Goal: Transaction & Acquisition: Purchase product/service

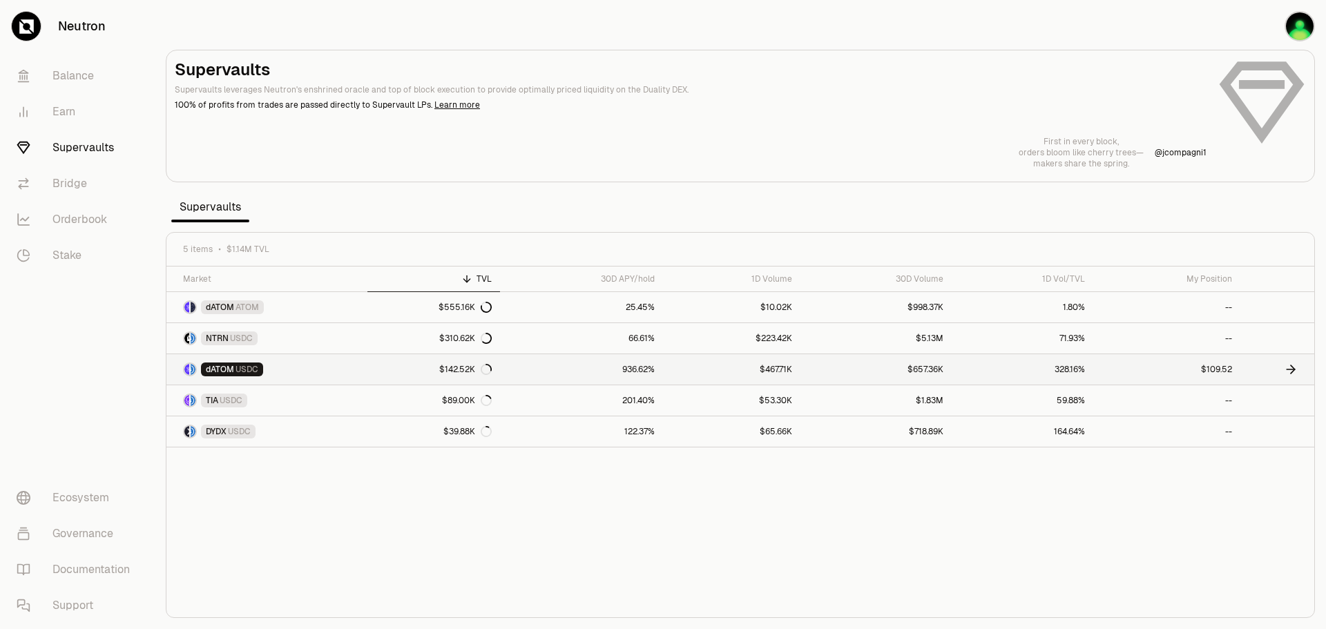
click at [315, 369] on link "dATOM USDC" at bounding box center [266, 369] width 201 height 30
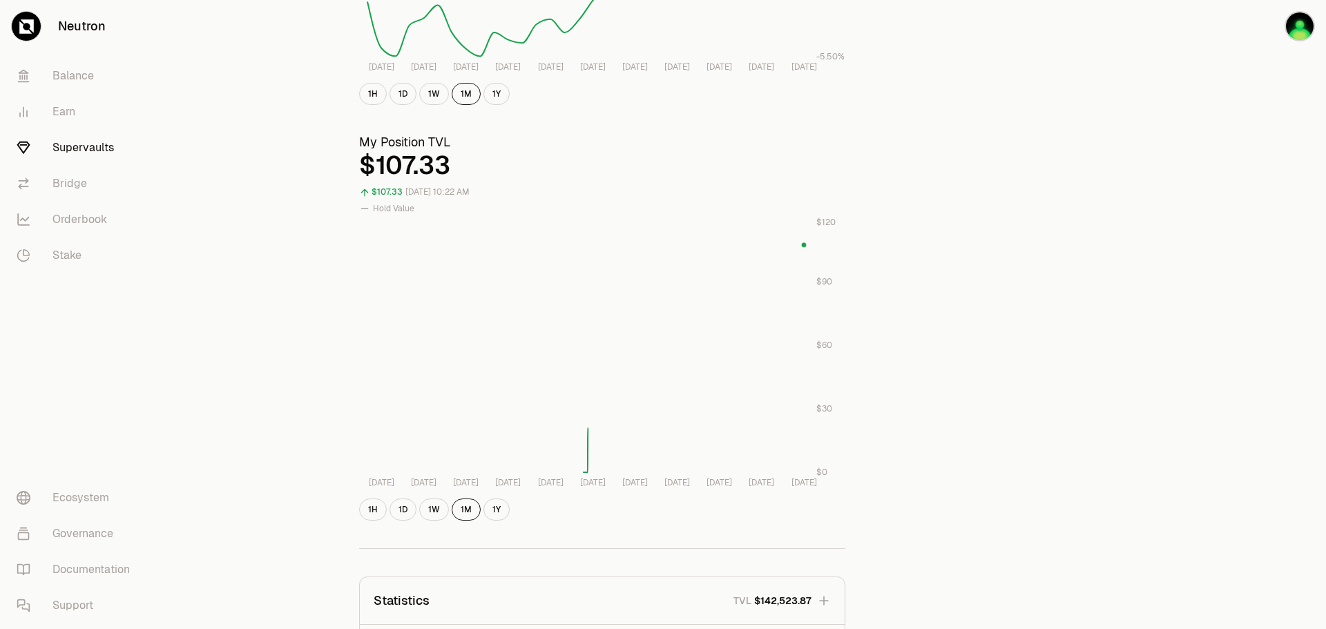
scroll to position [414, 0]
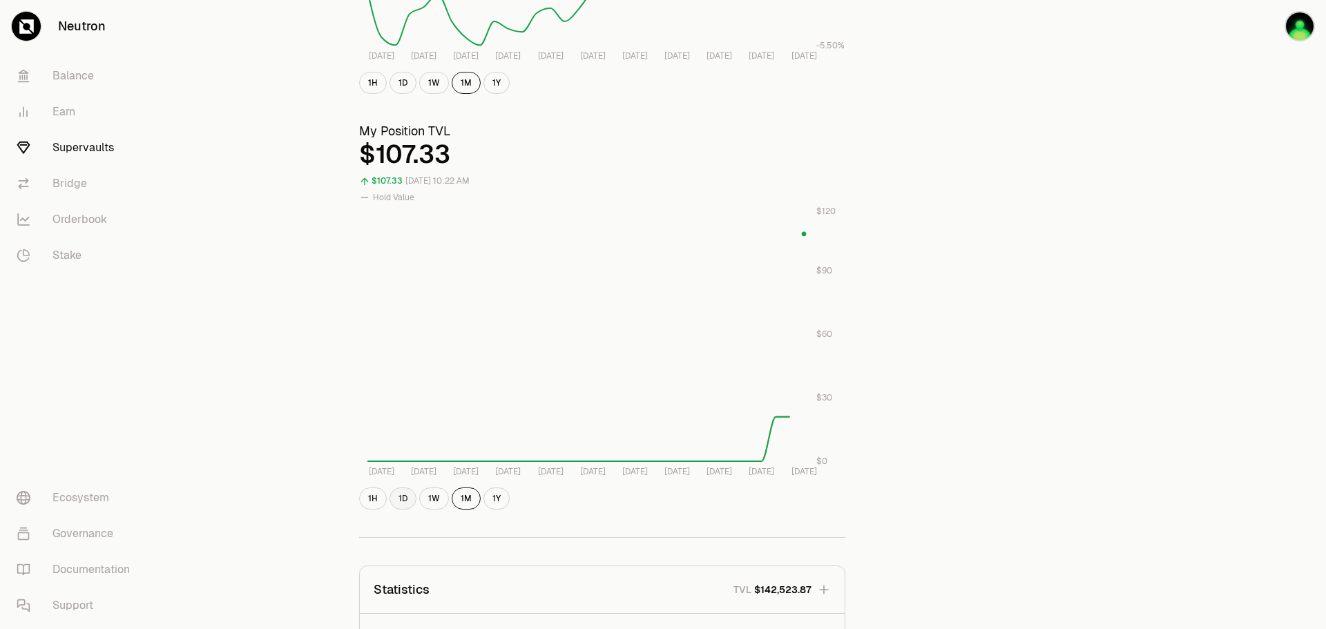
click at [406, 501] on button "1D" at bounding box center [402, 499] width 27 height 22
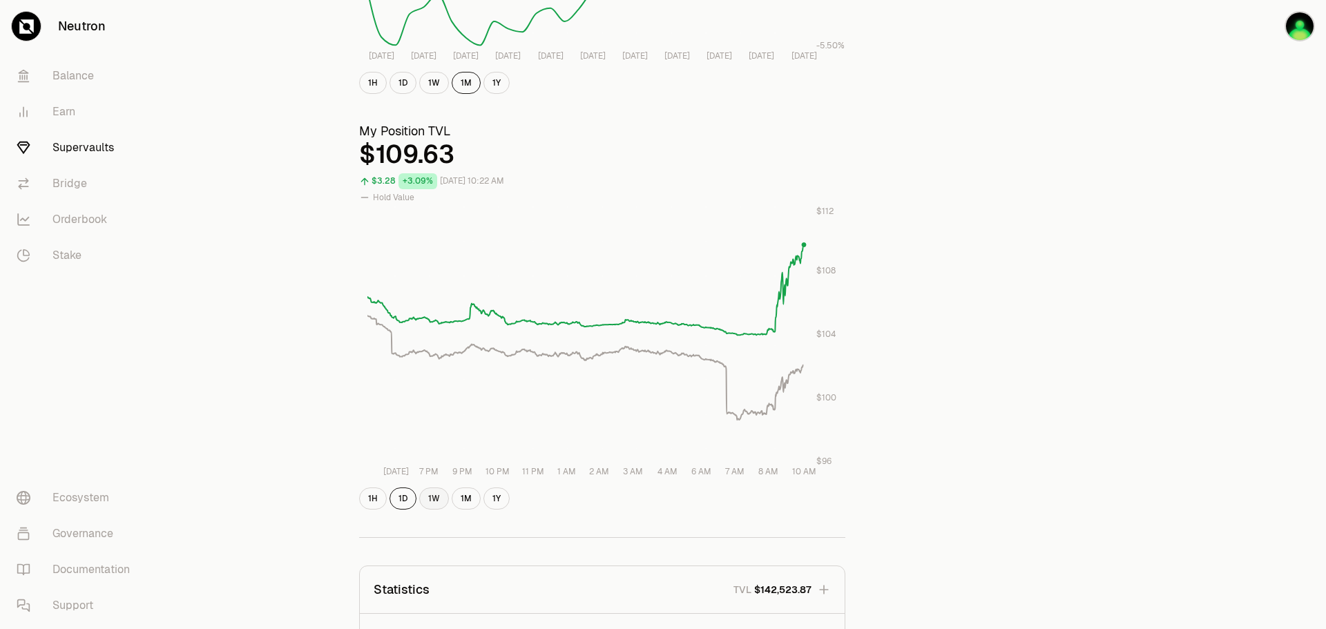
click at [434, 494] on button "1W" at bounding box center [434, 499] width 30 height 22
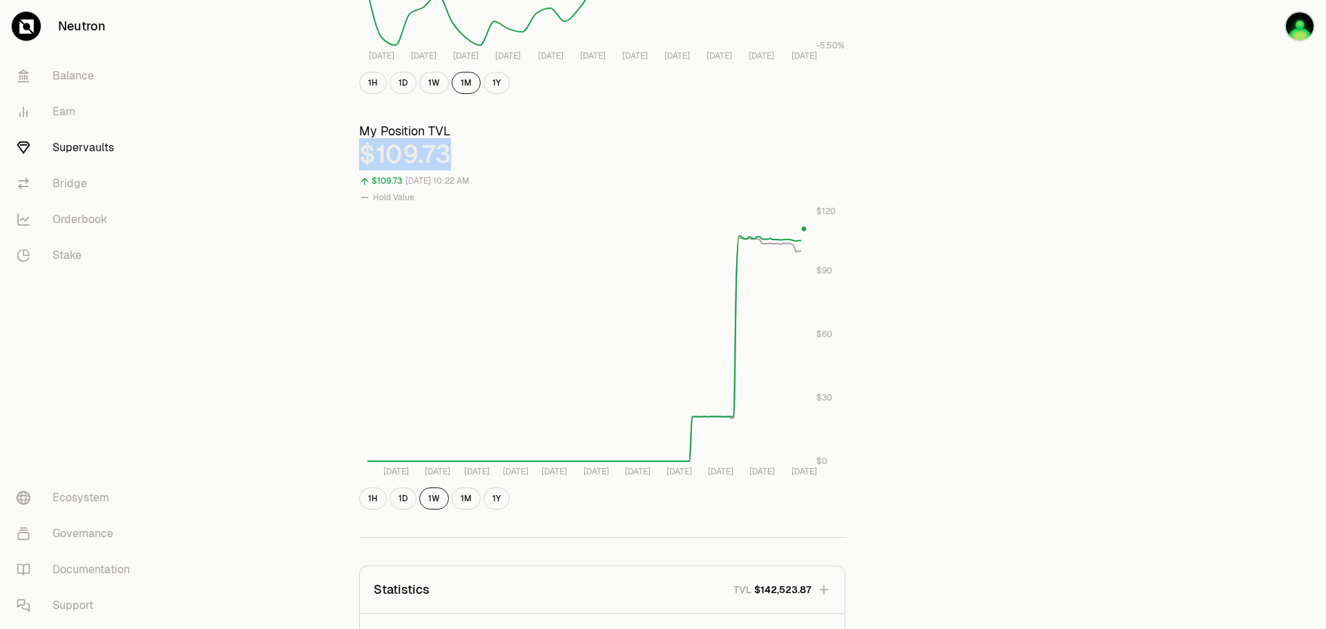
drag, startPoint x: 360, startPoint y: 156, endPoint x: 458, endPoint y: 162, distance: 97.6
click at [458, 162] on div "$109.73" at bounding box center [602, 155] width 486 height 28
click at [456, 162] on div "$109.73" at bounding box center [602, 155] width 486 height 28
click at [73, 182] on link "Bridge" at bounding box center [78, 184] width 144 height 36
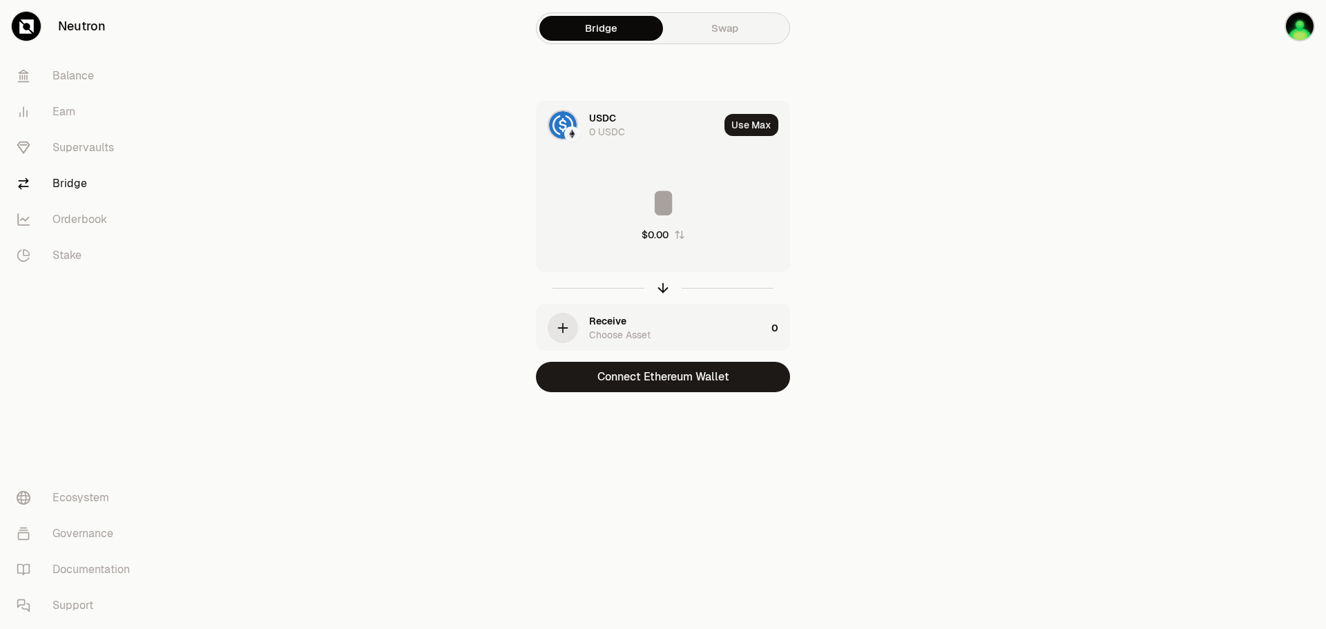
click at [599, 128] on div "0 USDC" at bounding box center [607, 132] width 36 height 14
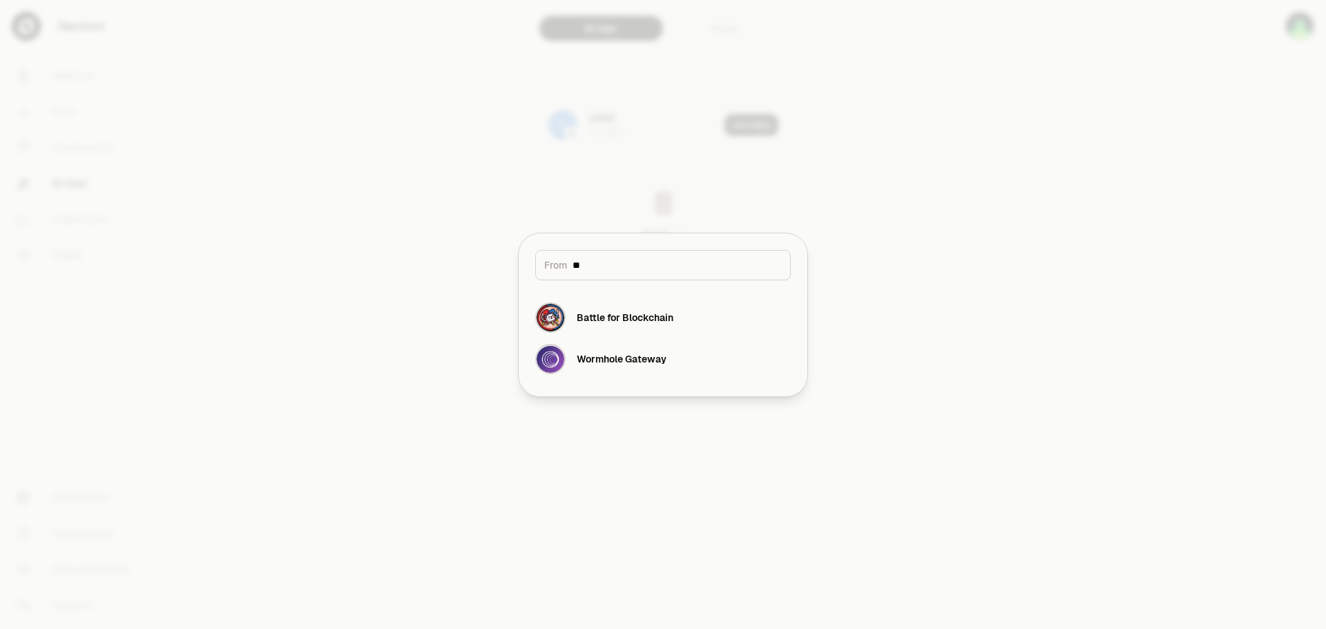
type input "*"
type input "***"
click at [619, 314] on div "Cosmos Hub" at bounding box center [606, 318] width 58 height 14
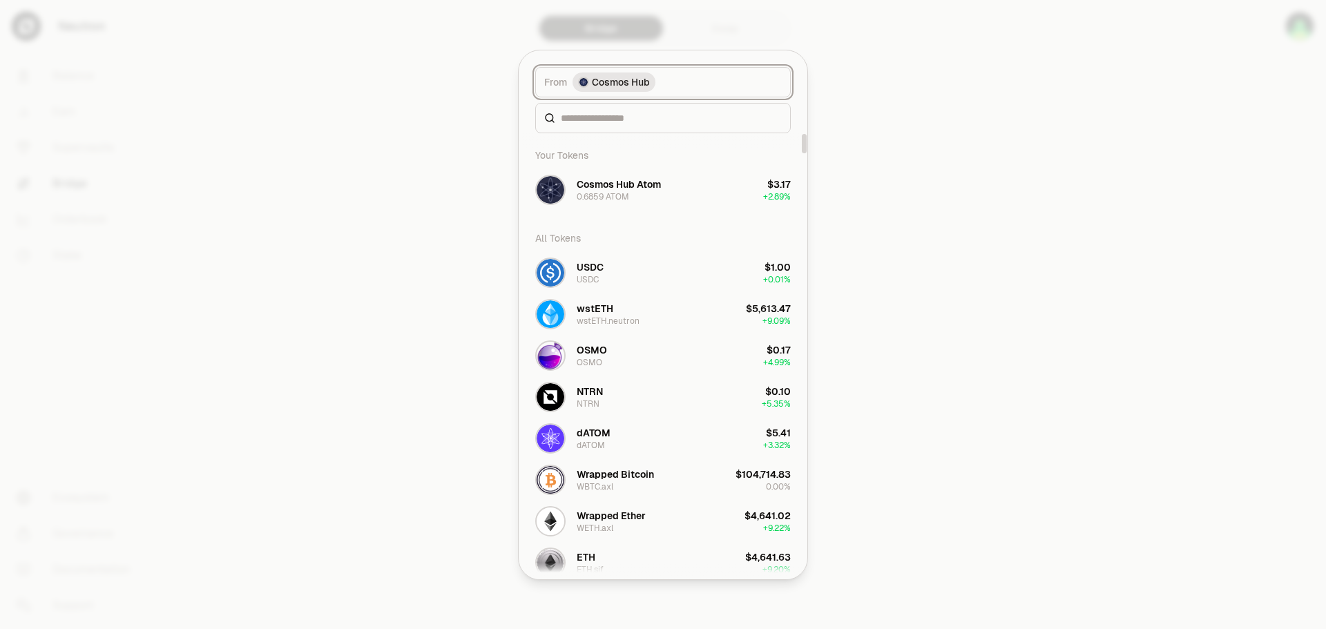
click at [639, 80] on span "Cosmos Hub" at bounding box center [621, 82] width 58 height 14
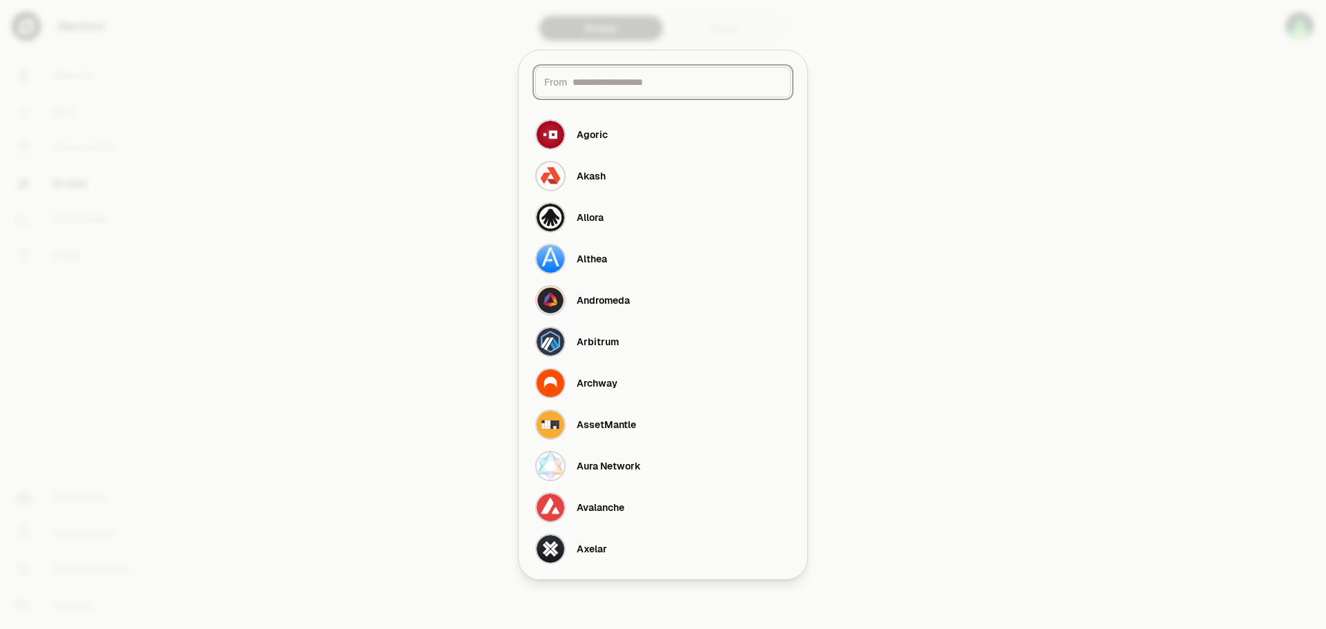
click at [640, 81] on input at bounding box center [676, 82] width 209 height 14
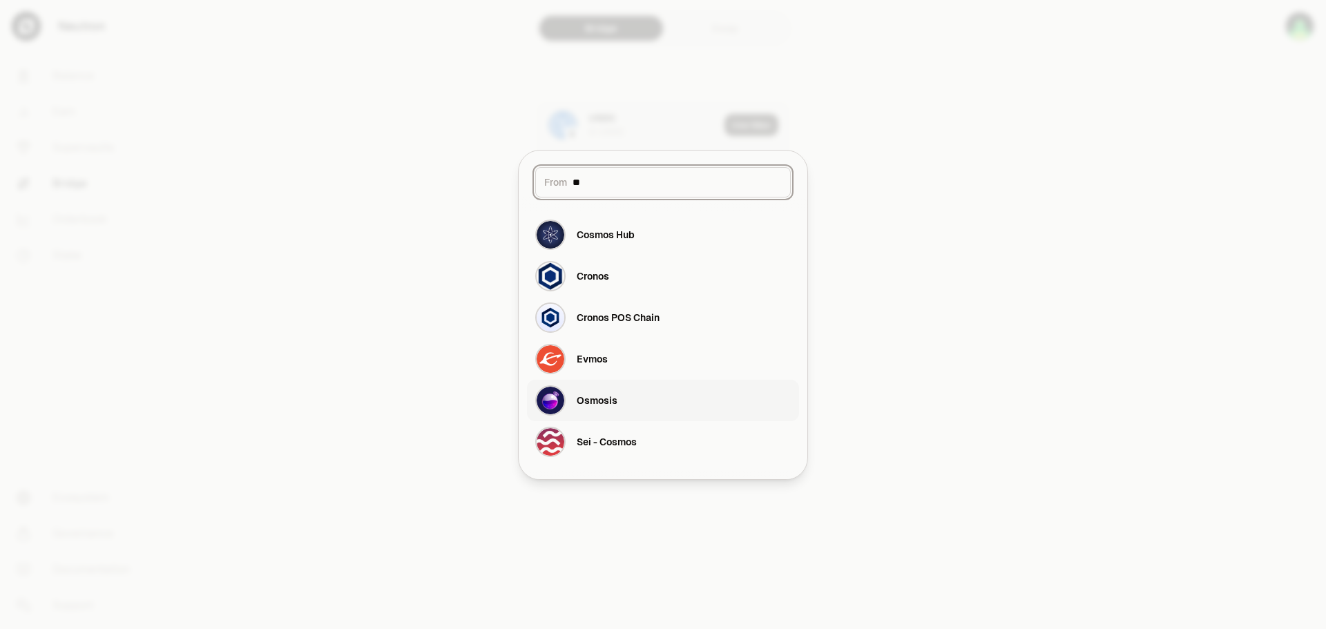
type input "**"
click at [604, 398] on div "Osmosis" at bounding box center [597, 401] width 41 height 14
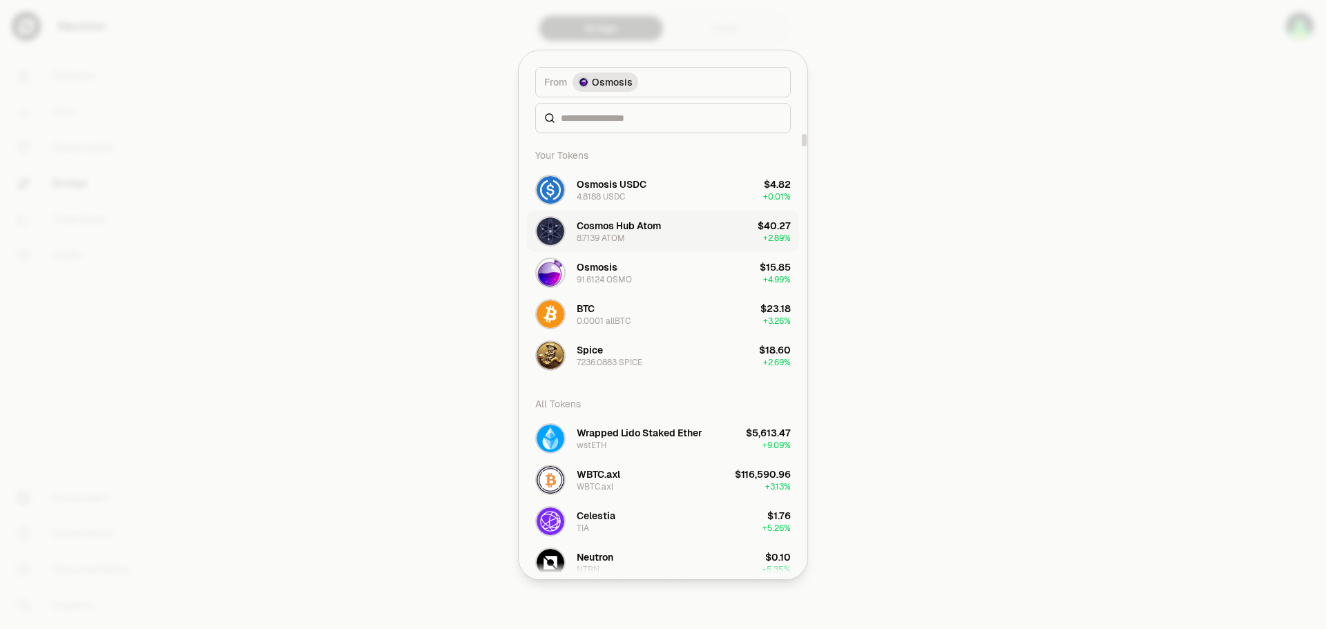
click at [648, 237] on div "Cosmos Hub Atom 8.7139 ATOM" at bounding box center [619, 231] width 84 height 25
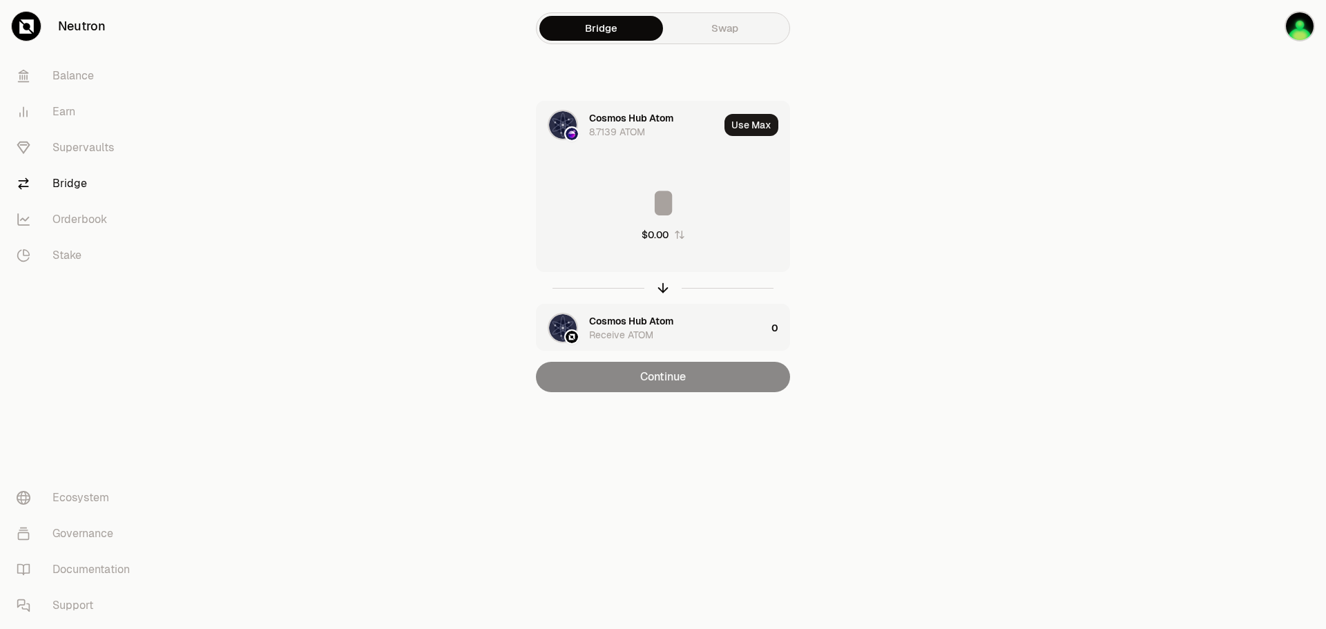
click at [658, 328] on div "Cosmos Hub Atom Receive ATOM" at bounding box center [677, 328] width 177 height 28
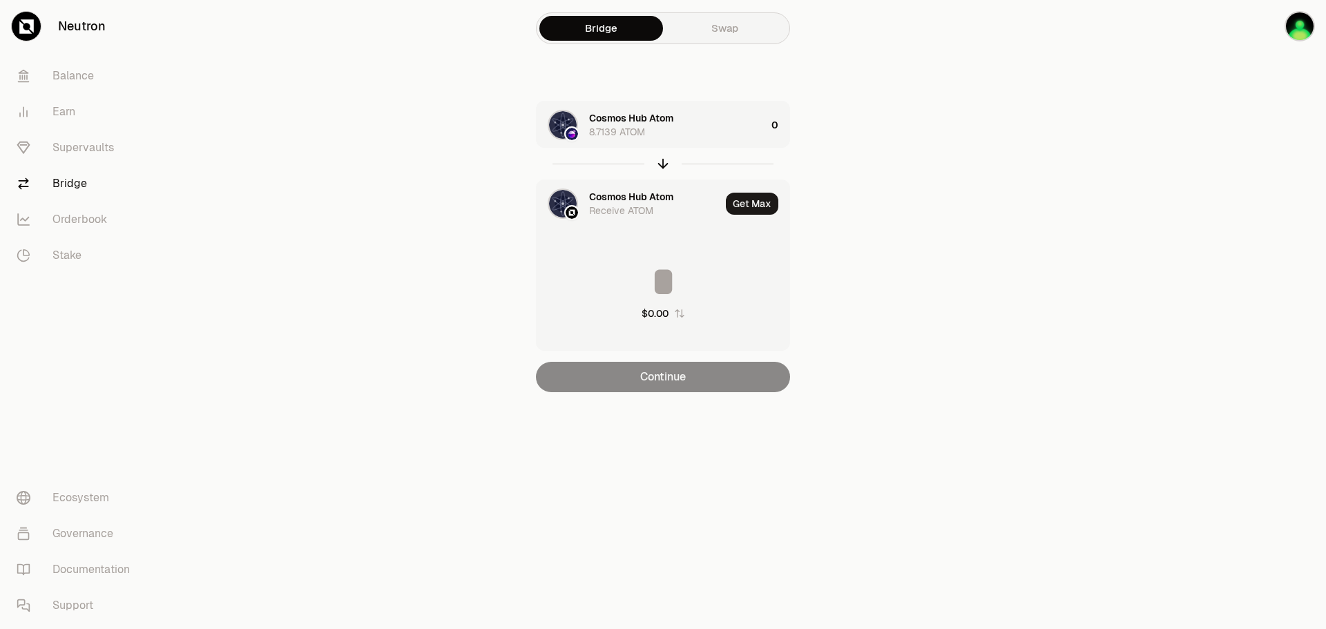
click at [644, 209] on div "Receive ATOM" at bounding box center [621, 211] width 64 height 14
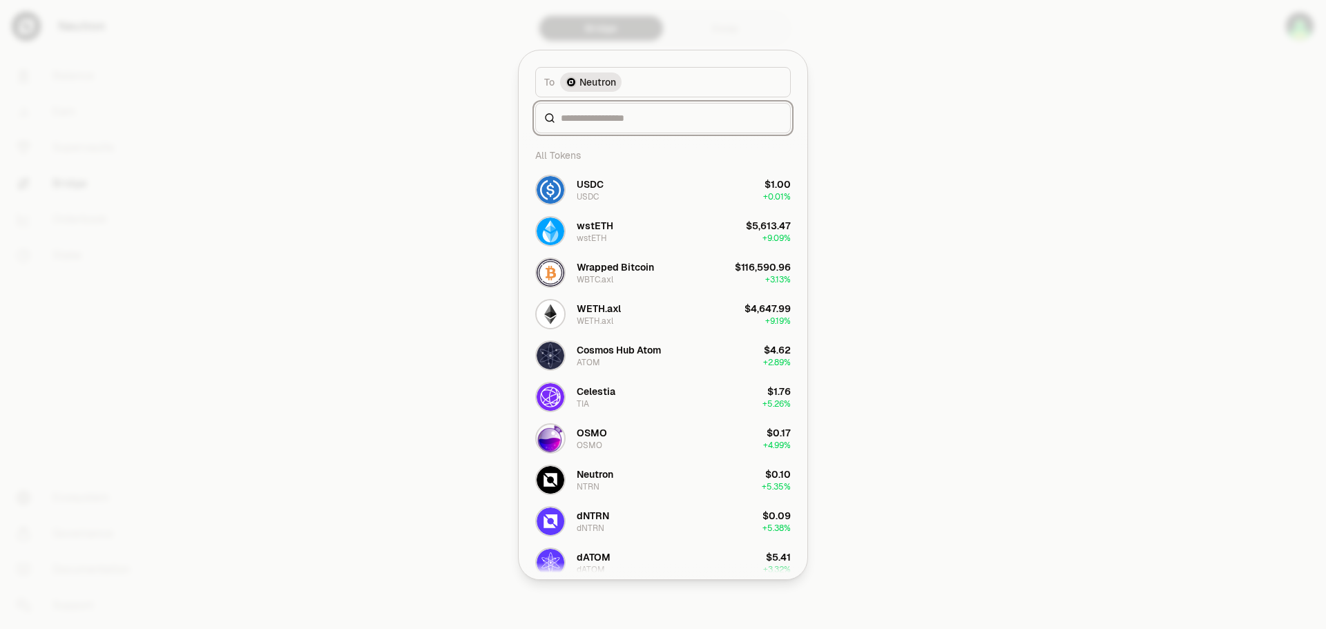
click at [631, 117] on input at bounding box center [671, 118] width 221 height 14
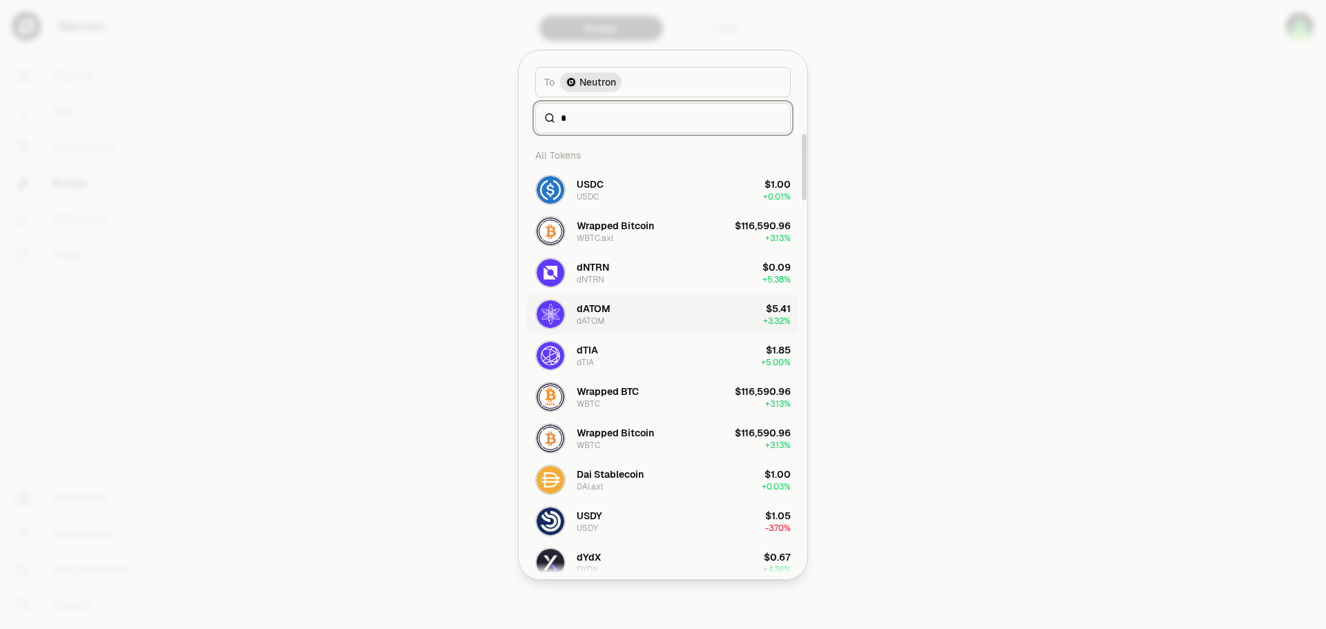
type input "*"
click at [657, 318] on button "dATOM dATOM $5.41 + 3.32%" at bounding box center [663, 313] width 272 height 41
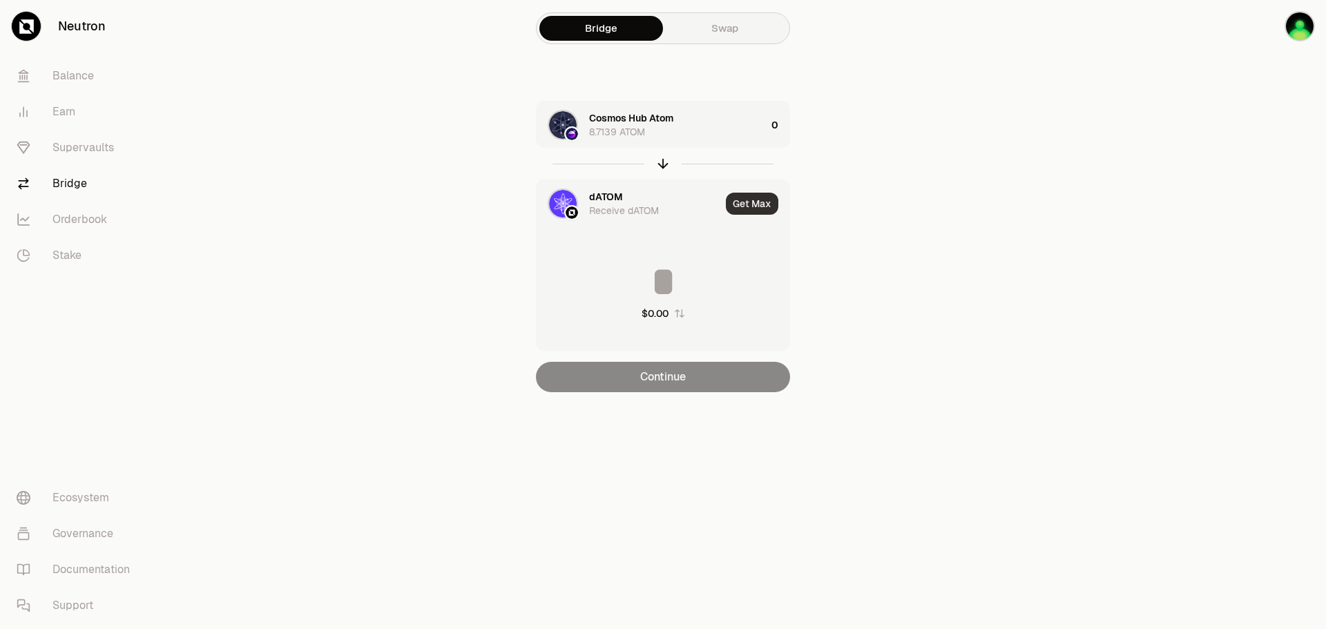
click at [760, 204] on button "Get Max" at bounding box center [752, 204] width 52 height 22
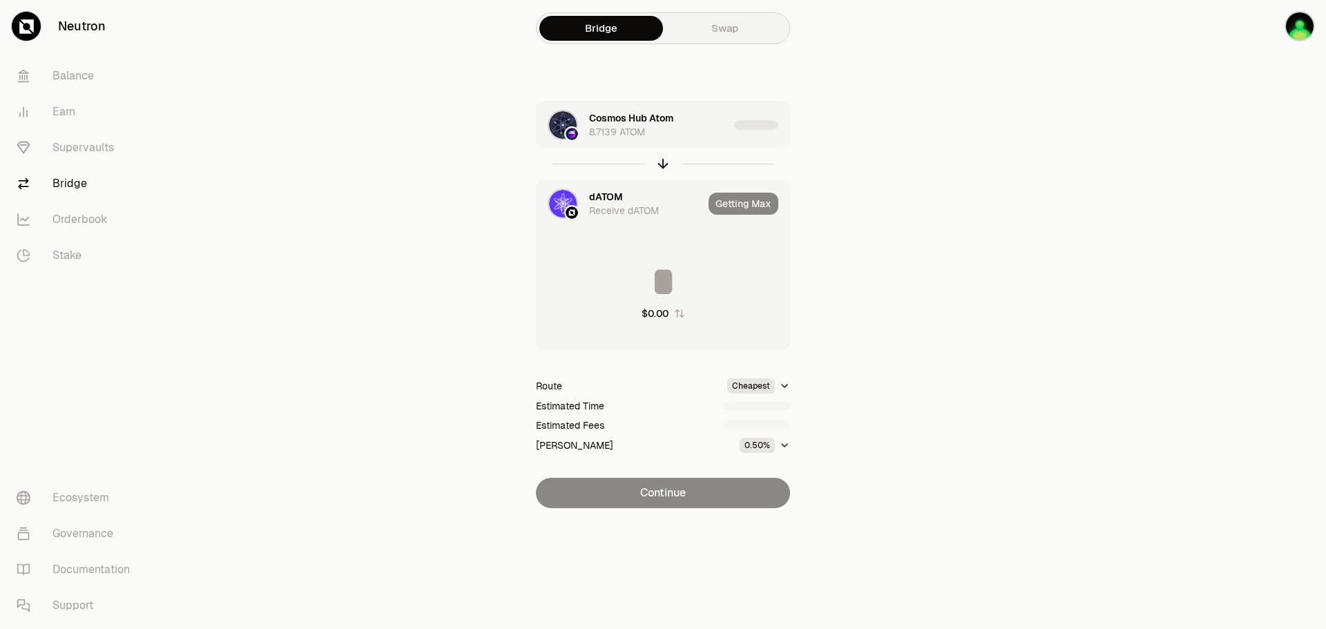
type input "********"
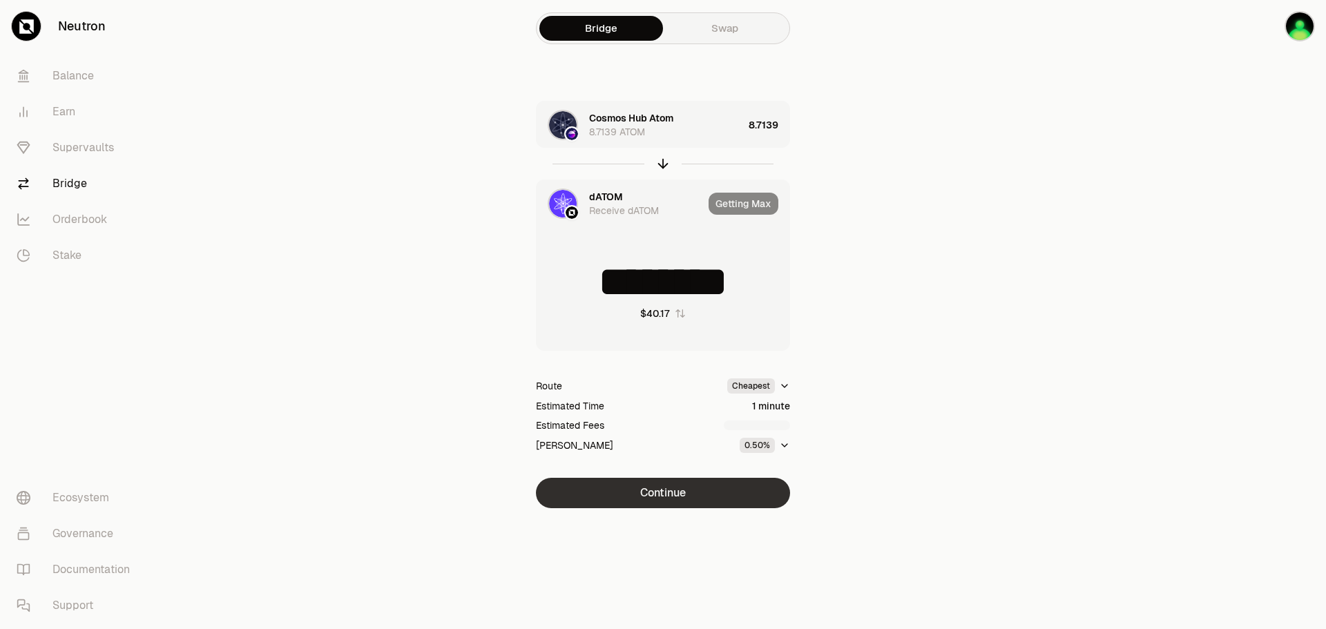
click at [703, 482] on button "Continue" at bounding box center [663, 493] width 254 height 30
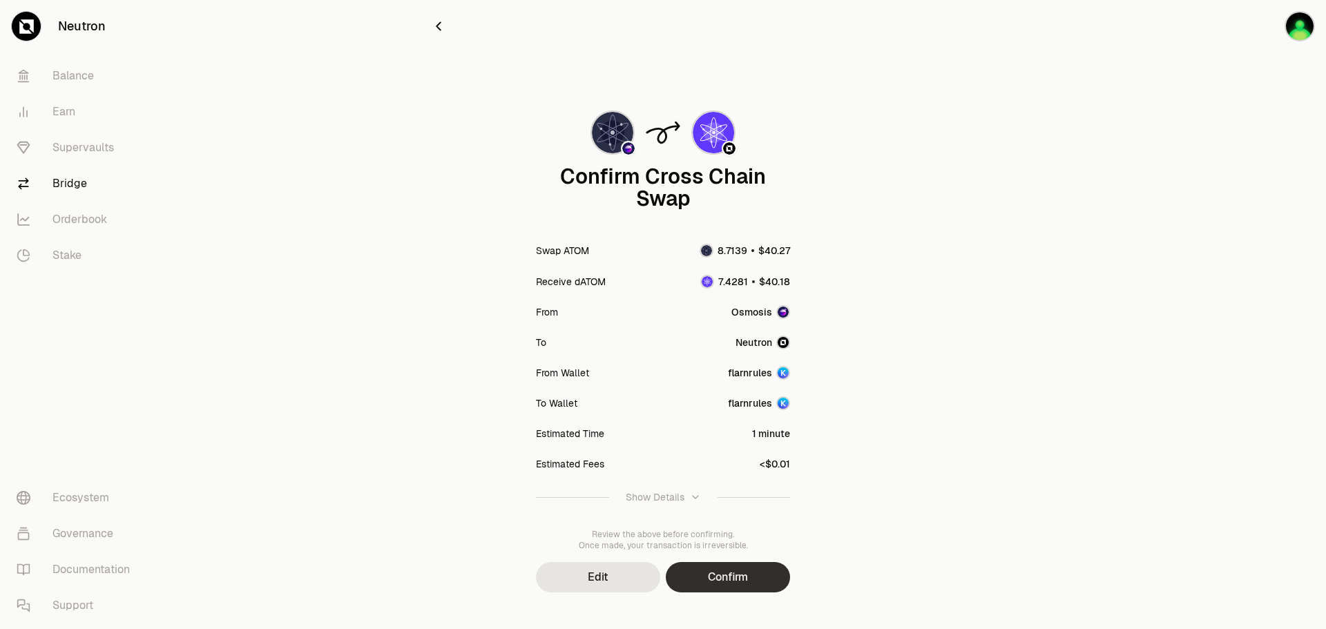
click at [747, 570] on button "Confirm" at bounding box center [728, 577] width 124 height 30
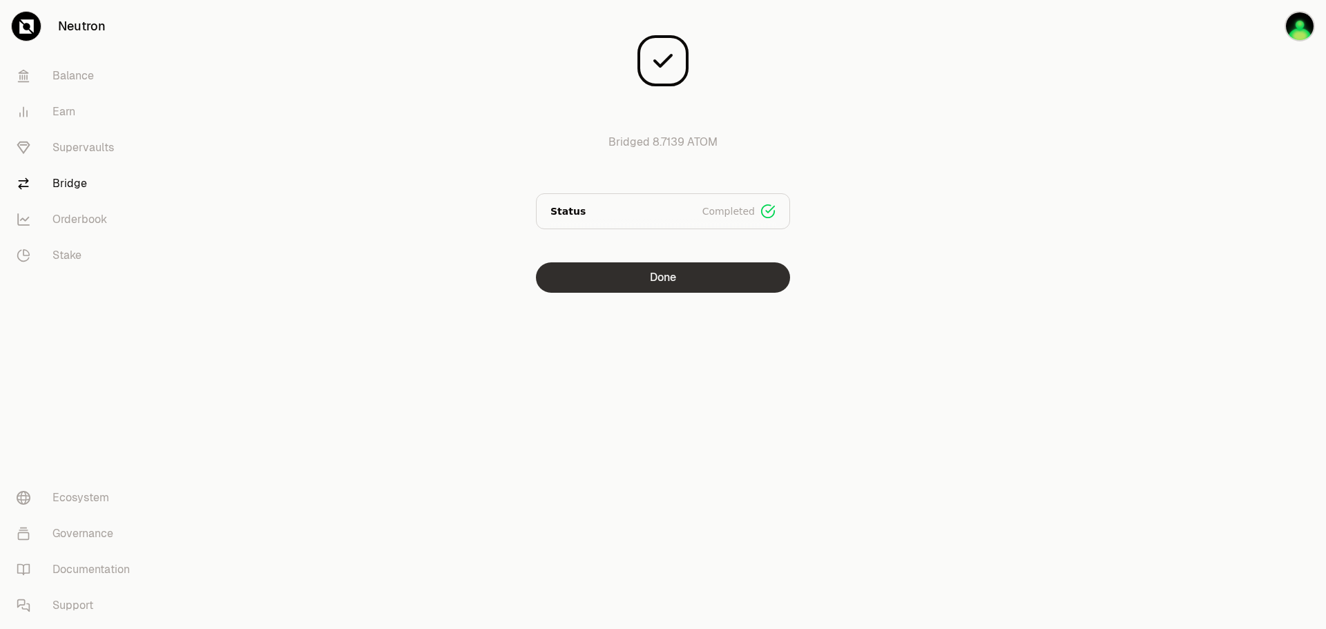
click at [772, 284] on button "Done" at bounding box center [663, 277] width 254 height 30
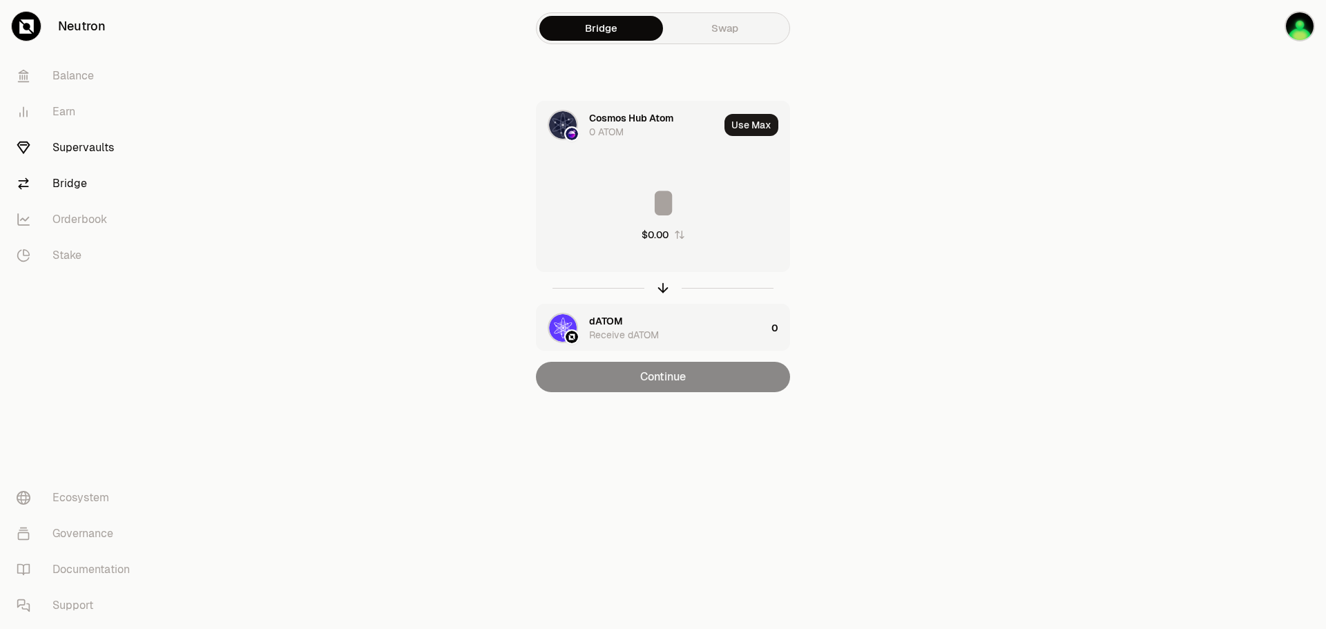
click at [88, 151] on link "Supervaults" at bounding box center [78, 148] width 144 height 36
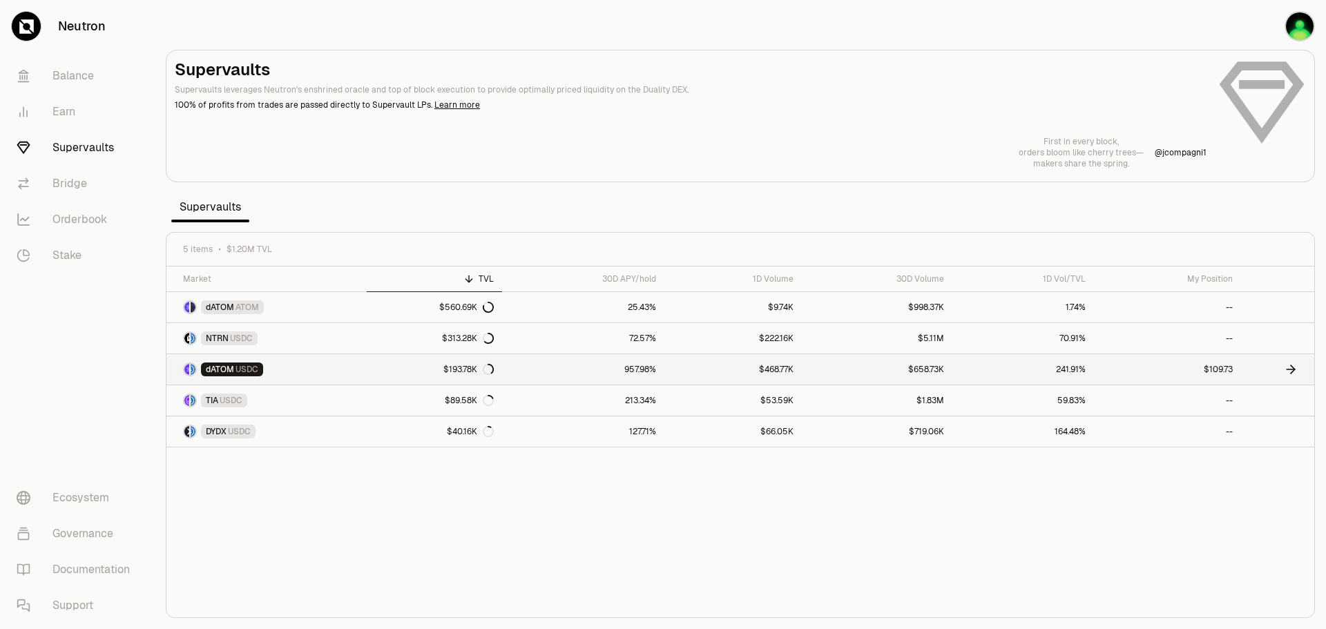
click at [363, 375] on link "dATOM USDC" at bounding box center [266, 369] width 200 height 30
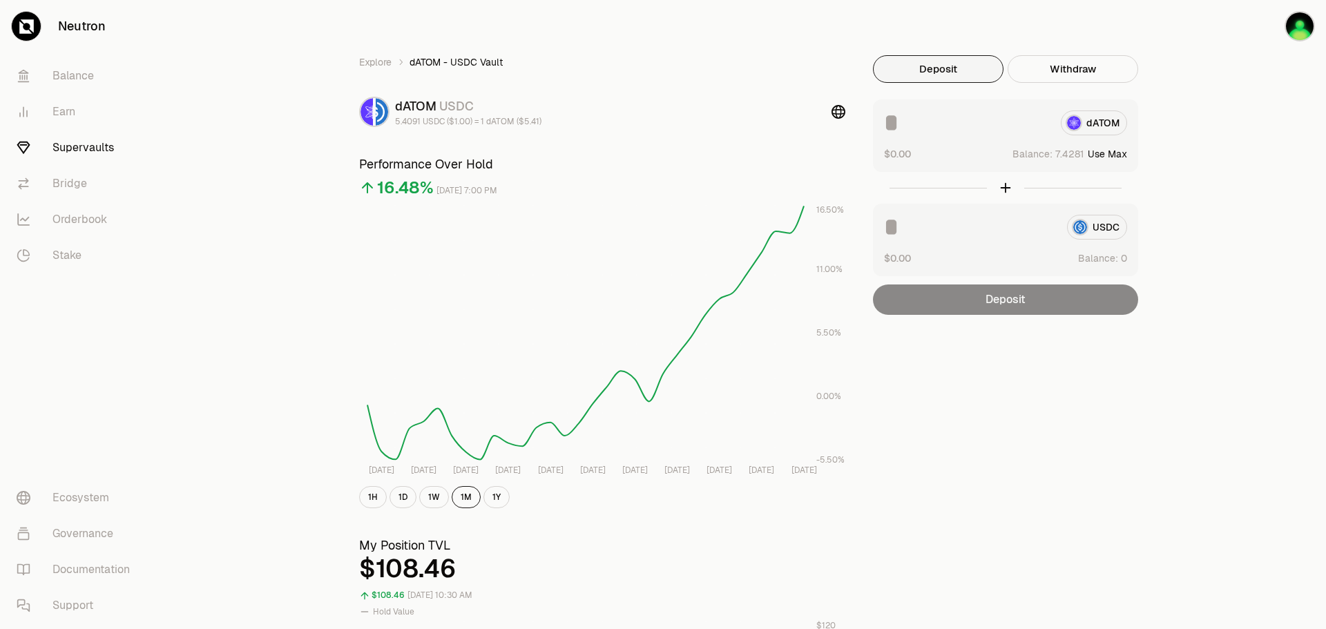
click at [1108, 151] on button "Use Max" at bounding box center [1107, 154] width 39 height 14
type input "********"
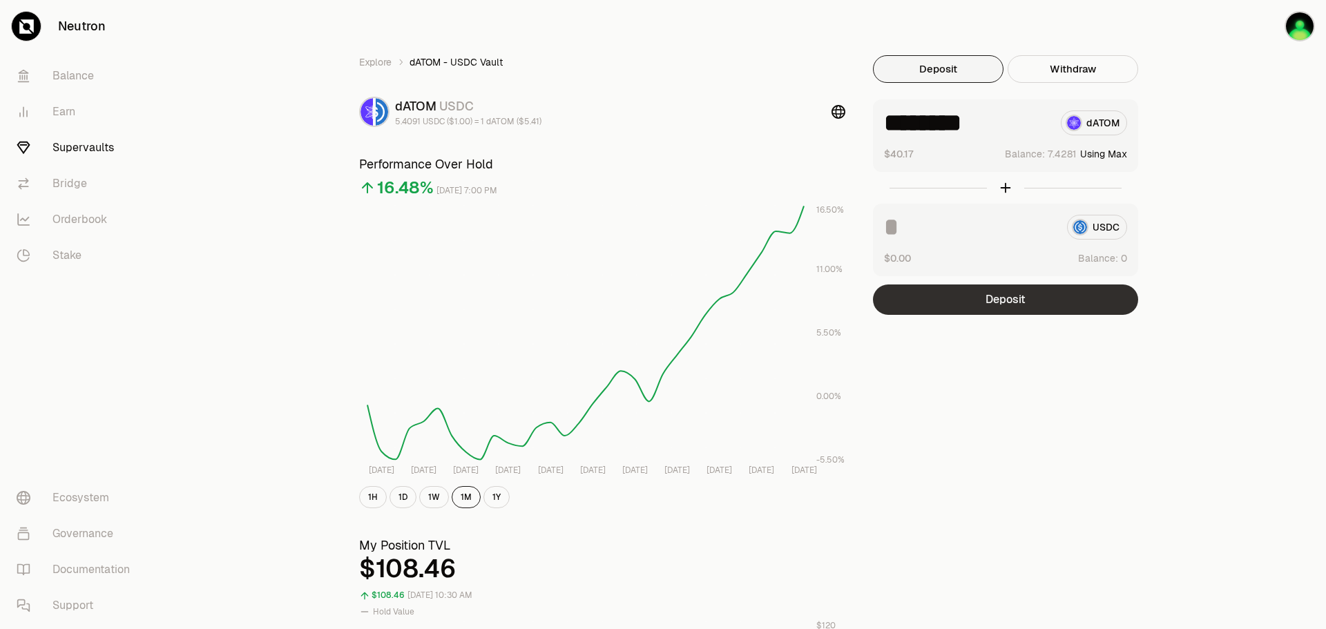
click at [1058, 293] on button "Deposit" at bounding box center [1005, 300] width 265 height 30
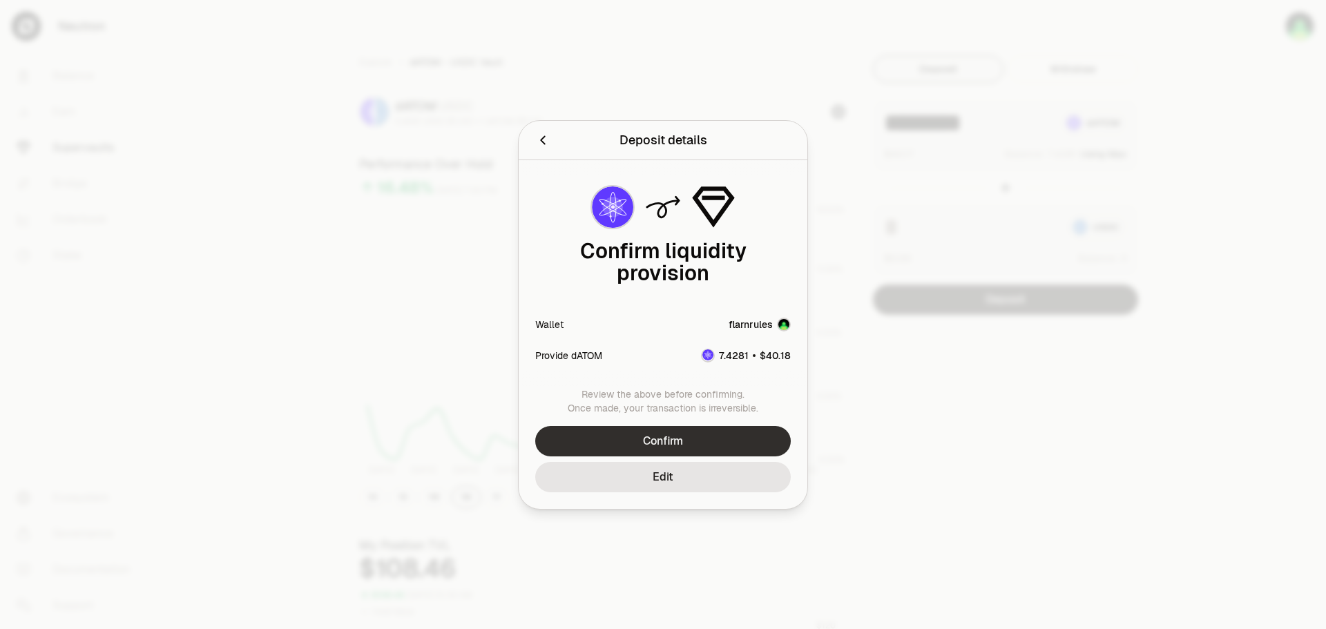
click at [698, 434] on button "Confirm" at bounding box center [663, 441] width 256 height 30
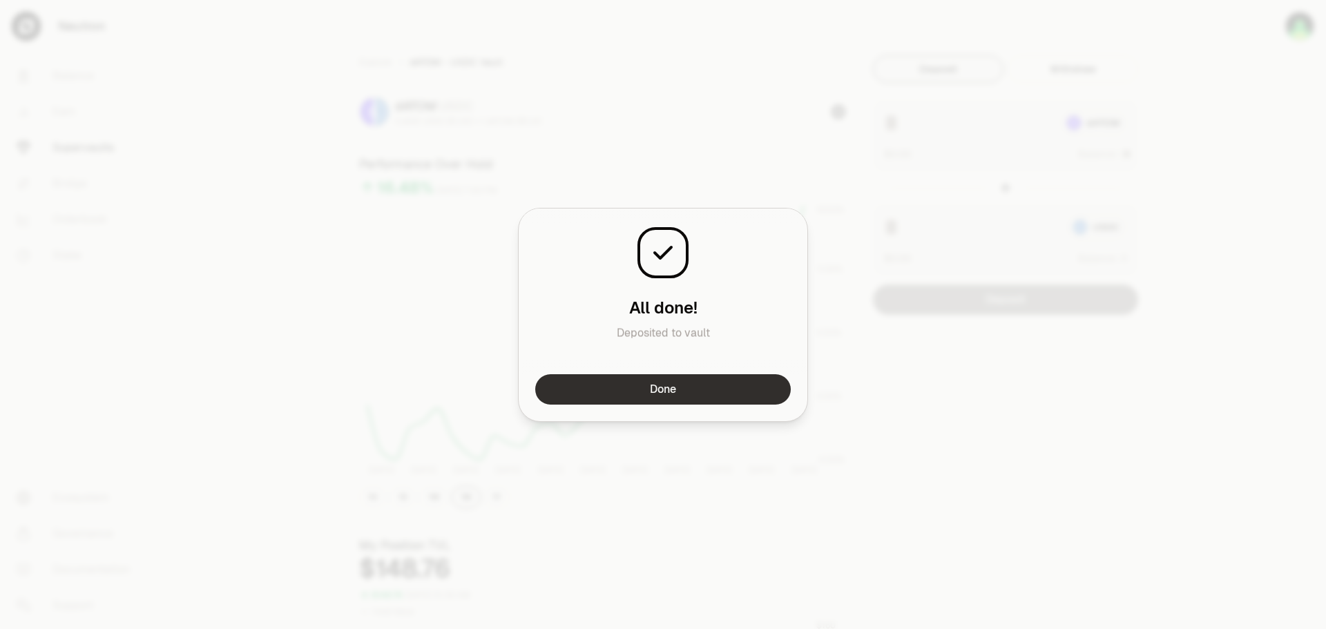
click at [765, 387] on button "Done" at bounding box center [663, 389] width 256 height 30
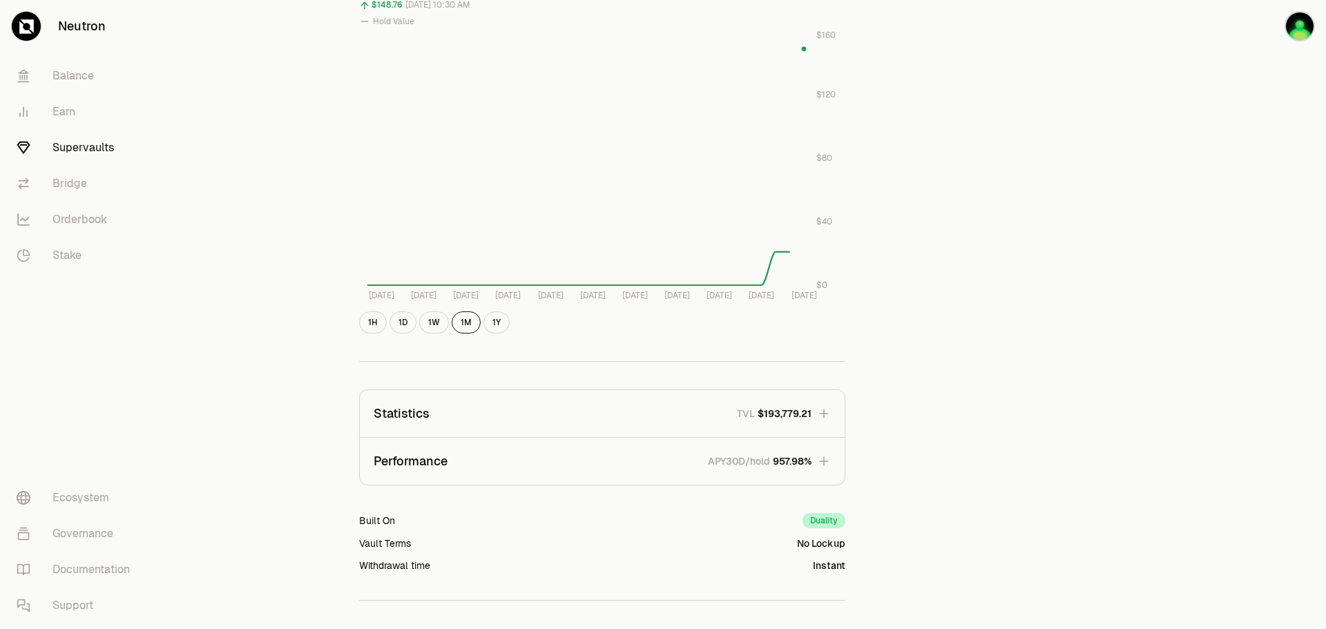
scroll to position [622, 0]
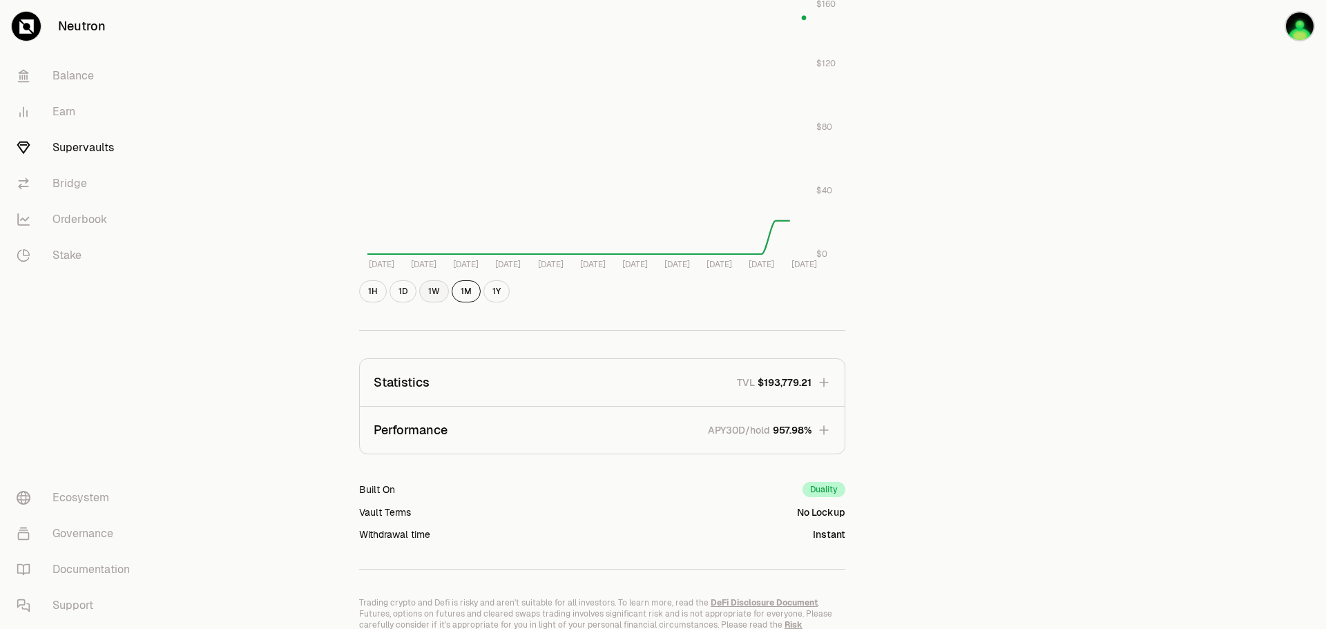
click at [430, 290] on button "1W" at bounding box center [434, 291] width 30 height 22
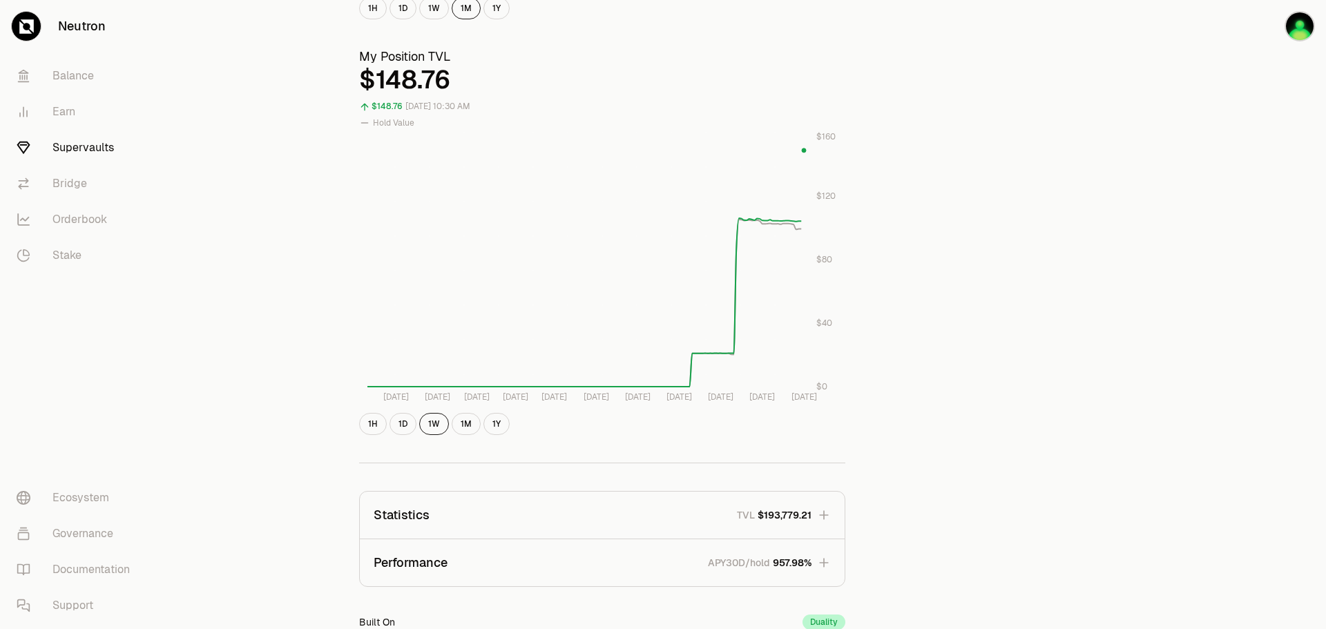
scroll to position [483, 0]
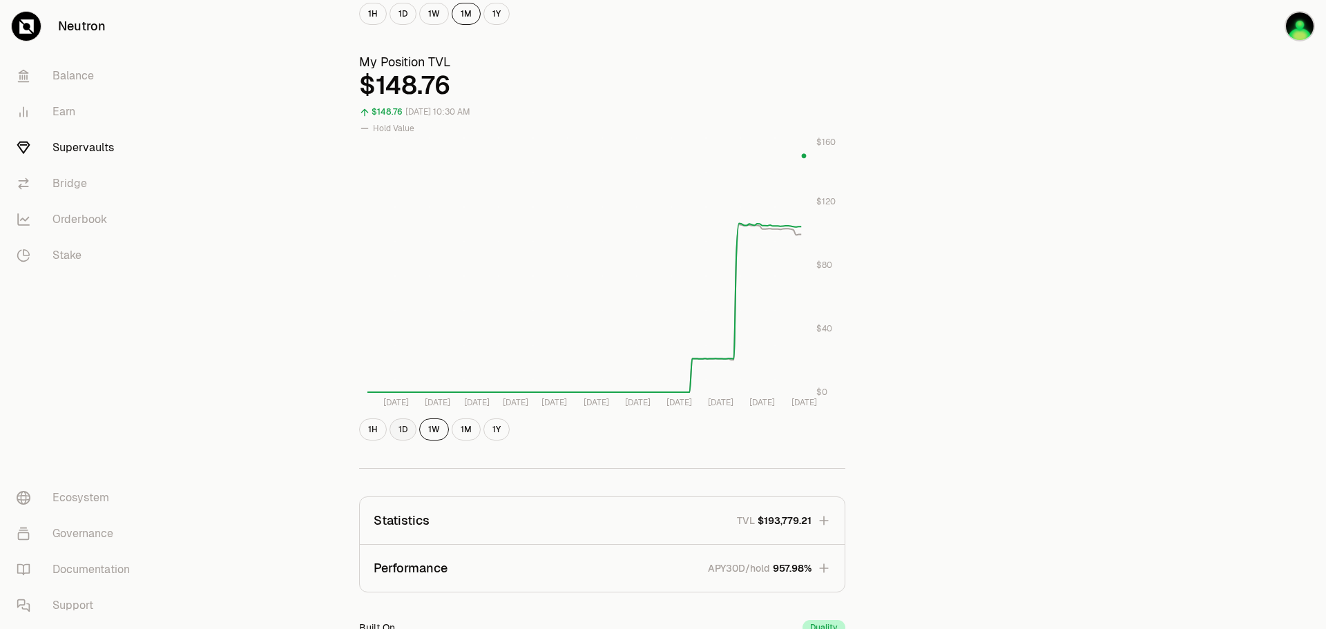
click at [405, 425] on button "1D" at bounding box center [402, 429] width 27 height 22
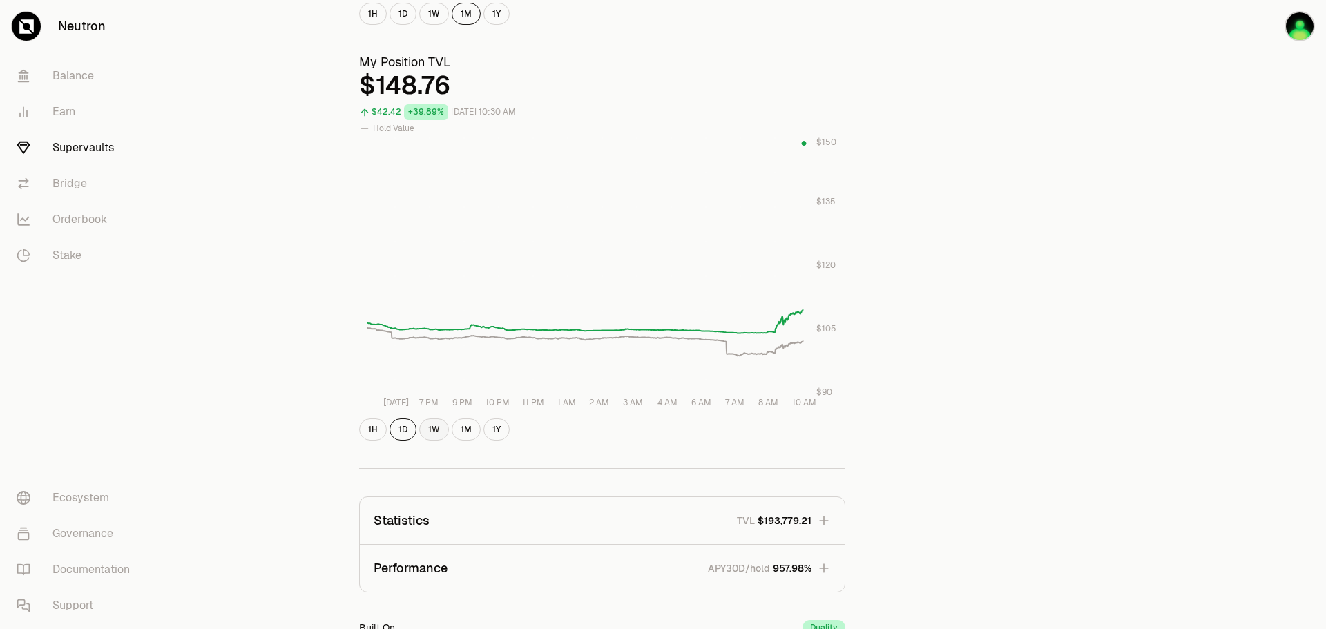
click at [431, 429] on button "1W" at bounding box center [434, 429] width 30 height 22
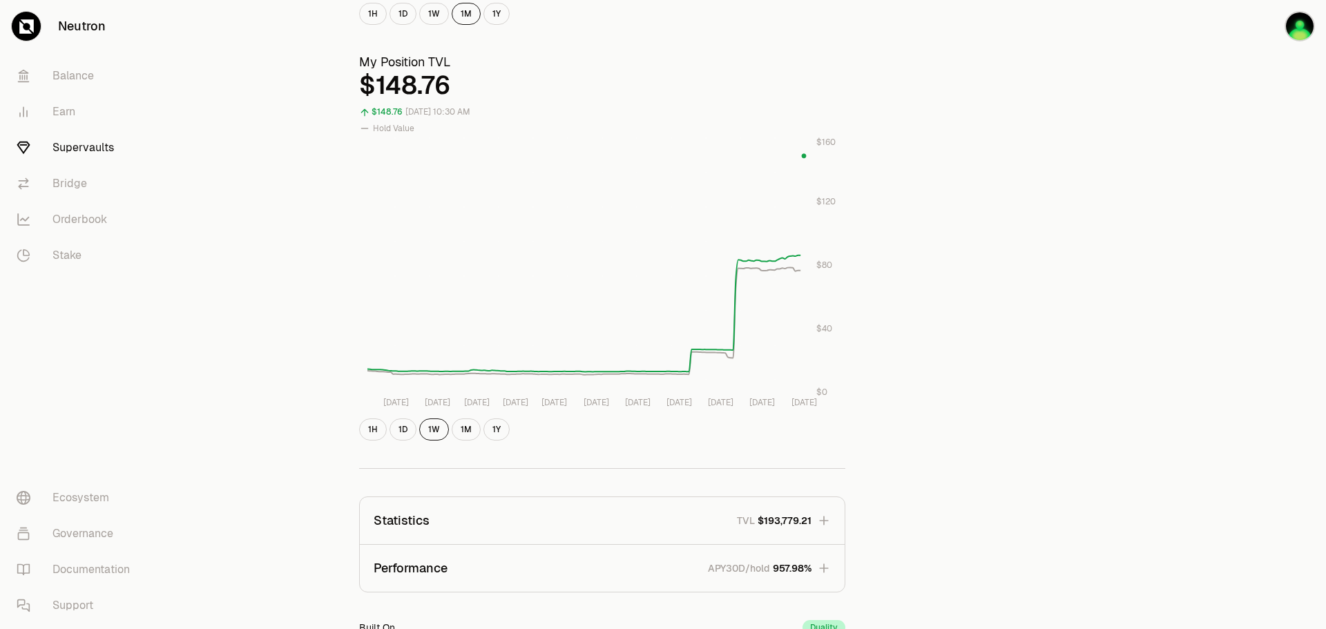
click at [450, 430] on div "1H 1D 1W 1M 1Y" at bounding box center [602, 429] width 486 height 22
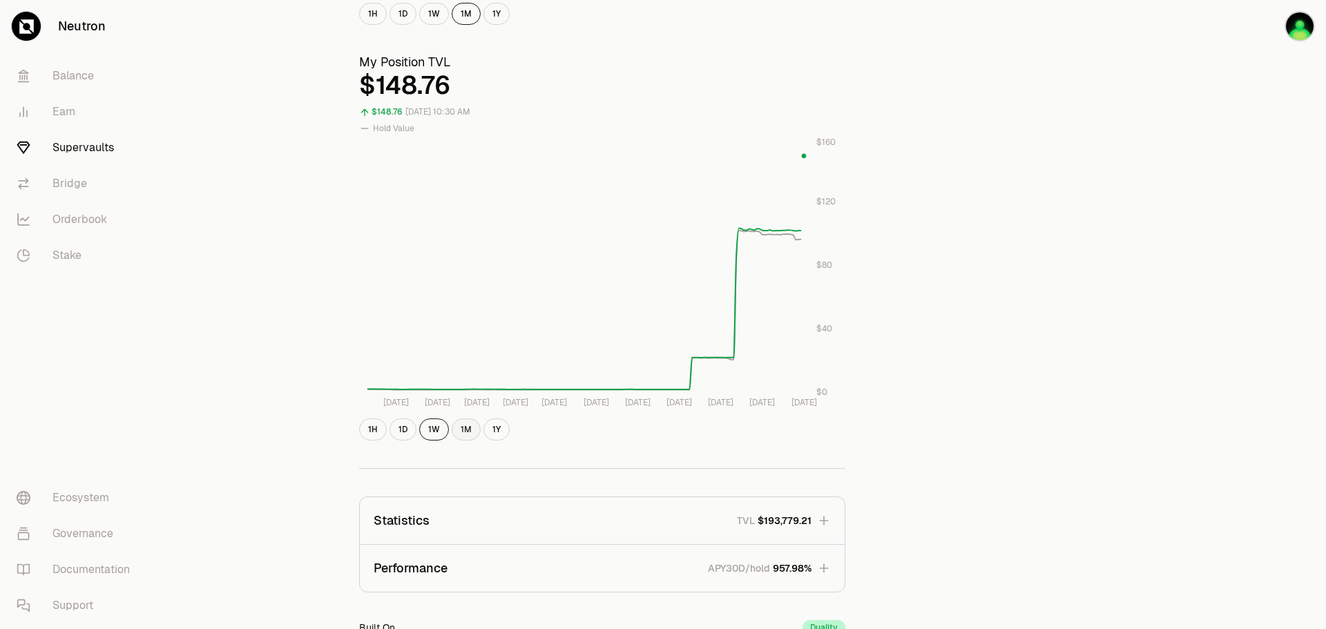
click at [469, 426] on button "1M" at bounding box center [466, 429] width 29 height 22
click at [492, 427] on button "1Y" at bounding box center [496, 429] width 26 height 22
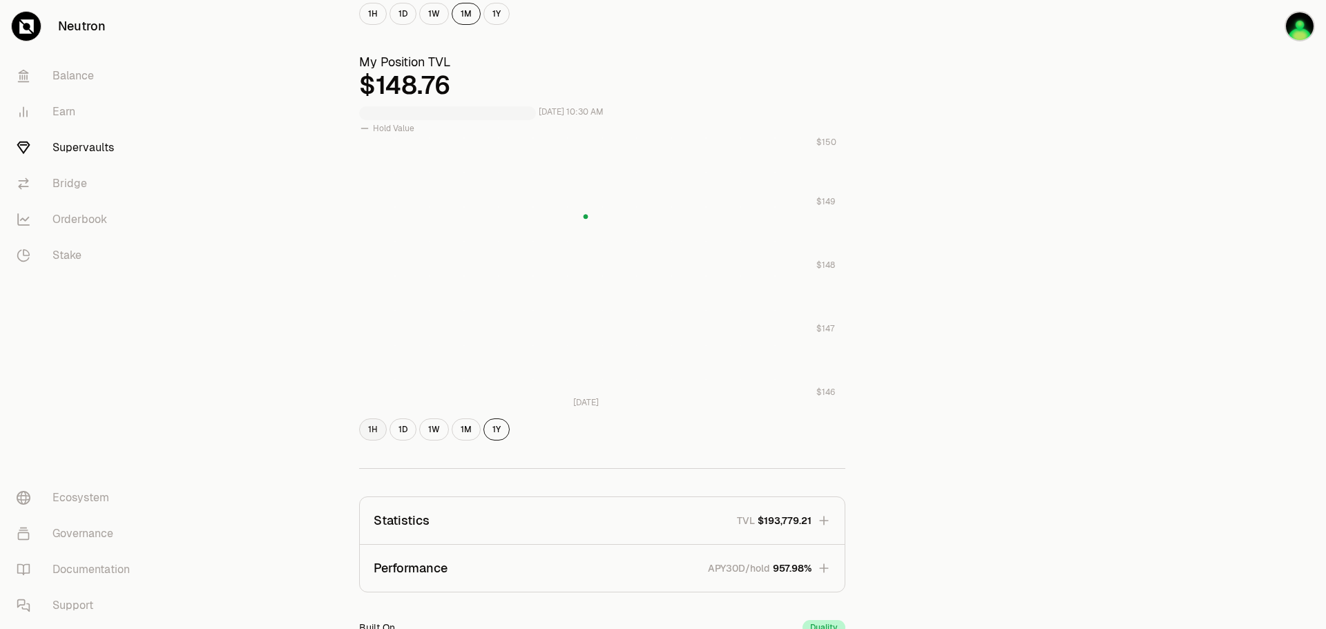
click at [375, 432] on button "1H" at bounding box center [373, 429] width 28 height 22
click at [402, 430] on button "1D" at bounding box center [402, 429] width 27 height 22
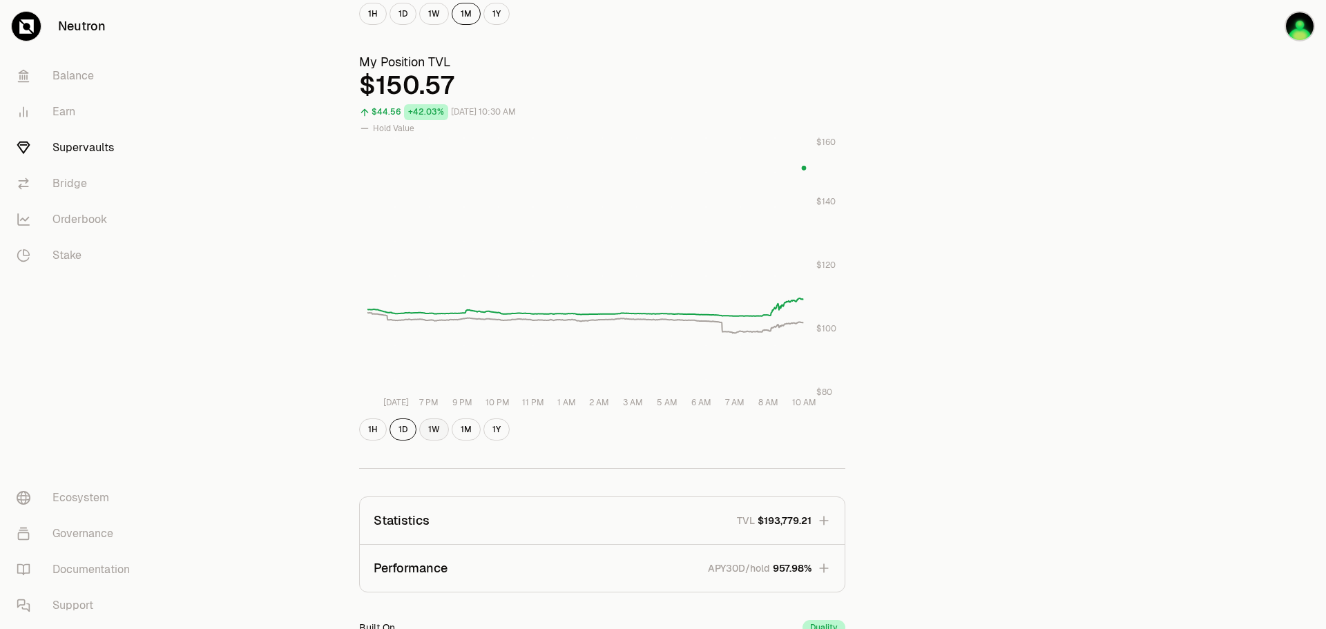
click at [440, 434] on button "1W" at bounding box center [434, 429] width 30 height 22
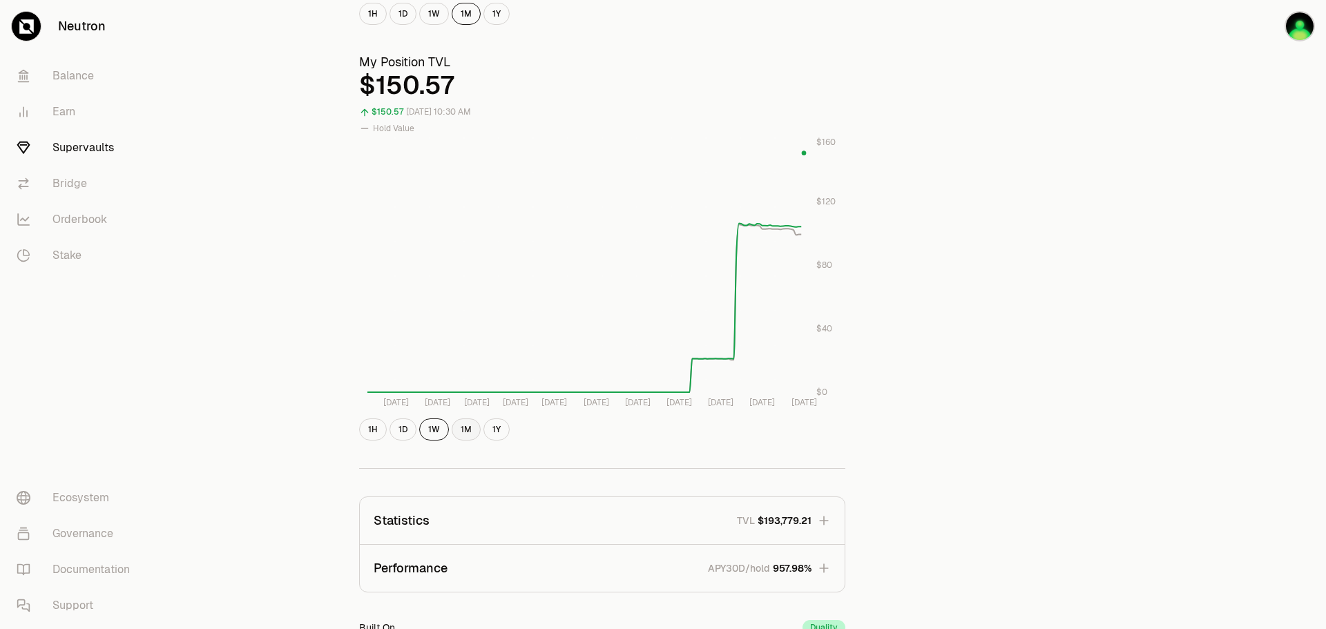
click at [457, 430] on button "1M" at bounding box center [466, 429] width 29 height 22
click at [432, 430] on button "1W" at bounding box center [434, 429] width 30 height 22
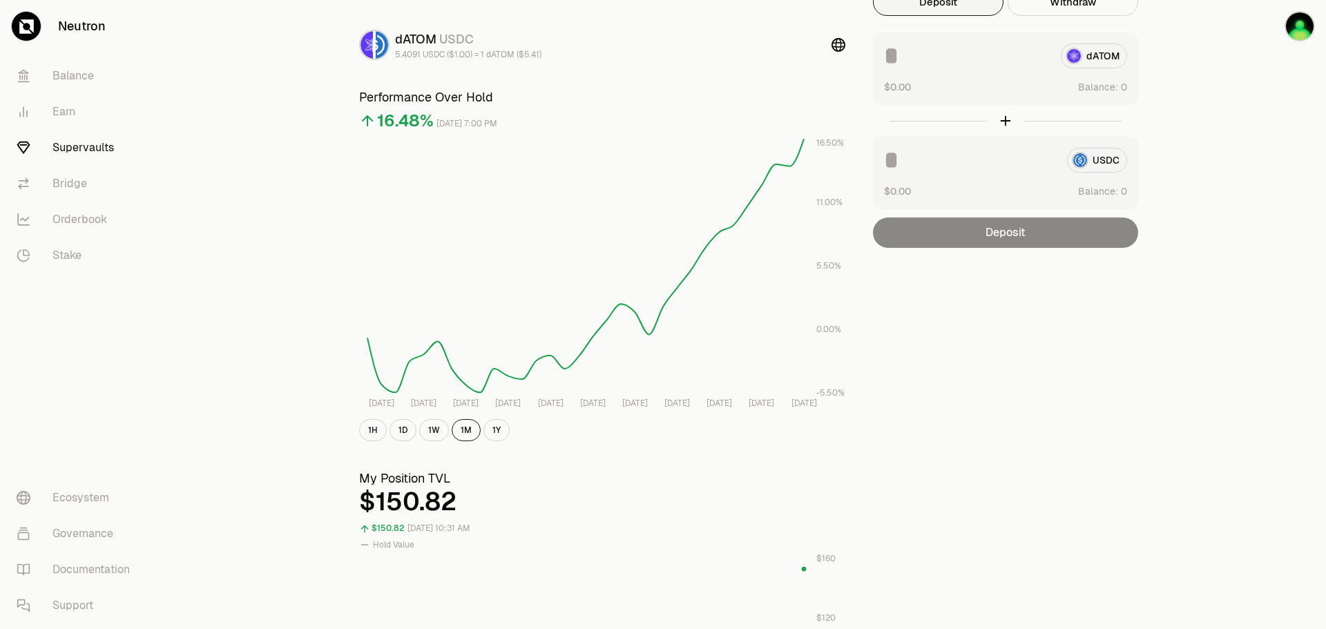
scroll to position [0, 0]
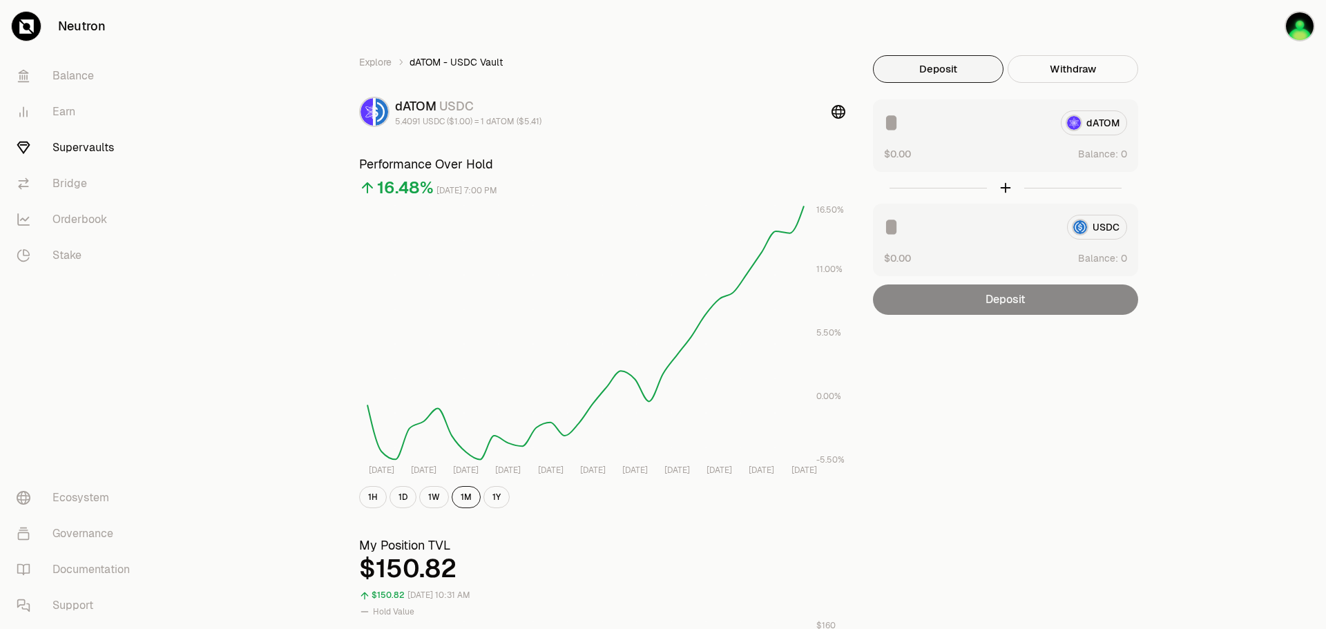
click at [65, 148] on link "Supervaults" at bounding box center [78, 148] width 144 height 36
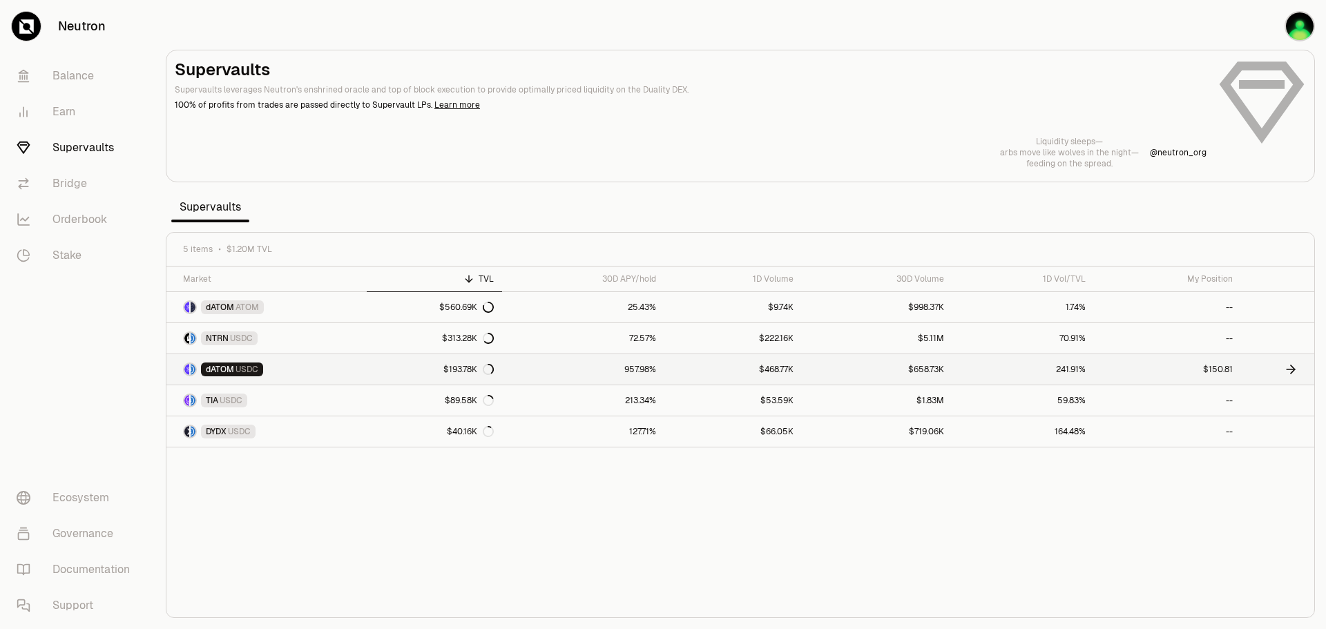
click at [587, 369] on link "957.98%" at bounding box center [583, 369] width 162 height 30
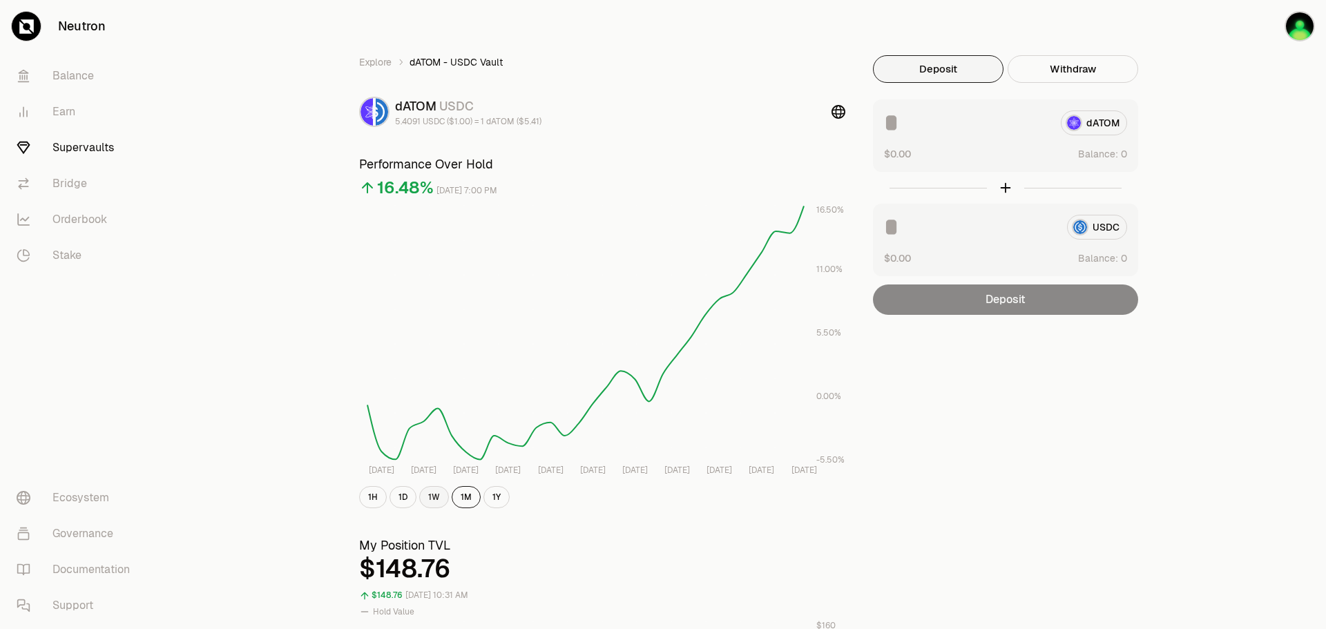
click at [436, 496] on button "1W" at bounding box center [434, 497] width 30 height 22
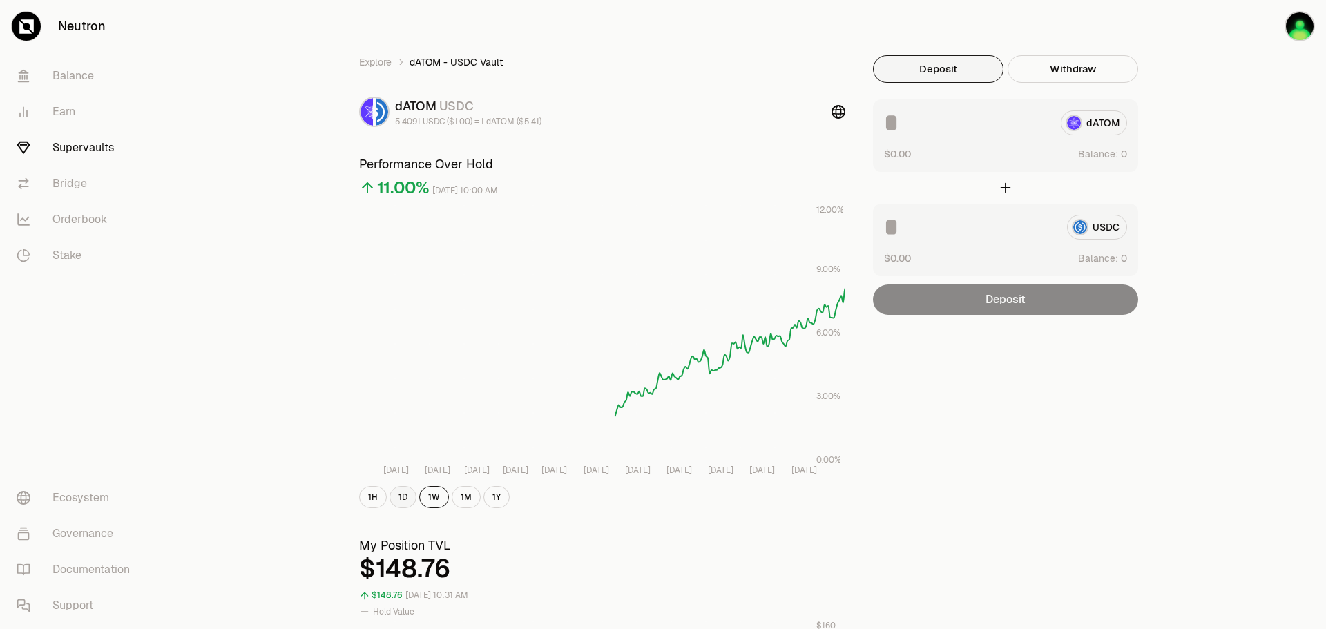
click at [401, 499] on button "1D" at bounding box center [402, 497] width 27 height 22
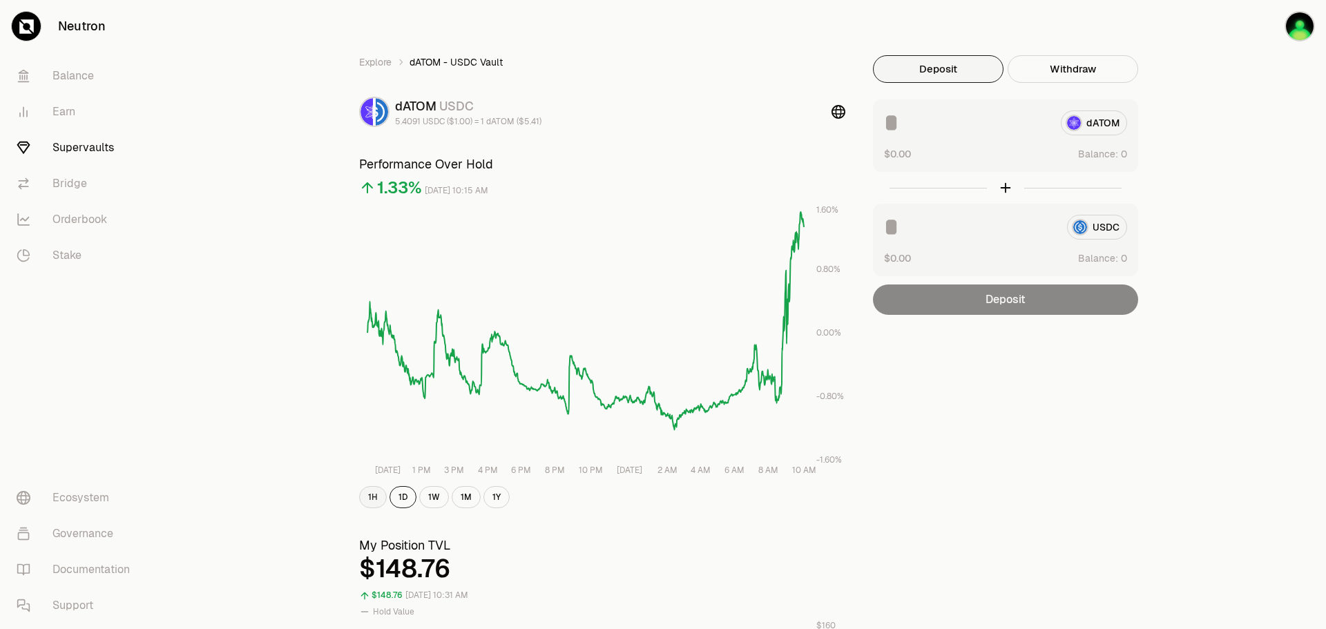
click at [367, 488] on button "1H" at bounding box center [373, 497] width 28 height 22
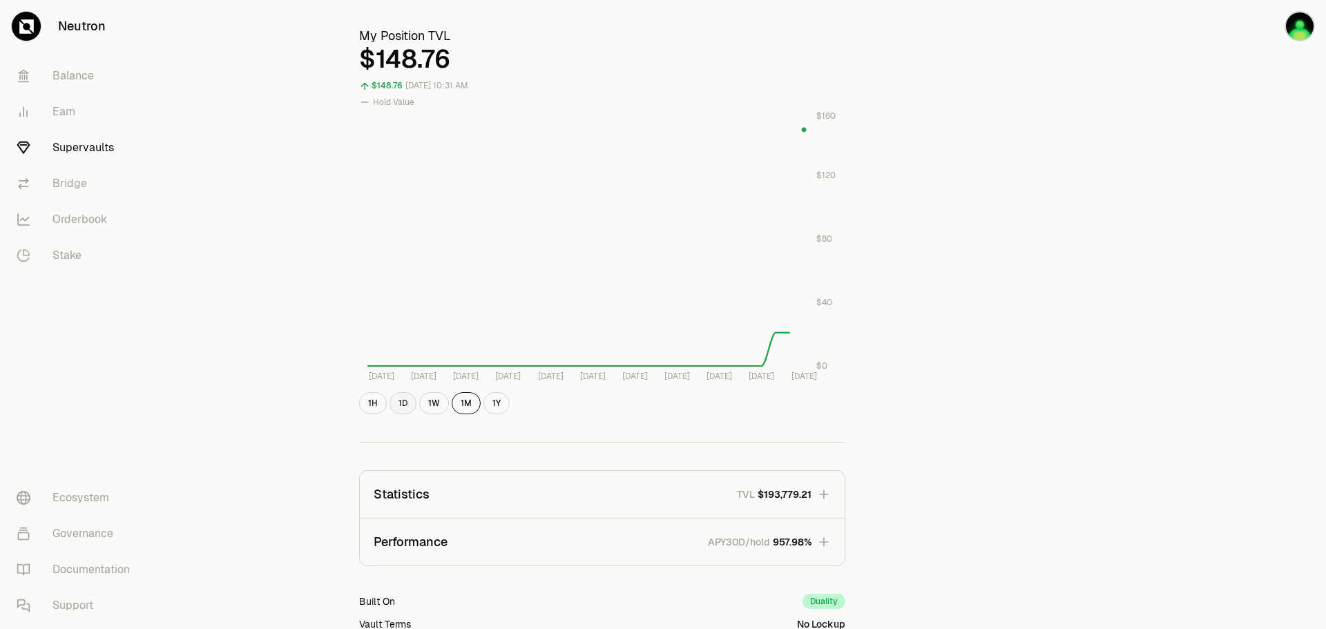
scroll to position [689, 0]
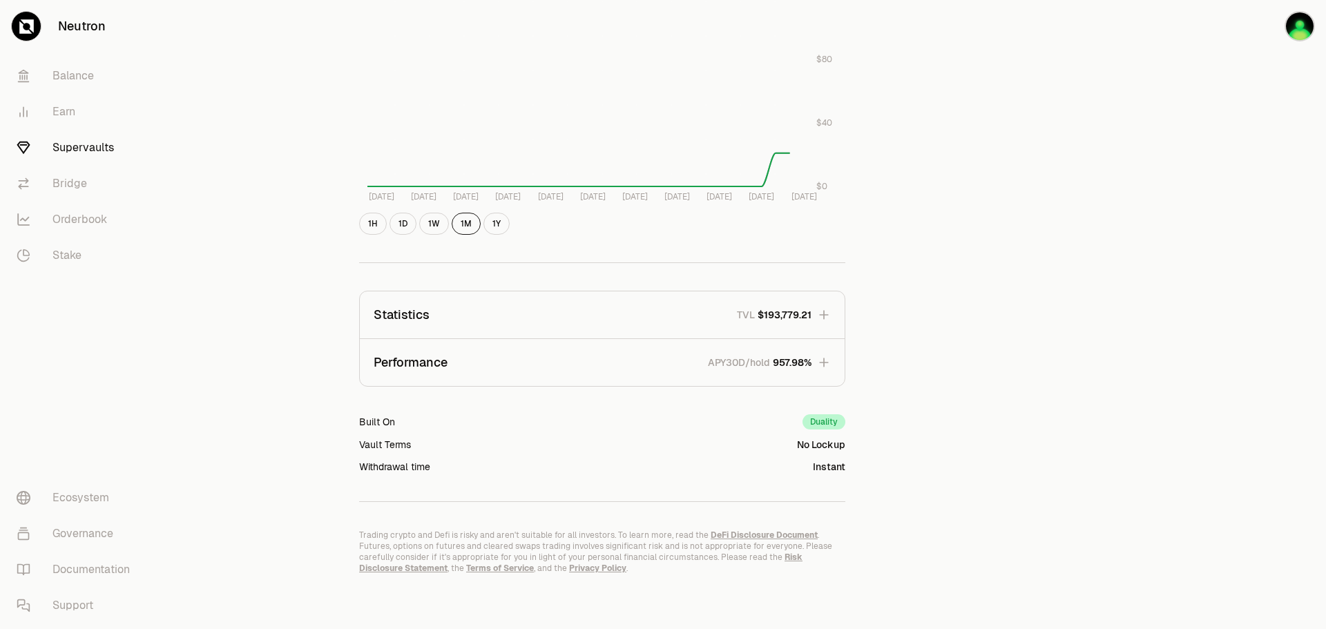
click at [762, 366] on p "APY30D/hold" at bounding box center [739, 363] width 62 height 14
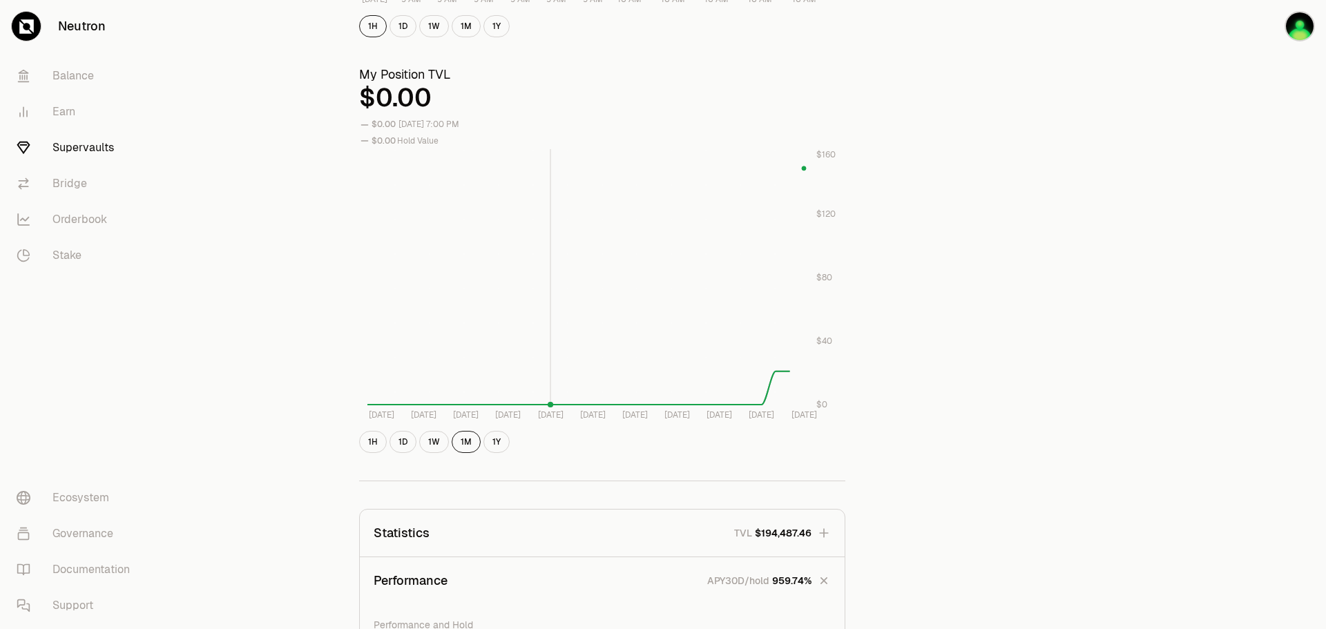
scroll to position [483, 0]
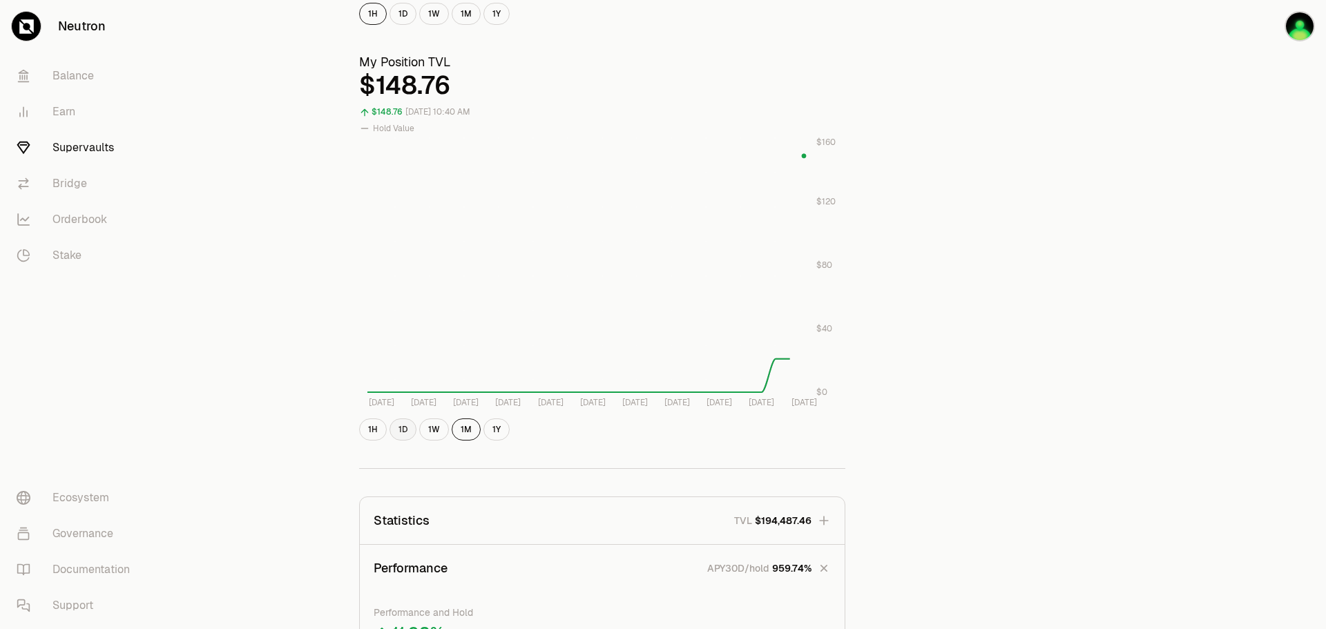
click at [401, 427] on button "1D" at bounding box center [402, 429] width 27 height 22
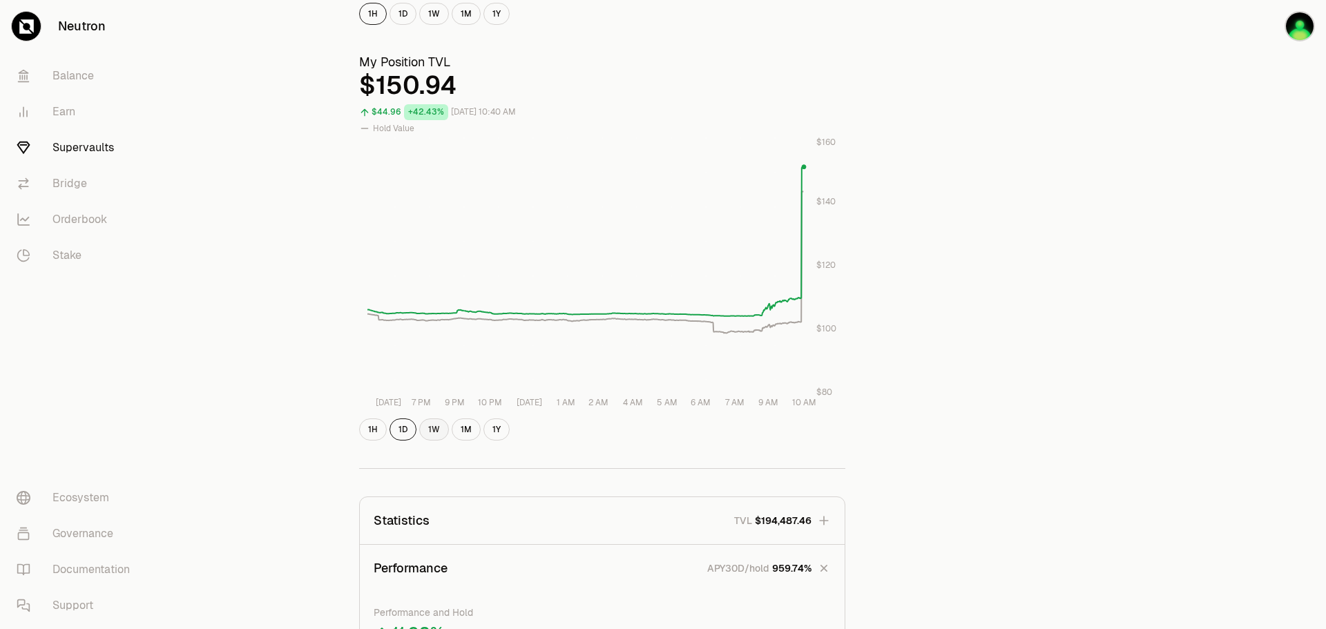
click at [426, 432] on button "1W" at bounding box center [434, 429] width 30 height 22
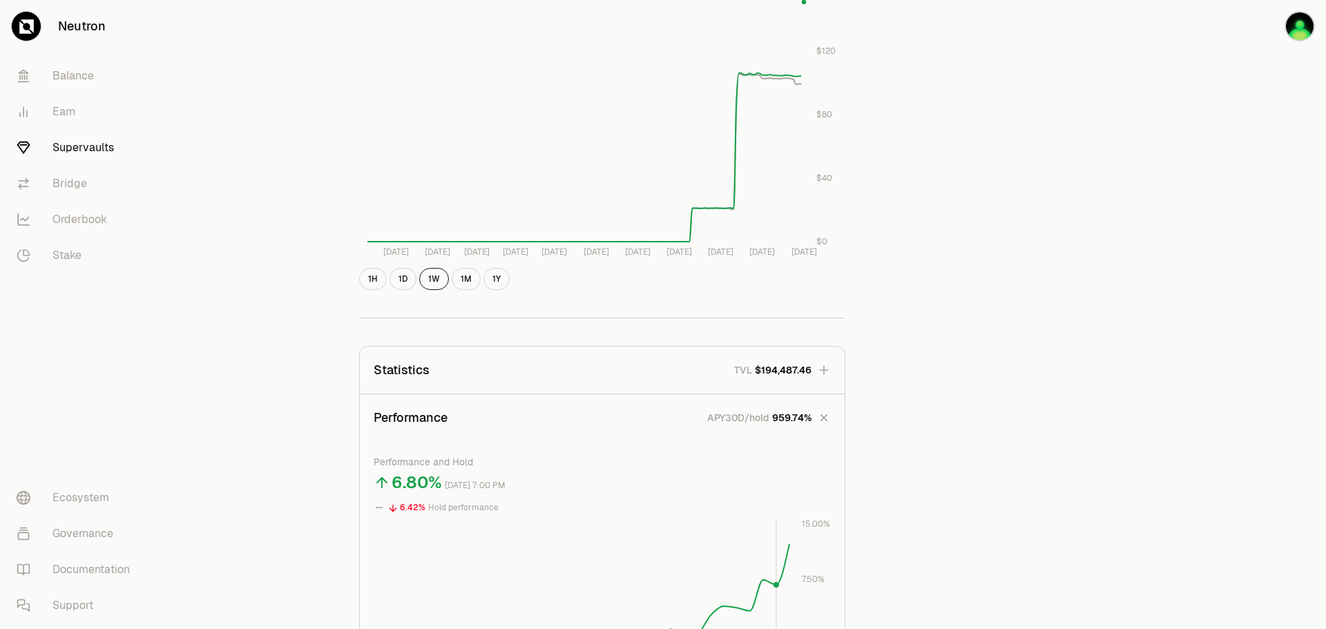
scroll to position [628, 0]
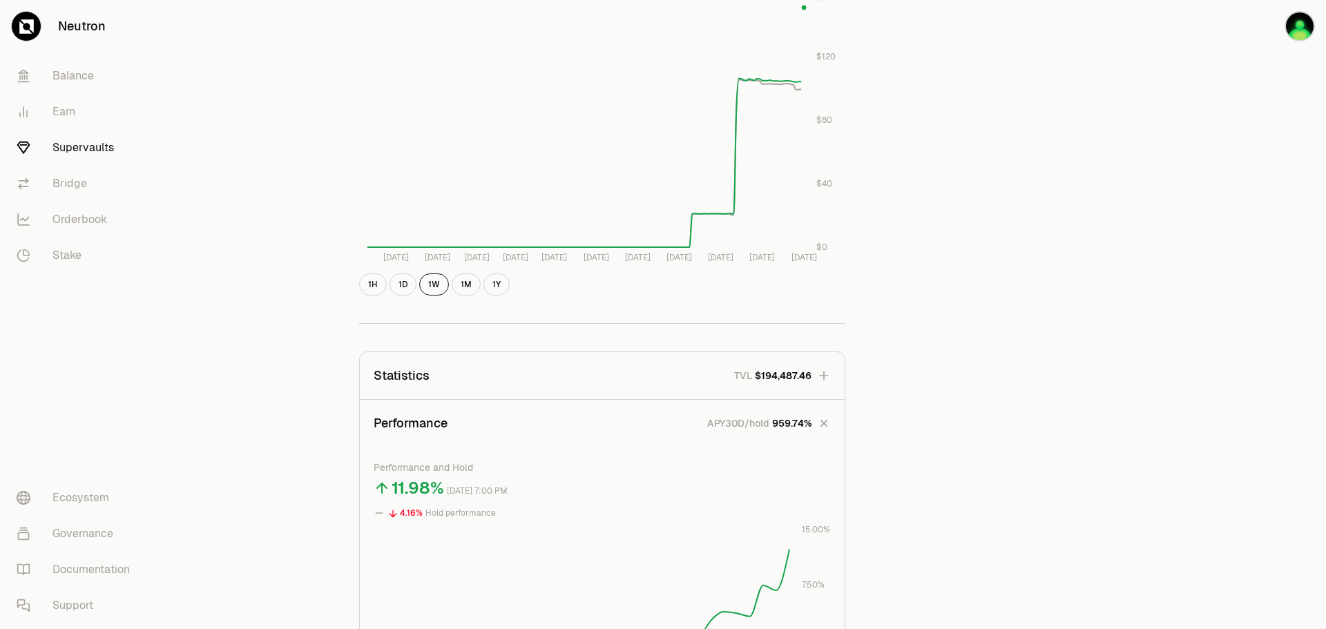
click at [828, 382] on icon "button" at bounding box center [824, 376] width 14 height 14
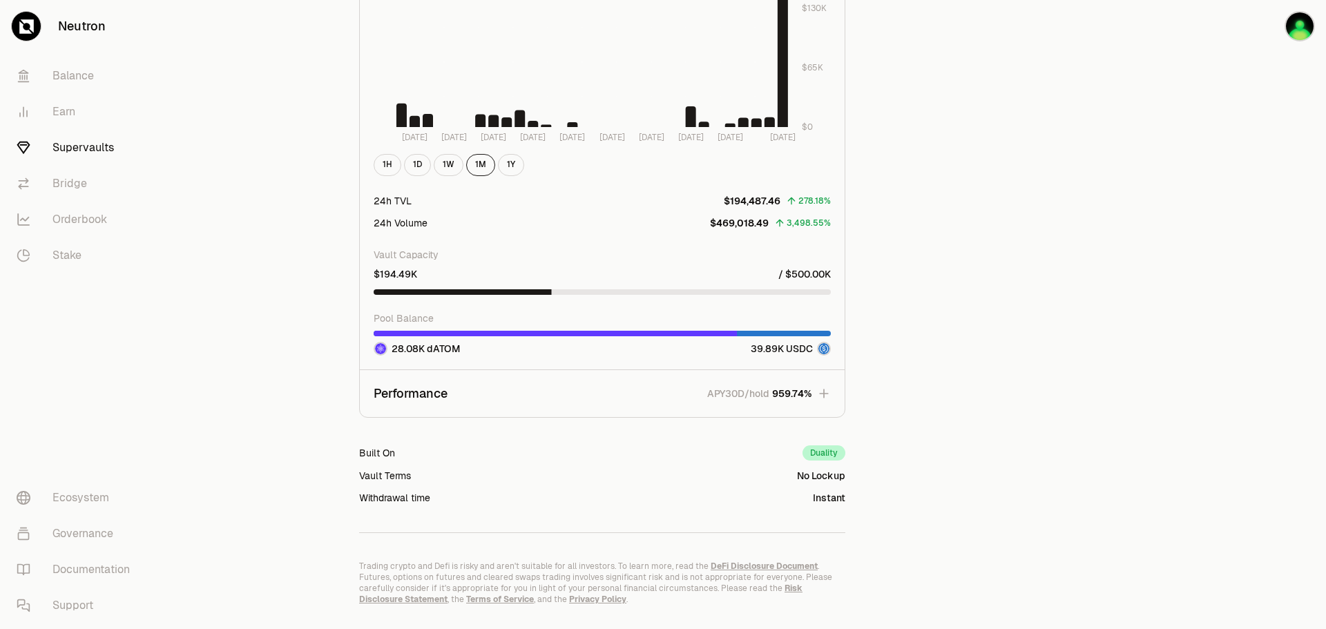
scroll to position [1621, 0]
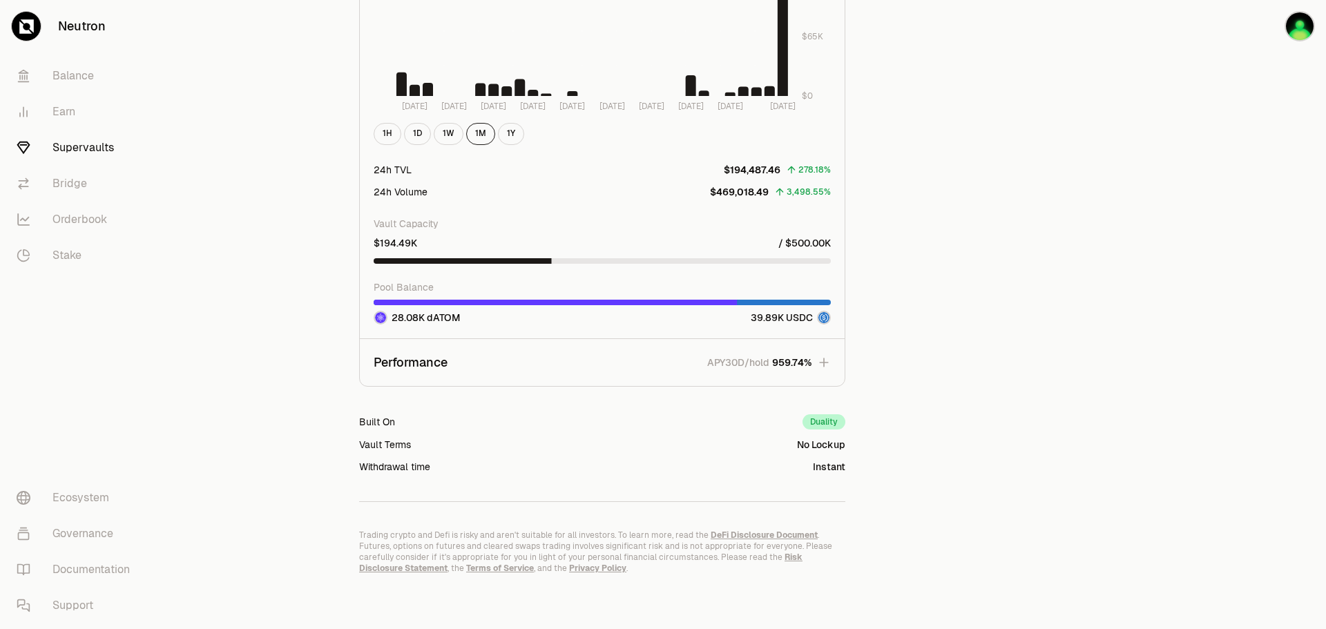
click at [822, 363] on icon "button" at bounding box center [823, 362] width 9 height 9
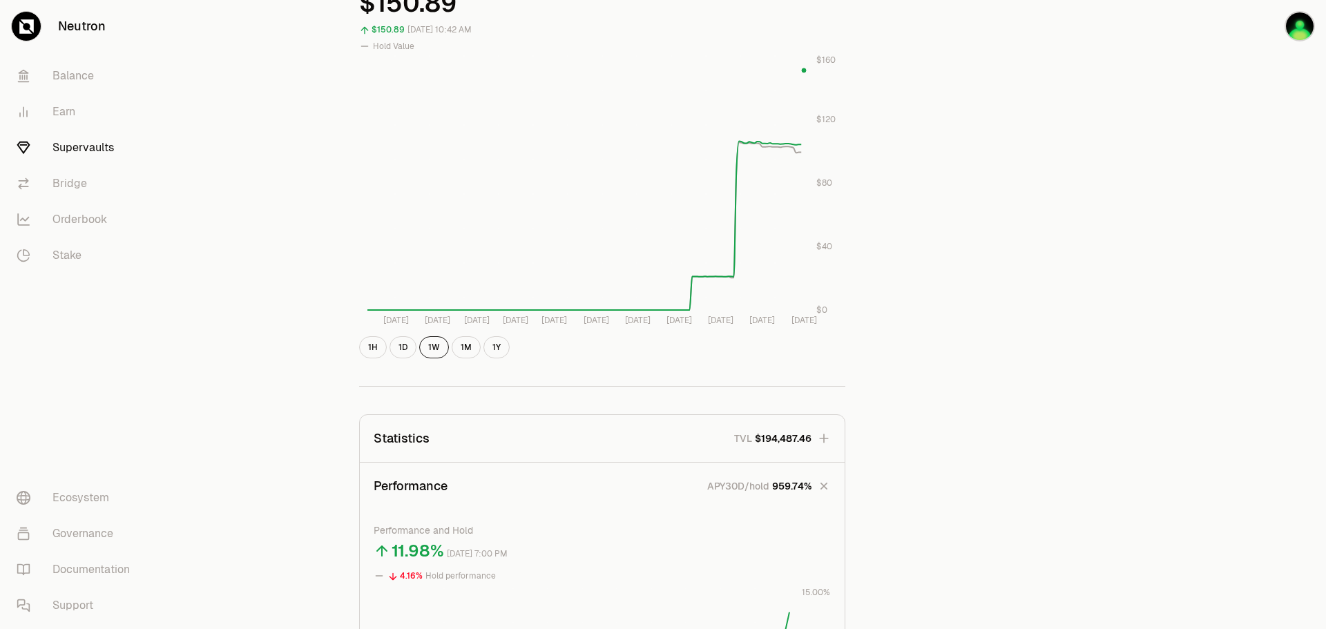
scroll to position [559, 0]
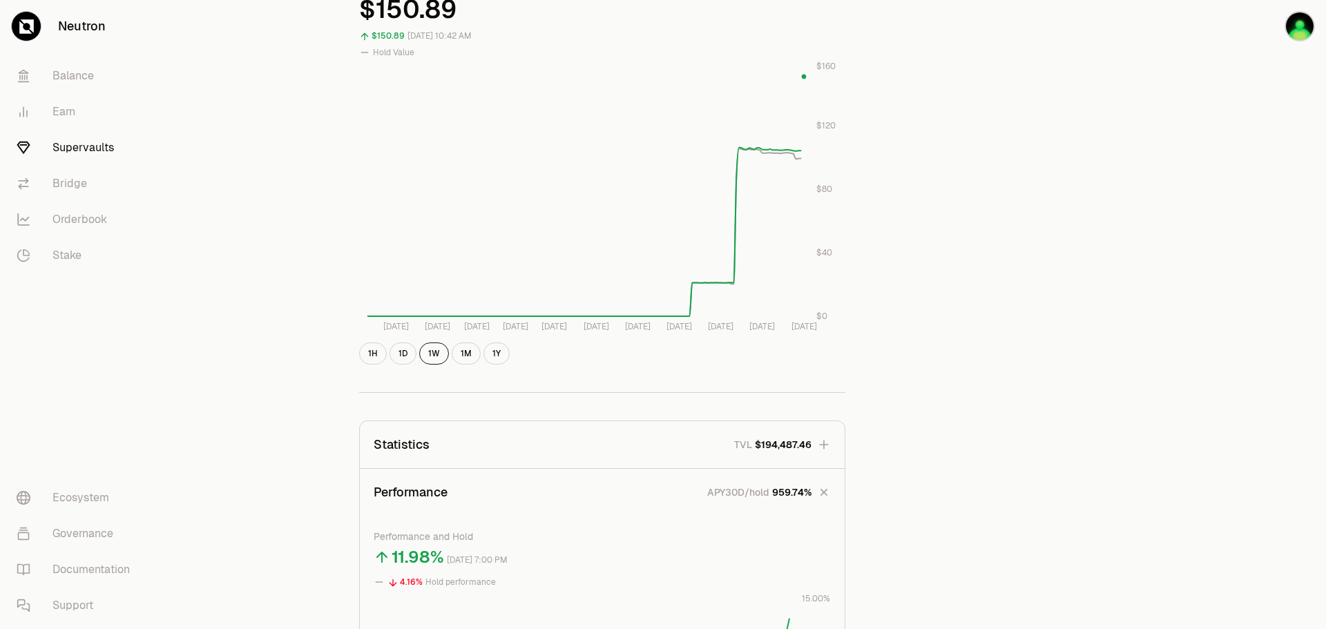
click at [828, 441] on icon "button" at bounding box center [824, 445] width 14 height 14
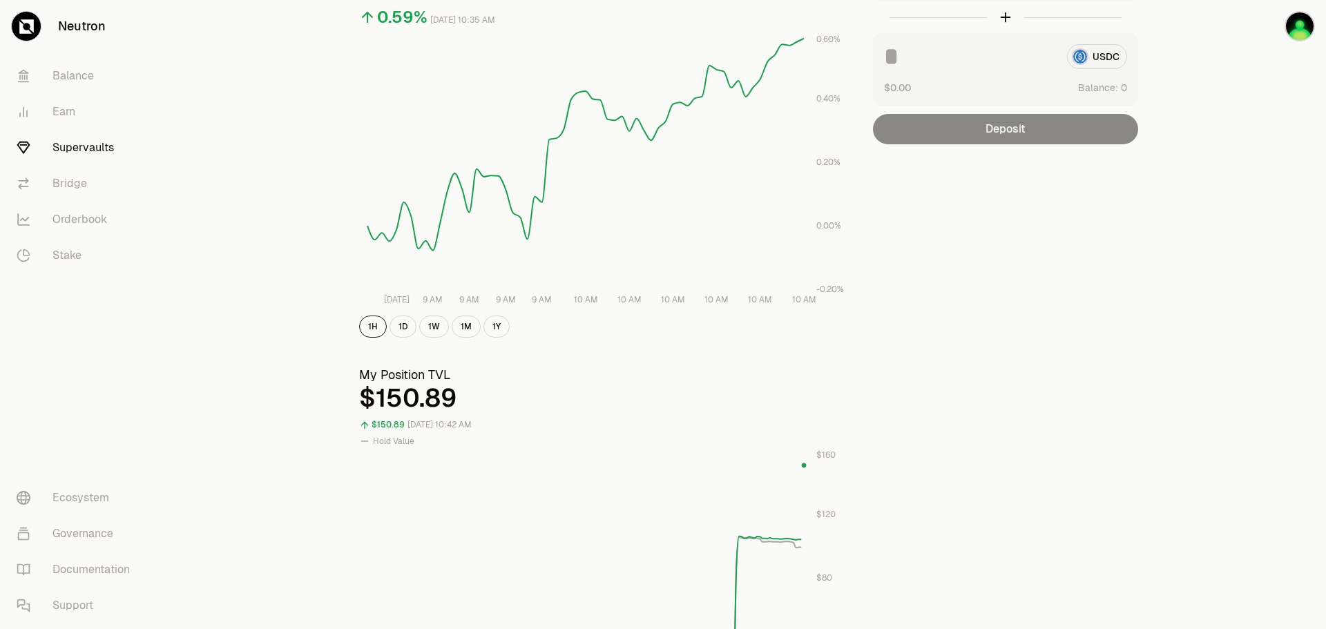
scroll to position [0, 0]
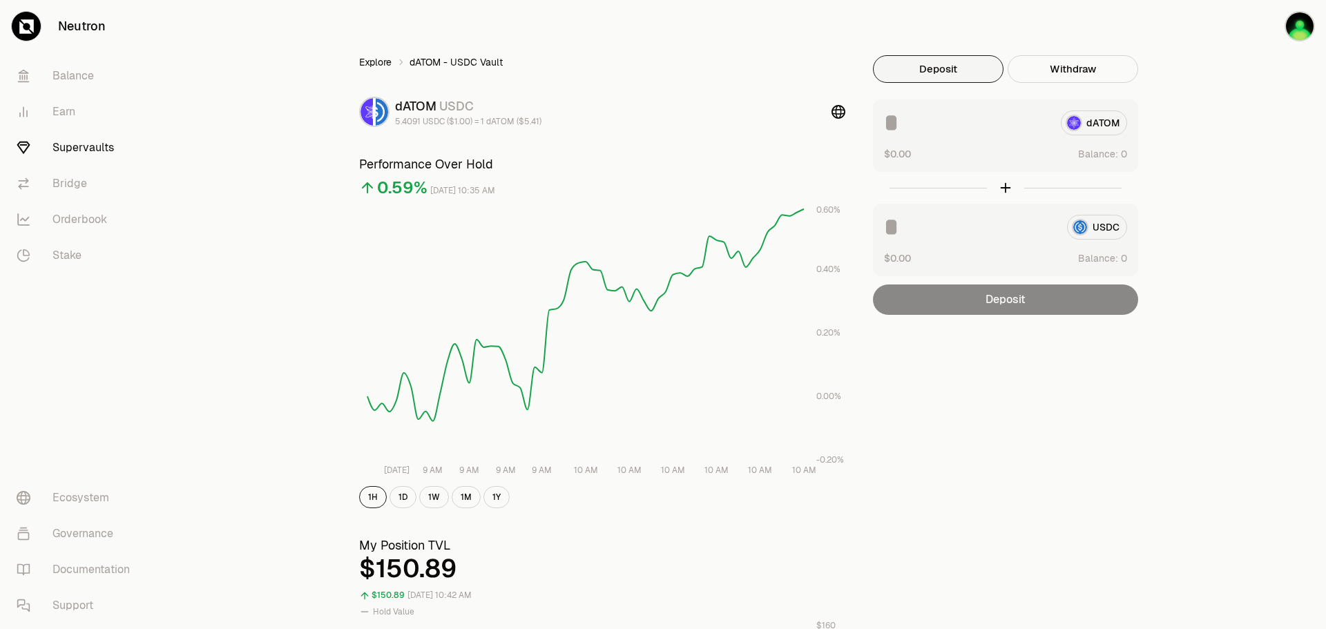
click at [388, 66] on link "Explore" at bounding box center [375, 62] width 32 height 14
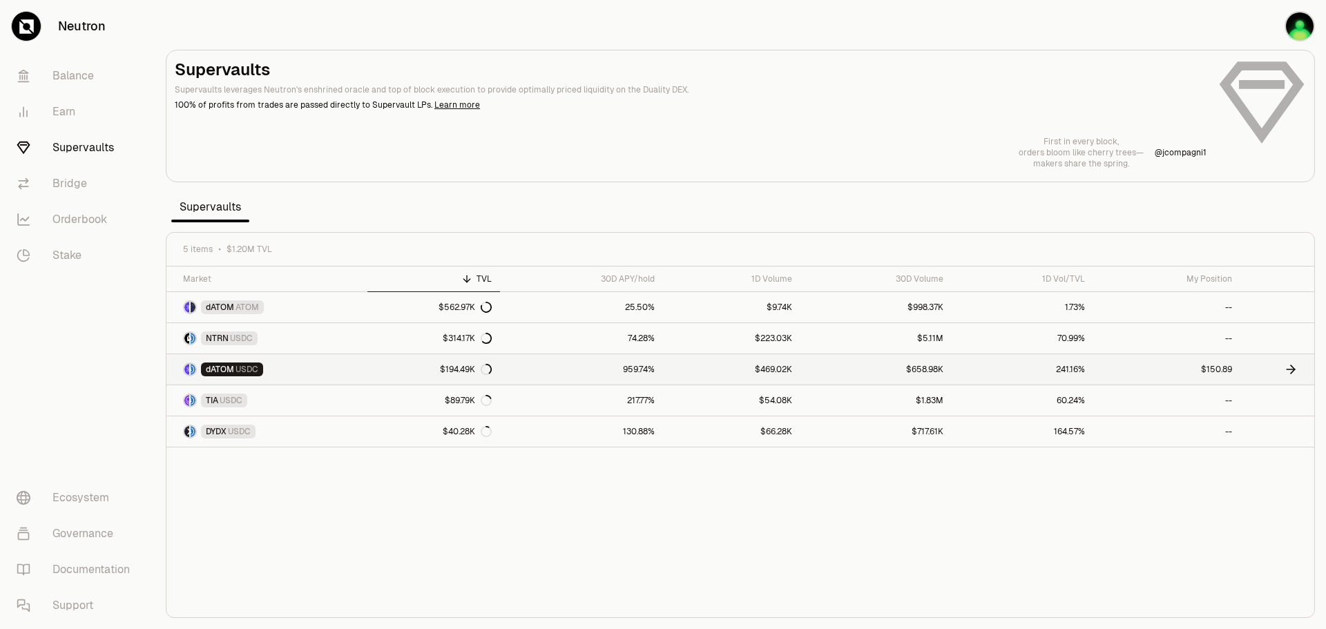
click at [382, 367] on link "$194.49K" at bounding box center [433, 369] width 133 height 30
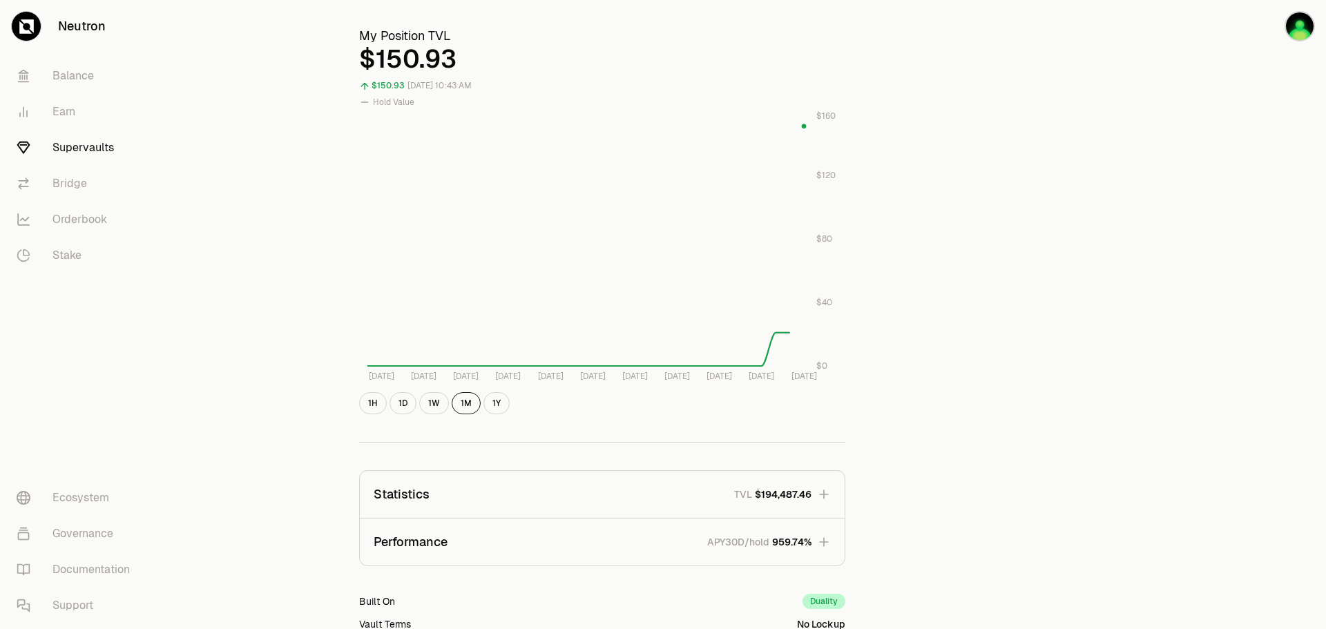
scroll to position [689, 0]
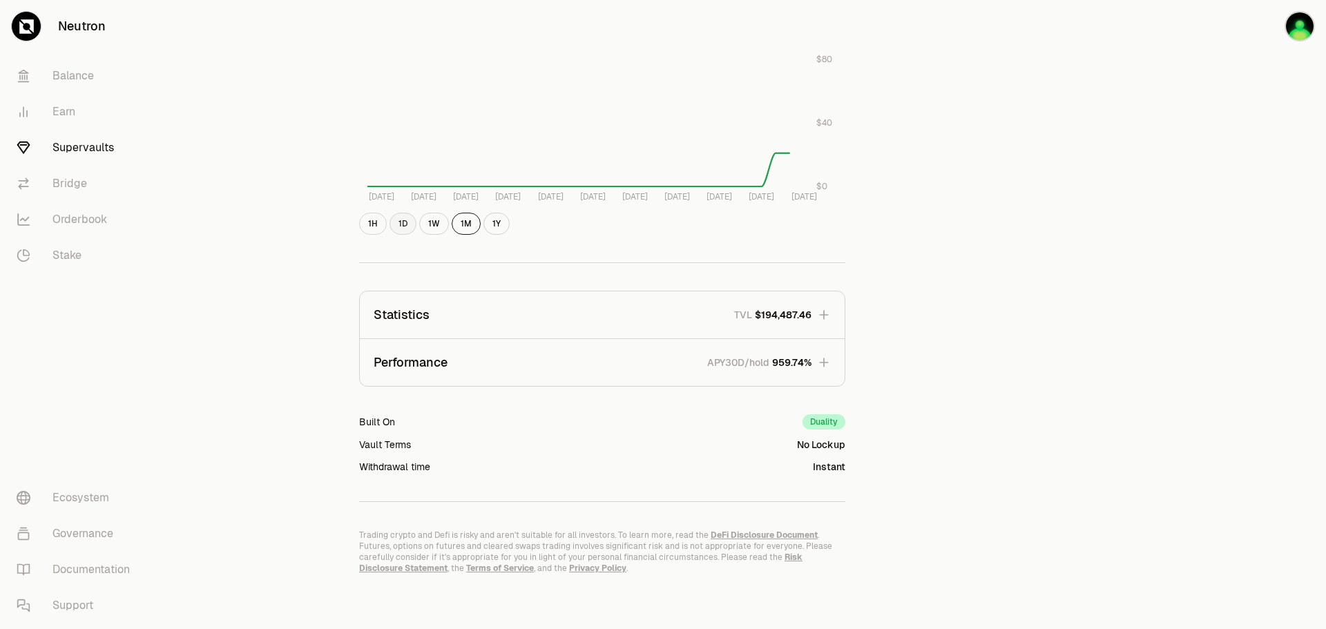
click at [402, 229] on button "1D" at bounding box center [402, 224] width 27 height 22
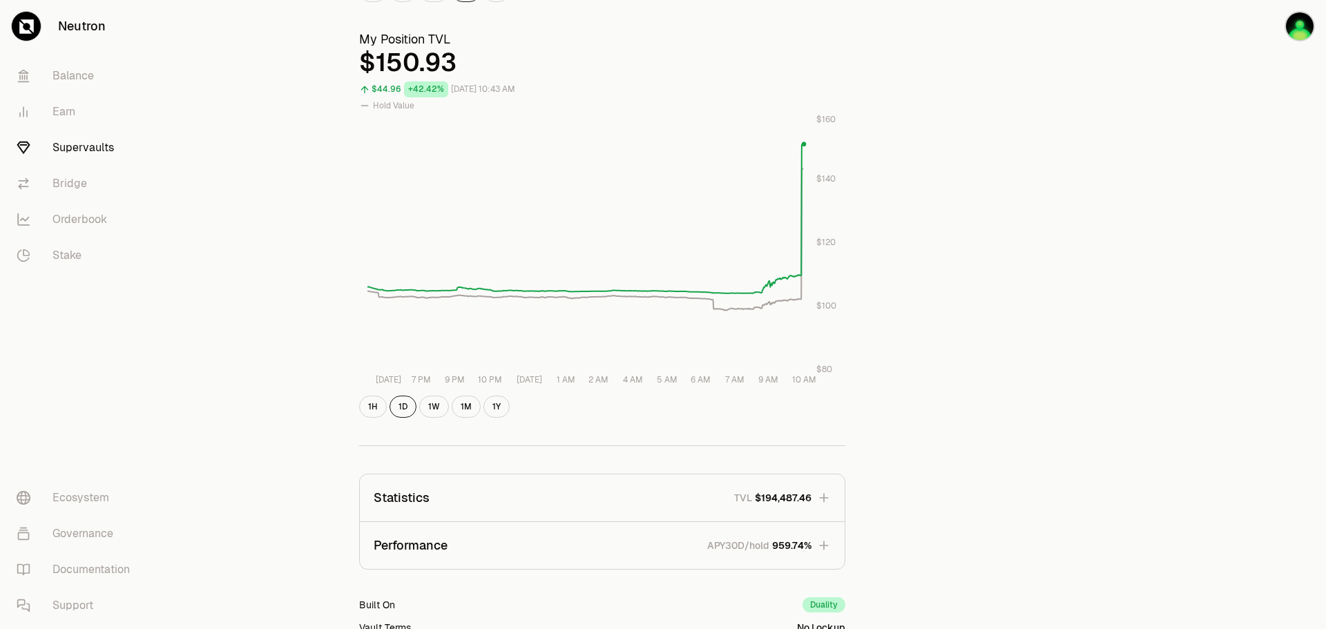
scroll to position [482, 0]
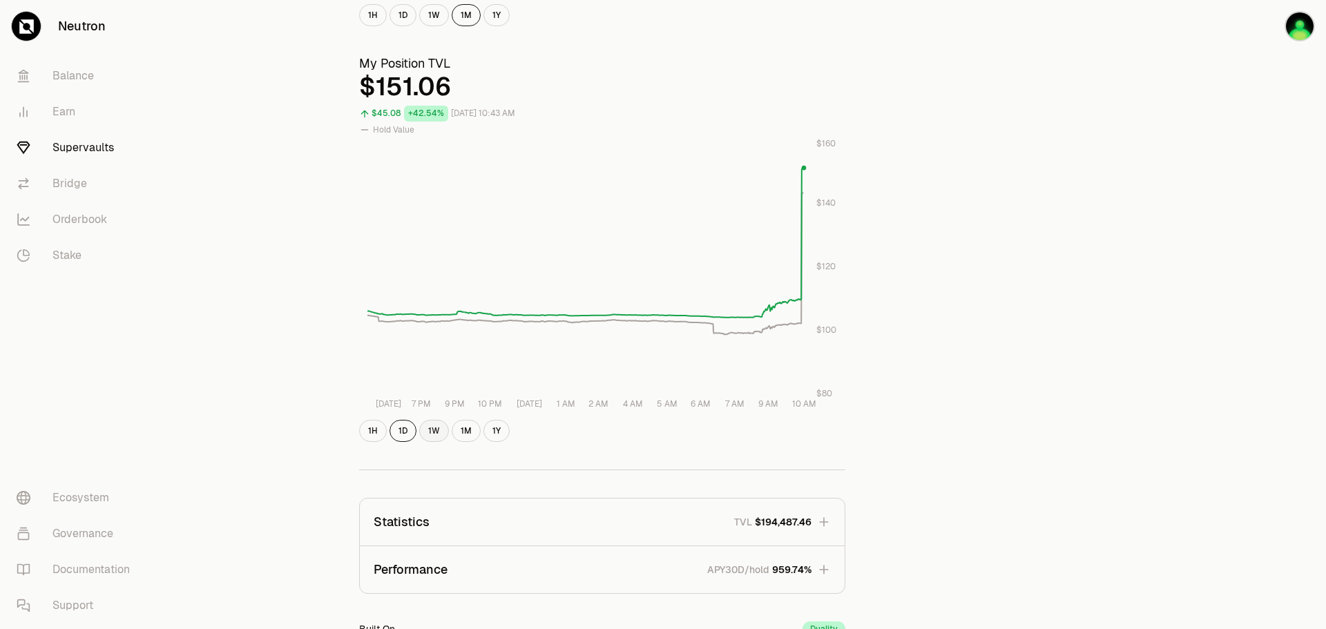
click at [423, 427] on button "1W" at bounding box center [434, 431] width 30 height 22
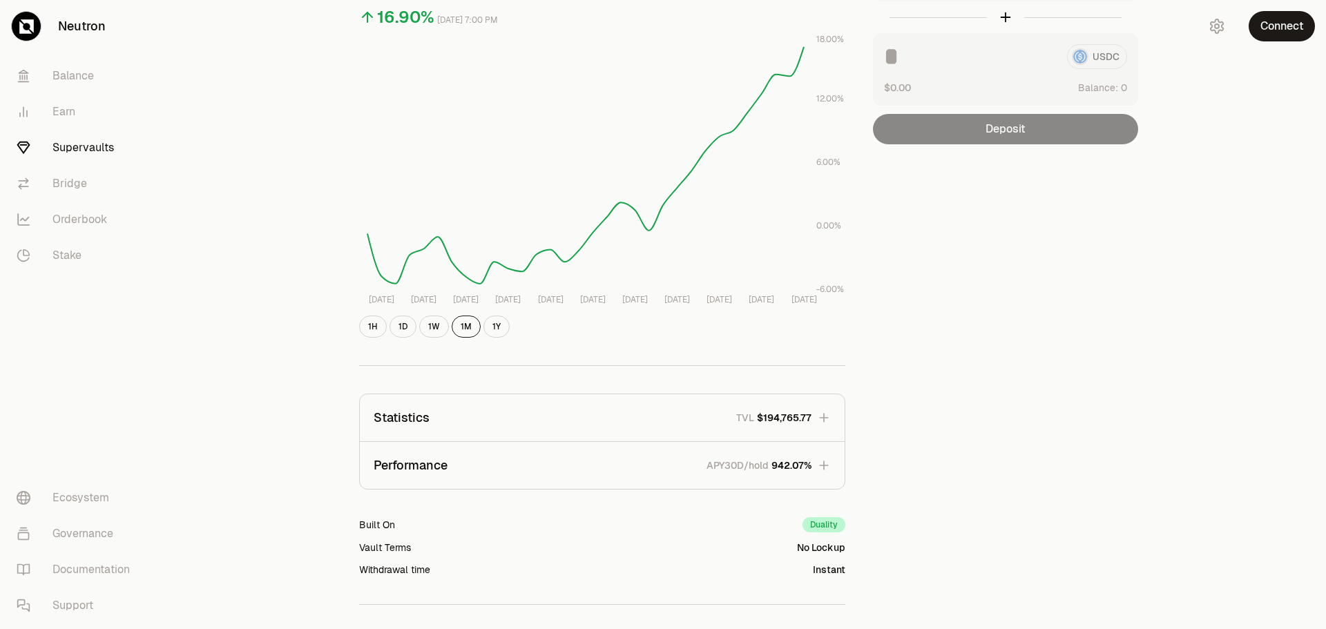
scroll to position [0, 0]
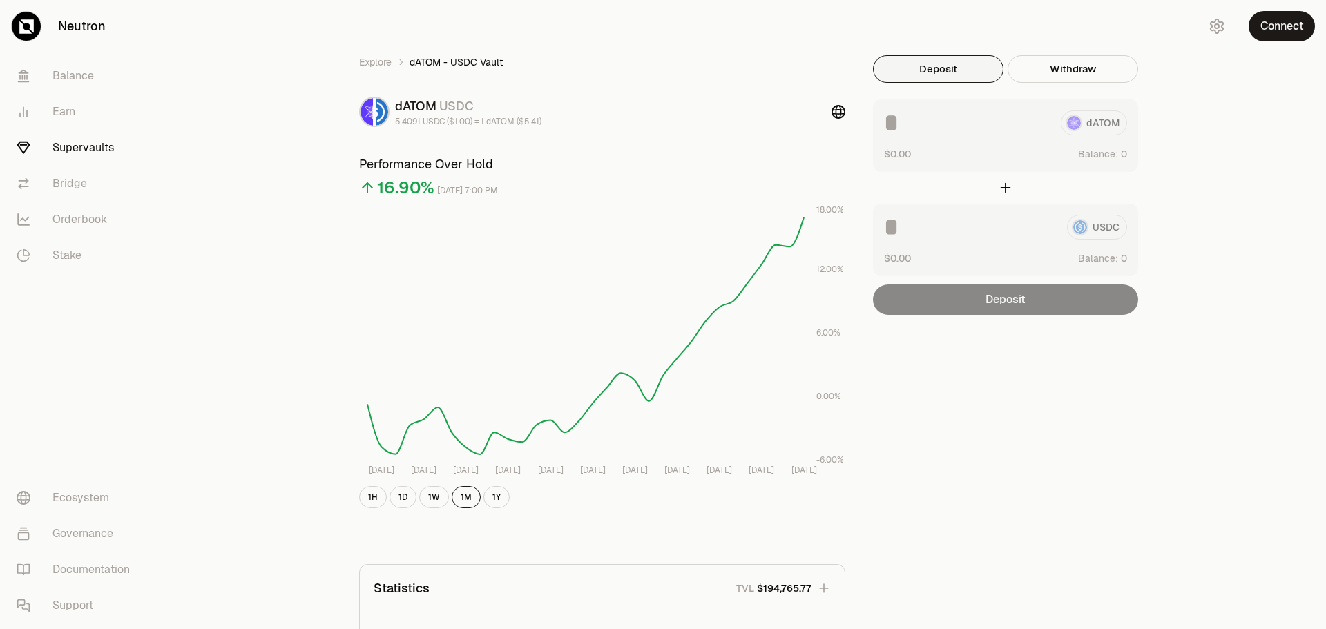
click at [89, 139] on link "Supervaults" at bounding box center [78, 148] width 144 height 36
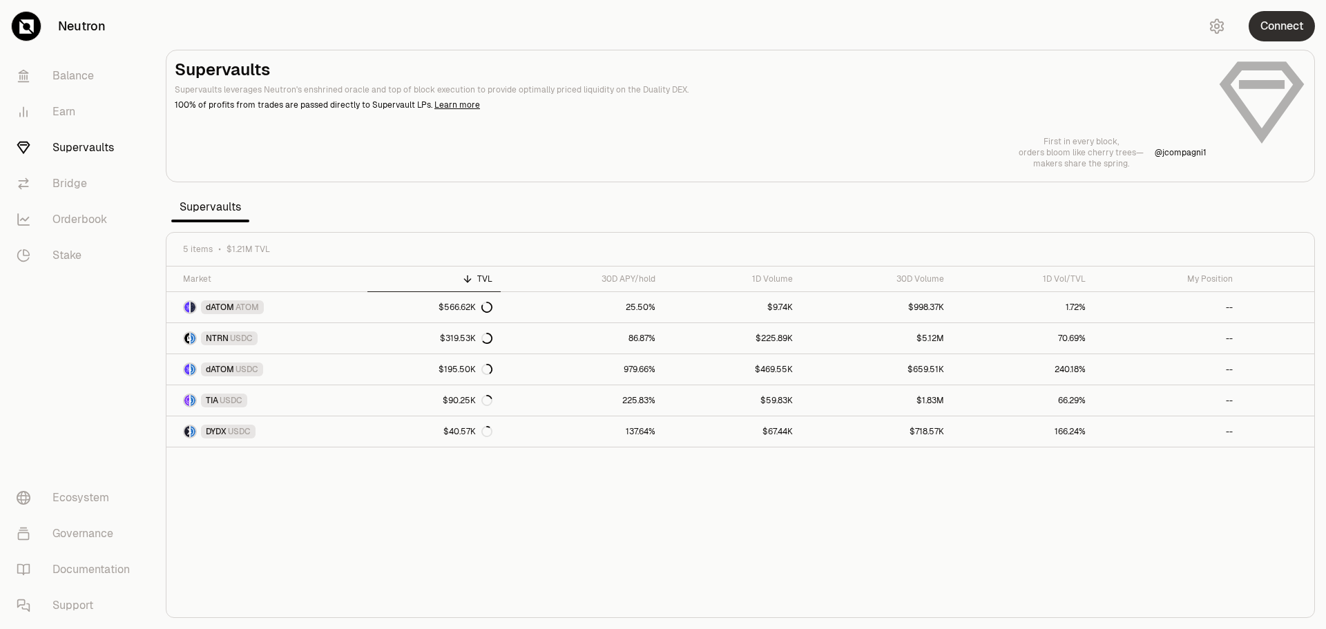
click at [1306, 30] on button "Connect" at bounding box center [1282, 26] width 66 height 30
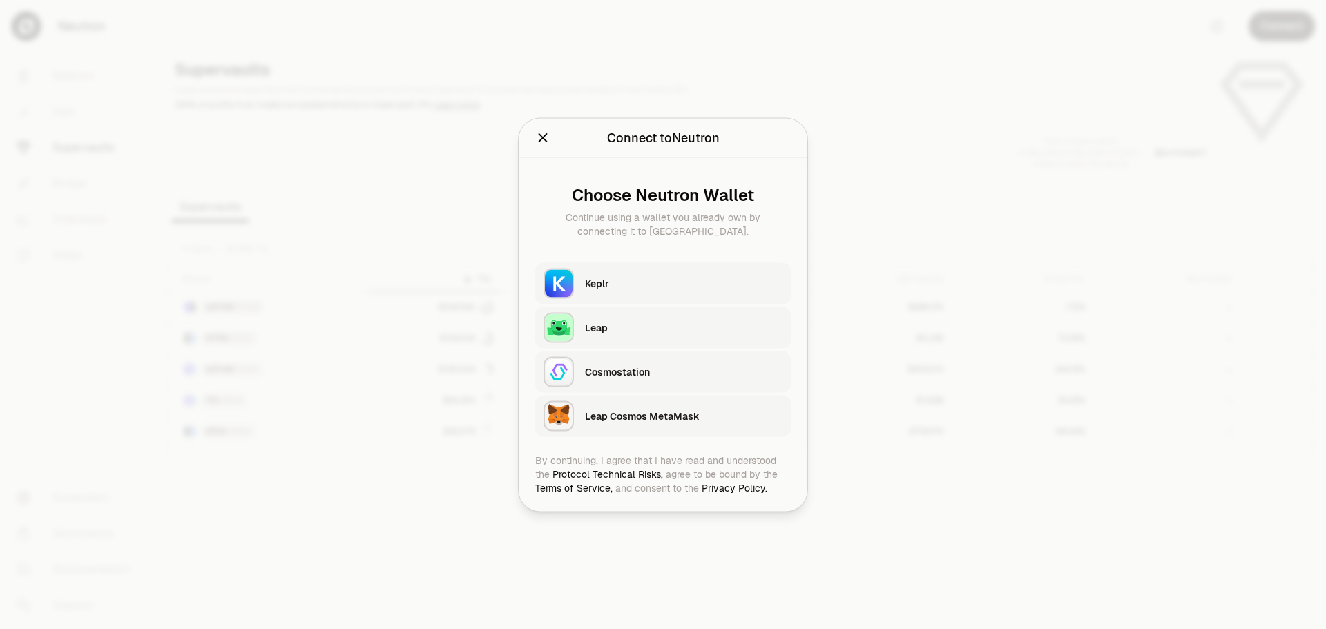
click at [604, 274] on div "Keplr" at bounding box center [684, 283] width 198 height 21
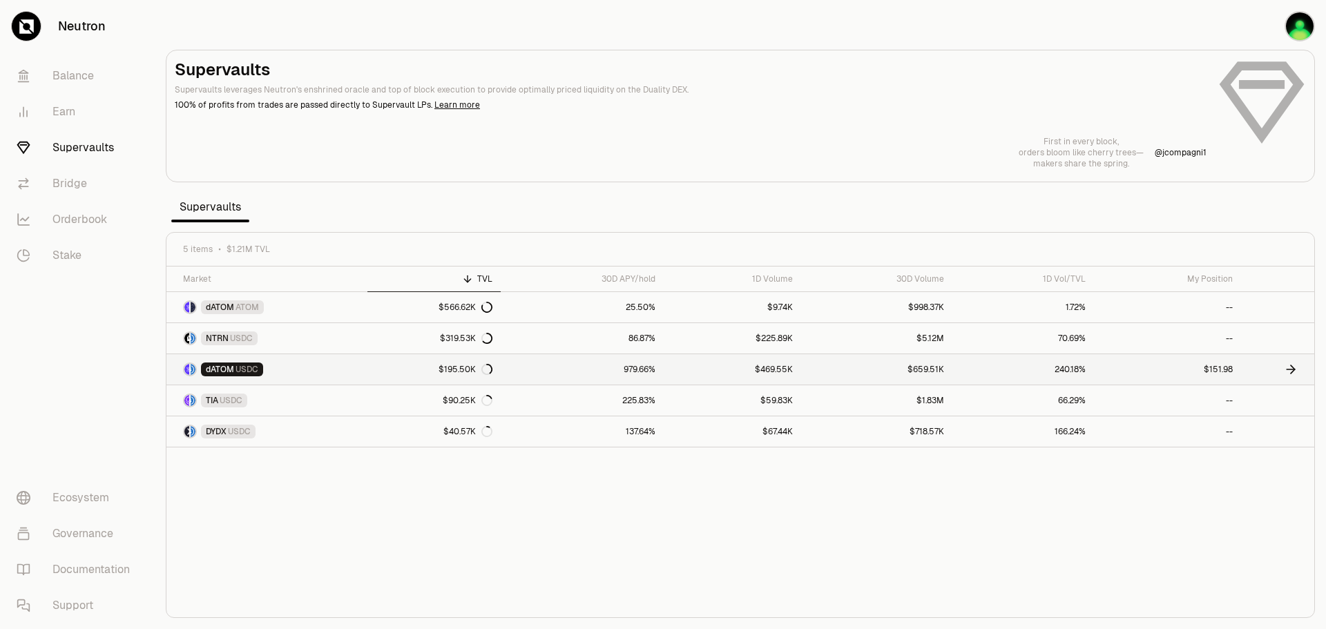
click at [416, 376] on link "$195.50K" at bounding box center [434, 369] width 134 height 30
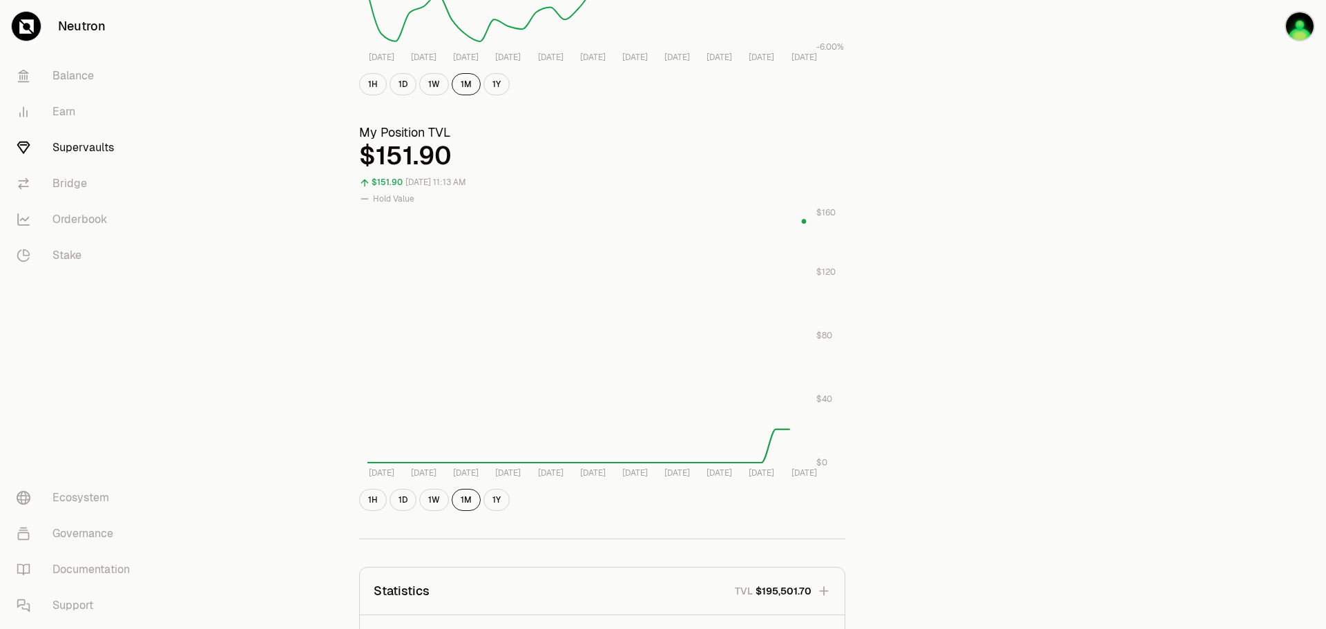
scroll to position [414, 0]
click at [403, 499] on button "1D" at bounding box center [402, 499] width 27 height 22
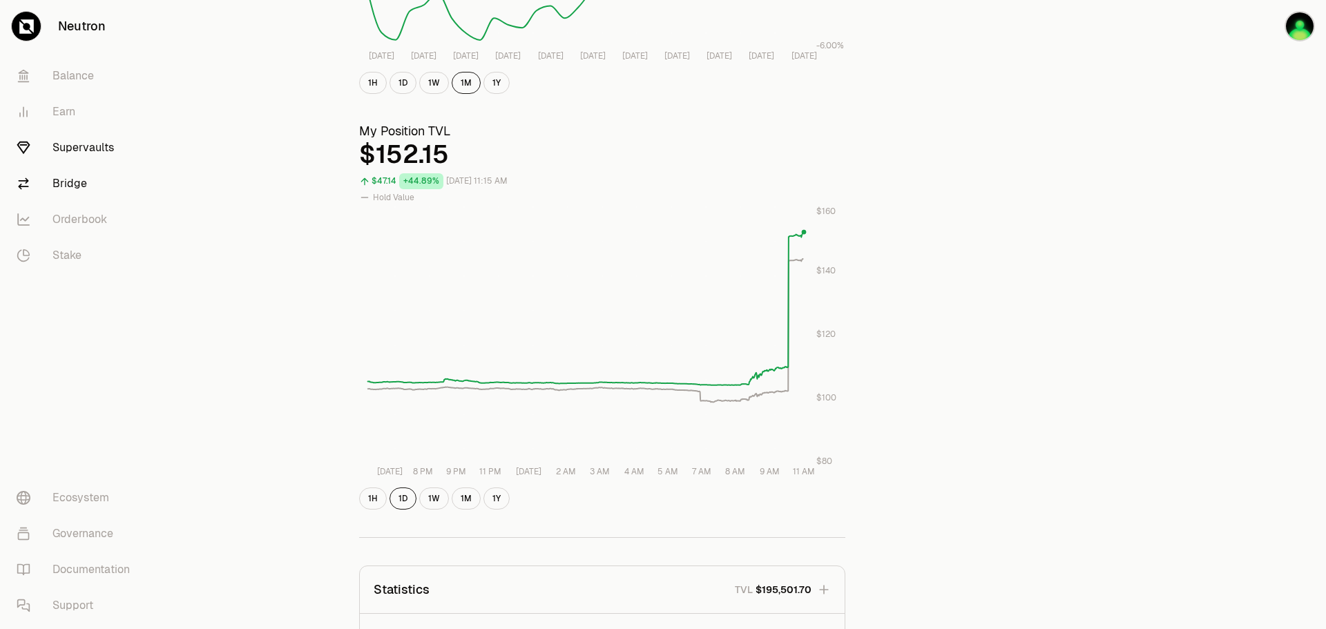
click at [77, 180] on link "Bridge" at bounding box center [78, 184] width 144 height 36
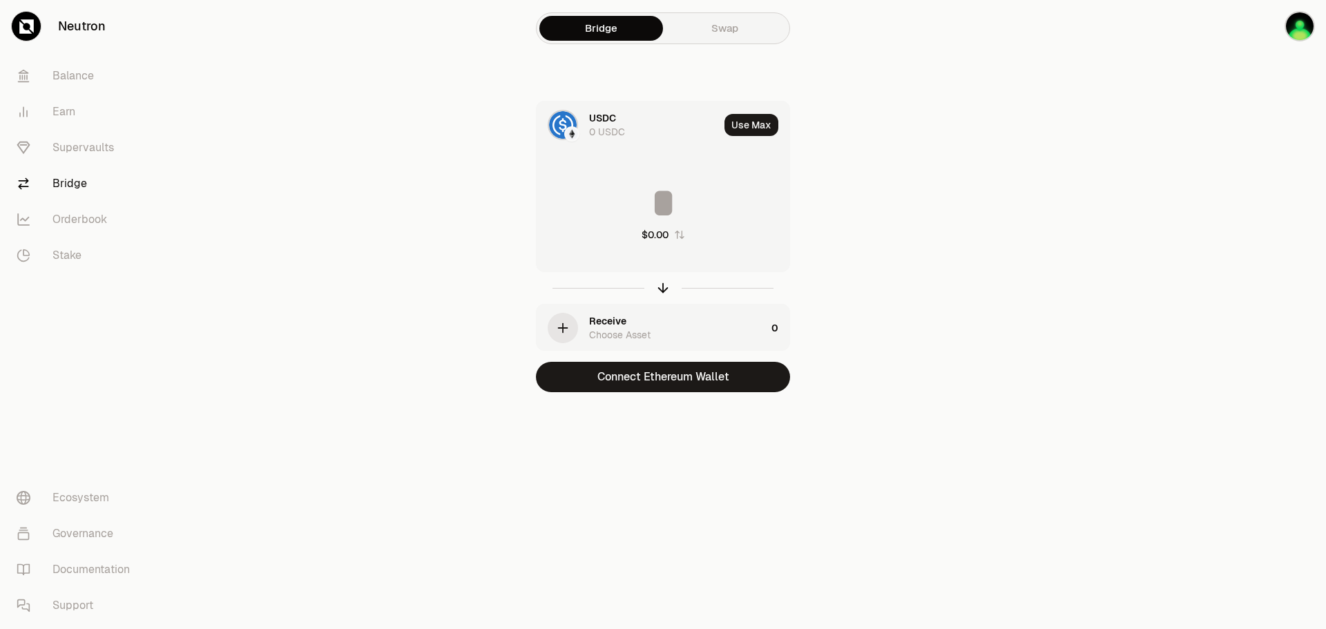
click at [616, 124] on div "USDC" at bounding box center [602, 118] width 27 height 14
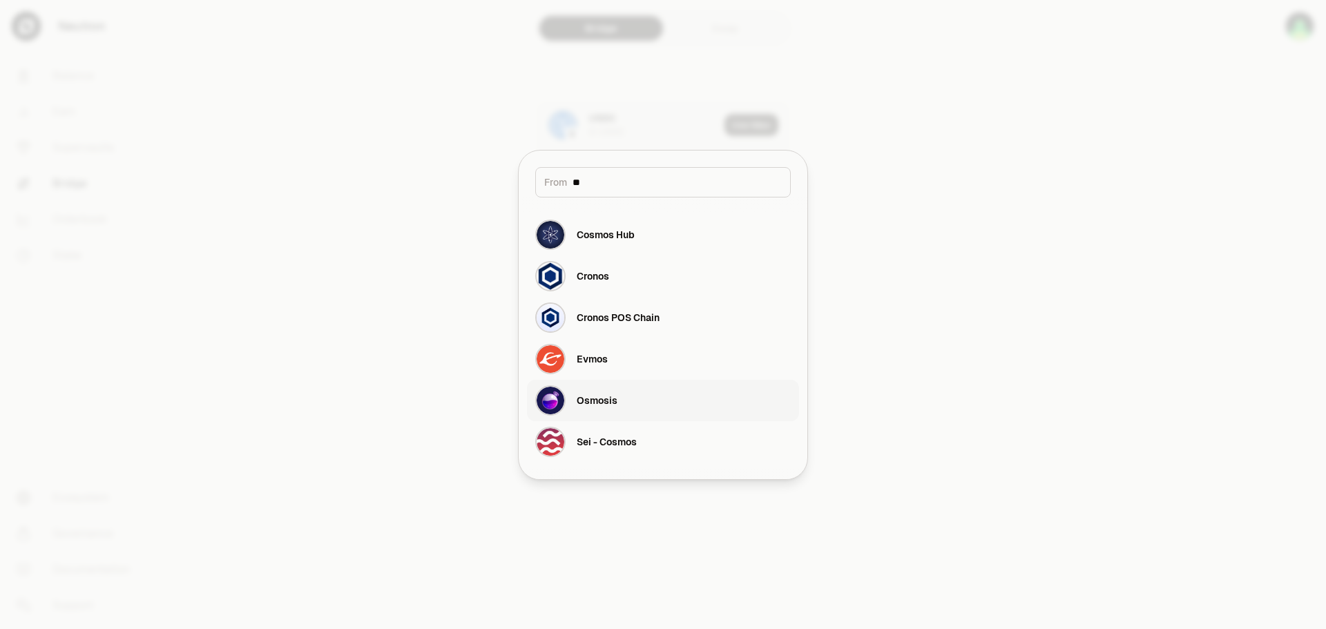
type input "**"
click at [607, 407] on div "Osmosis" at bounding box center [576, 400] width 82 height 30
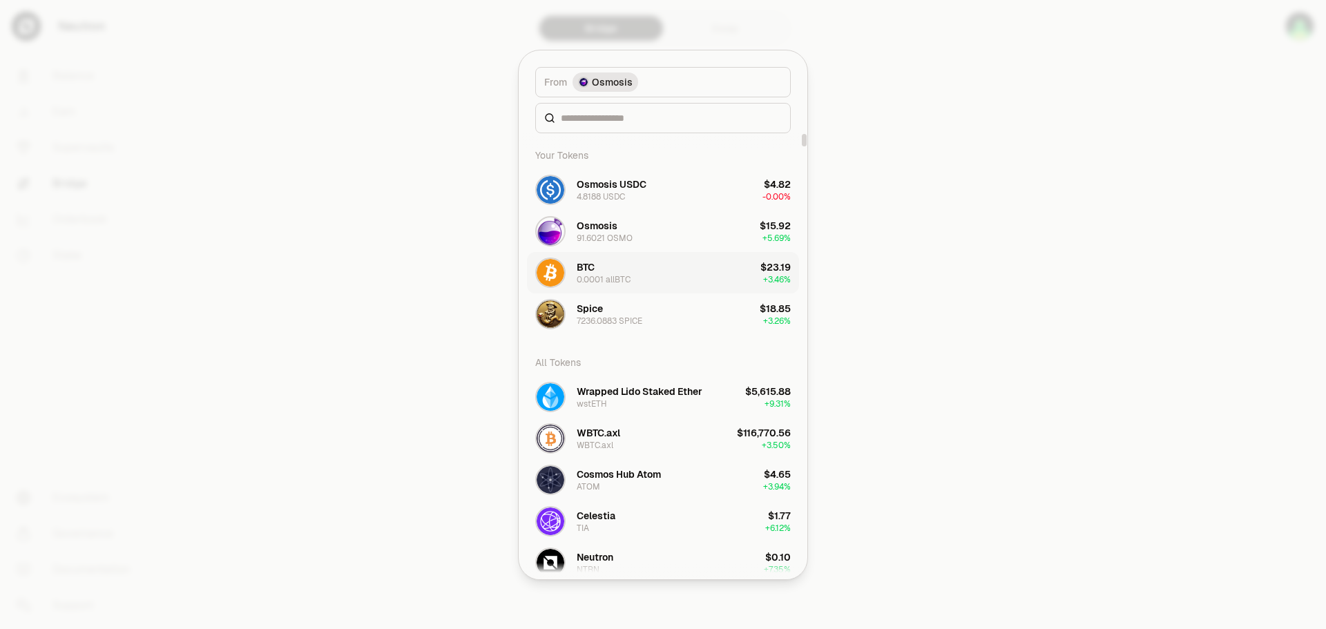
click at [698, 275] on button "BTC 0.0001 allBTC $23.19 + 3.46%" at bounding box center [663, 272] width 272 height 41
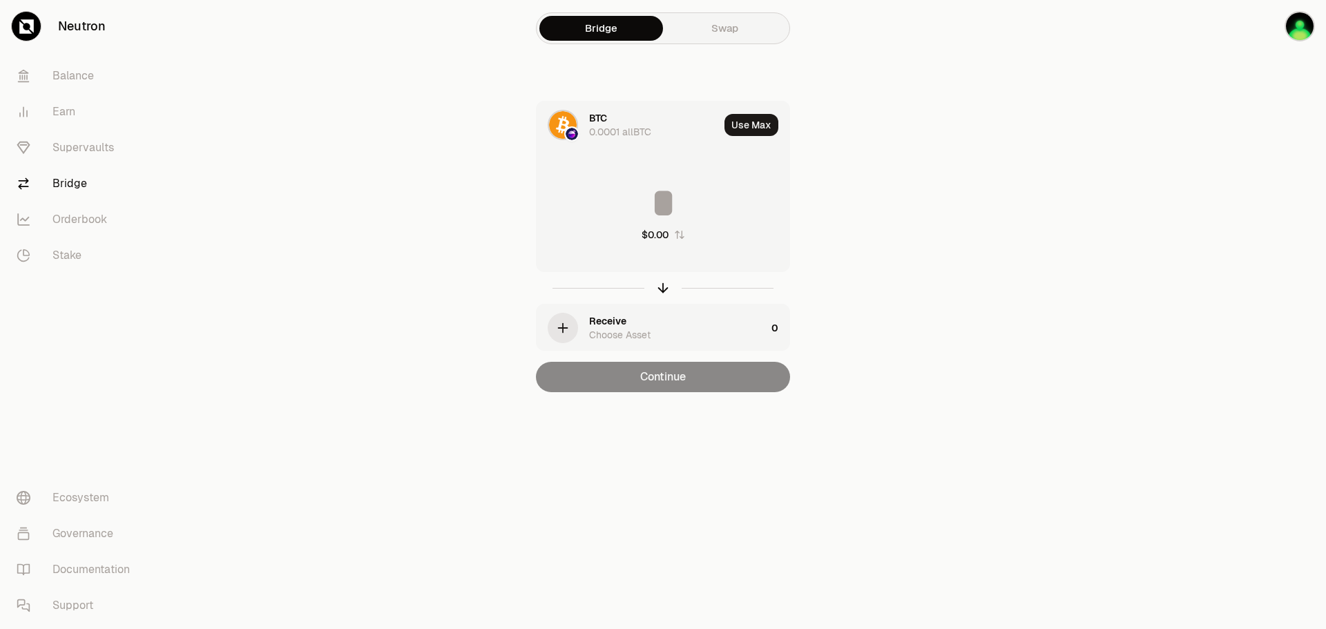
click at [615, 329] on div "Choose Asset" at bounding box center [619, 335] width 61 height 14
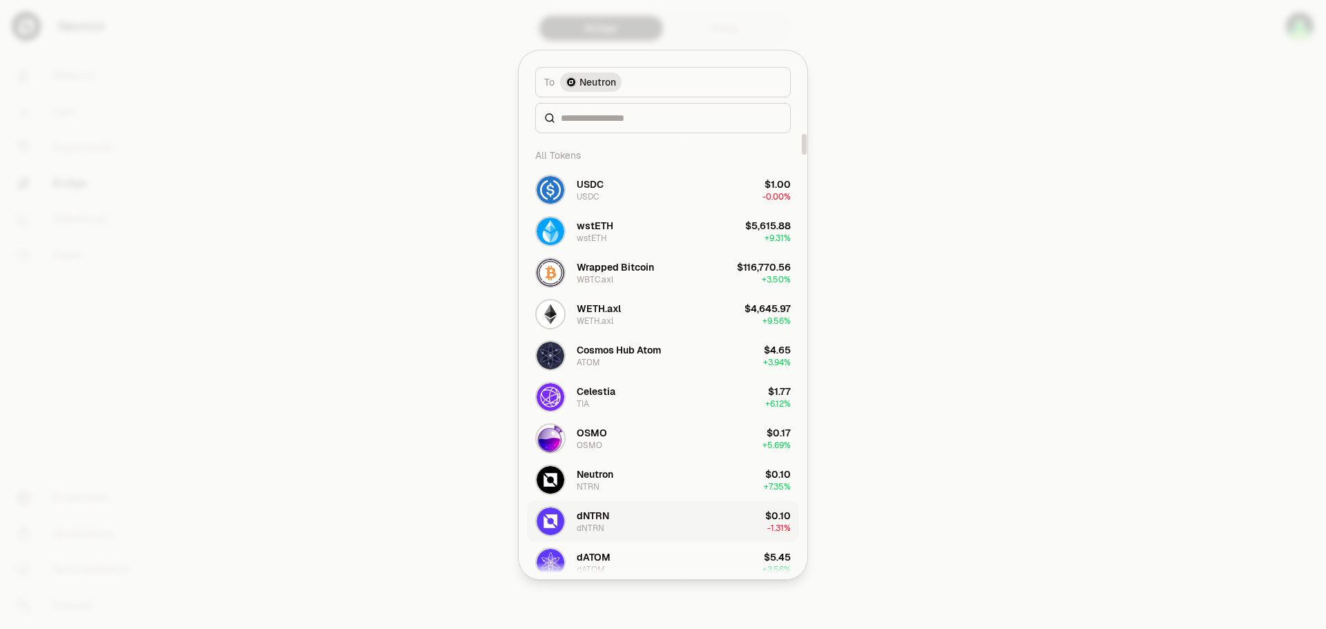
click at [619, 526] on button "dNTRN dNTRN $0.10 -1.31%" at bounding box center [663, 521] width 272 height 41
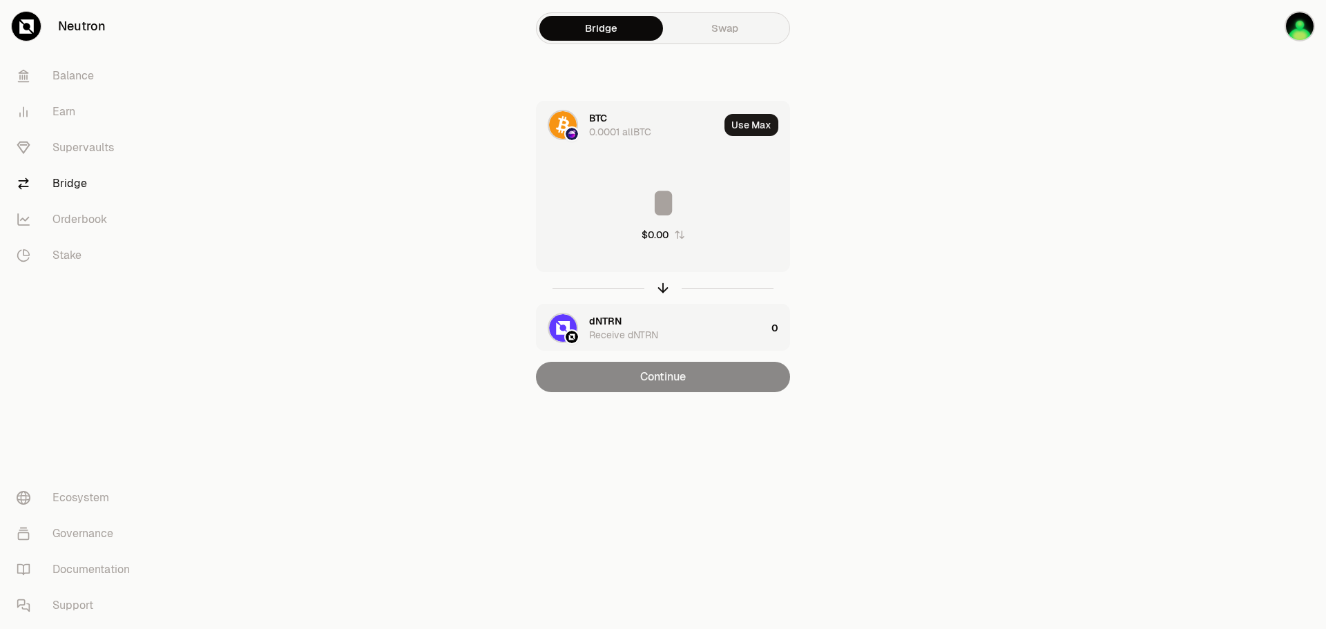
click at [614, 323] on div "dNTRN" at bounding box center [605, 321] width 32 height 14
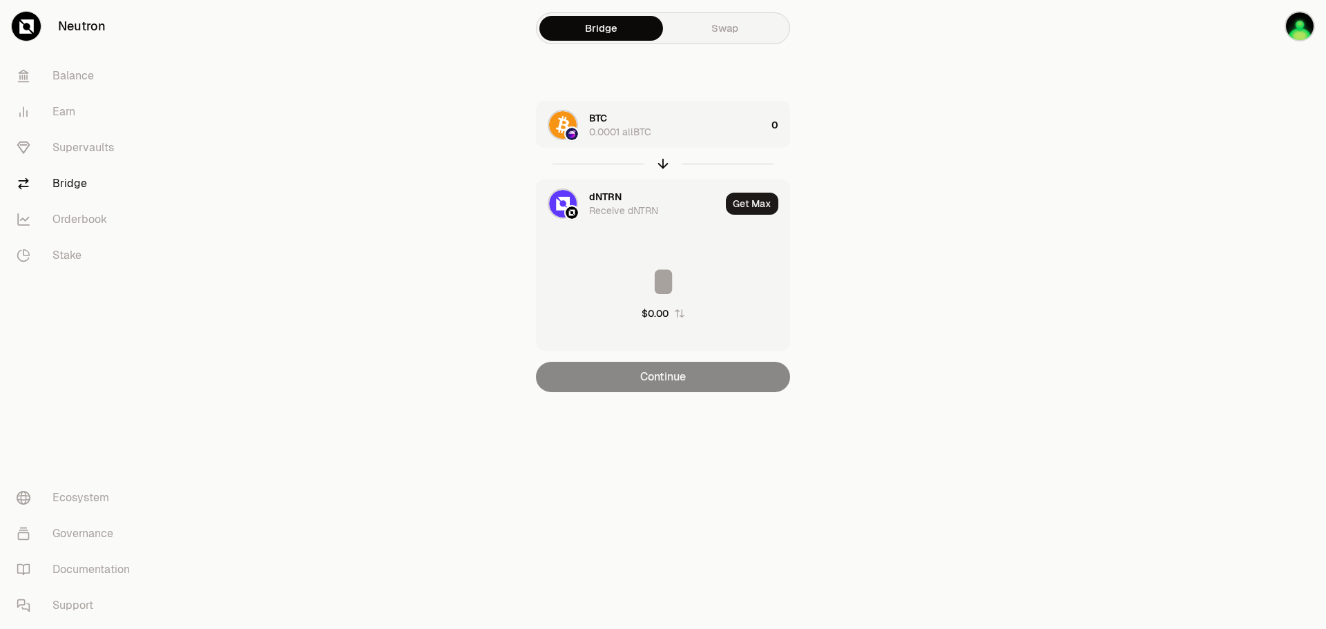
click at [622, 195] on div "dNTRN Receive dNTRN" at bounding box center [654, 204] width 131 height 28
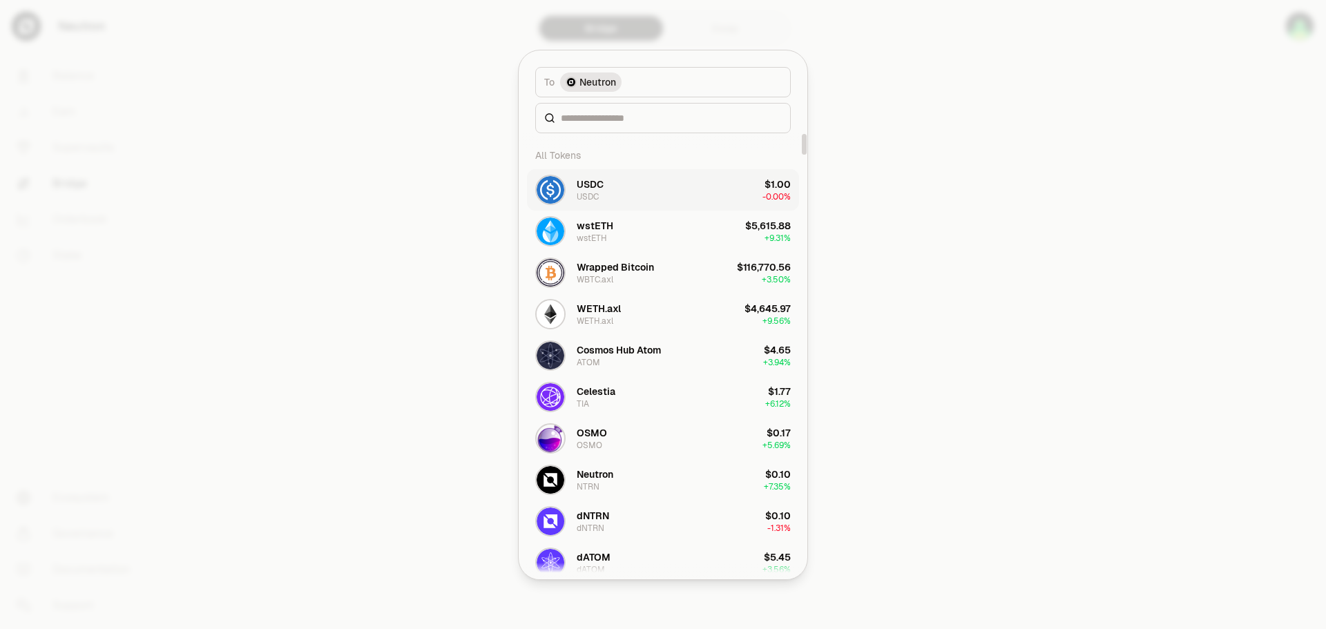
click at [599, 185] on div "USDC" at bounding box center [590, 184] width 27 height 14
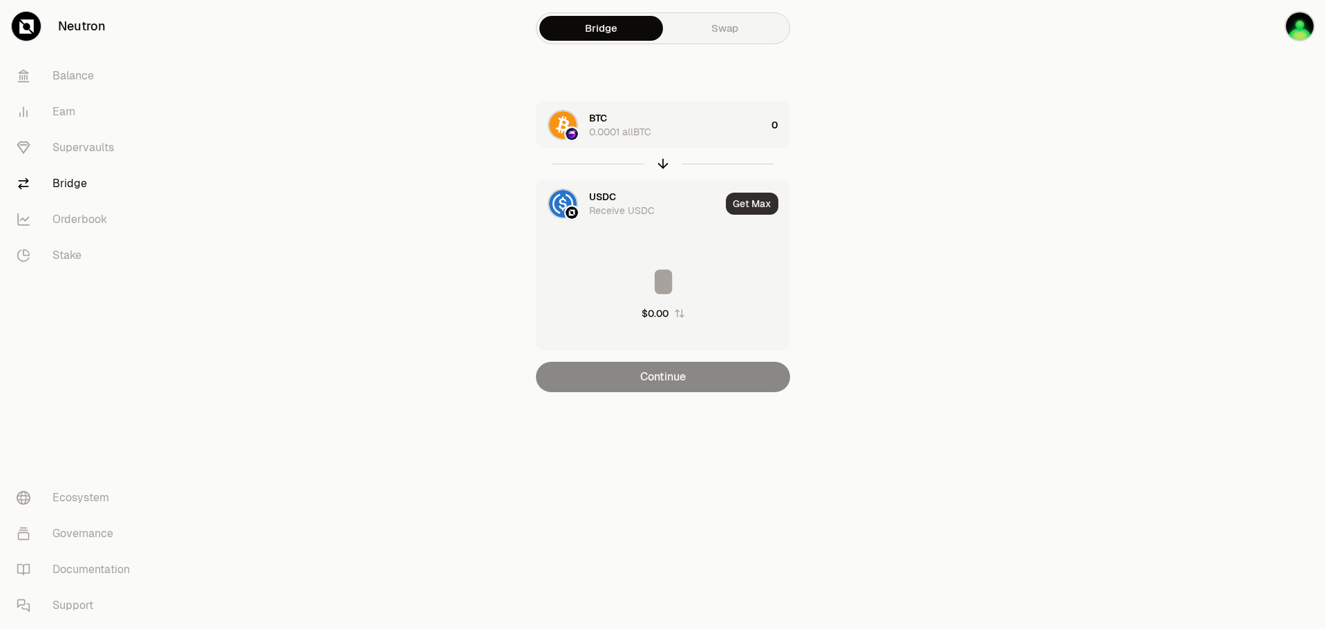
click at [759, 202] on button "Get Max" at bounding box center [752, 204] width 52 height 22
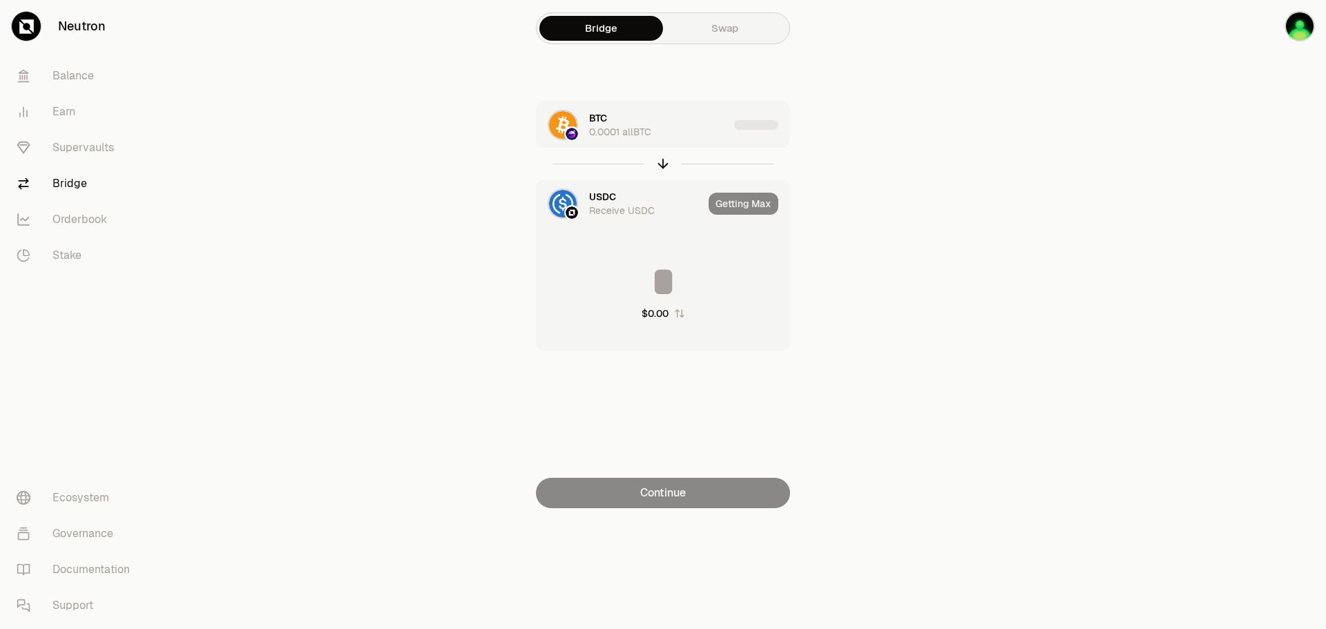
type input "*********"
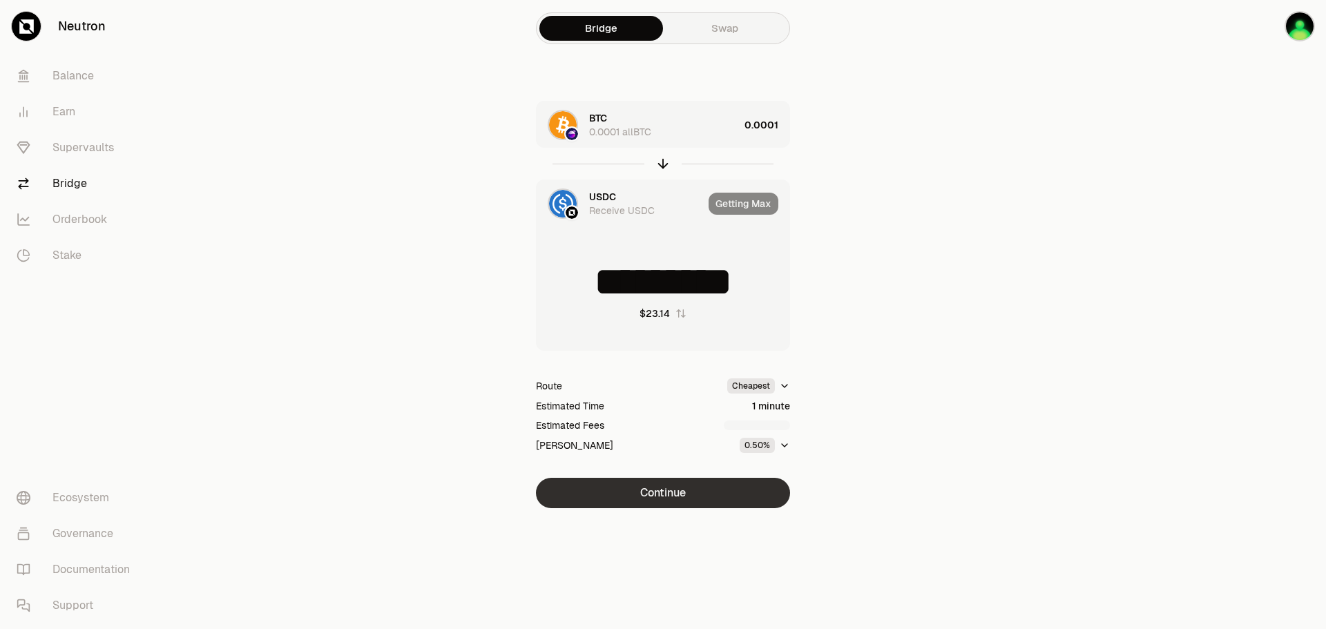
click at [668, 493] on button "Continue" at bounding box center [663, 493] width 254 height 30
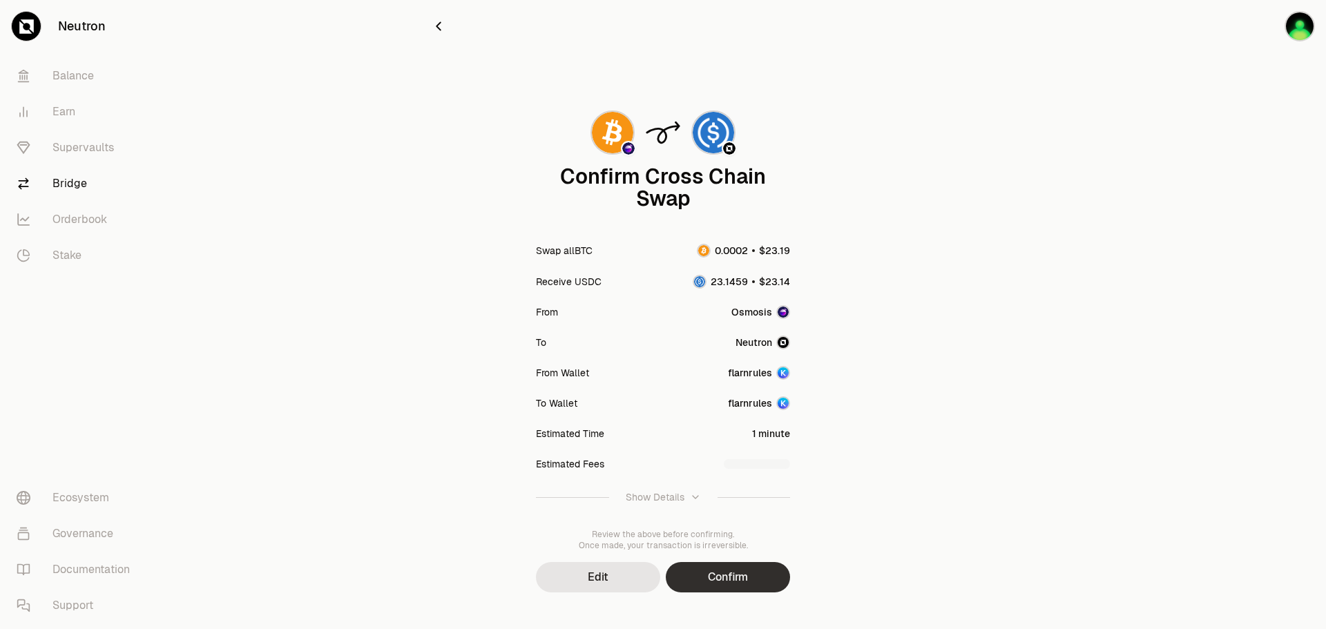
click at [766, 577] on button "Confirm" at bounding box center [728, 577] width 124 height 30
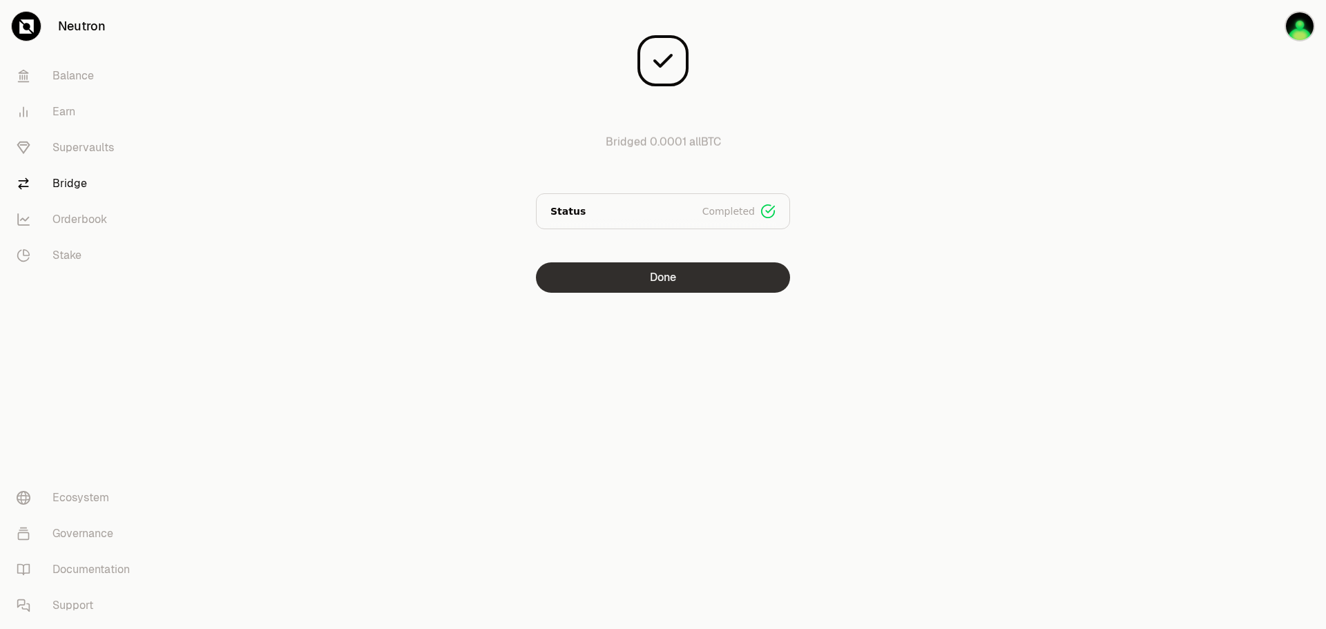
click at [755, 282] on button "Done" at bounding box center [663, 277] width 254 height 30
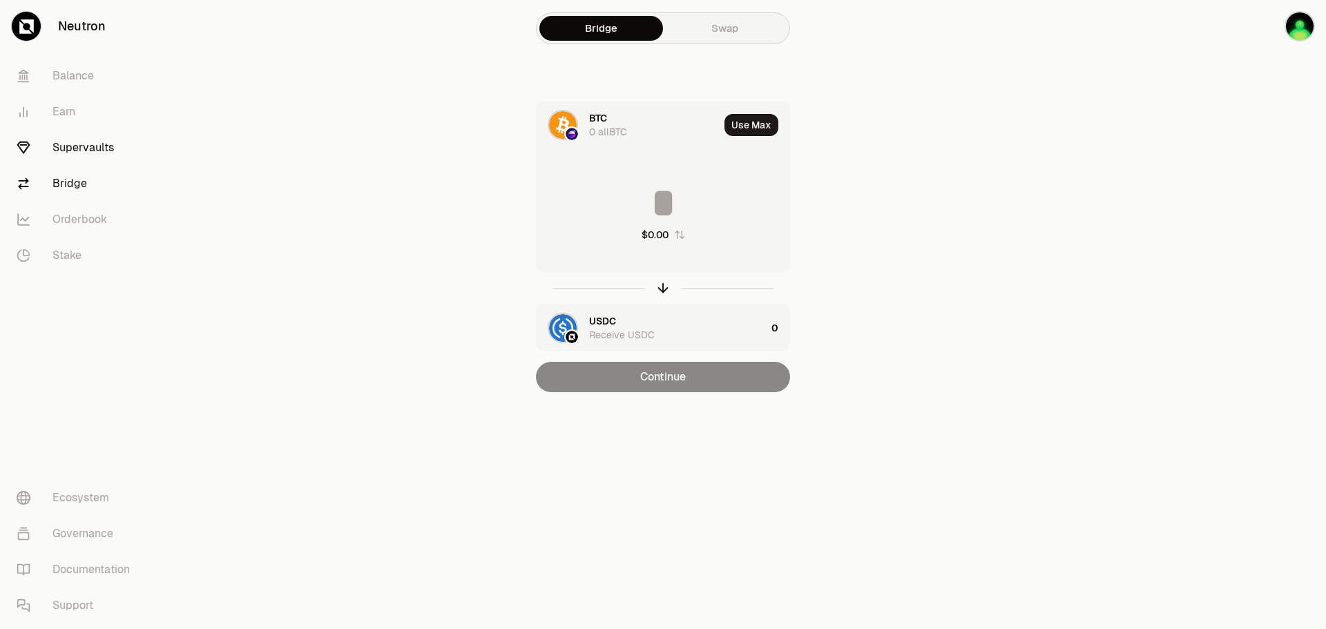
click at [74, 142] on link "Supervaults" at bounding box center [78, 148] width 144 height 36
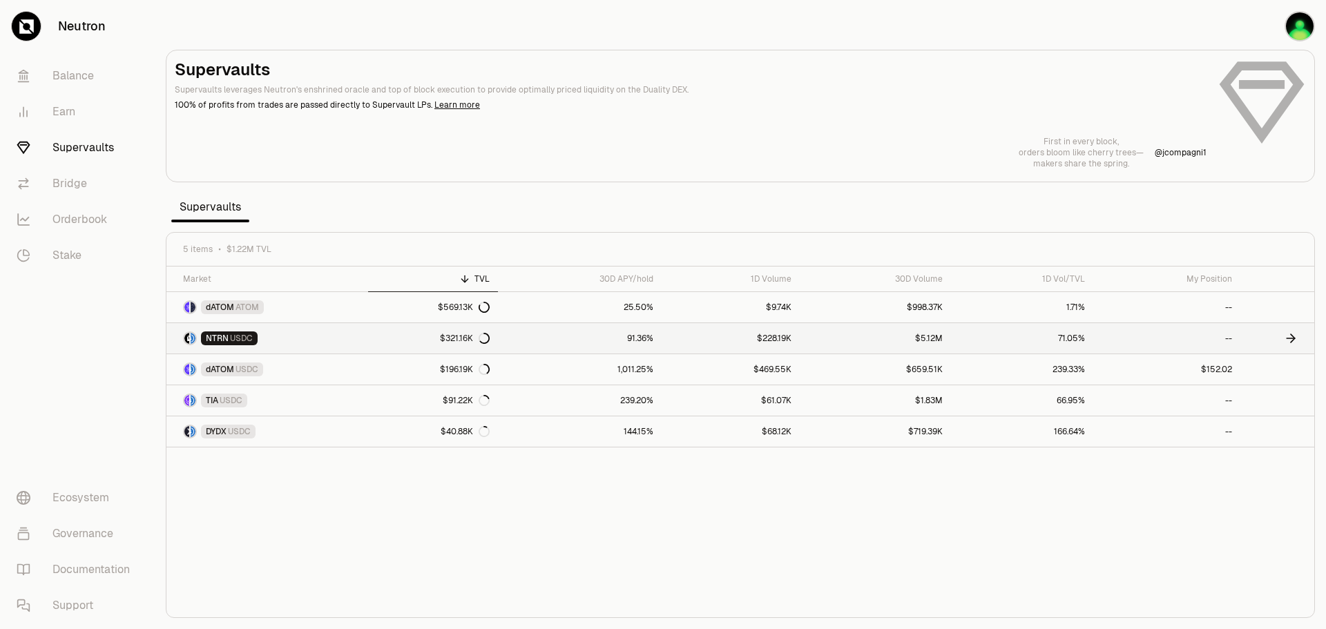
click at [398, 343] on link "$321.16K" at bounding box center [433, 338] width 131 height 30
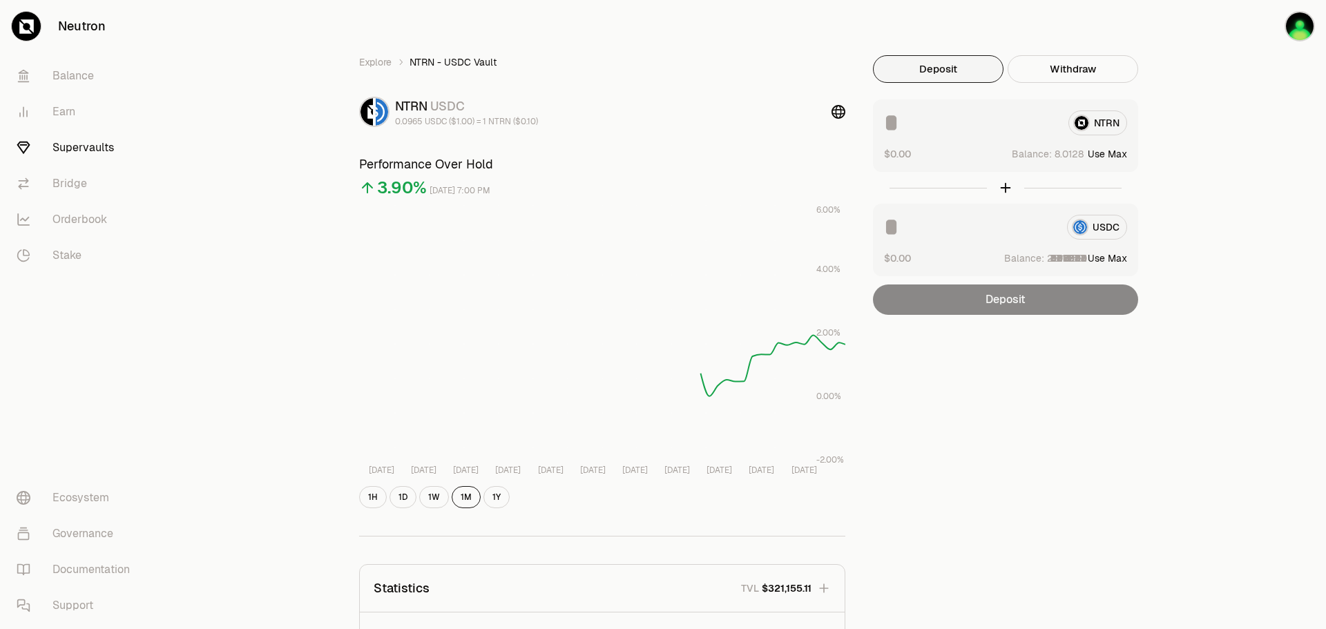
click at [79, 142] on link "Supervaults" at bounding box center [78, 148] width 144 height 36
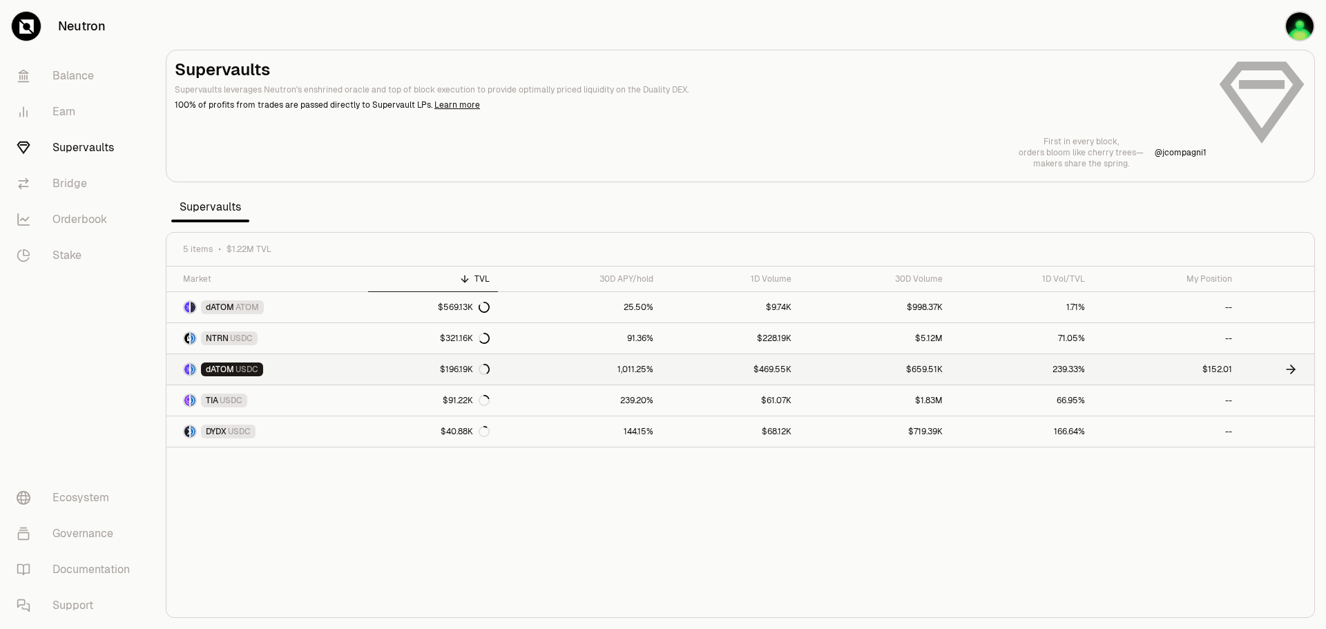
click at [552, 376] on link "1,011.25%" at bounding box center [579, 369] width 163 height 30
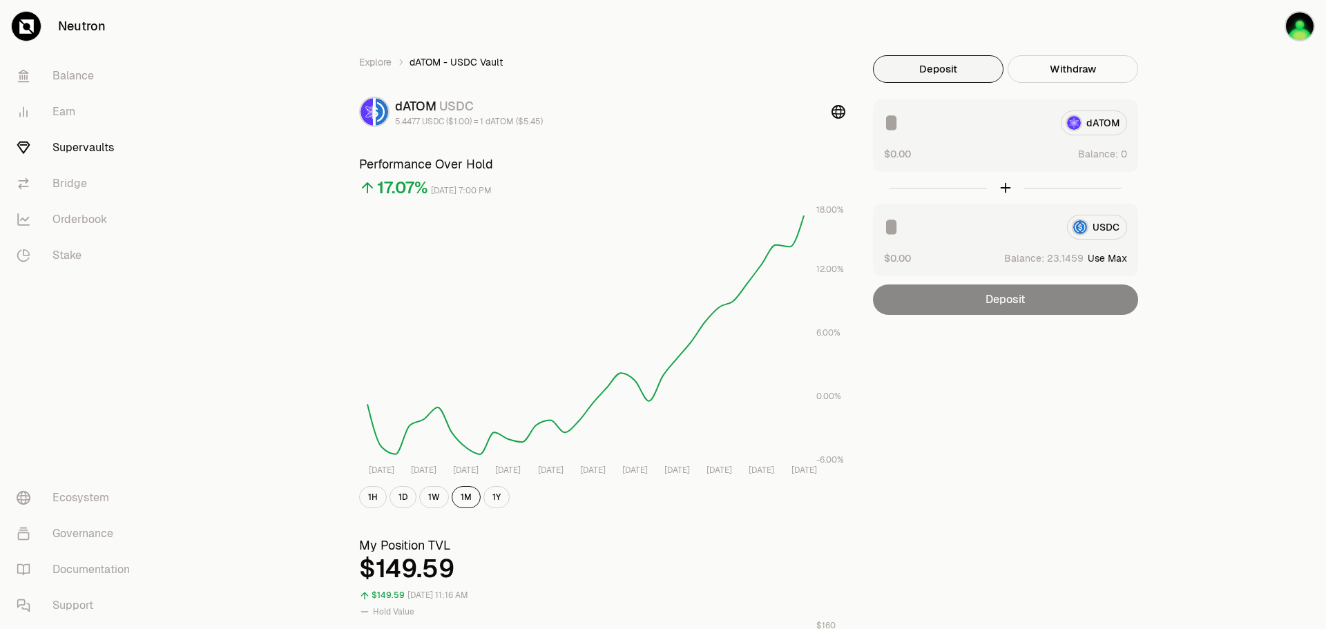
click at [1105, 260] on button "Use Max" at bounding box center [1107, 258] width 39 height 14
type input "*********"
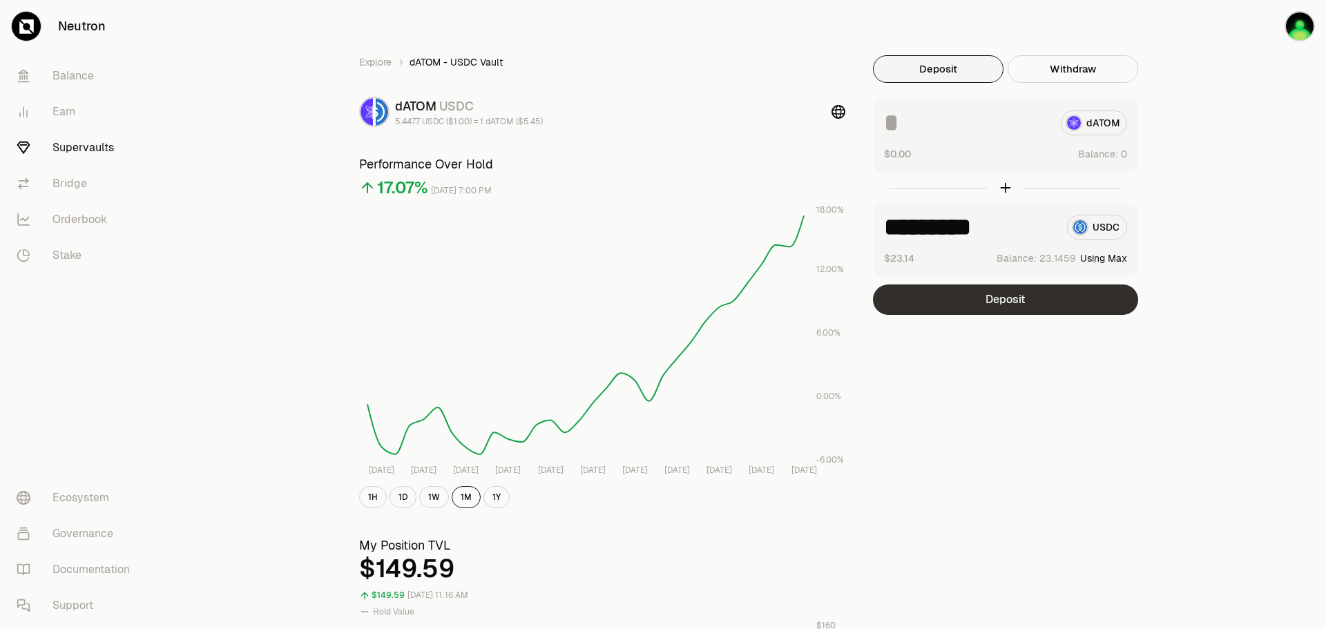
click at [1078, 298] on button "Deposit" at bounding box center [1005, 300] width 265 height 30
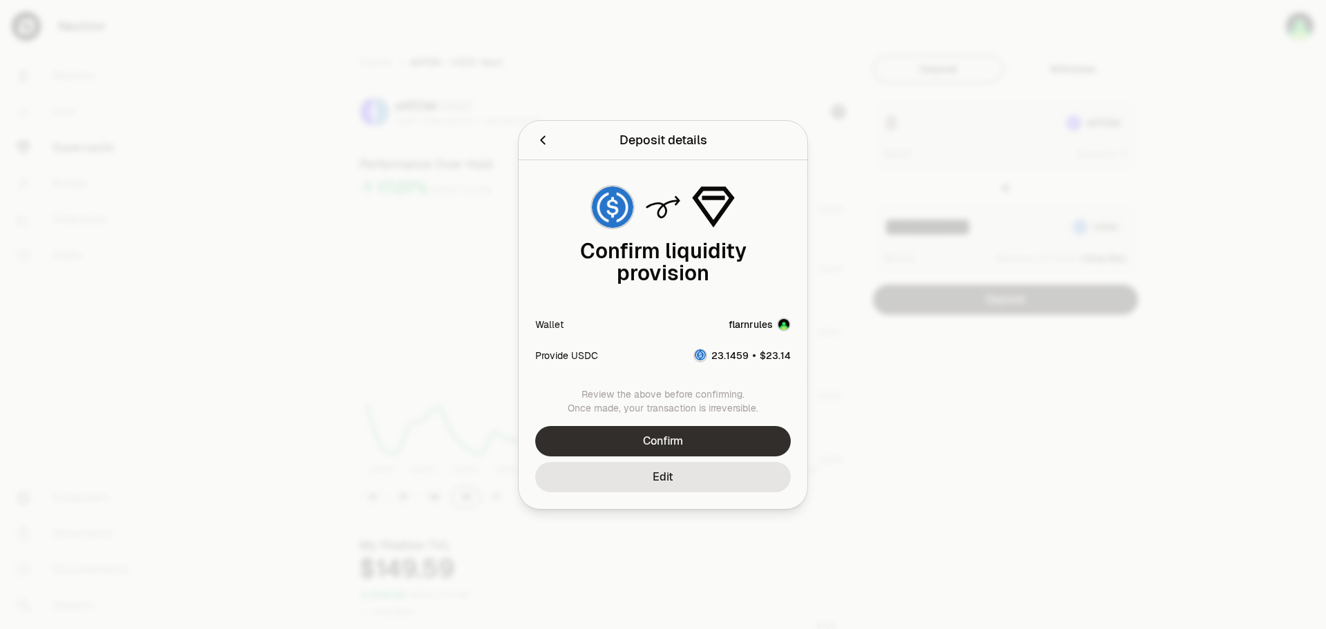
click at [745, 436] on button "Confirm" at bounding box center [663, 441] width 256 height 30
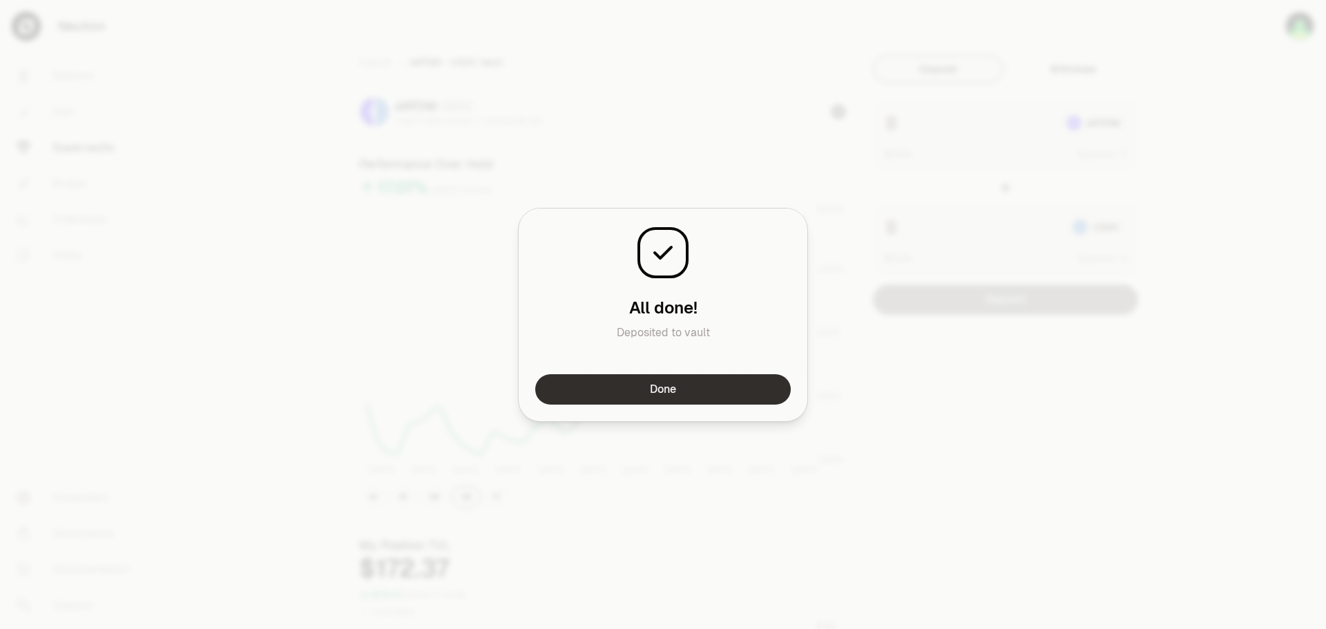
click at [691, 387] on button "Done" at bounding box center [663, 389] width 256 height 30
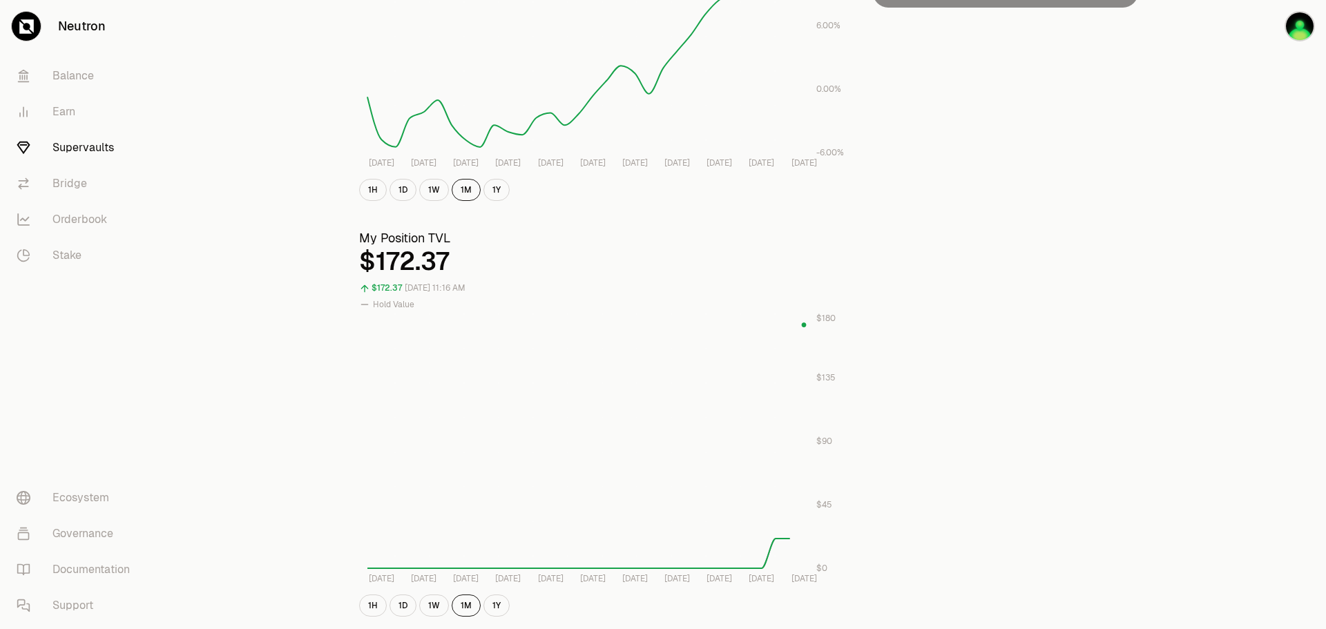
scroll to position [345, 0]
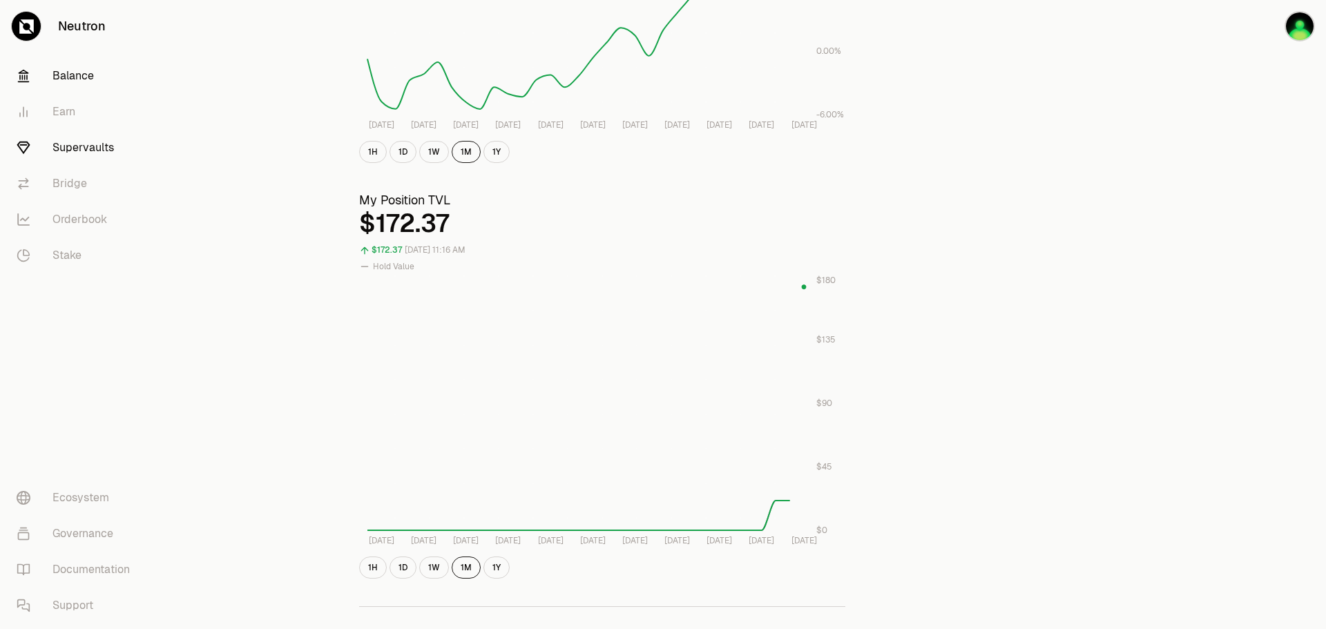
click at [79, 70] on link "Balance" at bounding box center [78, 76] width 144 height 36
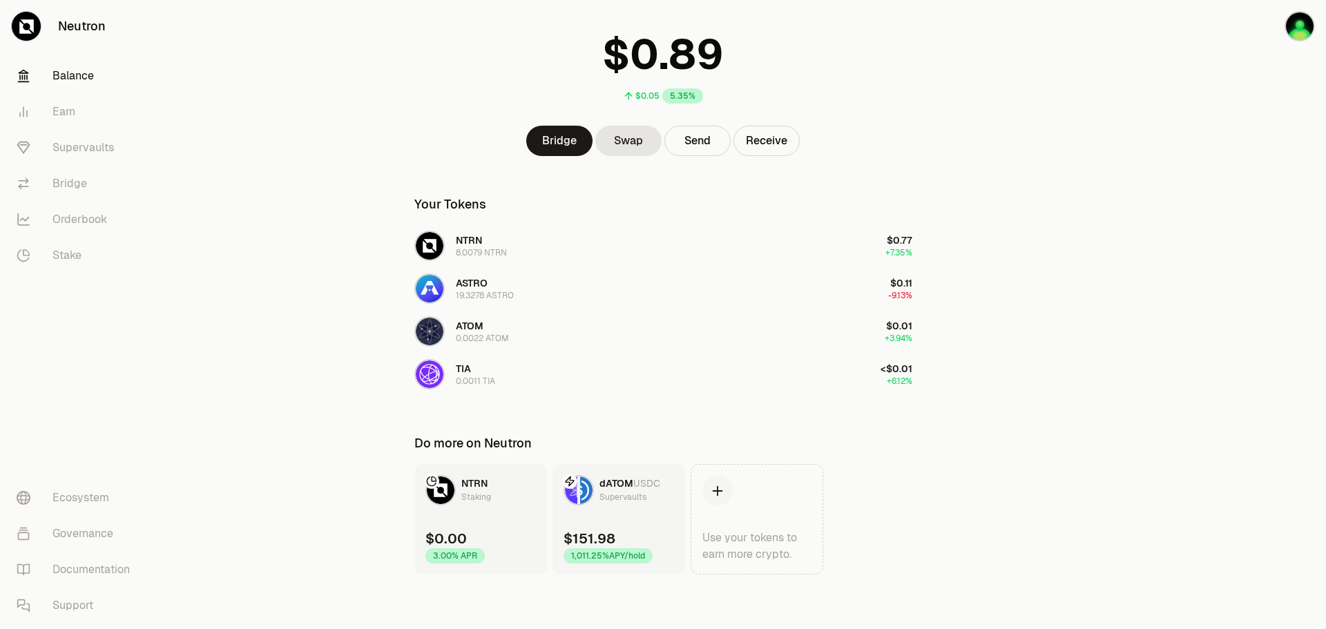
scroll to position [79, 0]
click at [73, 108] on link "Earn" at bounding box center [78, 112] width 144 height 36
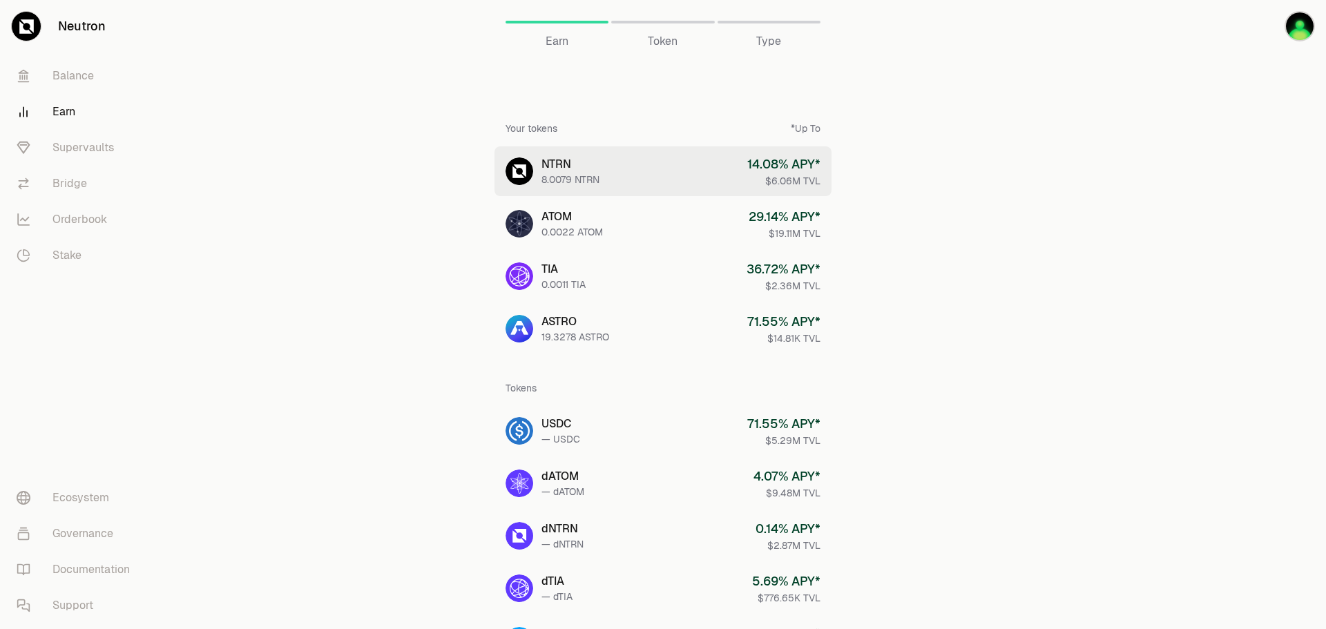
click at [619, 172] on link "NTRN 8.0079 NTRN 14.08 % APY* $6.06M TVL" at bounding box center [662, 171] width 337 height 50
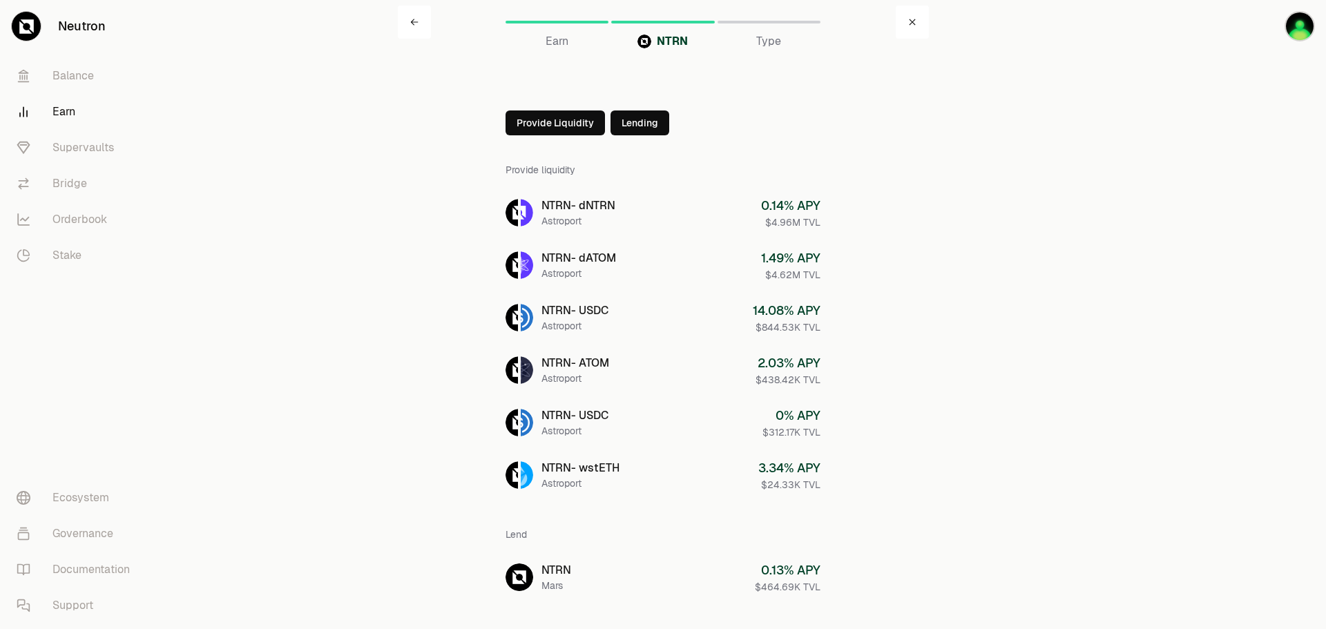
click at [655, 38] on div "NTRN" at bounding box center [662, 41] width 103 height 17
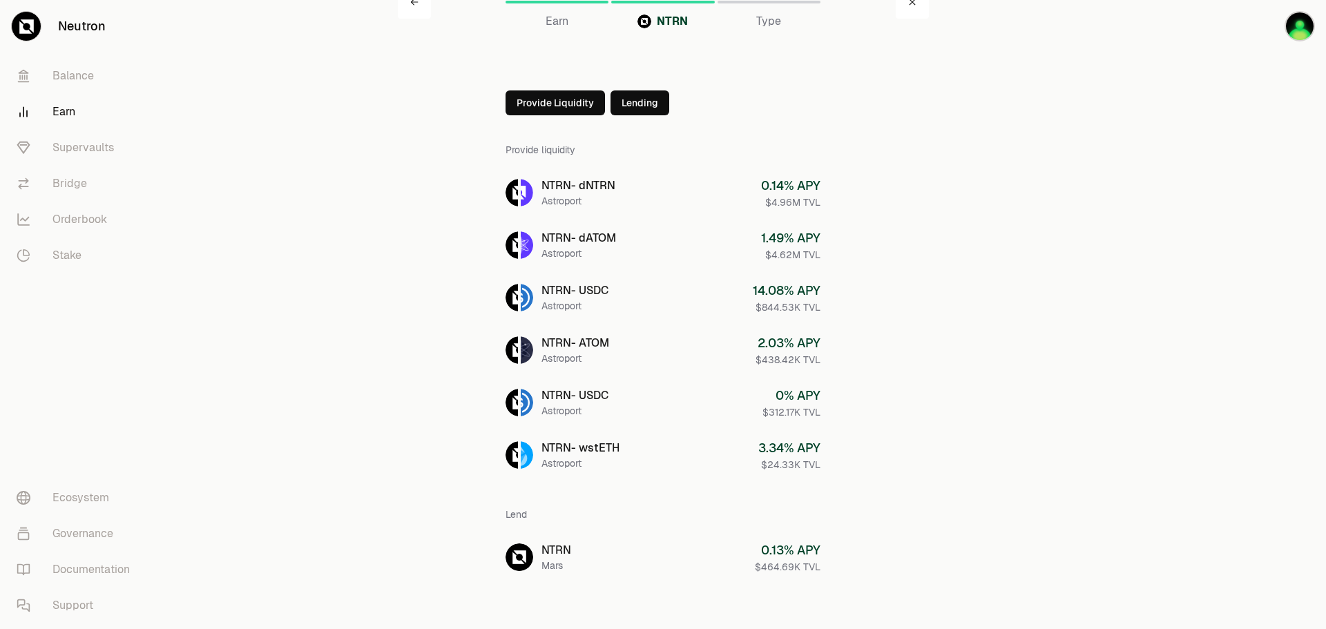
scroll to position [28, 0]
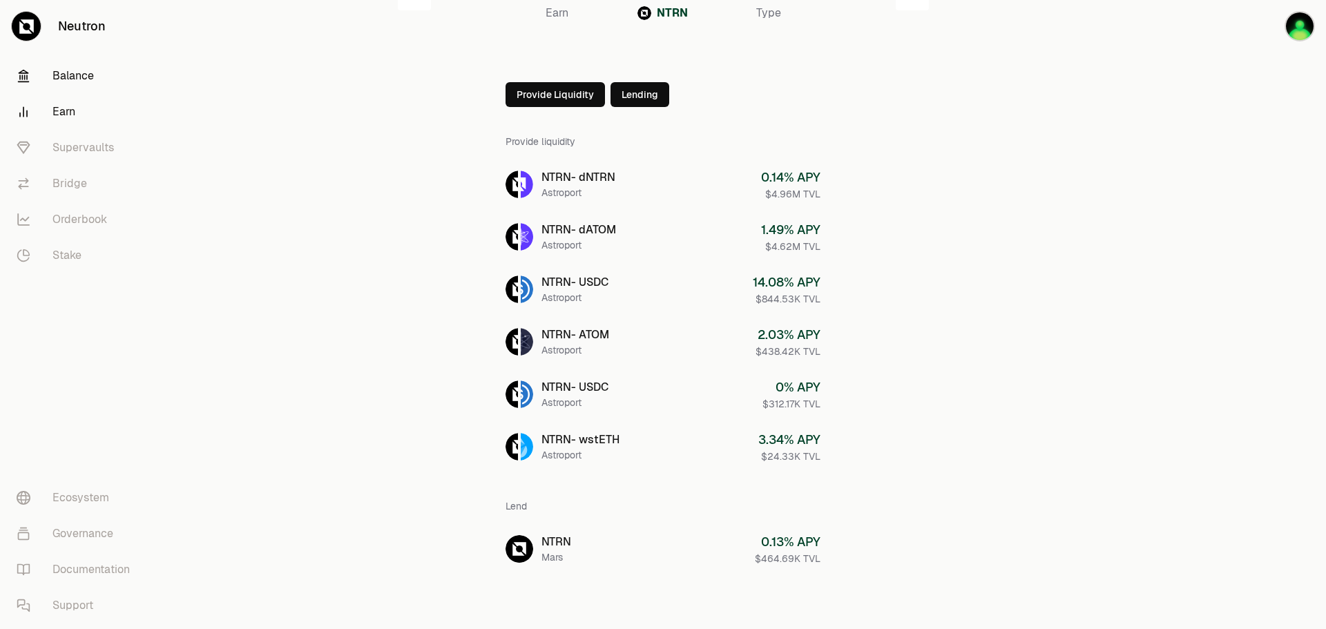
click at [67, 77] on link "Balance" at bounding box center [78, 76] width 144 height 36
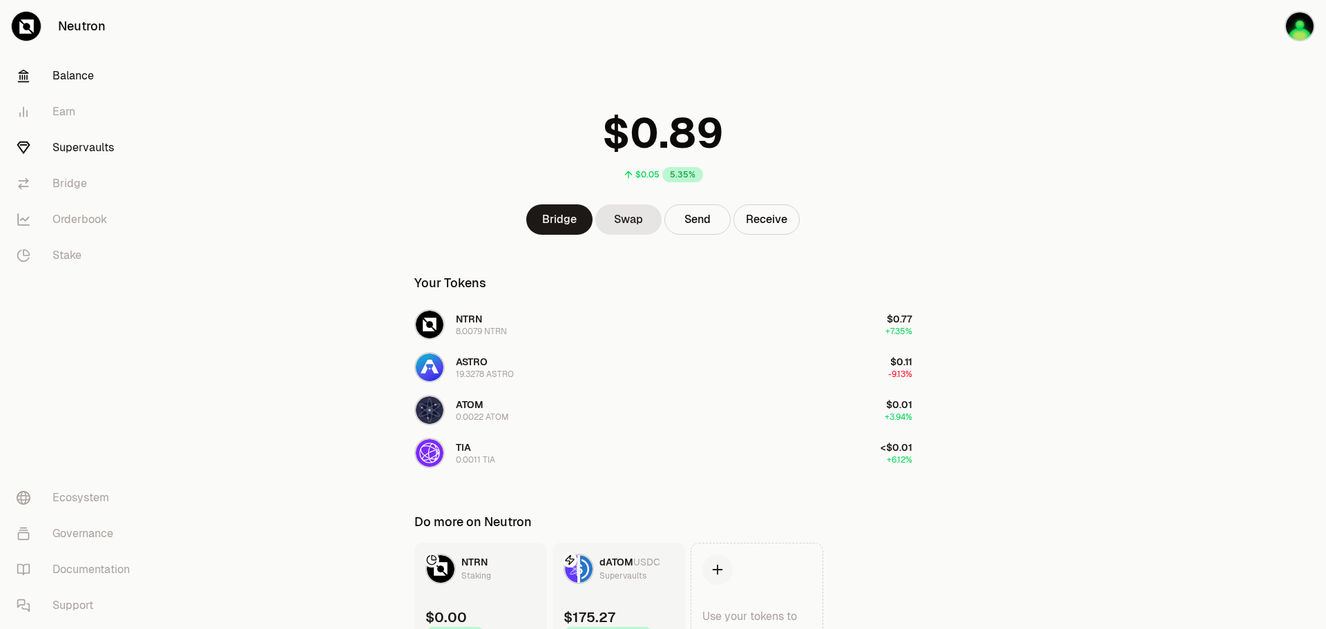
click at [77, 151] on link "Supervaults" at bounding box center [78, 148] width 144 height 36
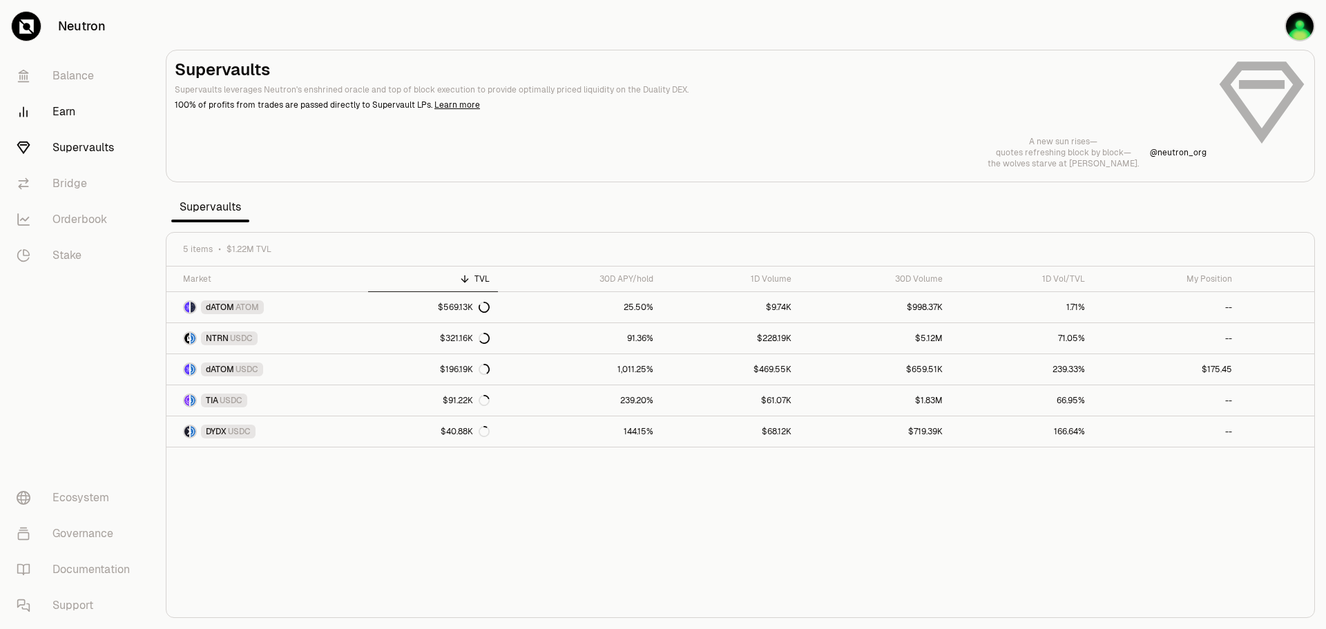
click at [66, 119] on link "Earn" at bounding box center [78, 112] width 144 height 36
click at [83, 154] on link "Supervaults" at bounding box center [78, 148] width 144 height 36
click at [82, 215] on link "Orderbook" at bounding box center [78, 220] width 144 height 36
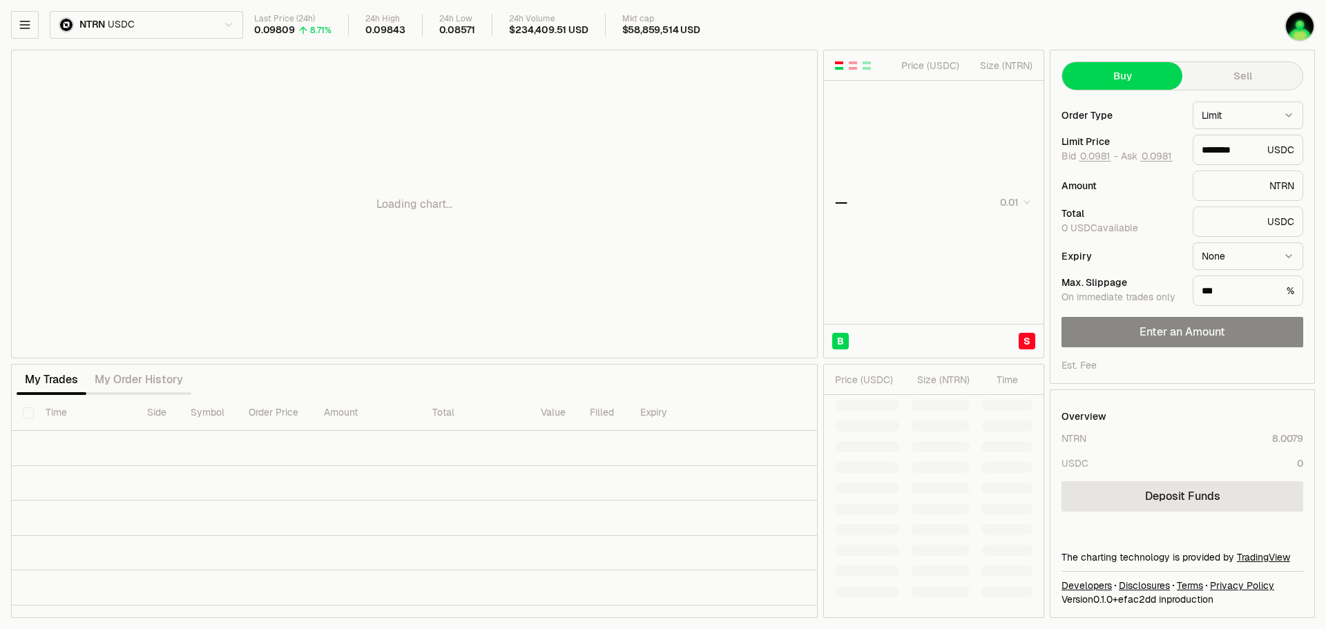
click at [155, 34] on body "Neutron Balance Earn Supervaults Bridge Orderbook Stake Ecosystem Governance Do…" at bounding box center [663, 314] width 1326 height 629
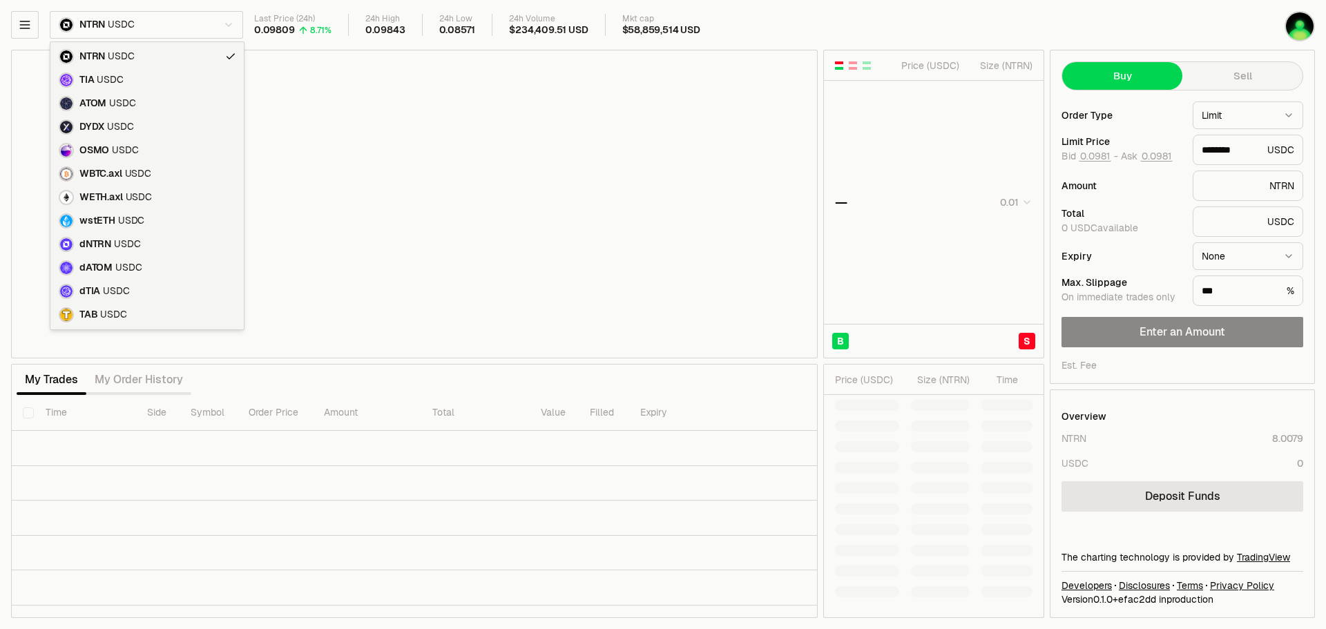
type input "********"
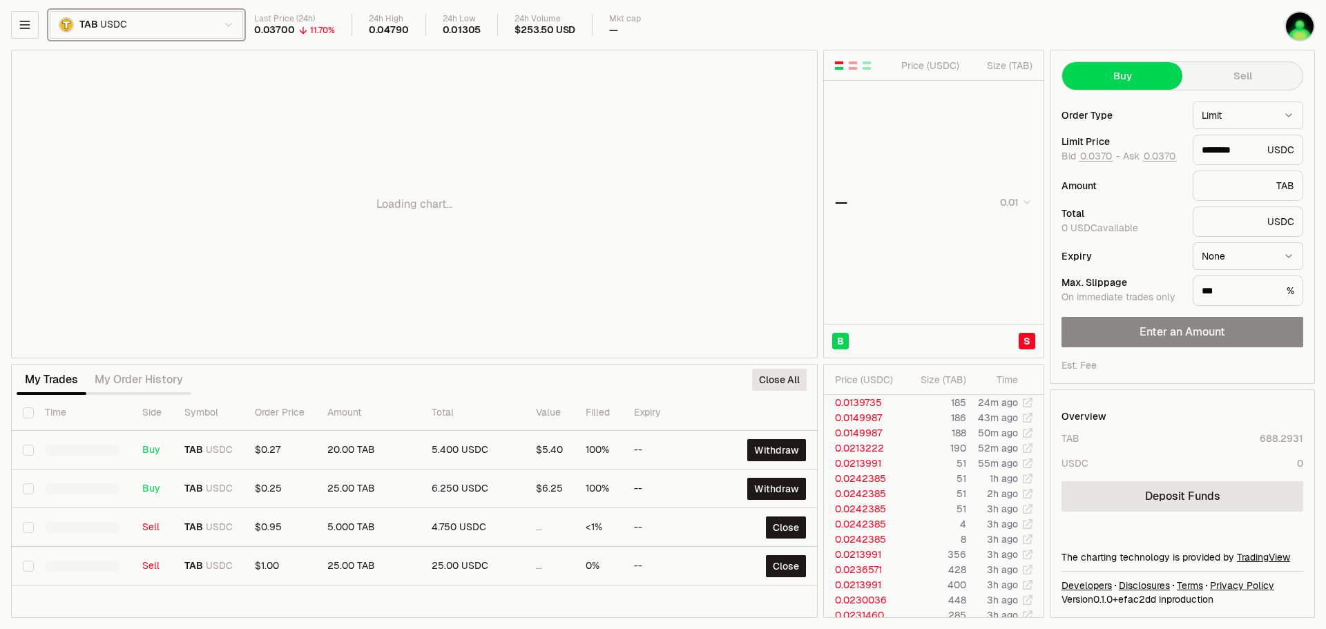
type input "********"
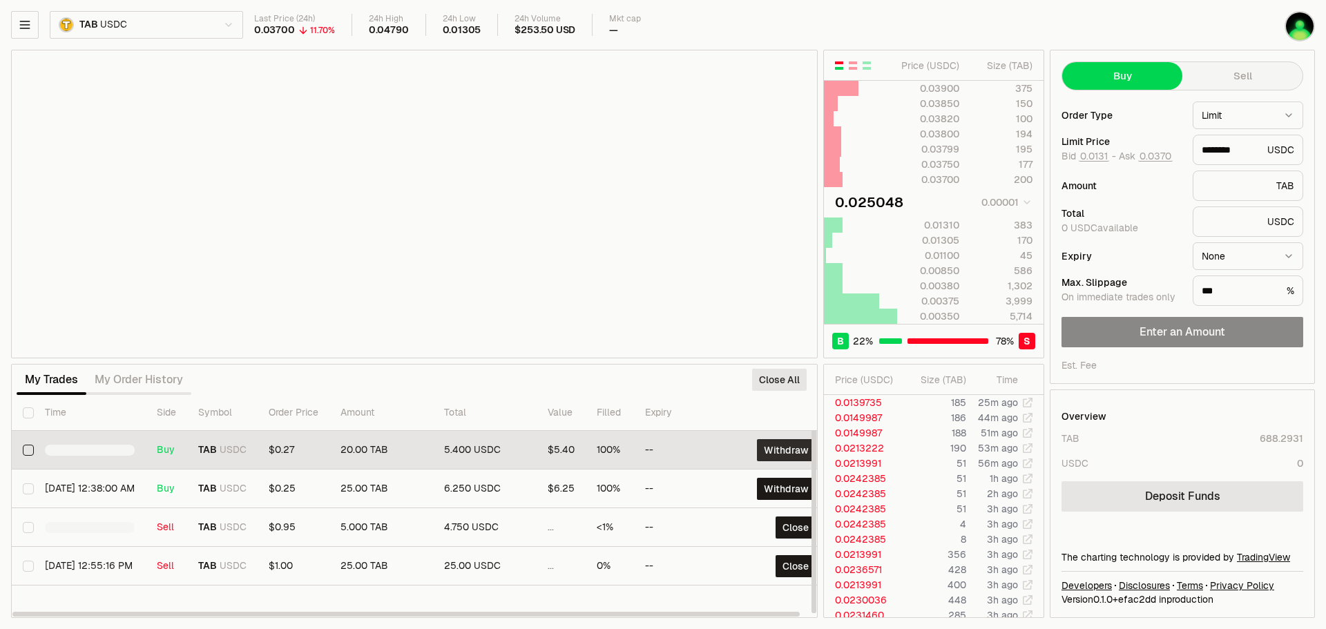
click at [789, 447] on button "Withdraw" at bounding box center [786, 450] width 59 height 22
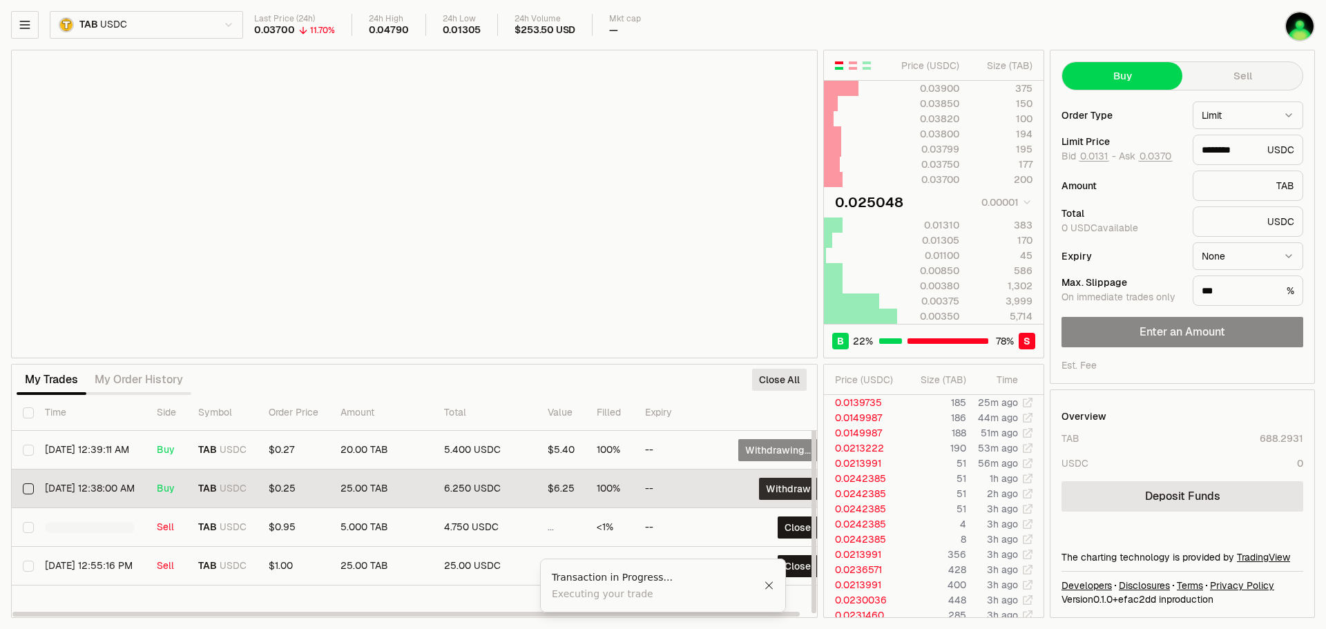
click at [792, 490] on button "Withdraw" at bounding box center [788, 489] width 59 height 22
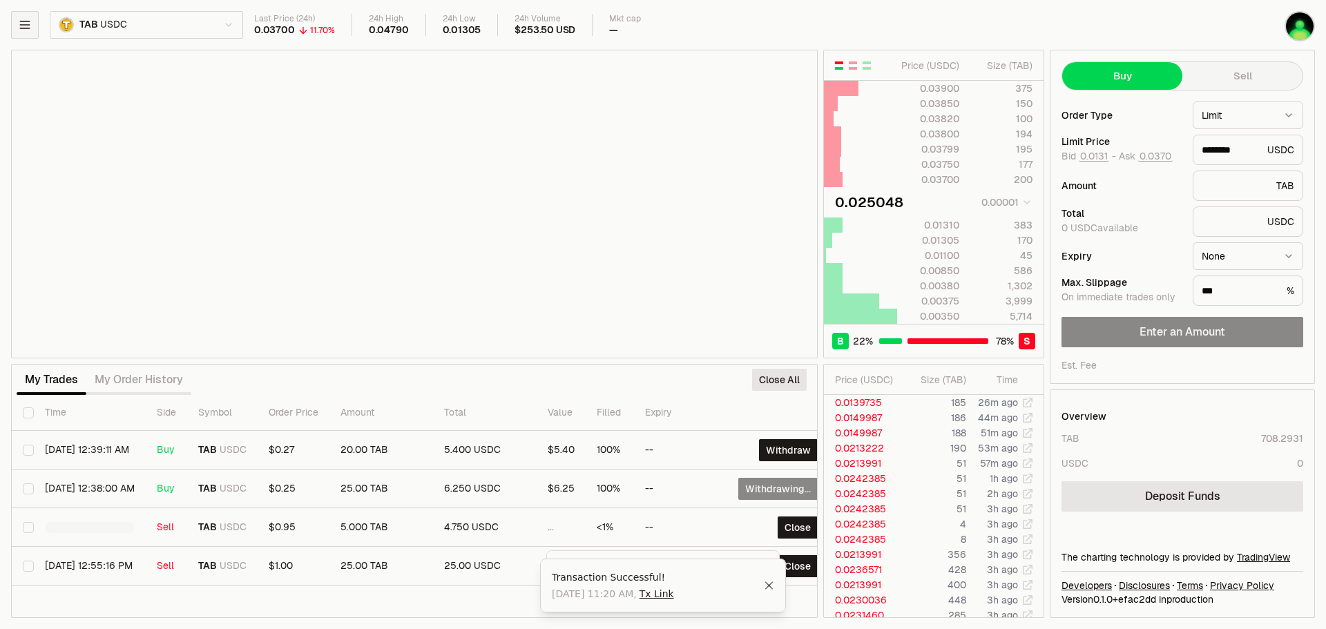
click at [26, 16] on button "button" at bounding box center [25, 25] width 28 height 28
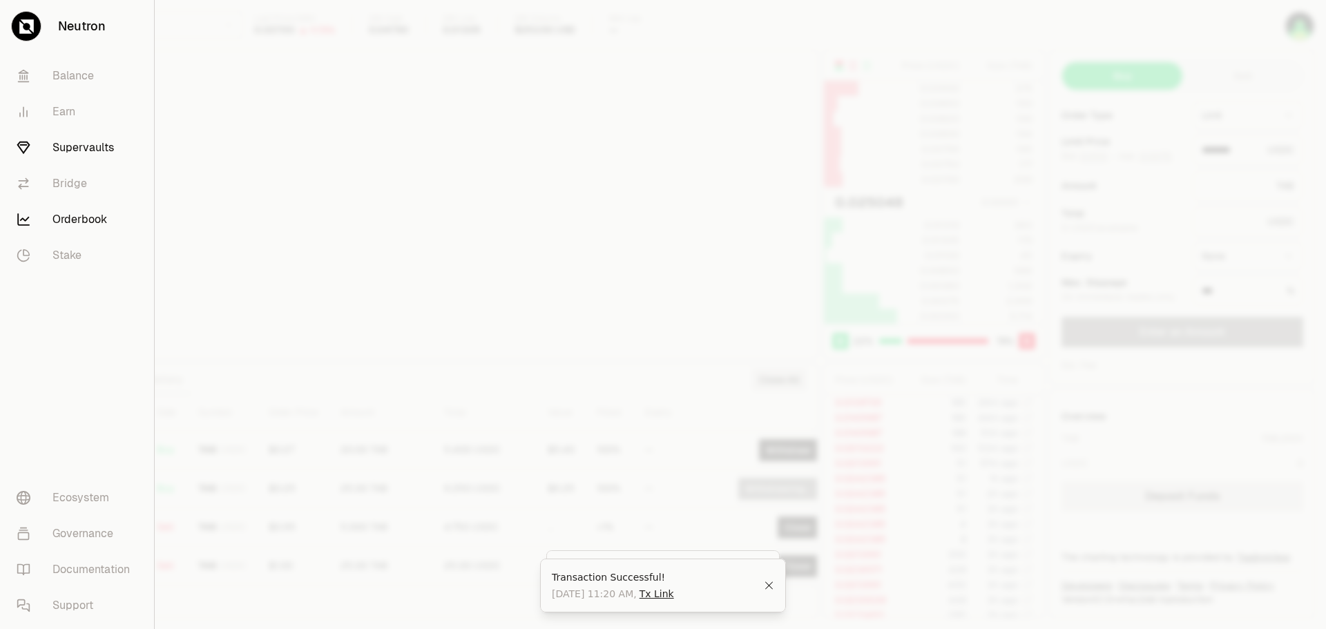
click at [65, 139] on link "Supervaults" at bounding box center [77, 148] width 143 height 36
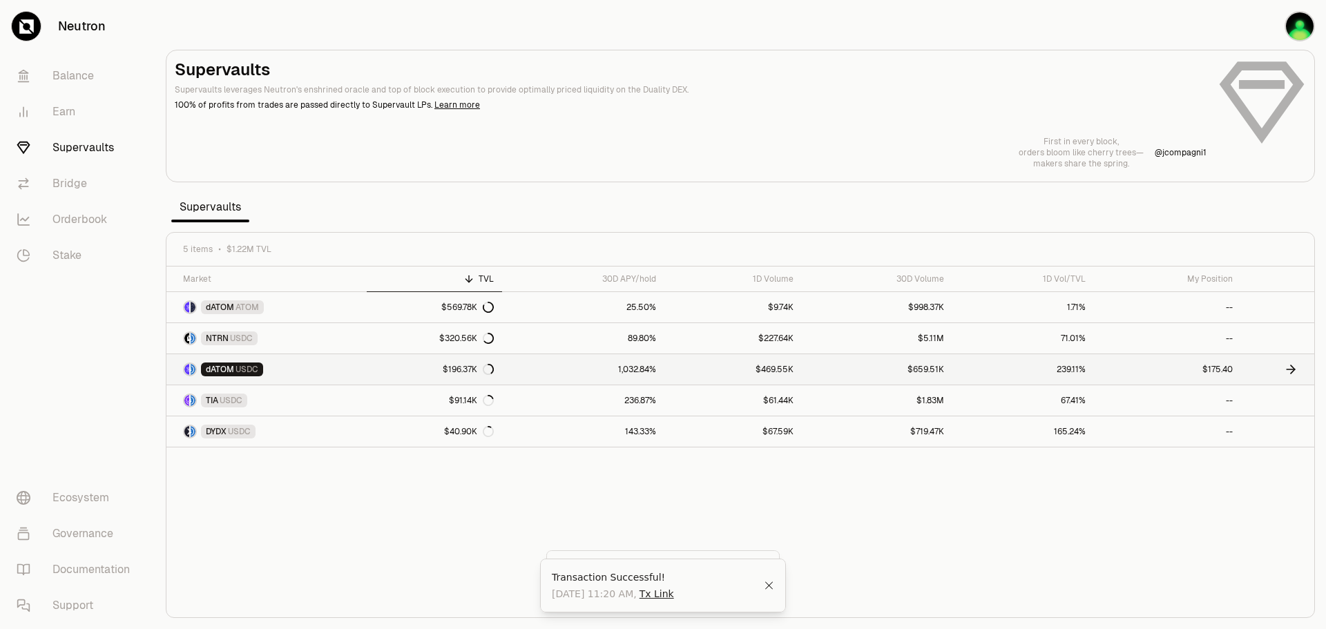
click at [662, 367] on link "1,032.84%" at bounding box center [583, 369] width 162 height 30
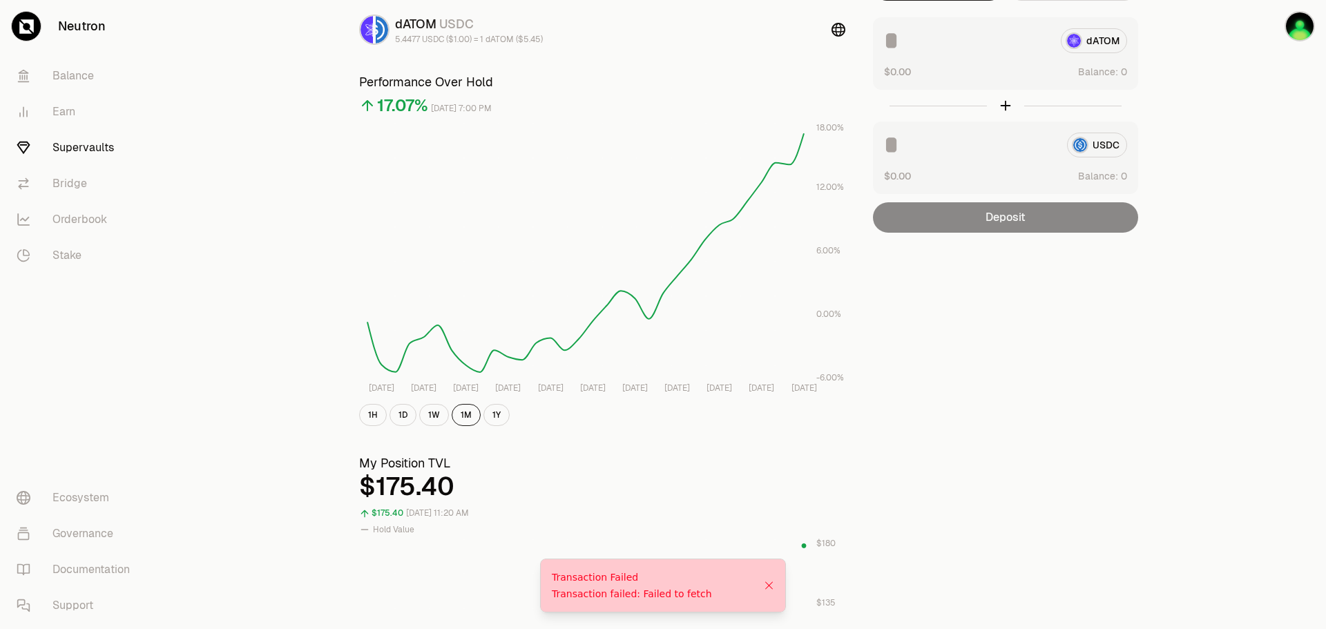
scroll to position [207, 0]
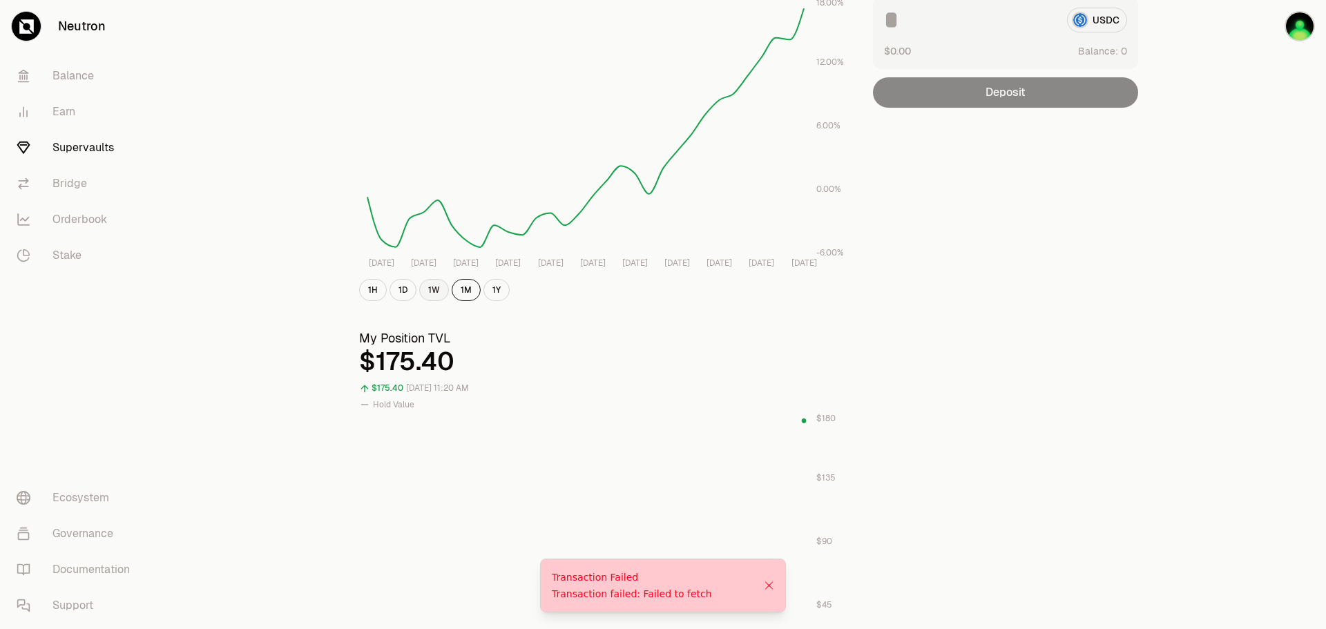
click at [436, 291] on button "1W" at bounding box center [434, 290] width 30 height 22
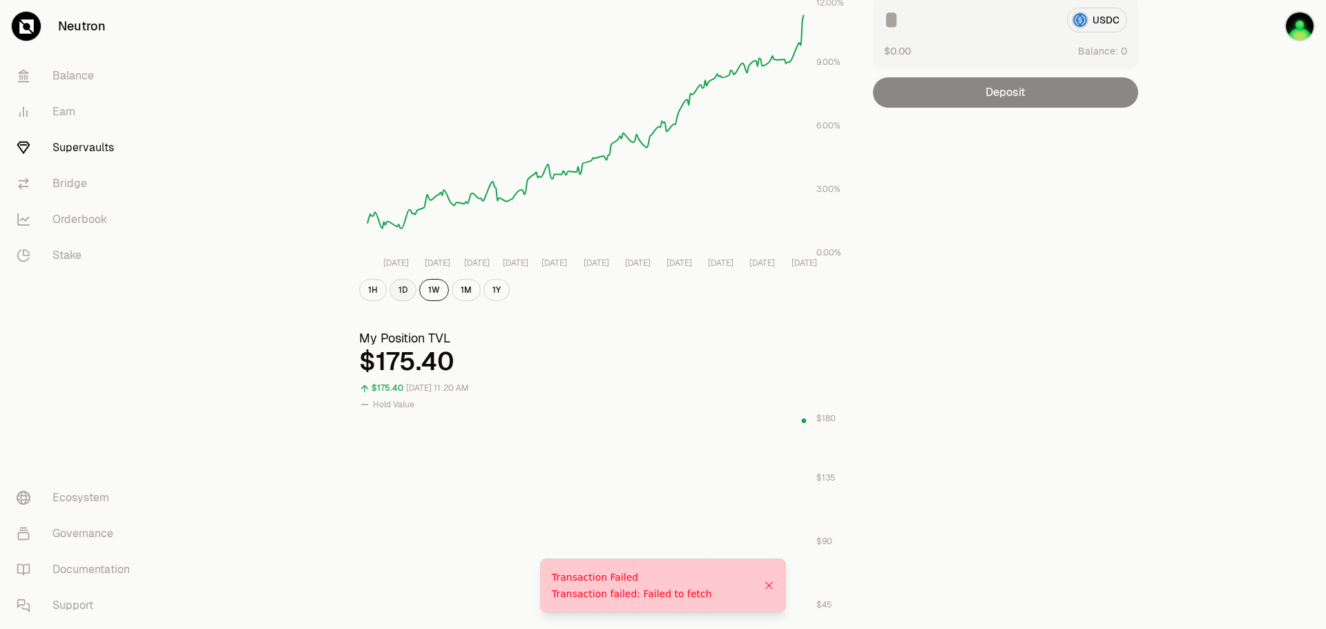
click at [403, 282] on button "1D" at bounding box center [402, 290] width 27 height 22
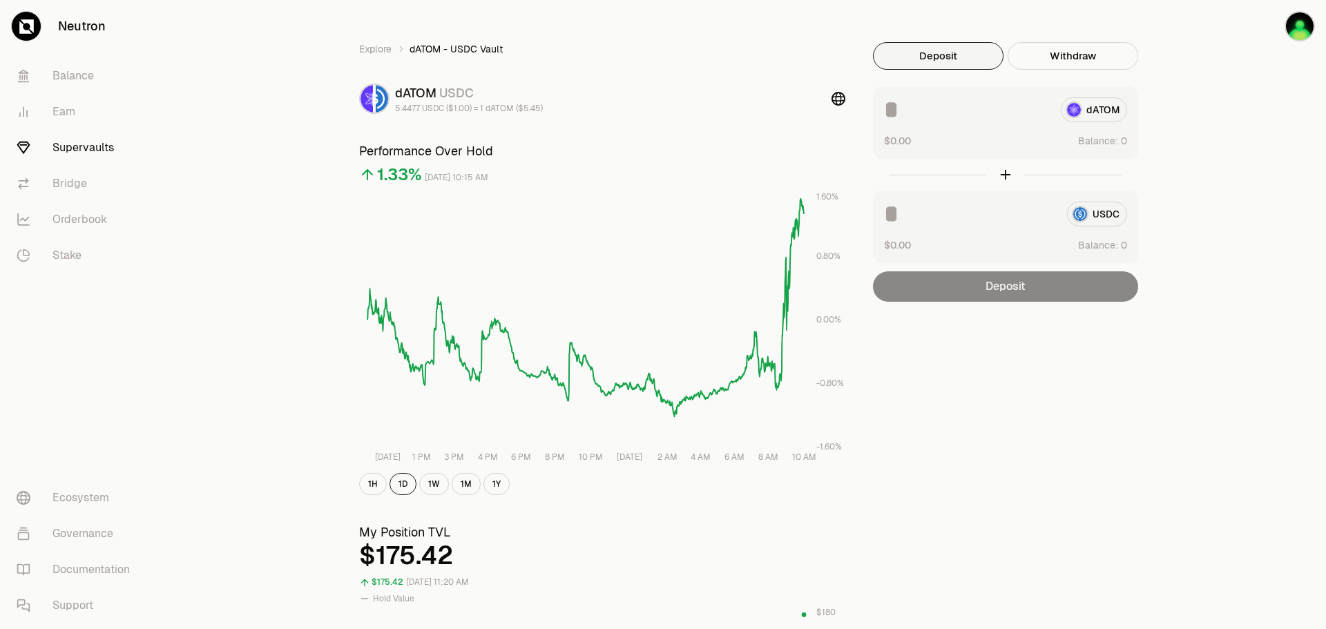
scroll to position [0, 0]
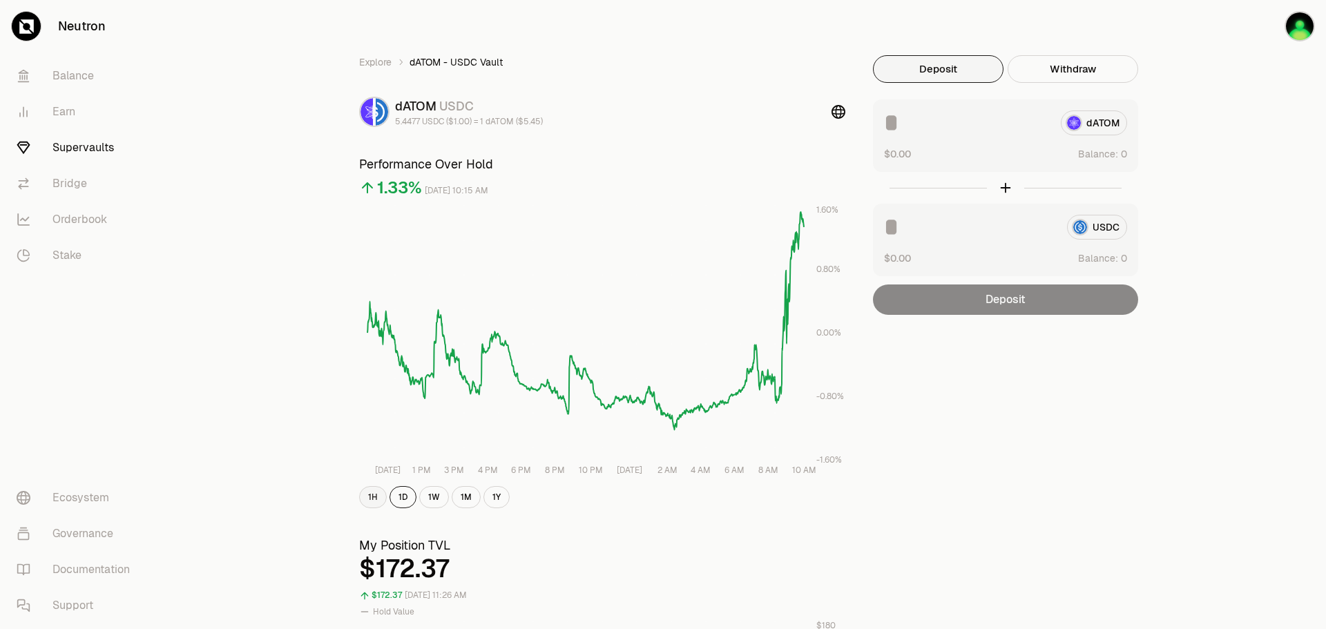
click at [377, 496] on button "1H" at bounding box center [373, 497] width 28 height 22
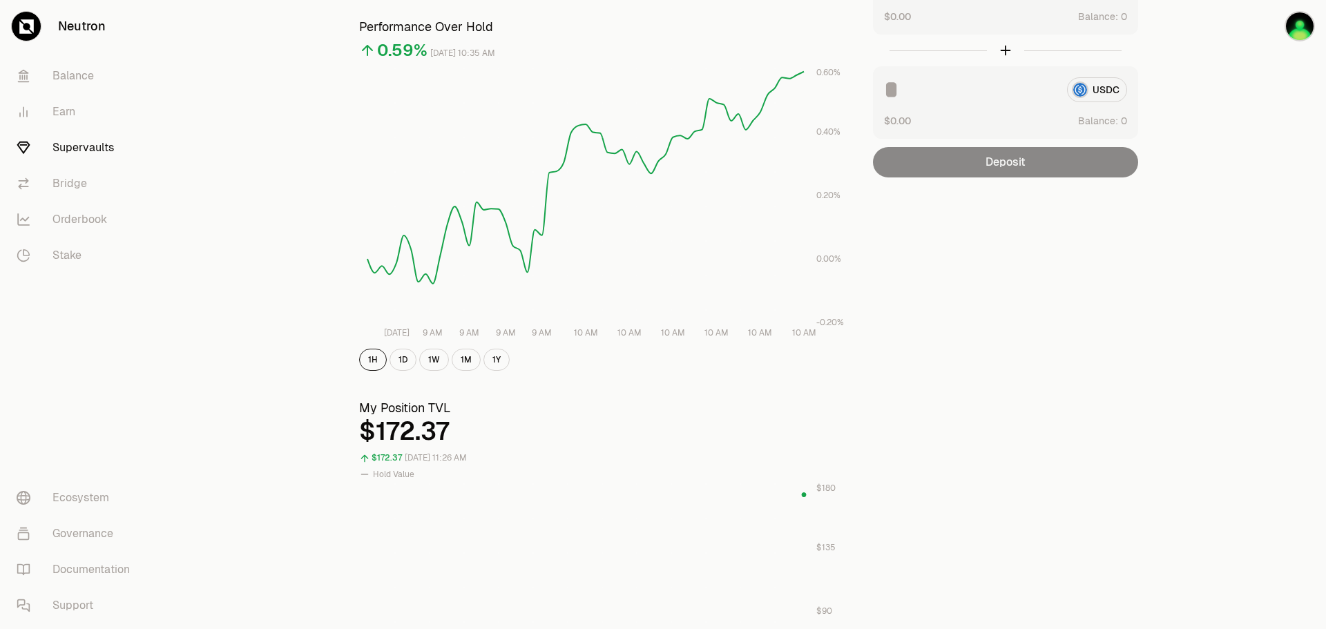
scroll to position [138, 0]
click at [439, 365] on button "1W" at bounding box center [434, 359] width 30 height 22
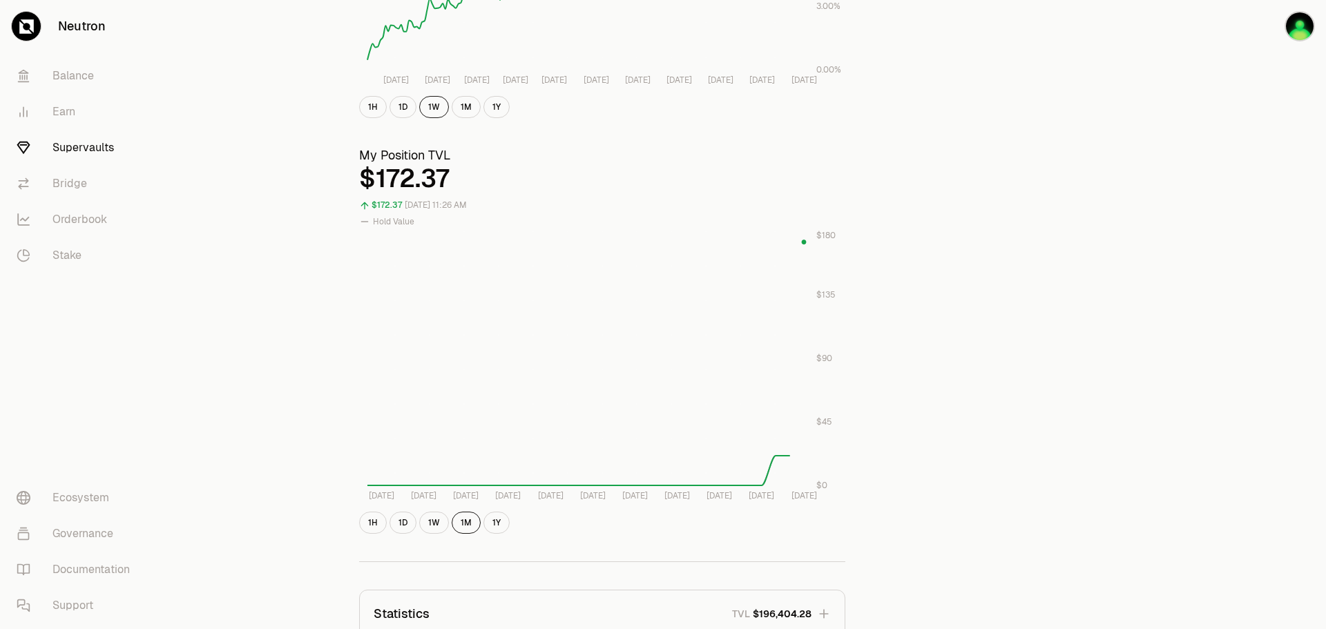
scroll to position [552, 0]
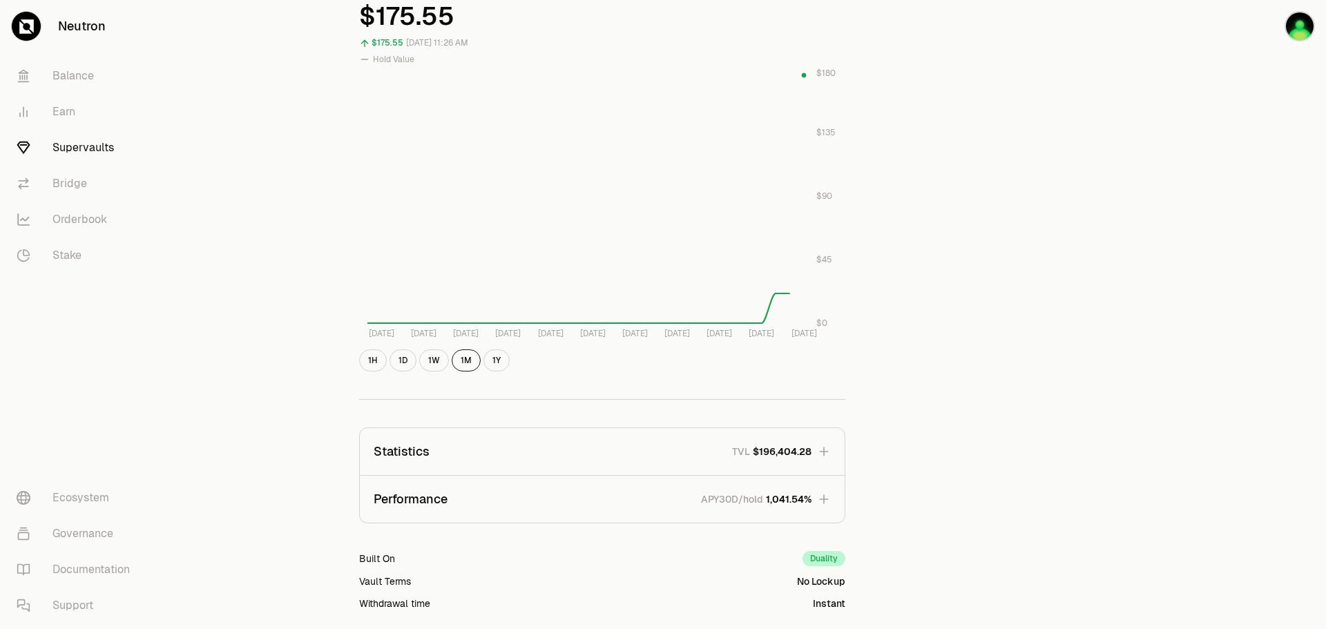
click at [831, 497] on button "Performance APY30D/hold 1,041.54%" at bounding box center [602, 499] width 485 height 47
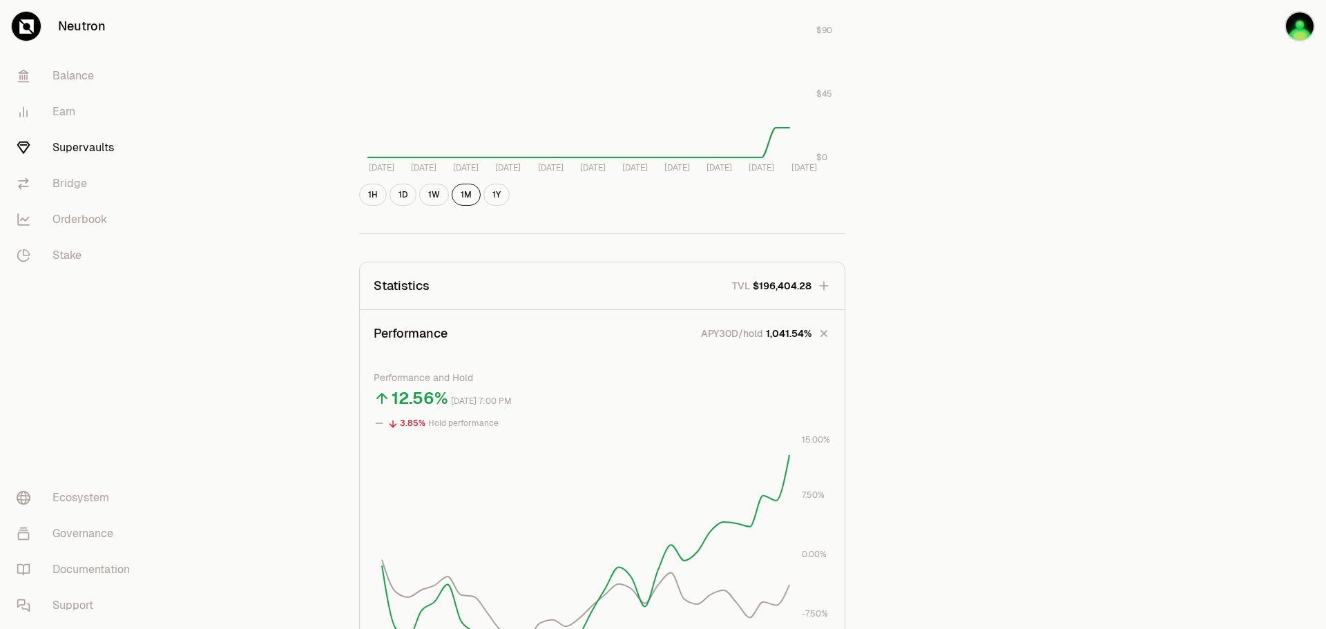
scroll to position [490, 0]
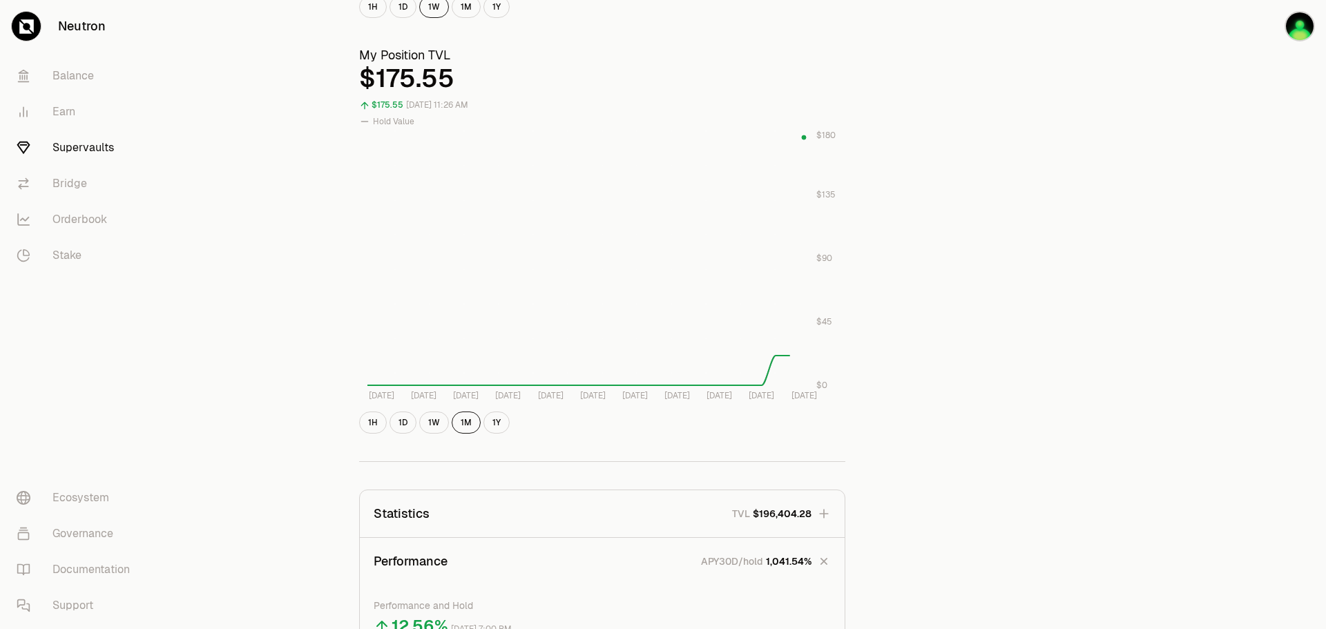
click at [831, 515] on button "Statistics TVL $196,404.28" at bounding box center [602, 513] width 485 height 47
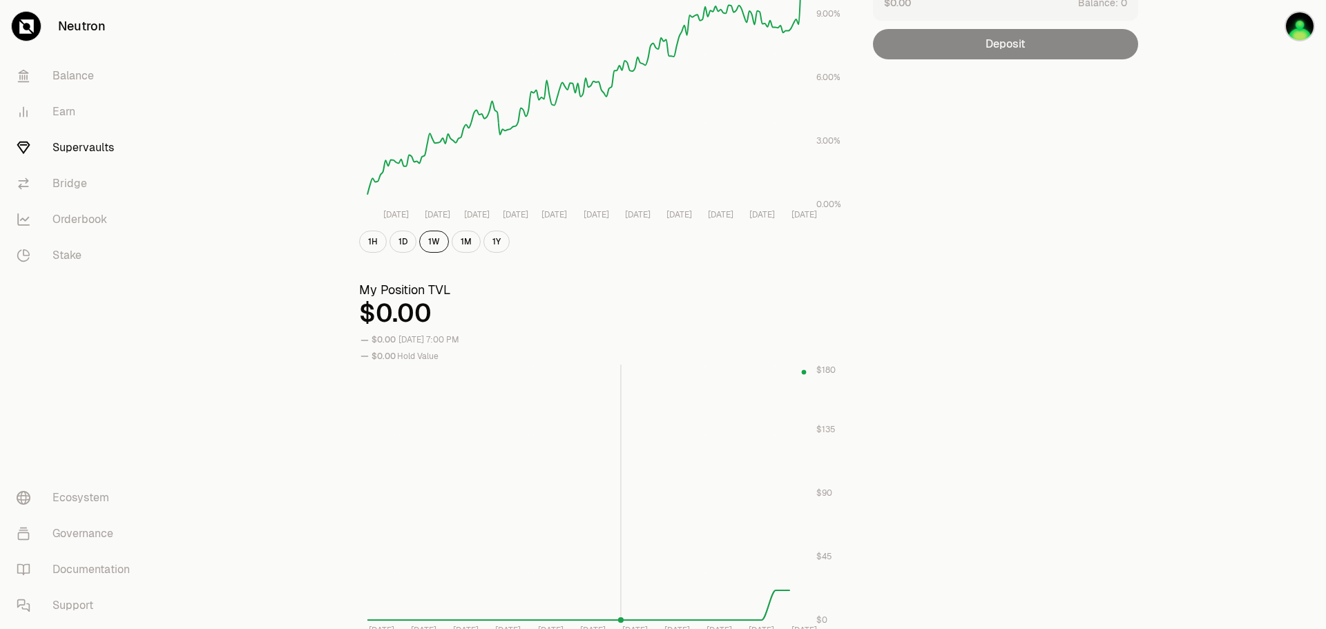
scroll to position [0, 0]
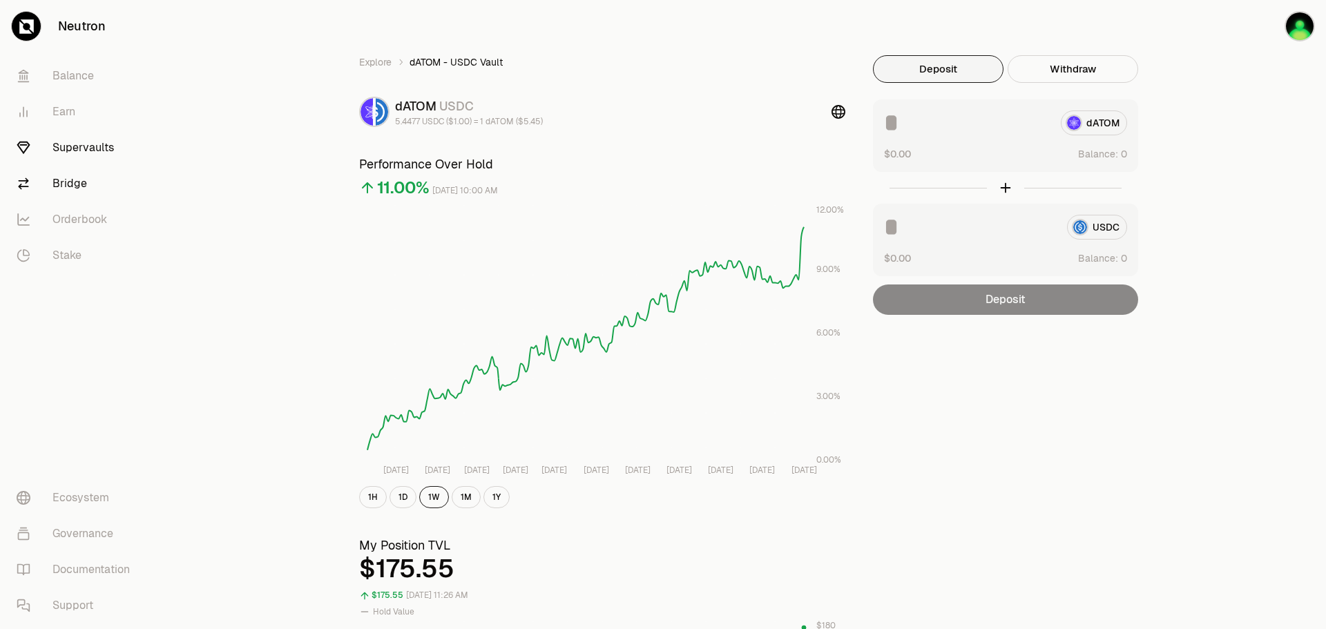
click at [66, 185] on link "Bridge" at bounding box center [78, 184] width 144 height 36
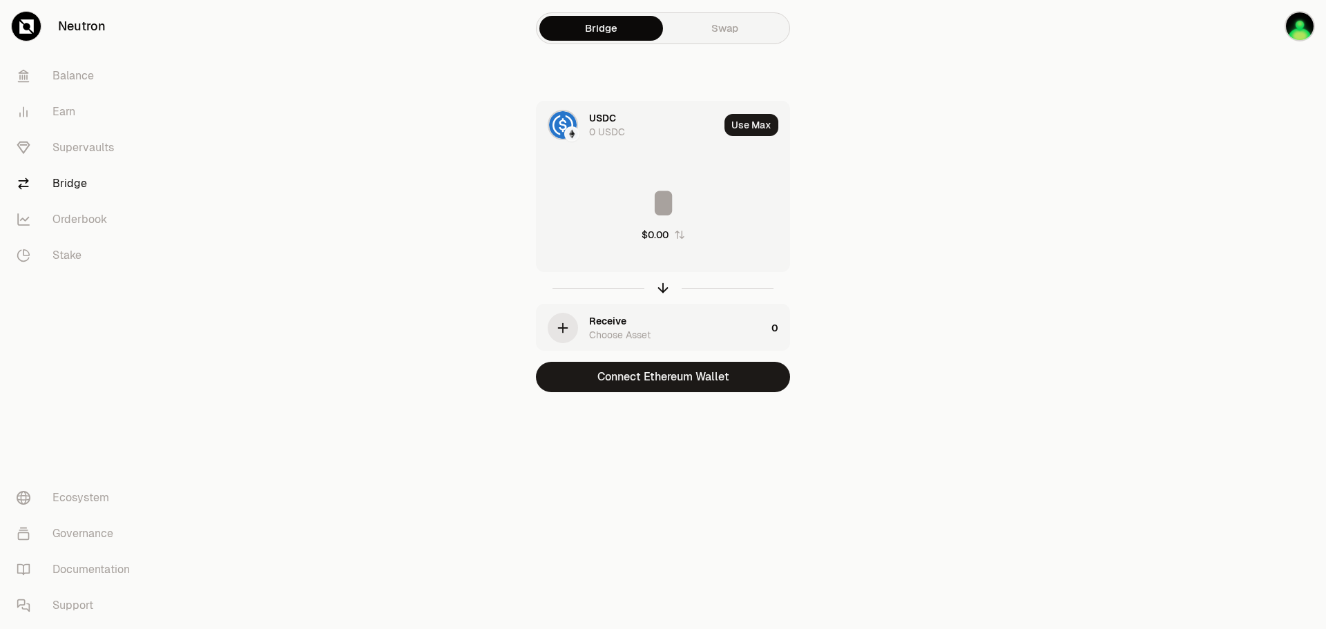
click at [610, 123] on div "USDC" at bounding box center [602, 118] width 27 height 14
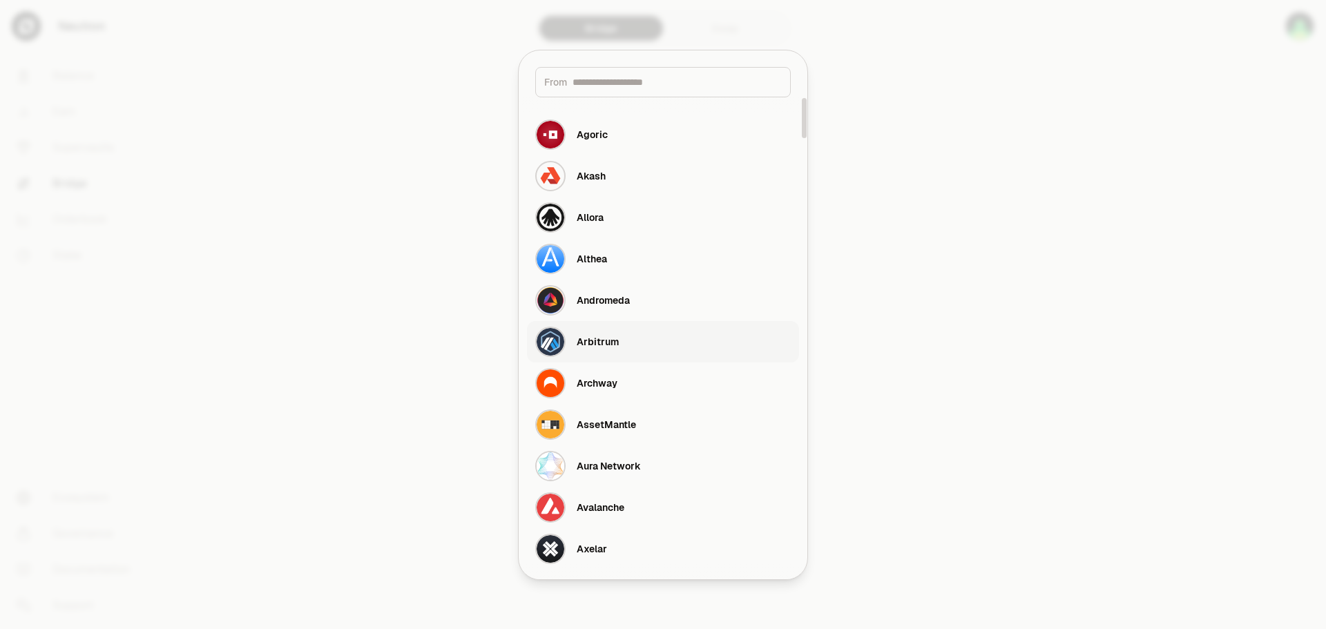
click at [606, 344] on div "Arbitrum" at bounding box center [598, 342] width 42 height 14
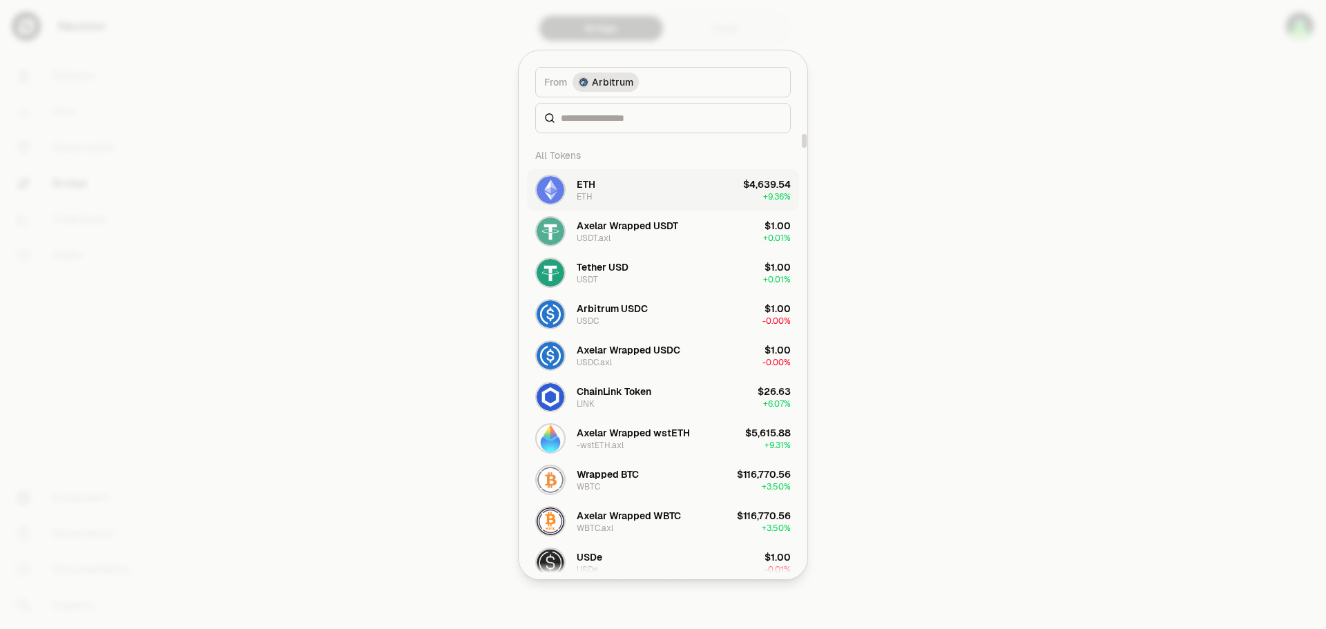
click at [673, 192] on button "ETH ETH $4,639.54 + 9.36%" at bounding box center [663, 189] width 272 height 41
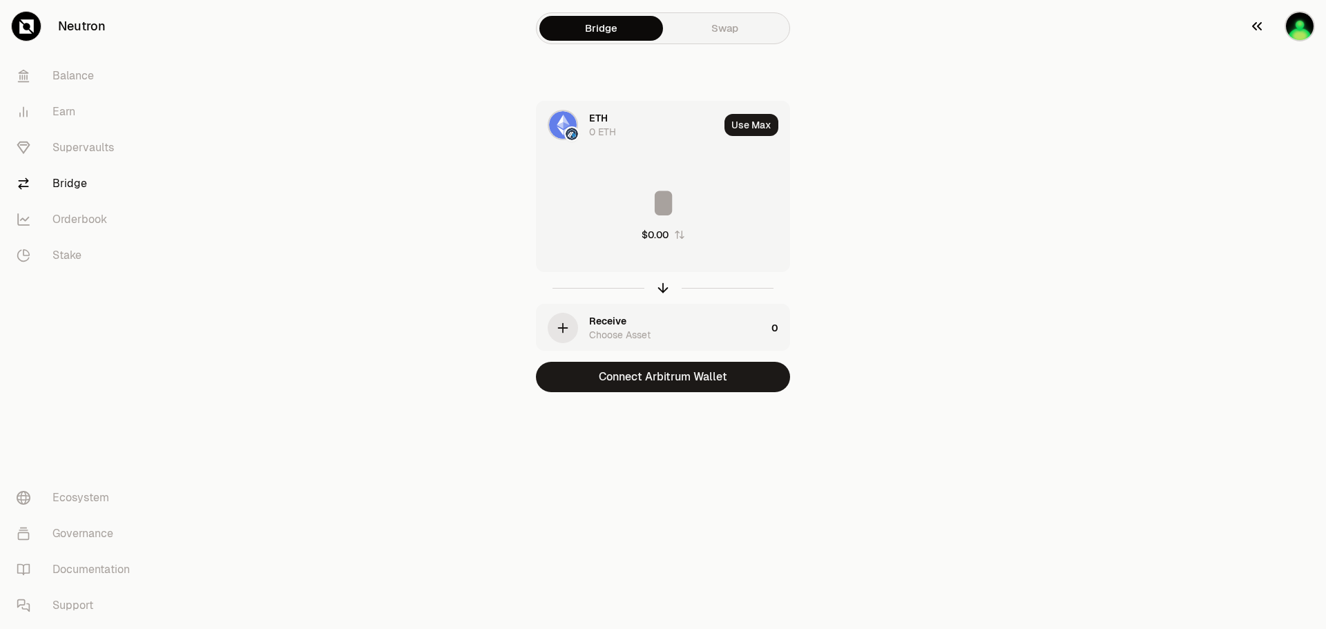
click at [1304, 27] on img "button" at bounding box center [1299, 26] width 30 height 30
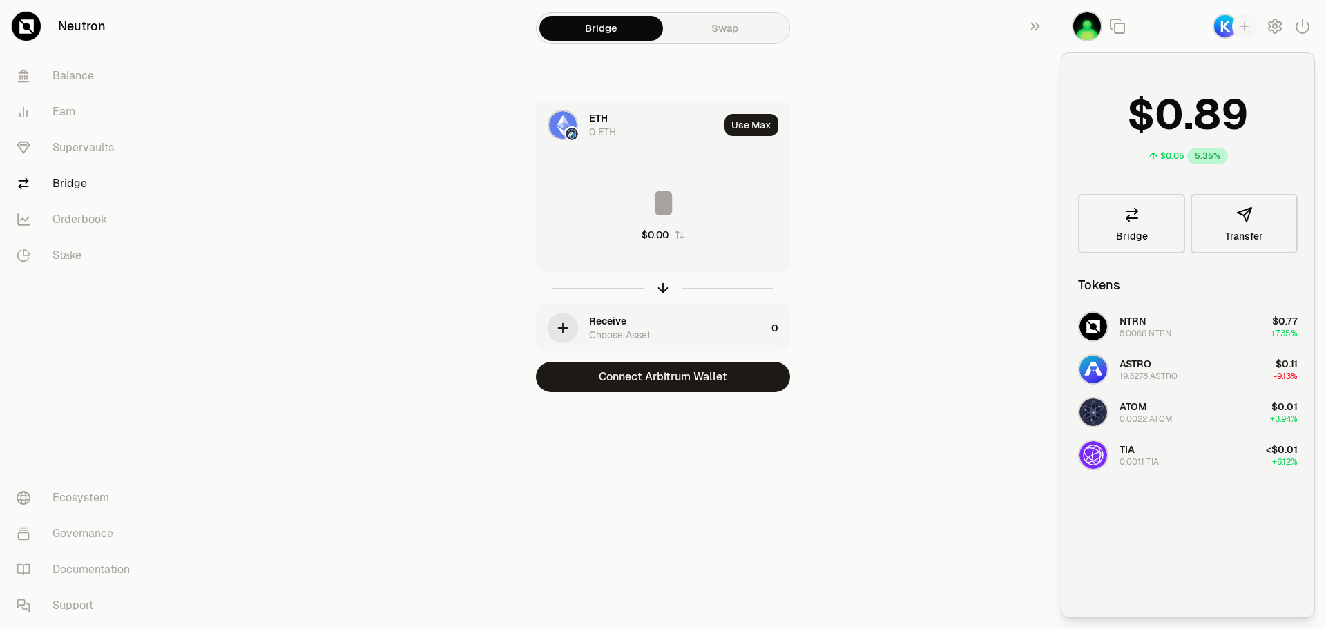
click at [1245, 29] on icon "button" at bounding box center [1244, 26] width 12 height 12
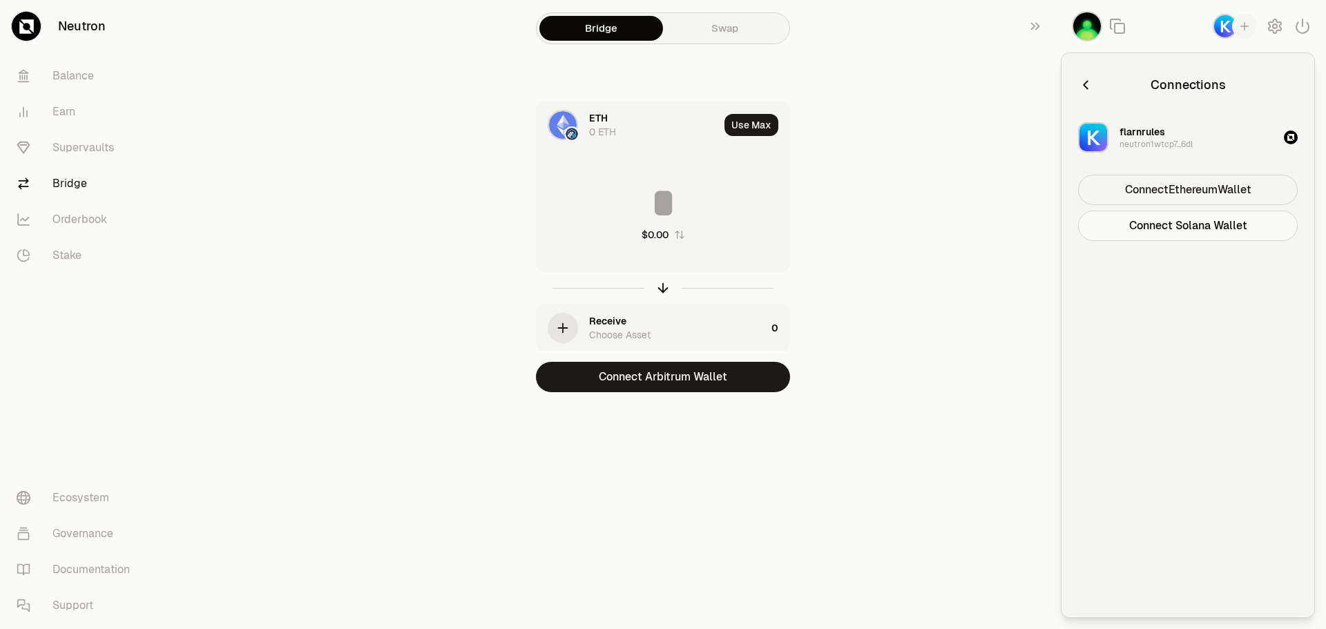
click at [1201, 192] on button "Connect Ethereum Wallet" at bounding box center [1188, 190] width 220 height 30
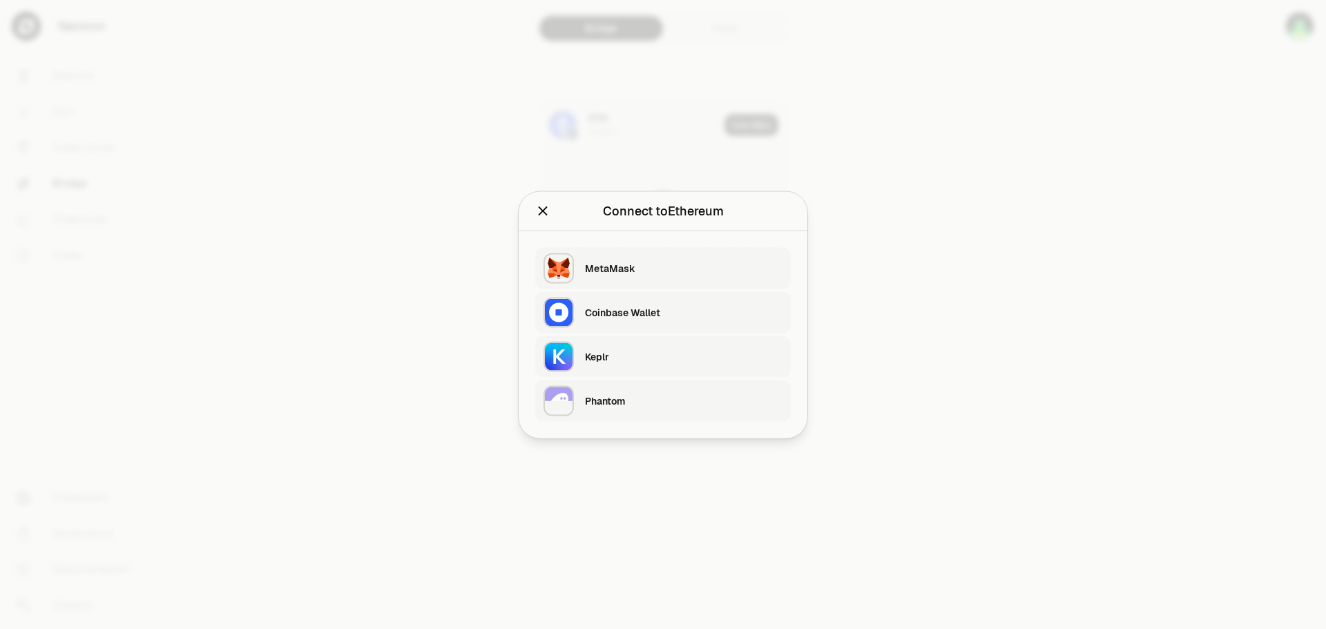
click at [682, 269] on div "MetaMask" at bounding box center [684, 268] width 198 height 14
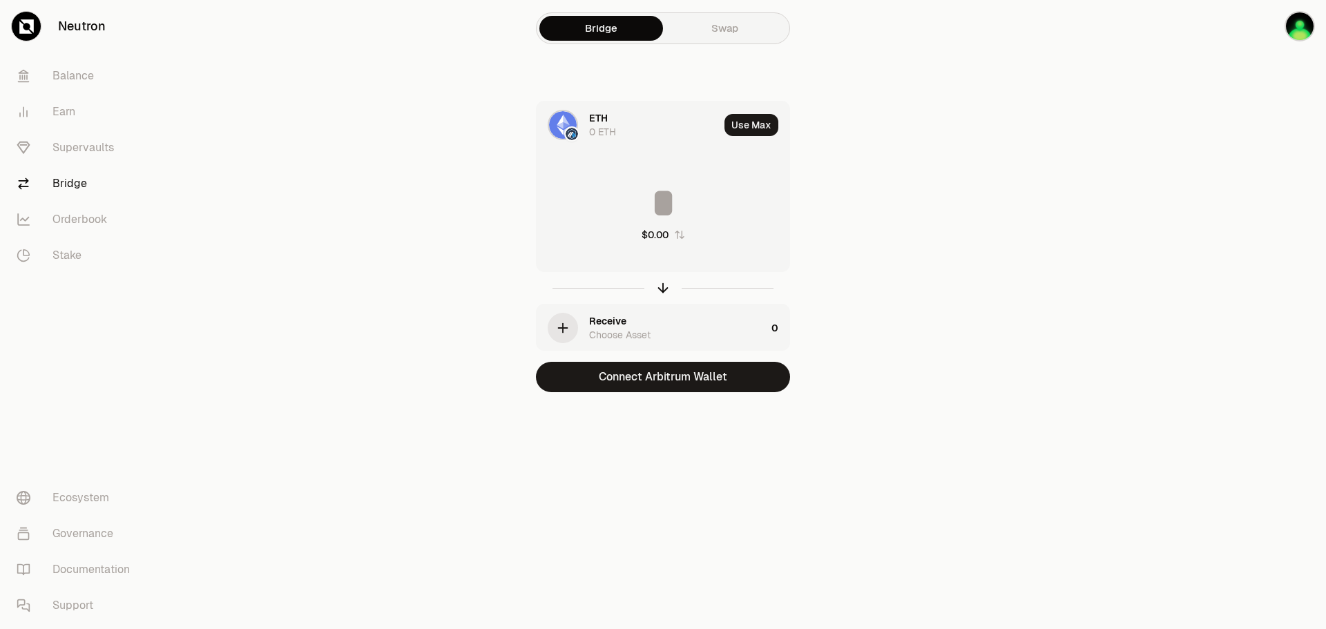
click at [663, 220] on input at bounding box center [663, 202] width 253 height 41
click at [604, 126] on div "0 ETH" at bounding box center [602, 132] width 27 height 14
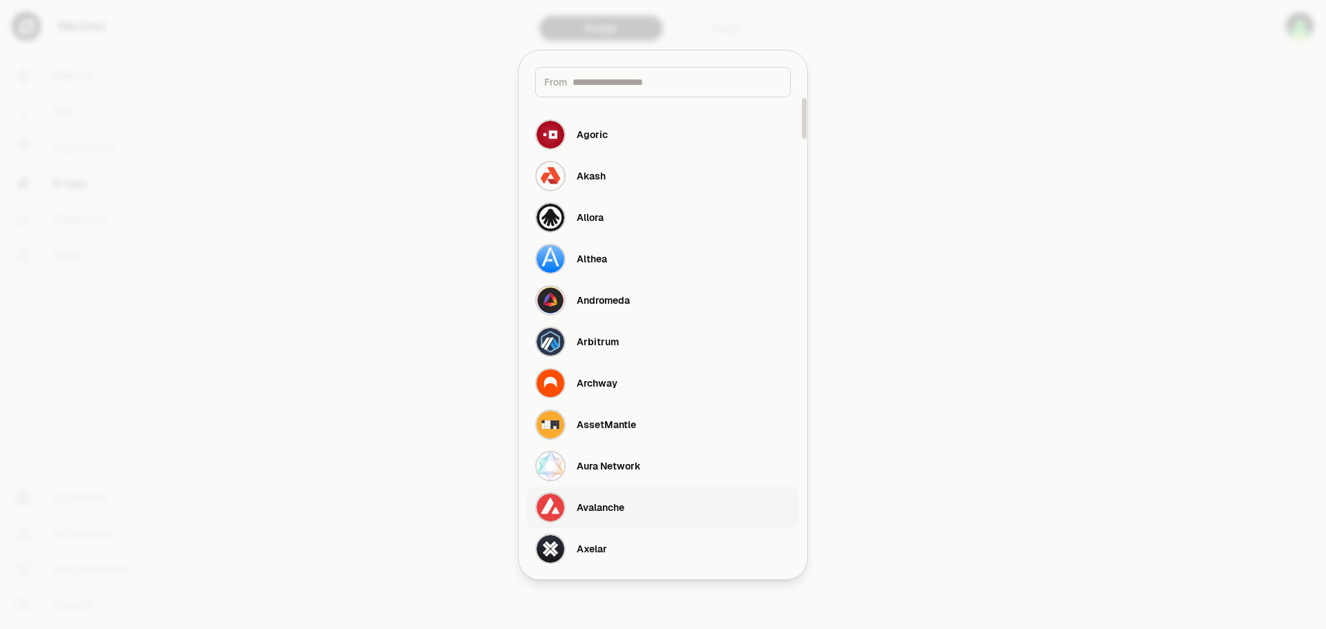
click at [588, 512] on div "Avalanche" at bounding box center [601, 508] width 48 height 14
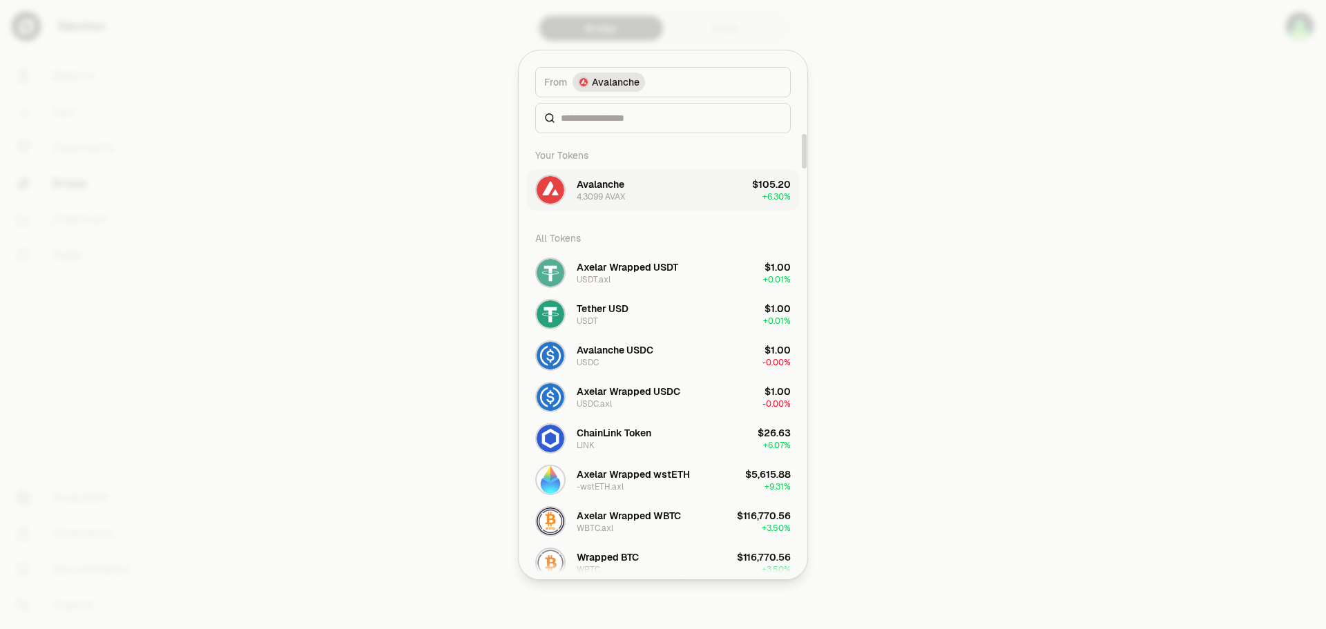
click at [678, 189] on button "Avalanche 4.3099 AVAX $105.20 + 6.30%" at bounding box center [663, 189] width 272 height 41
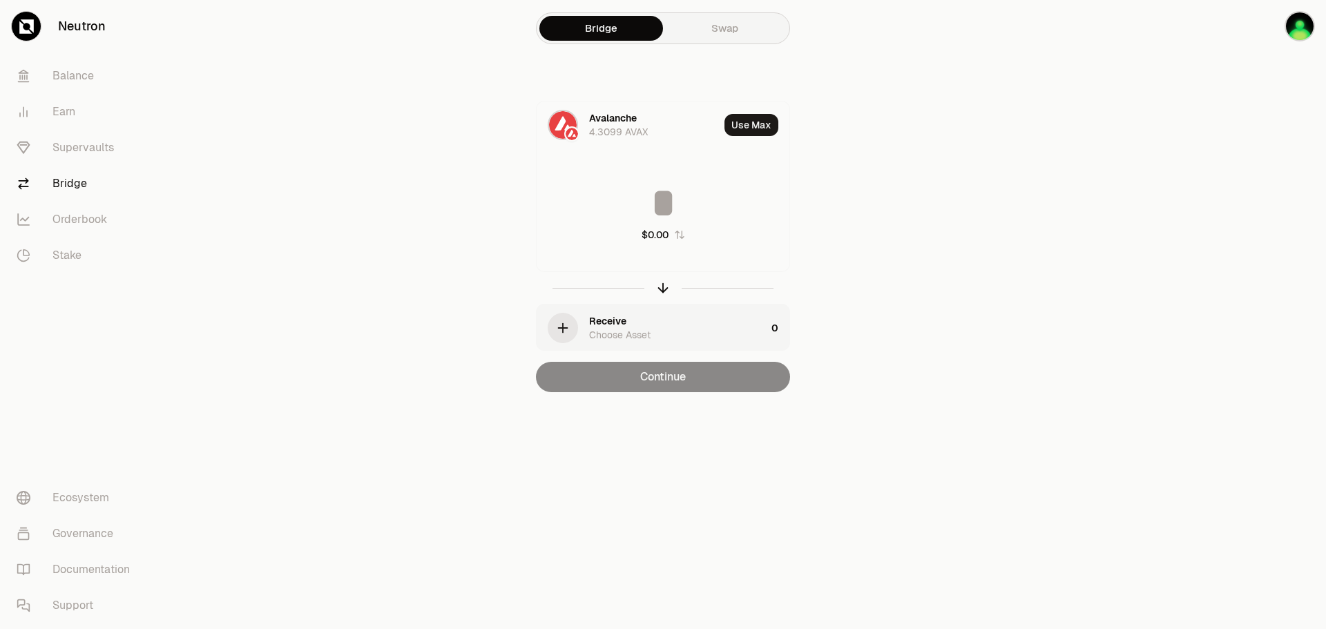
click at [678, 189] on input at bounding box center [663, 202] width 253 height 41
type input "*"
click at [564, 333] on icon "button" at bounding box center [562, 327] width 15 height 15
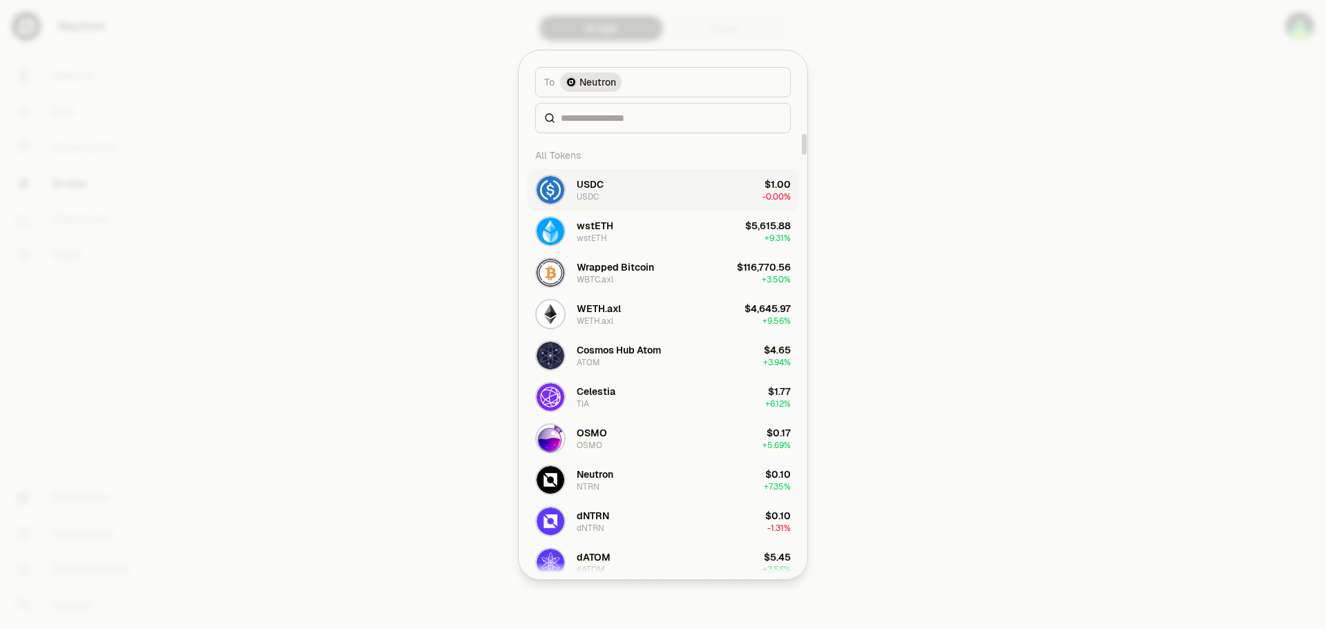
click at [613, 193] on button "USDC USDC $1.00 -0.00%" at bounding box center [663, 189] width 272 height 41
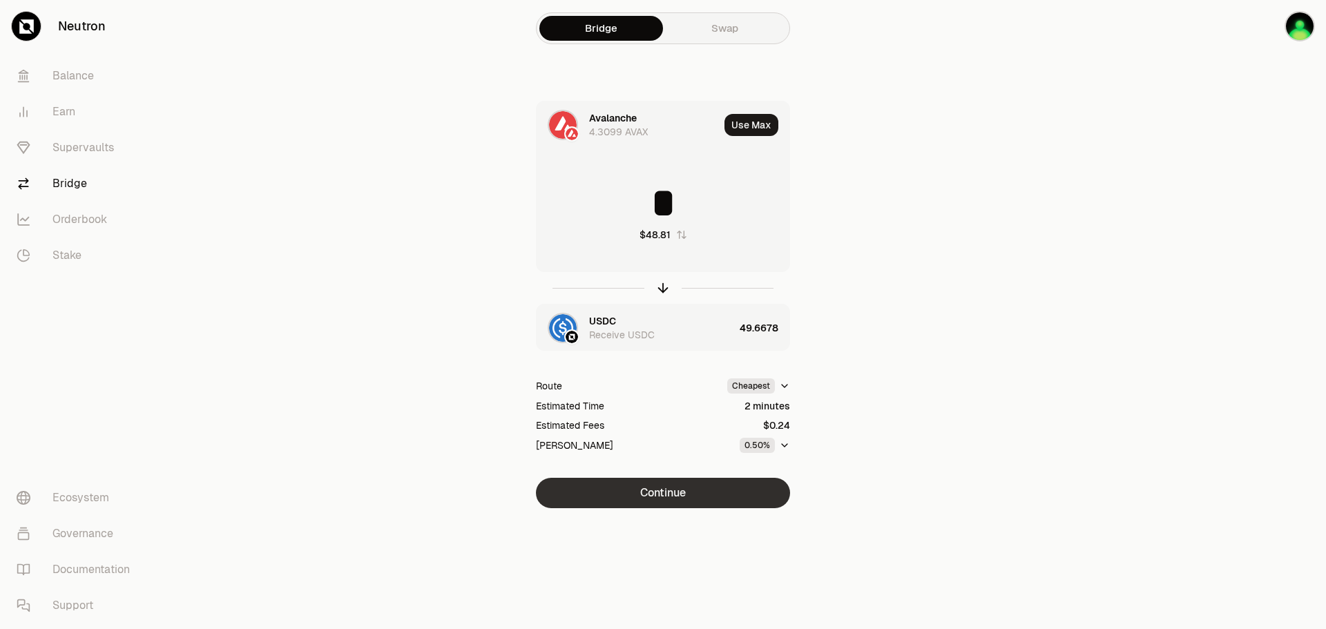
click at [700, 490] on button "Continue" at bounding box center [663, 493] width 254 height 30
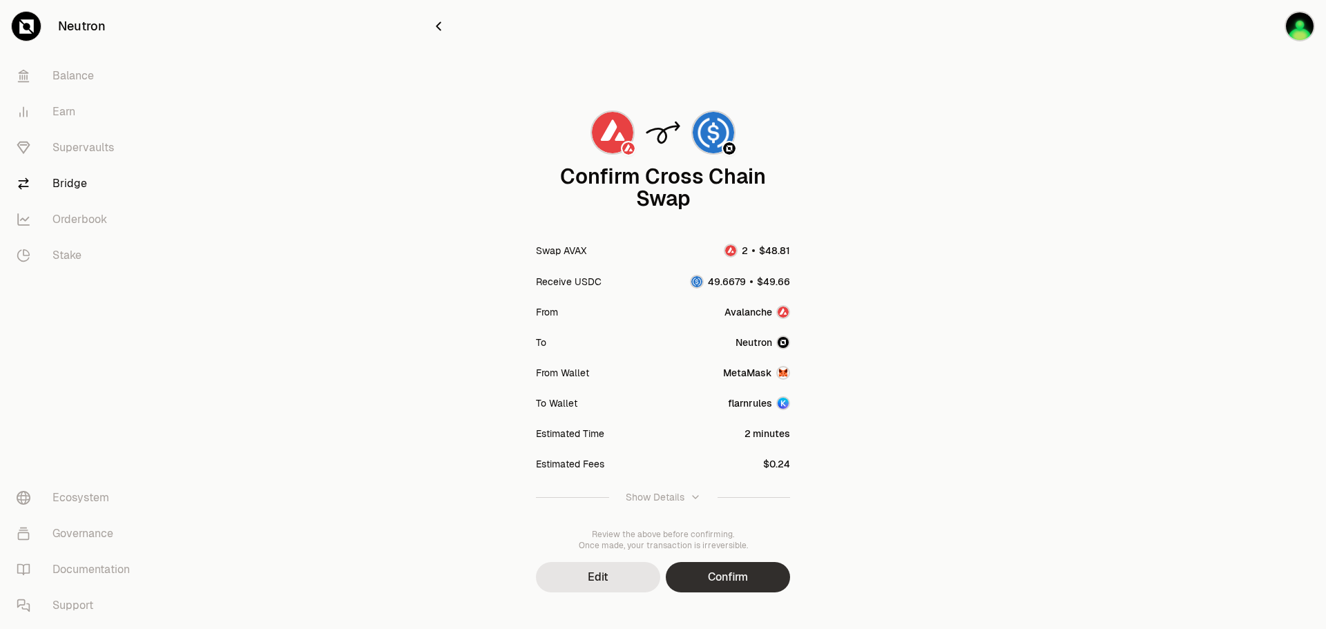
click at [751, 573] on button "Confirm" at bounding box center [728, 577] width 124 height 30
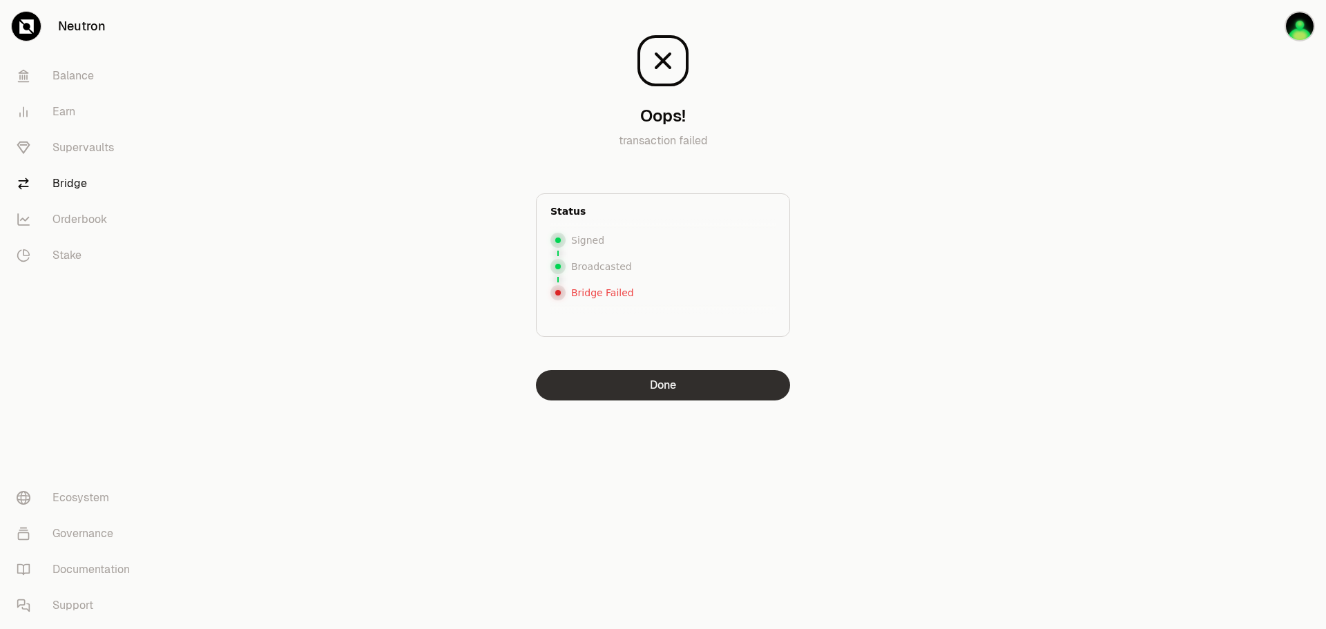
click at [735, 388] on button "Done" at bounding box center [663, 385] width 254 height 30
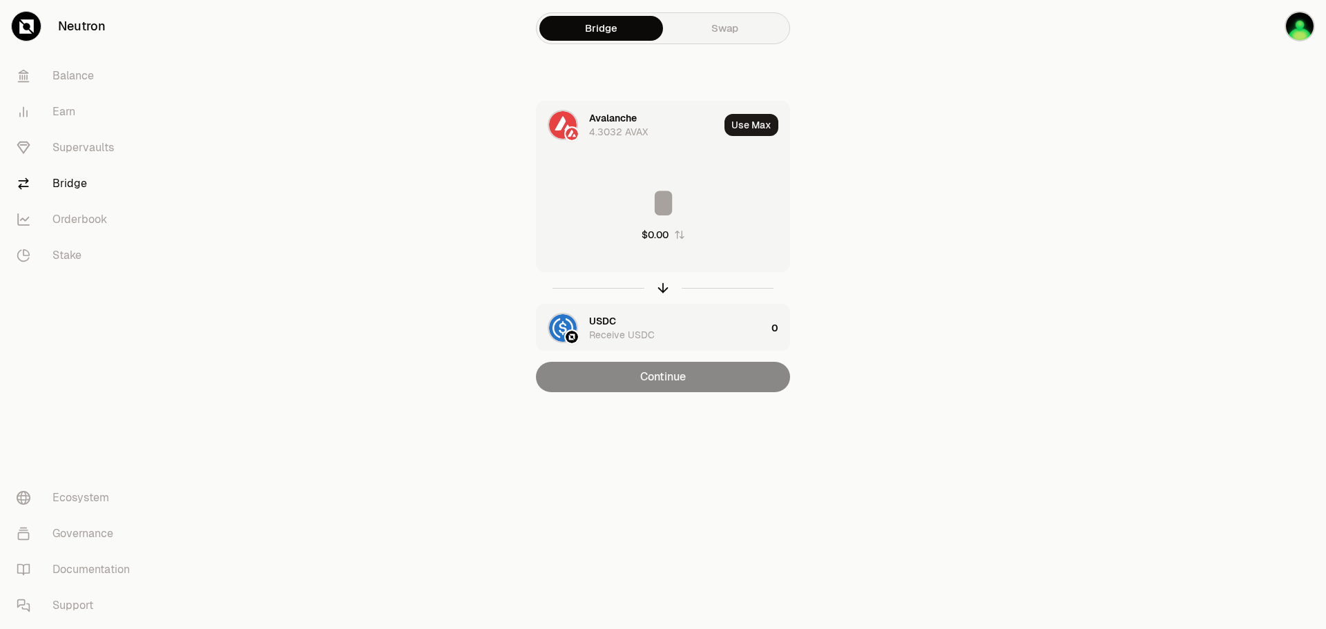
click at [657, 199] on input at bounding box center [663, 202] width 253 height 41
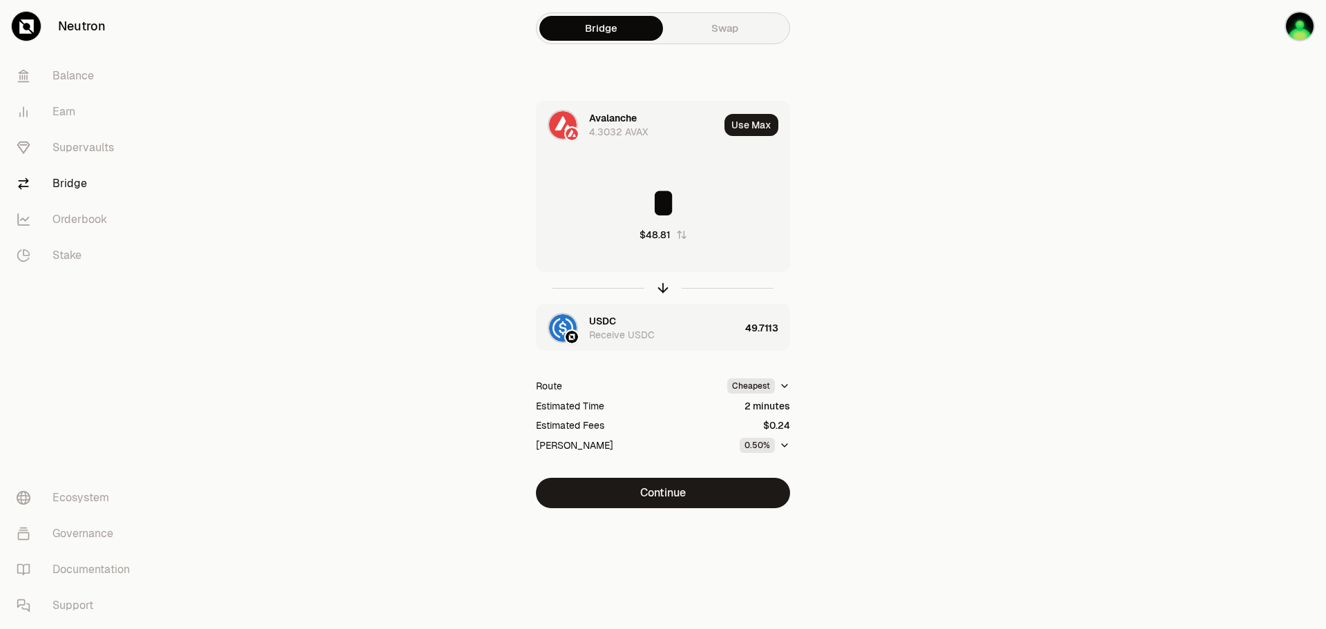
click at [715, 213] on input "*" at bounding box center [663, 202] width 253 height 41
type input "*"
click at [722, 491] on button "Continue" at bounding box center [663, 493] width 254 height 30
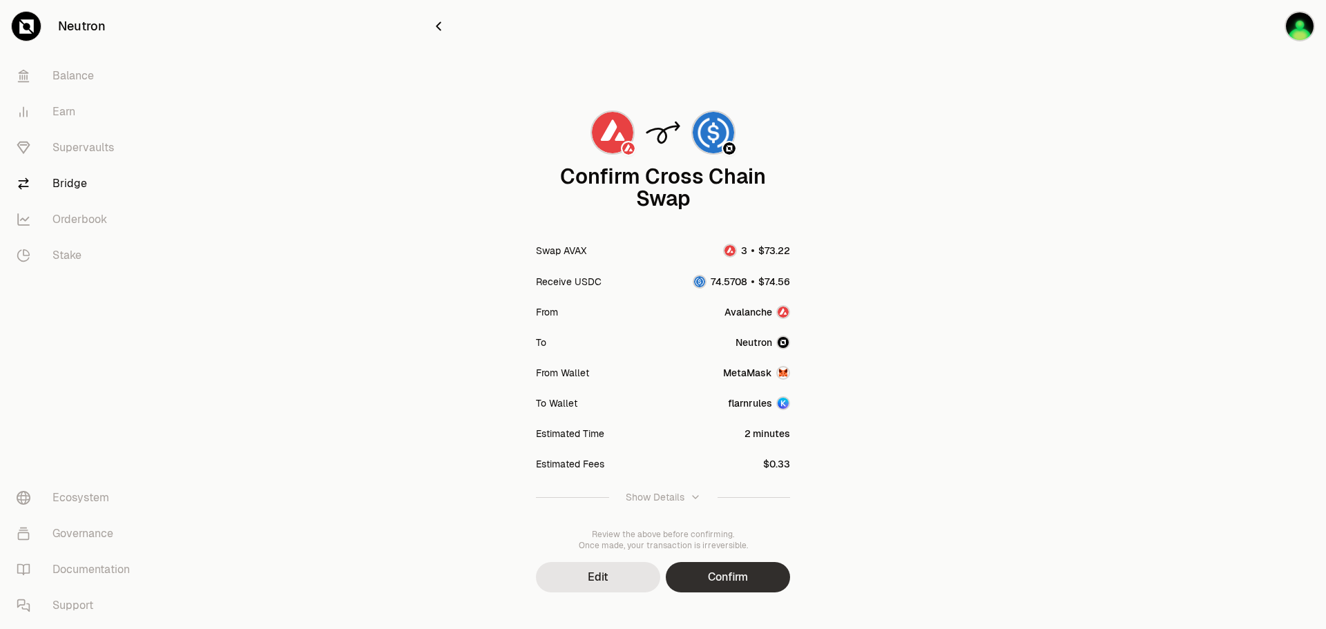
click at [751, 573] on button "Confirm" at bounding box center [728, 577] width 124 height 30
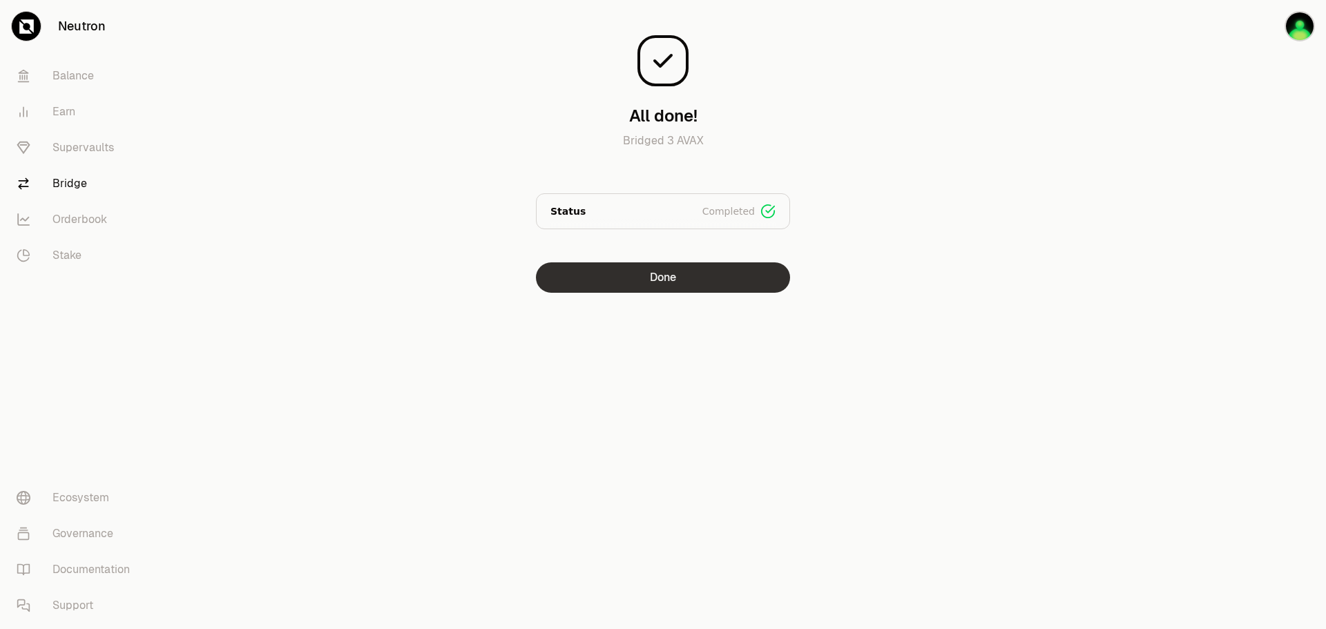
click at [744, 285] on button "Done" at bounding box center [663, 277] width 254 height 30
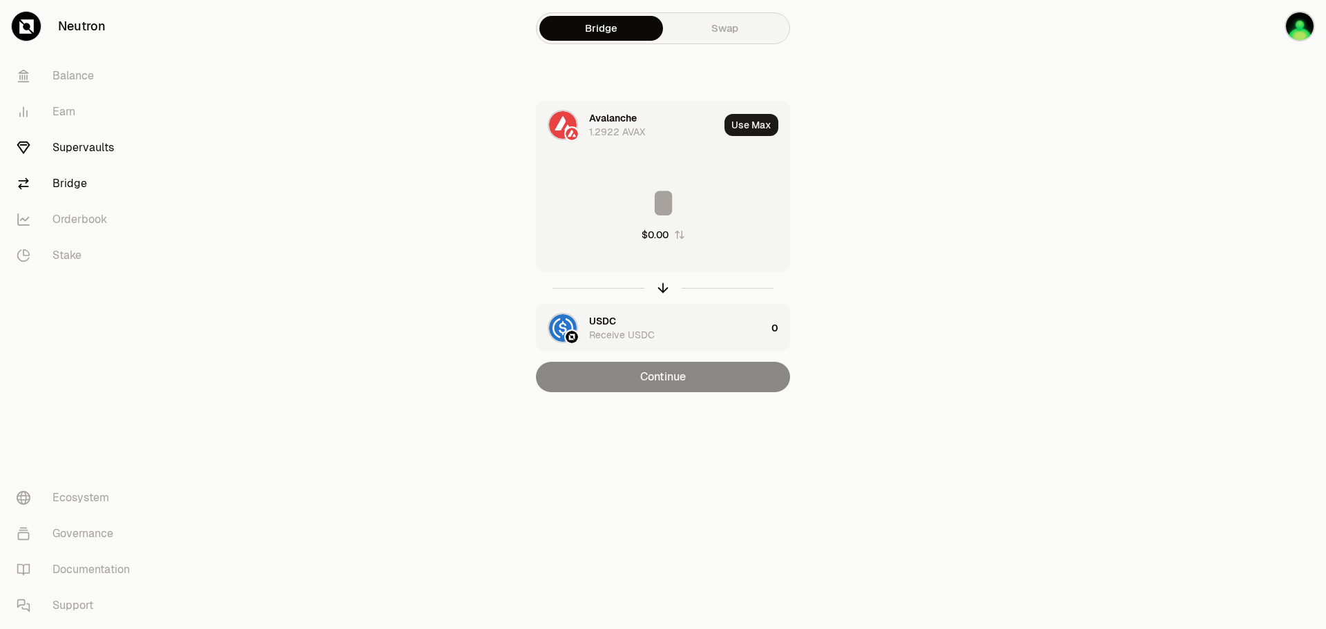
click at [104, 147] on link "Supervaults" at bounding box center [78, 148] width 144 height 36
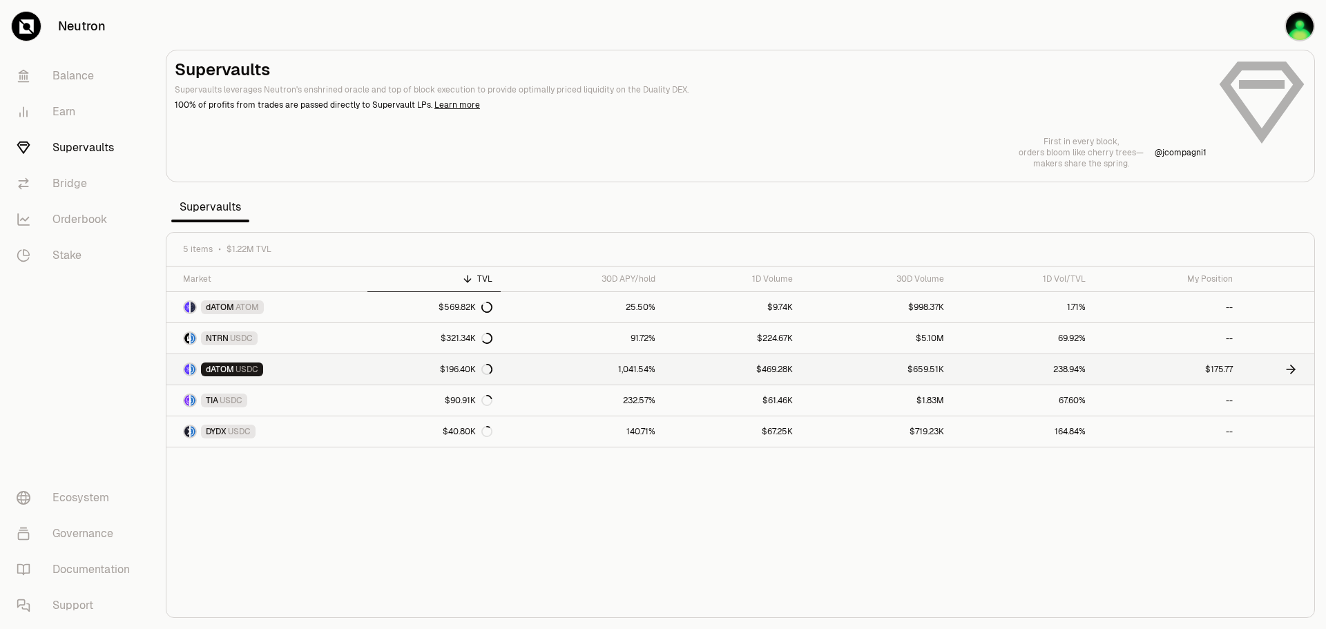
click at [394, 370] on link "$196.40K" at bounding box center [434, 369] width 134 height 30
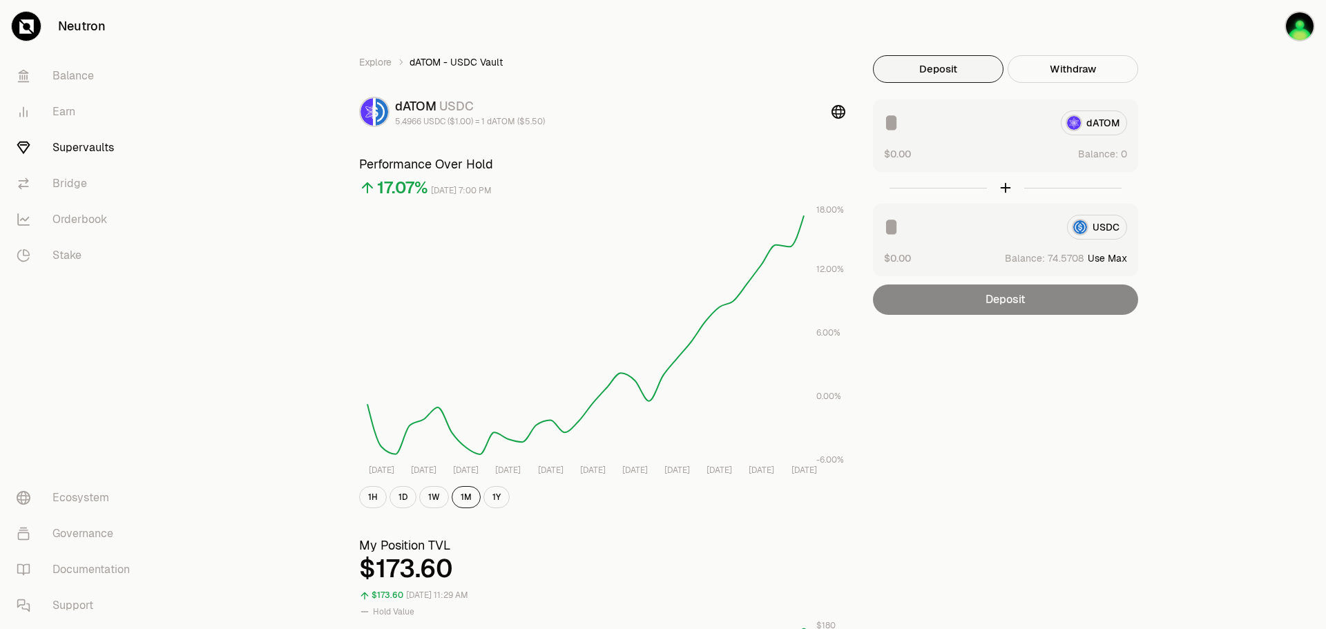
click at [1121, 262] on button "Use Max" at bounding box center [1107, 258] width 39 height 14
type input "*********"
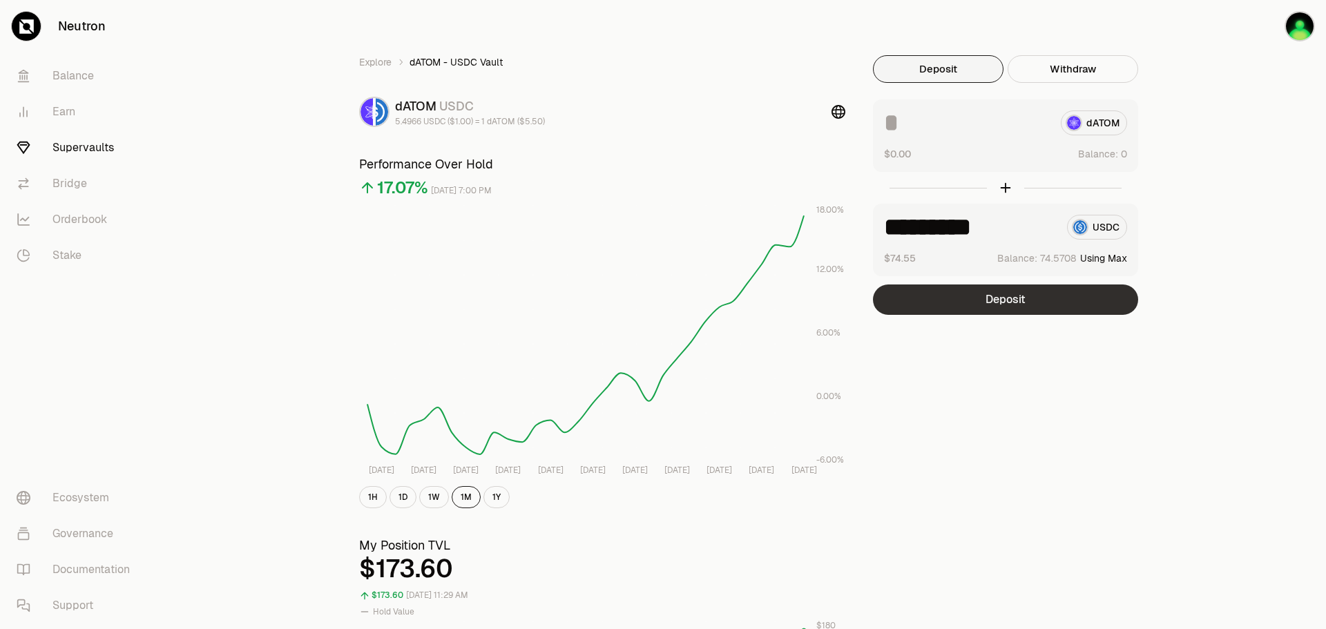
click at [1097, 300] on button "Deposit" at bounding box center [1005, 300] width 265 height 30
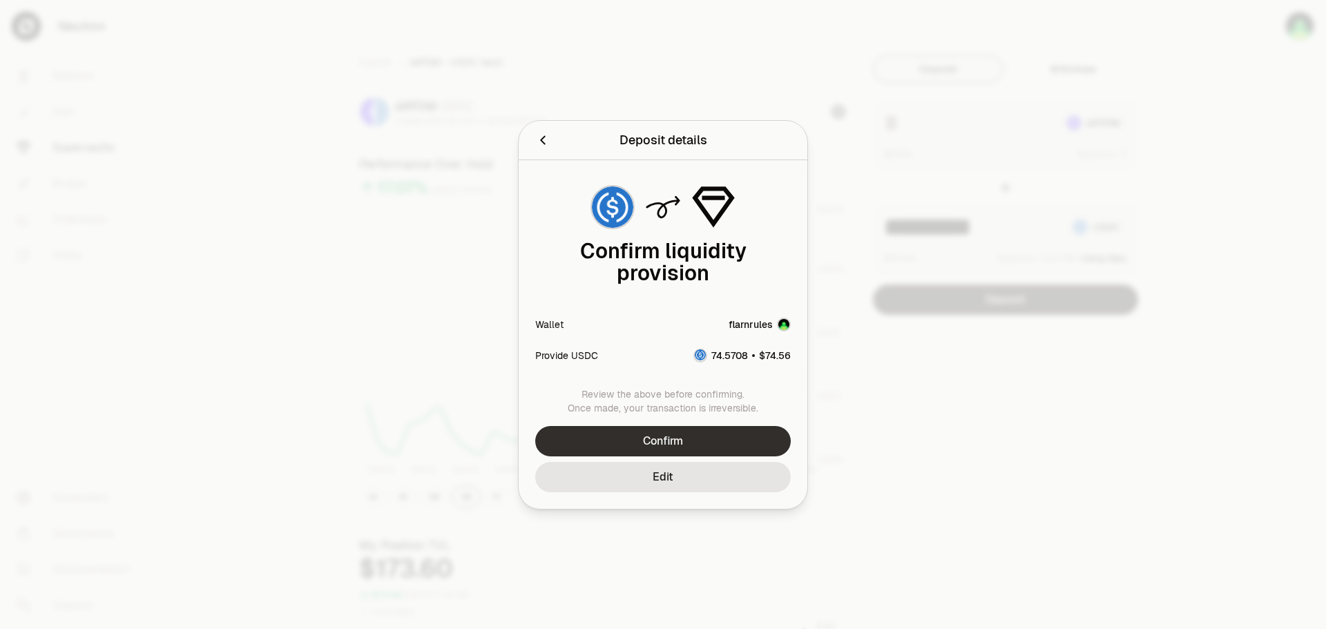
click at [730, 432] on button "Confirm" at bounding box center [663, 441] width 256 height 30
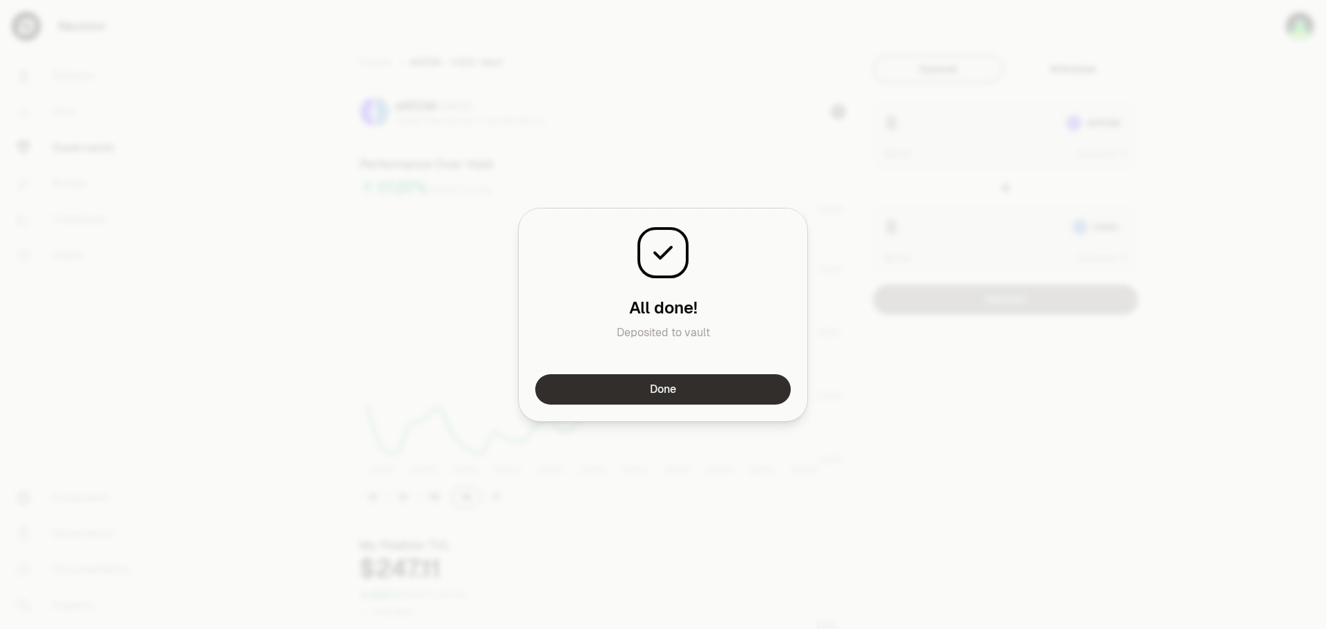
click at [663, 380] on button "Done" at bounding box center [663, 389] width 256 height 30
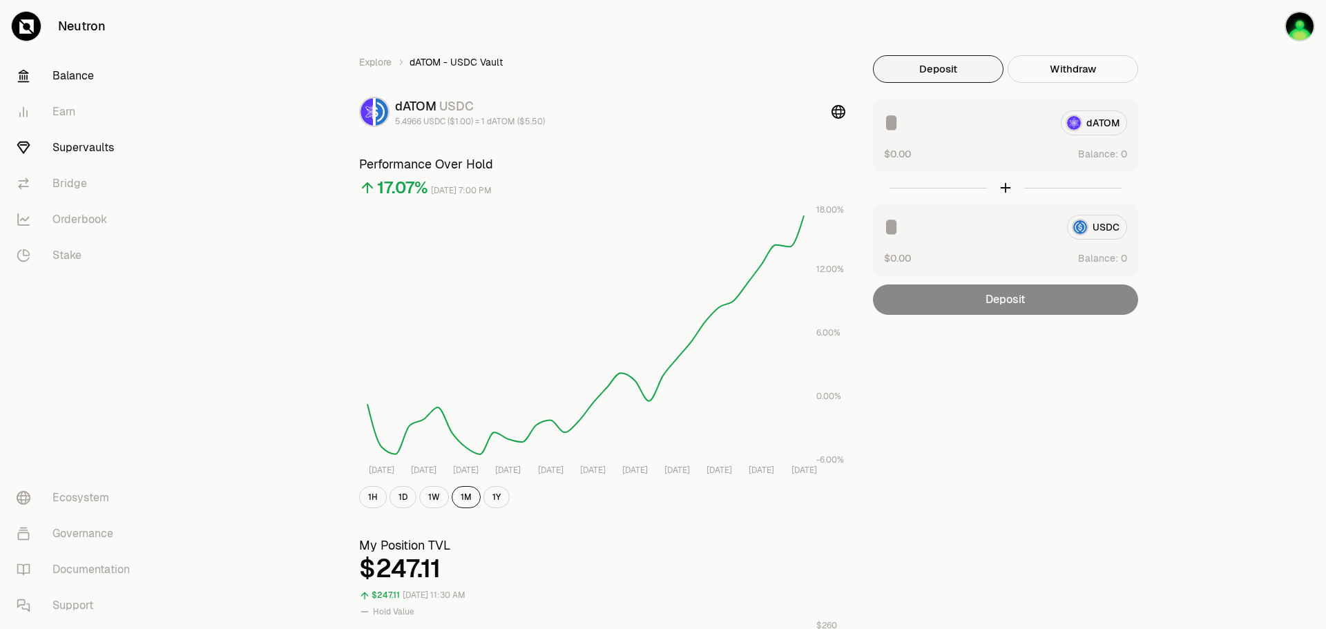
click at [80, 81] on link "Balance" at bounding box center [78, 76] width 144 height 36
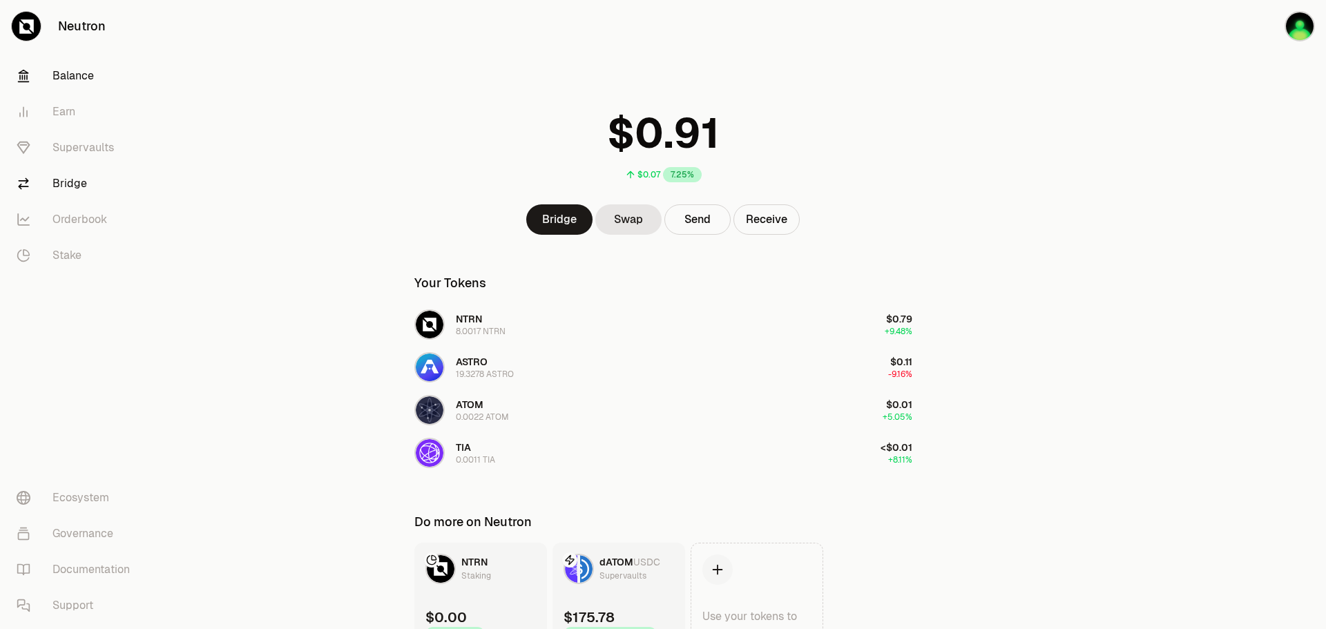
click at [63, 180] on link "Bridge" at bounding box center [78, 184] width 144 height 36
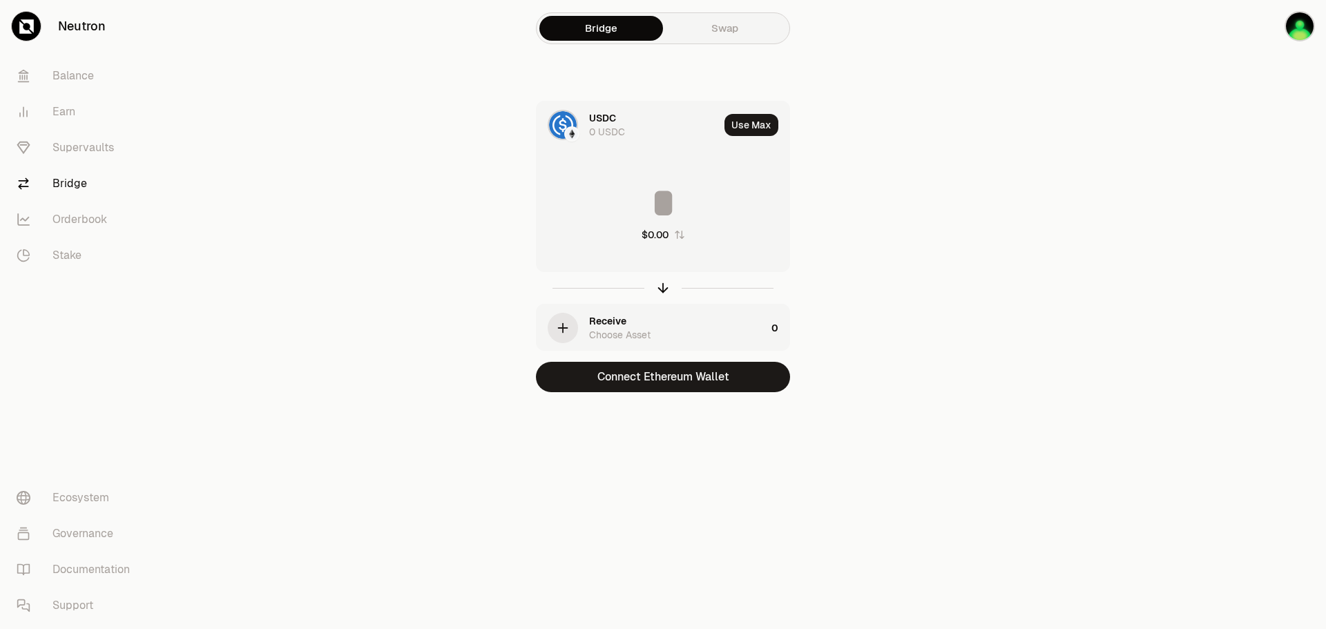
click at [572, 137] on img at bounding box center [572, 134] width 12 height 12
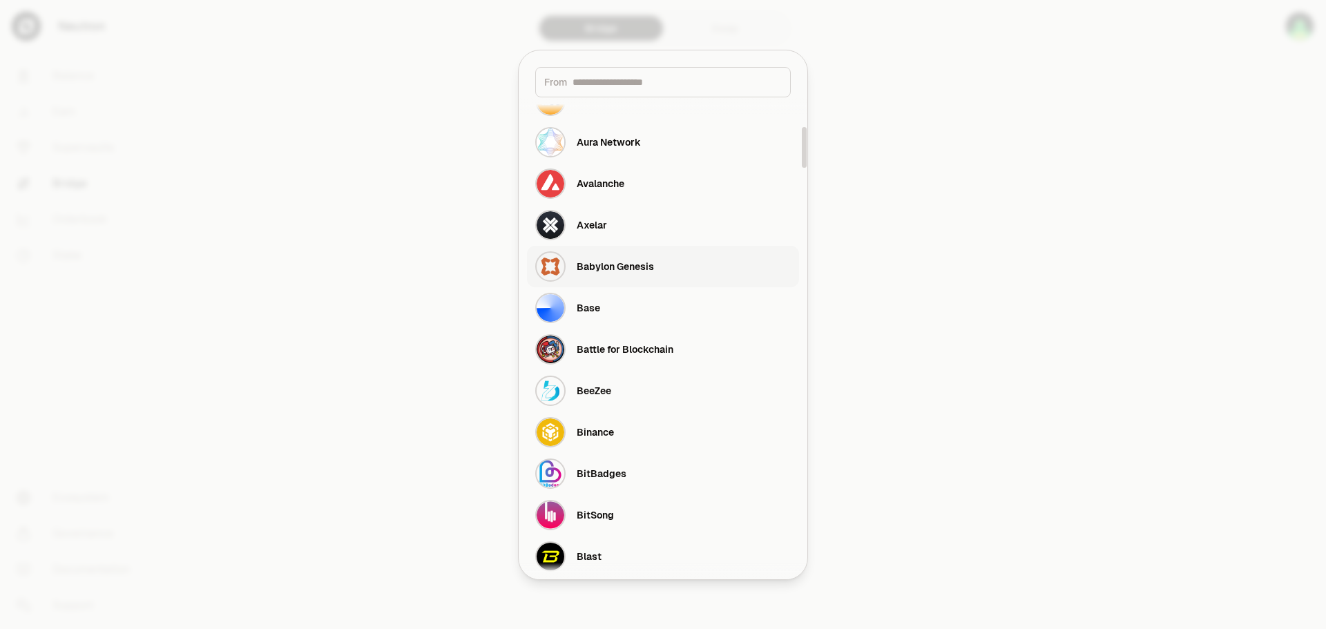
scroll to position [345, 0]
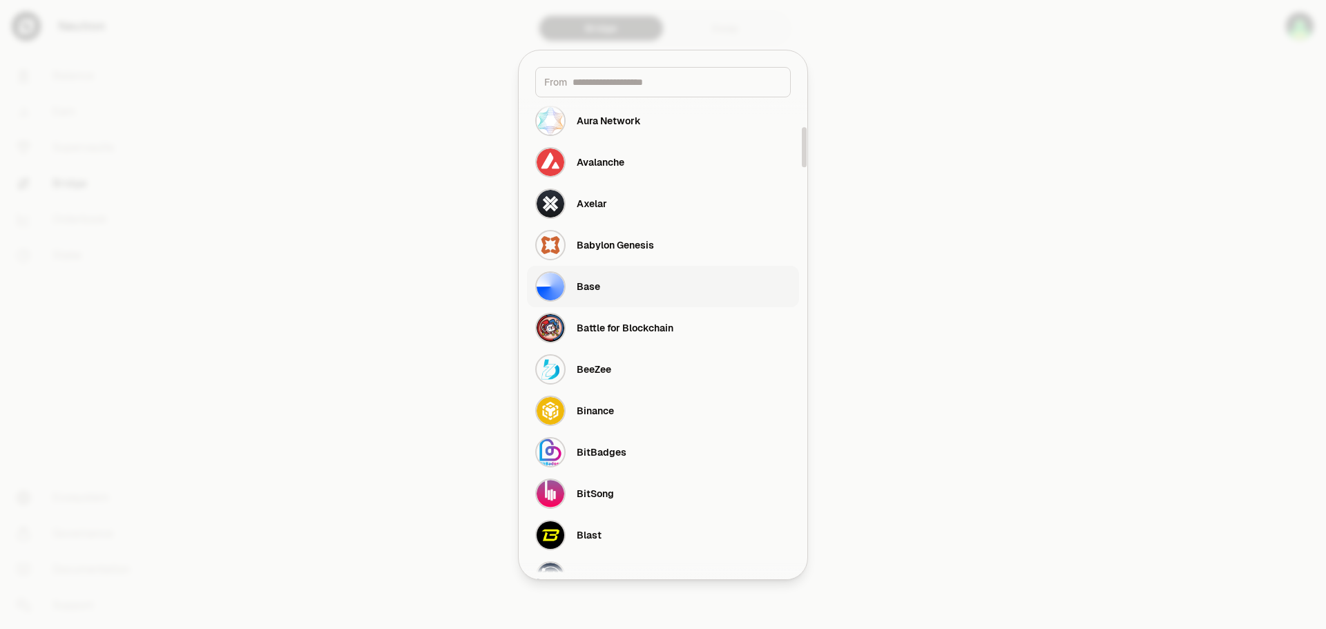
click at [606, 297] on button "Base" at bounding box center [663, 286] width 272 height 41
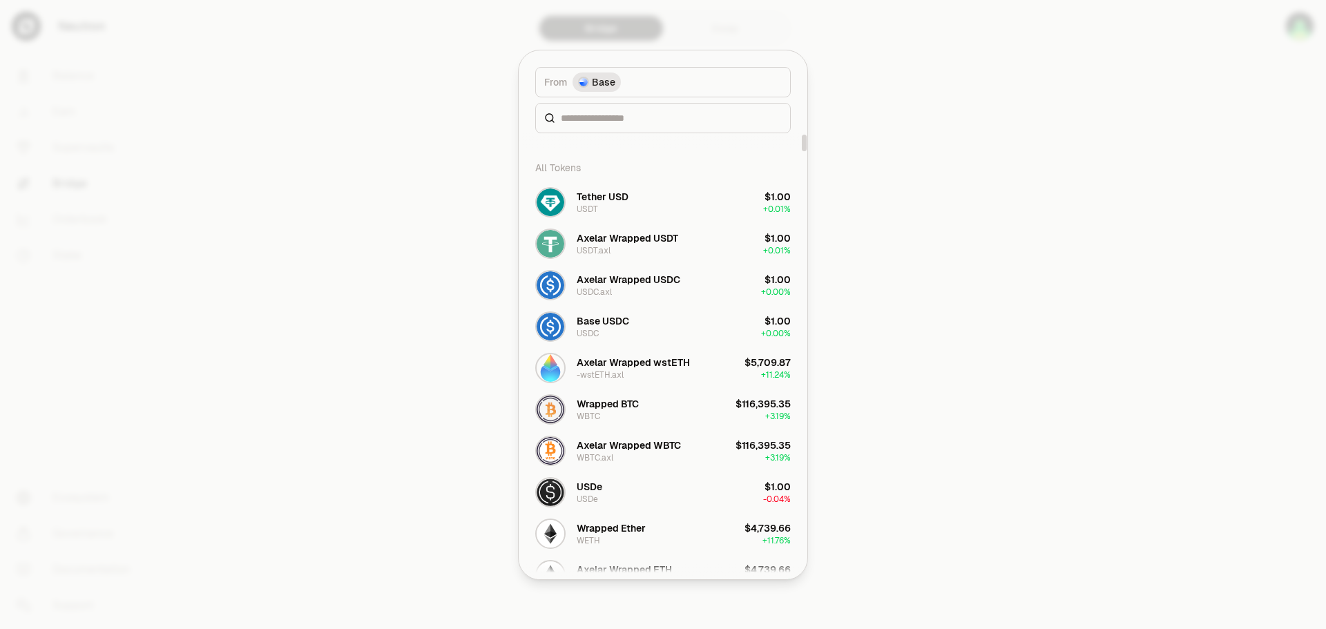
scroll to position [0, 0]
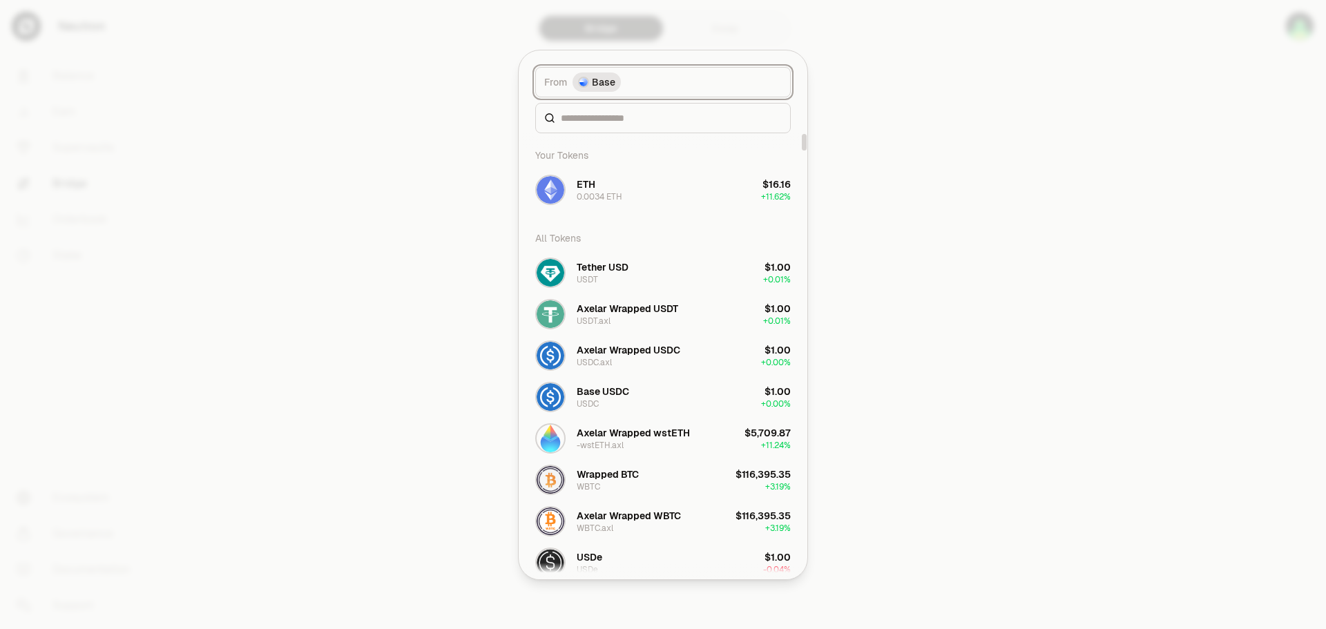
click at [586, 86] on img "button" at bounding box center [583, 82] width 11 height 11
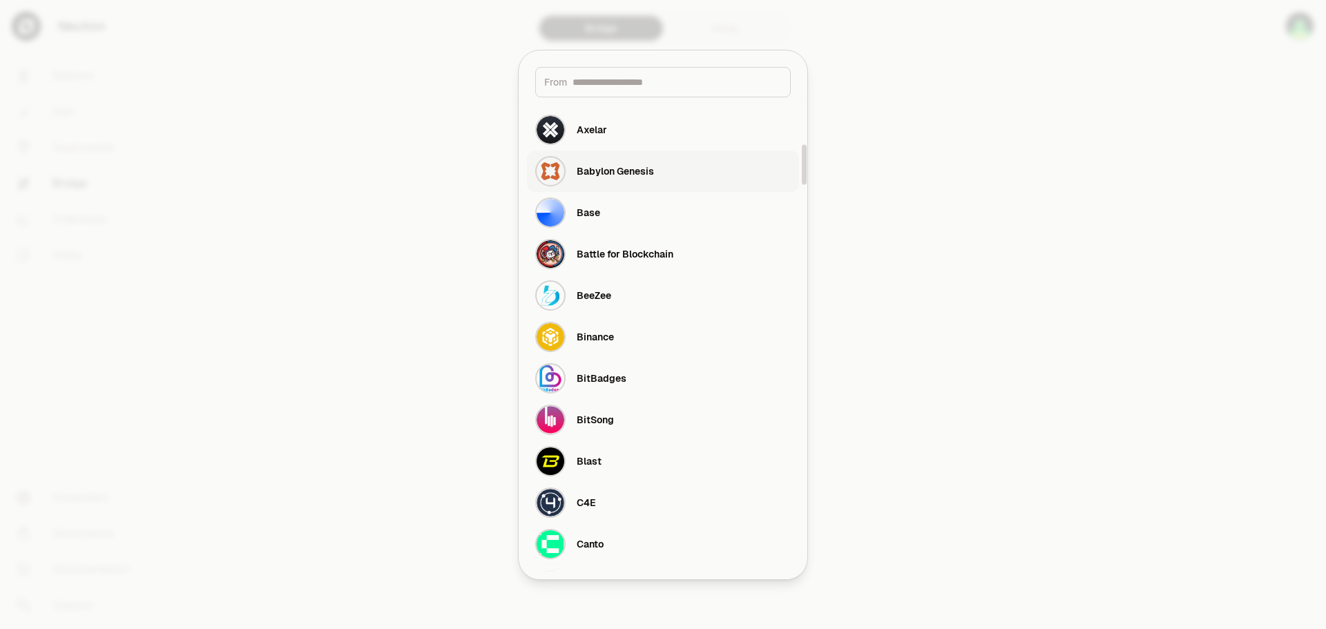
scroll to position [207, 0]
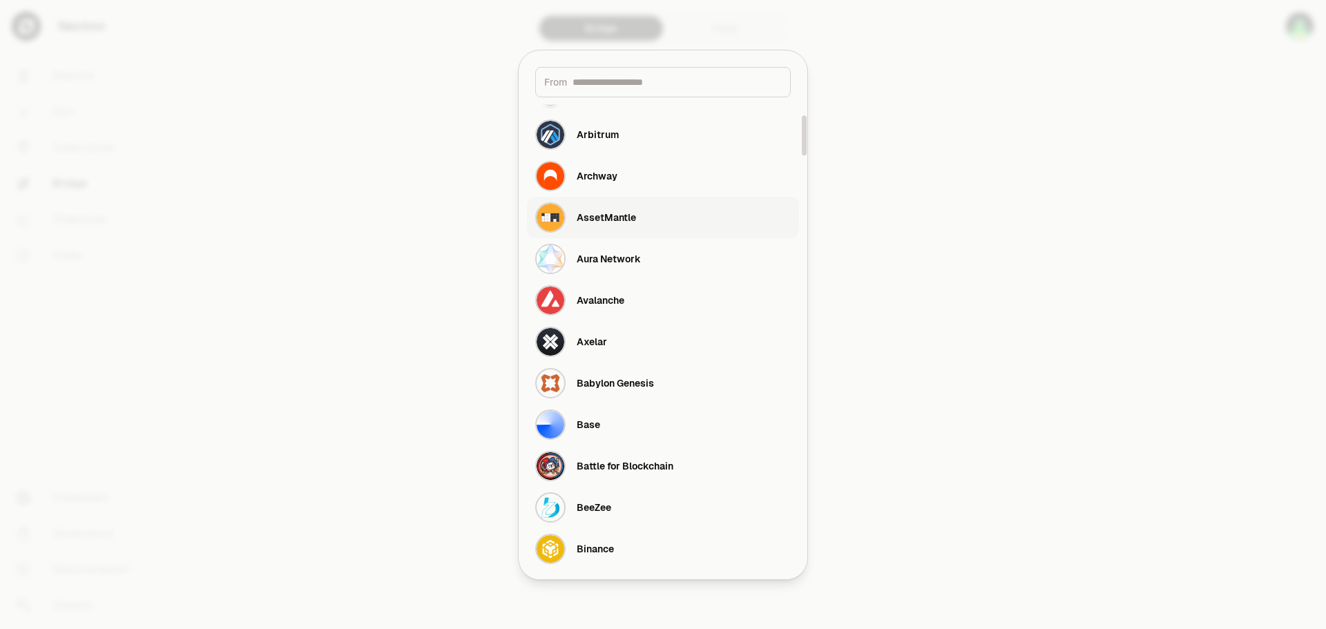
click at [614, 224] on div "AssetMantle" at bounding box center [606, 218] width 59 height 14
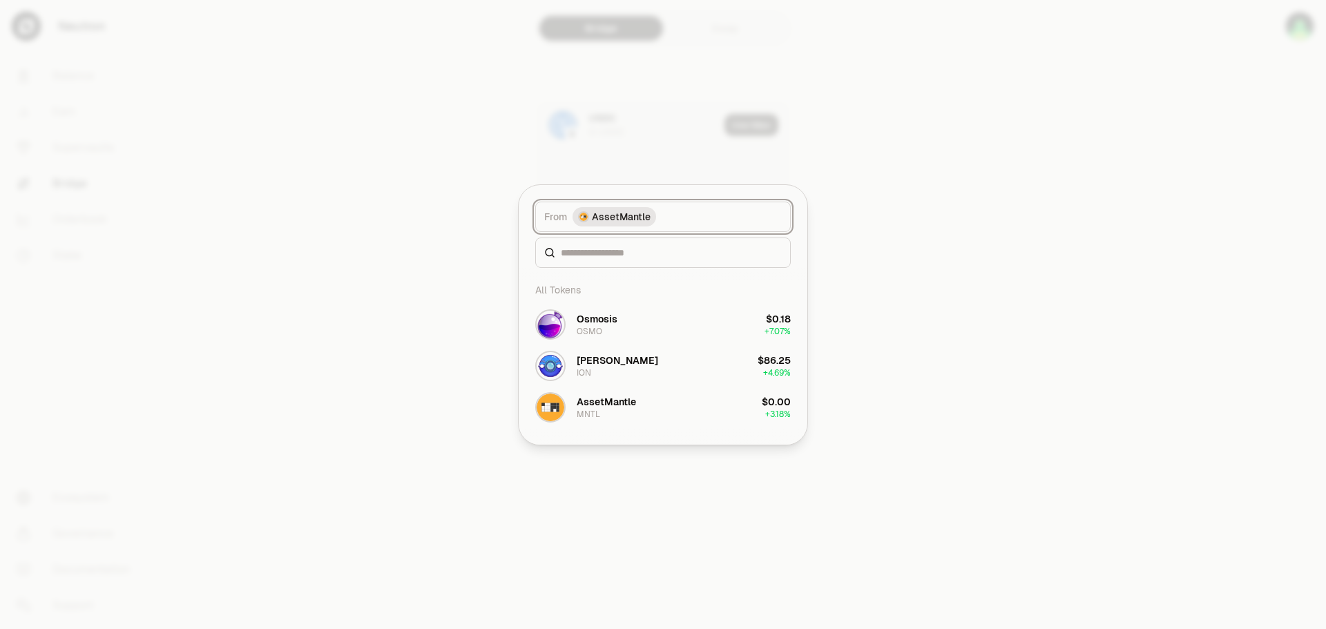
click at [610, 216] on span "AssetMantle" at bounding box center [621, 217] width 59 height 14
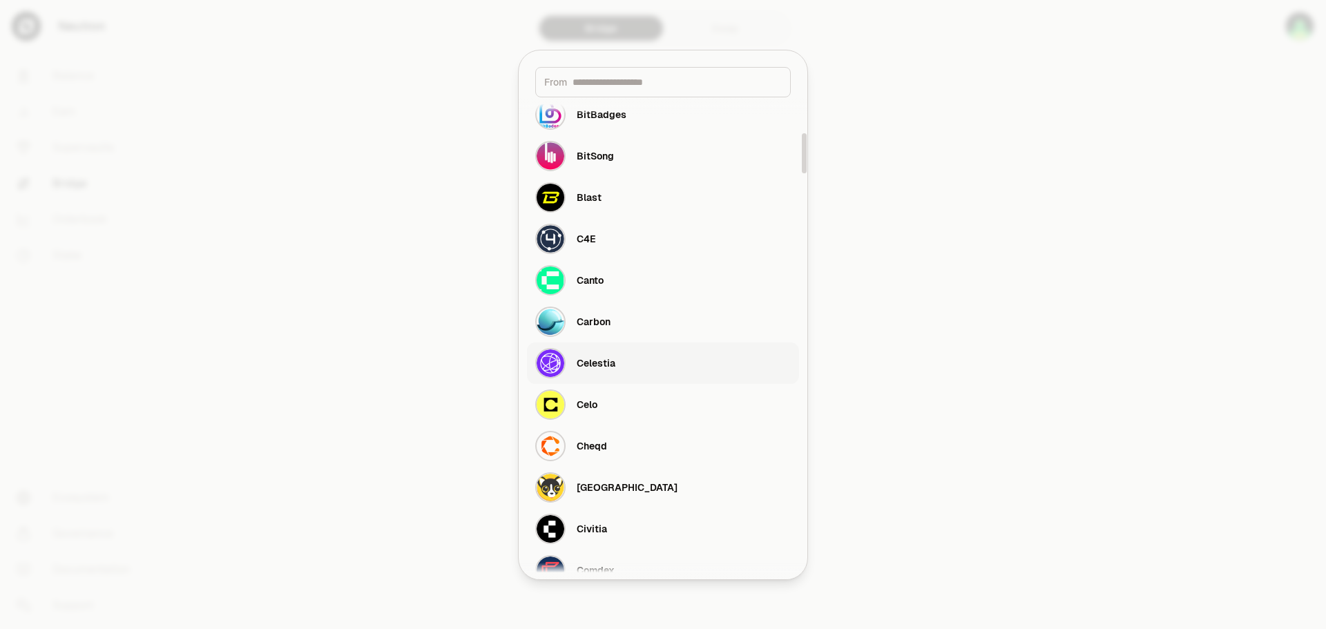
scroll to position [691, 0]
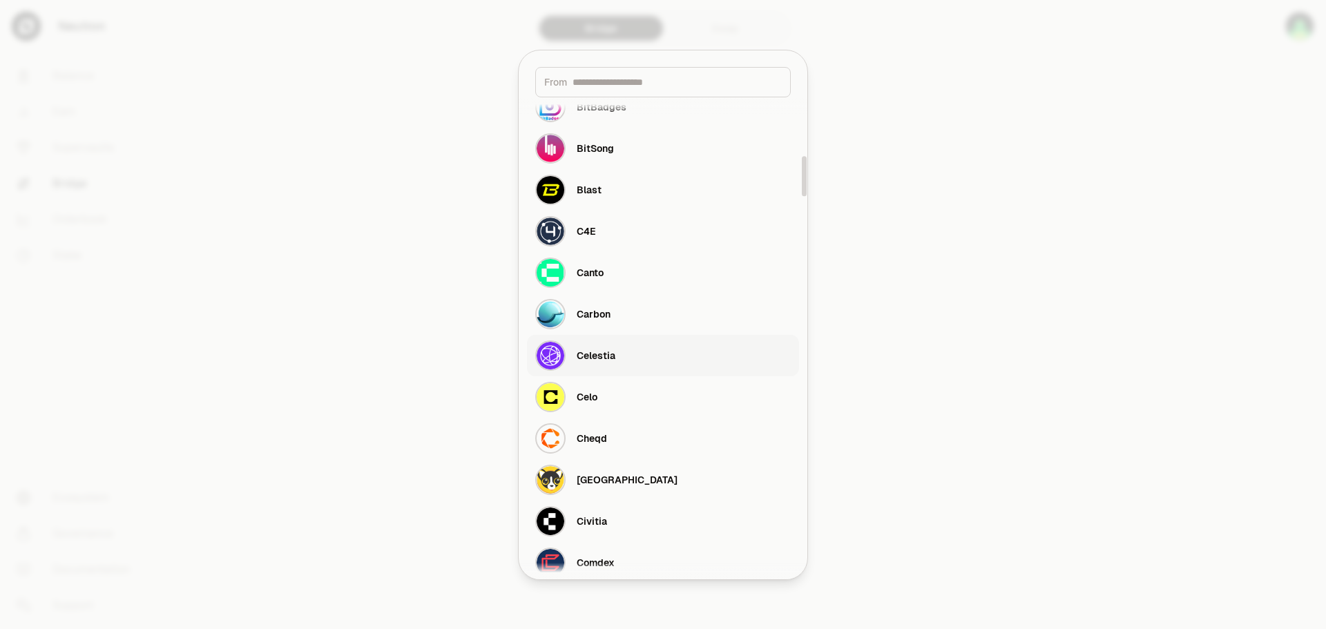
click at [596, 351] on div "Celestia" at bounding box center [596, 356] width 39 height 14
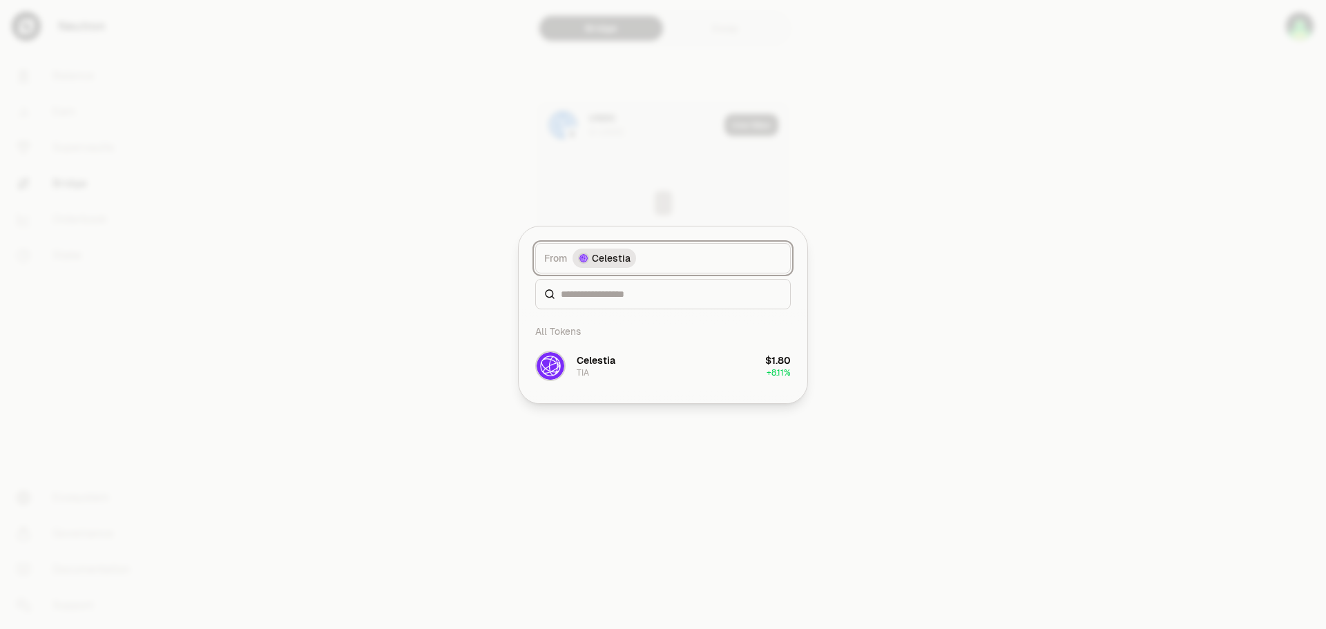
click at [605, 256] on span "Celestia" at bounding box center [611, 258] width 39 height 14
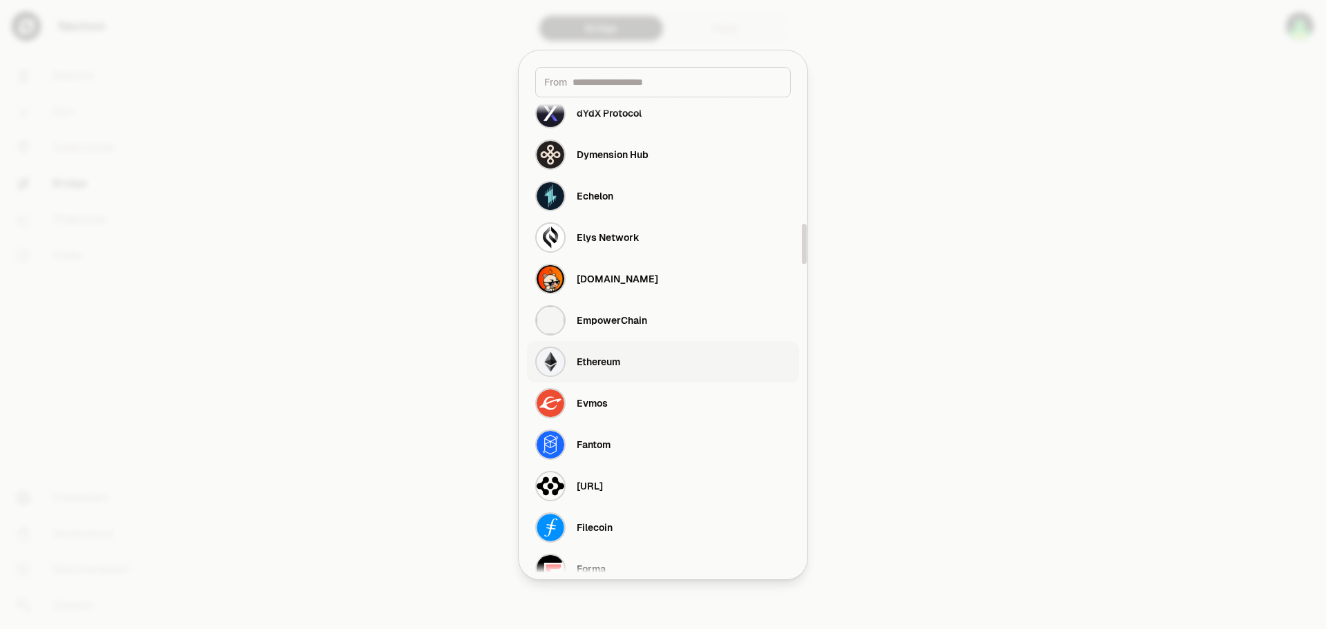
scroll to position [1588, 0]
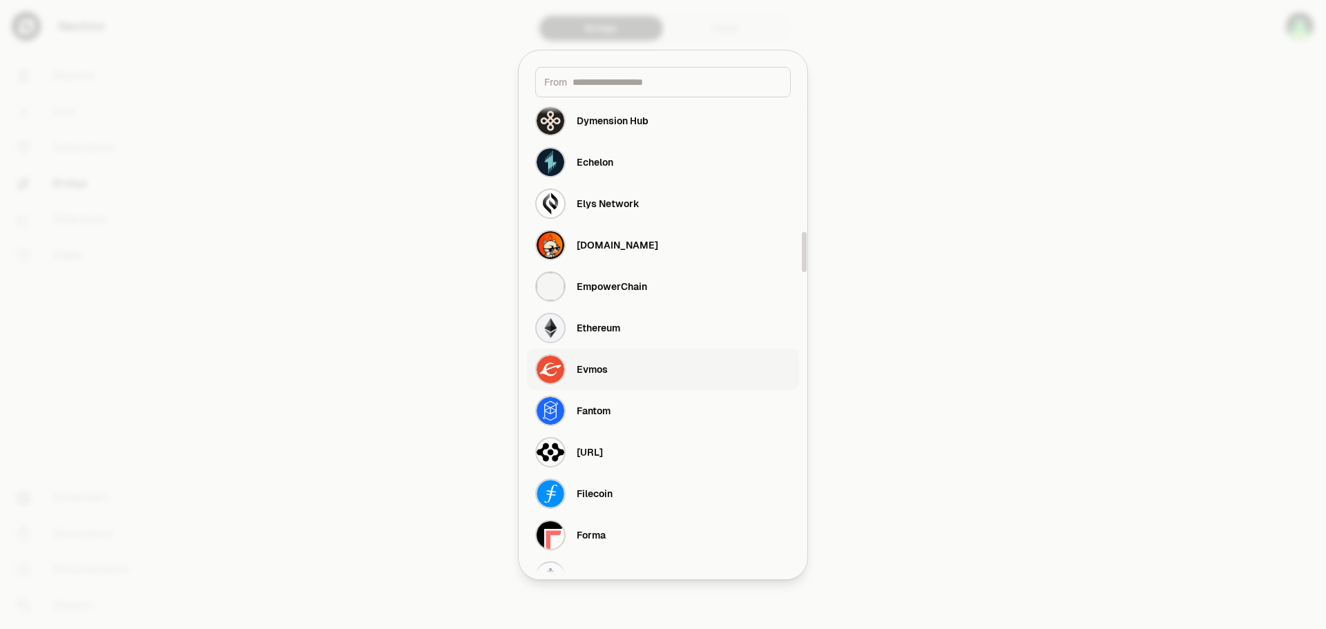
click at [626, 381] on button "Evmos" at bounding box center [663, 369] width 272 height 41
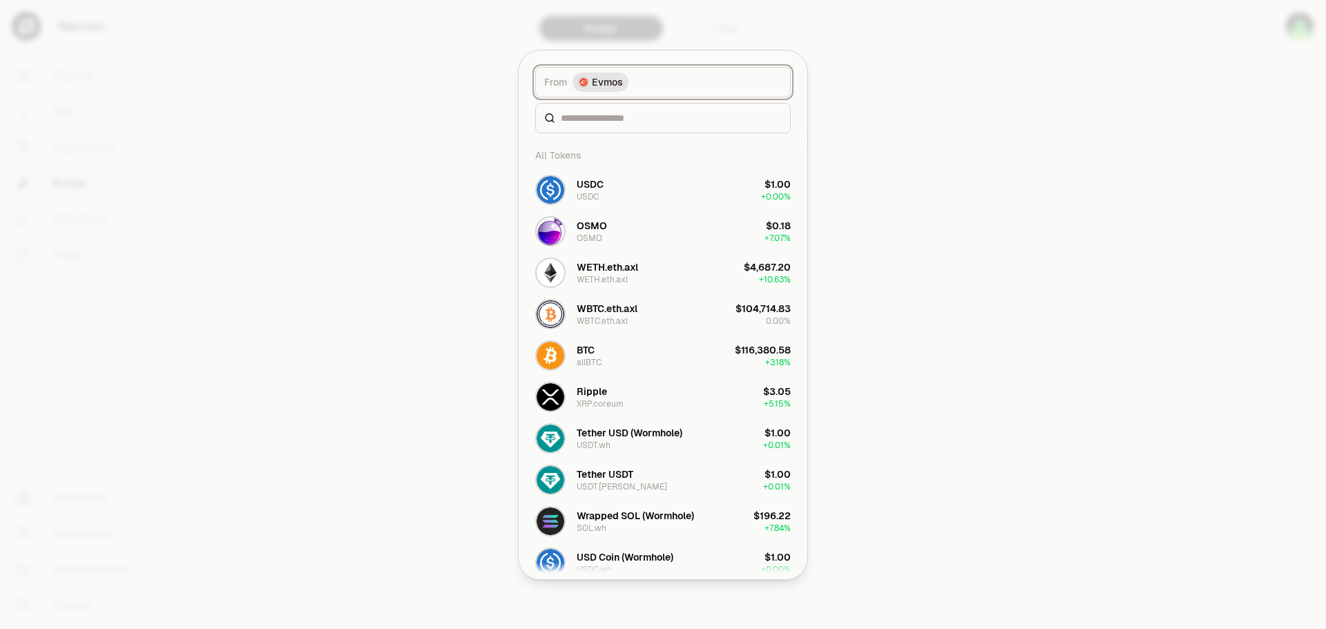
click at [596, 77] on span "Evmos" at bounding box center [607, 82] width 31 height 14
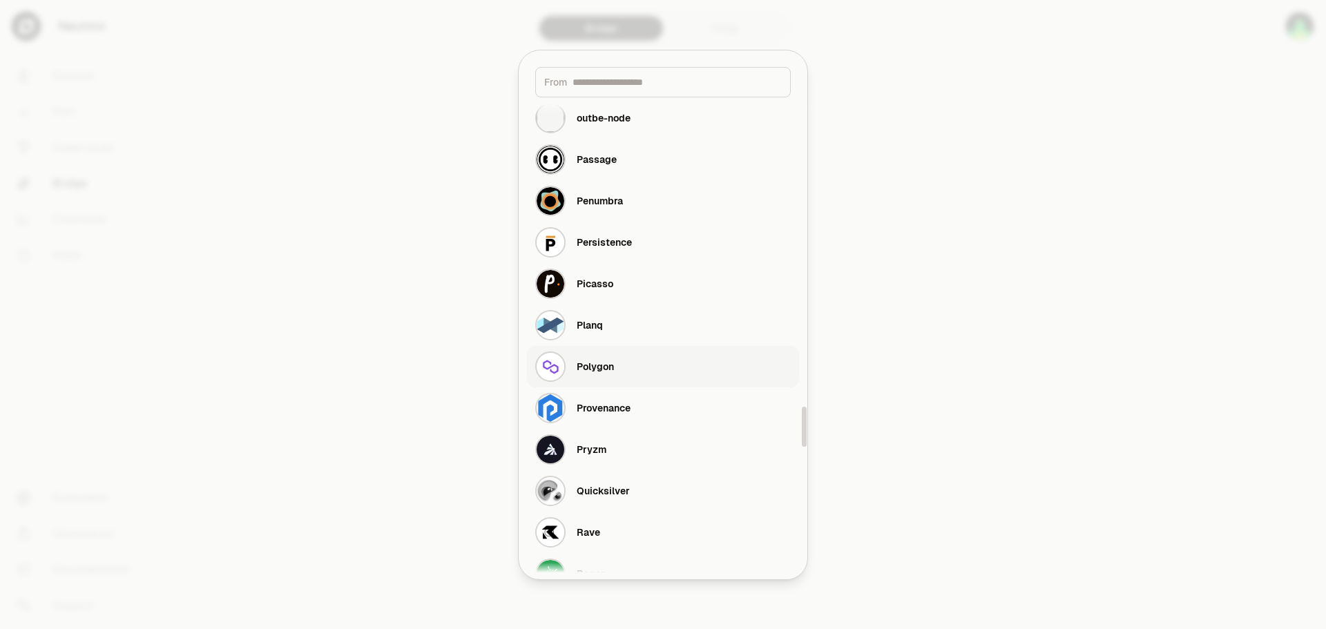
scroll to position [3660, 0]
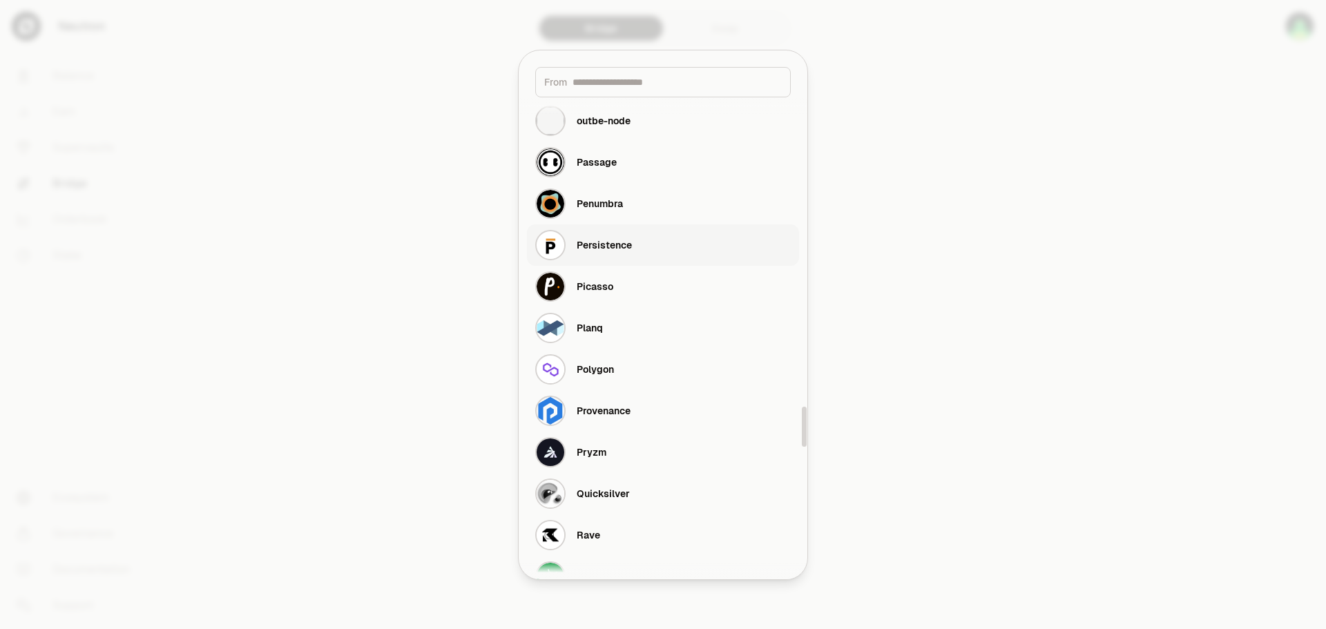
click at [609, 244] on div "Persistence" at bounding box center [604, 245] width 55 height 14
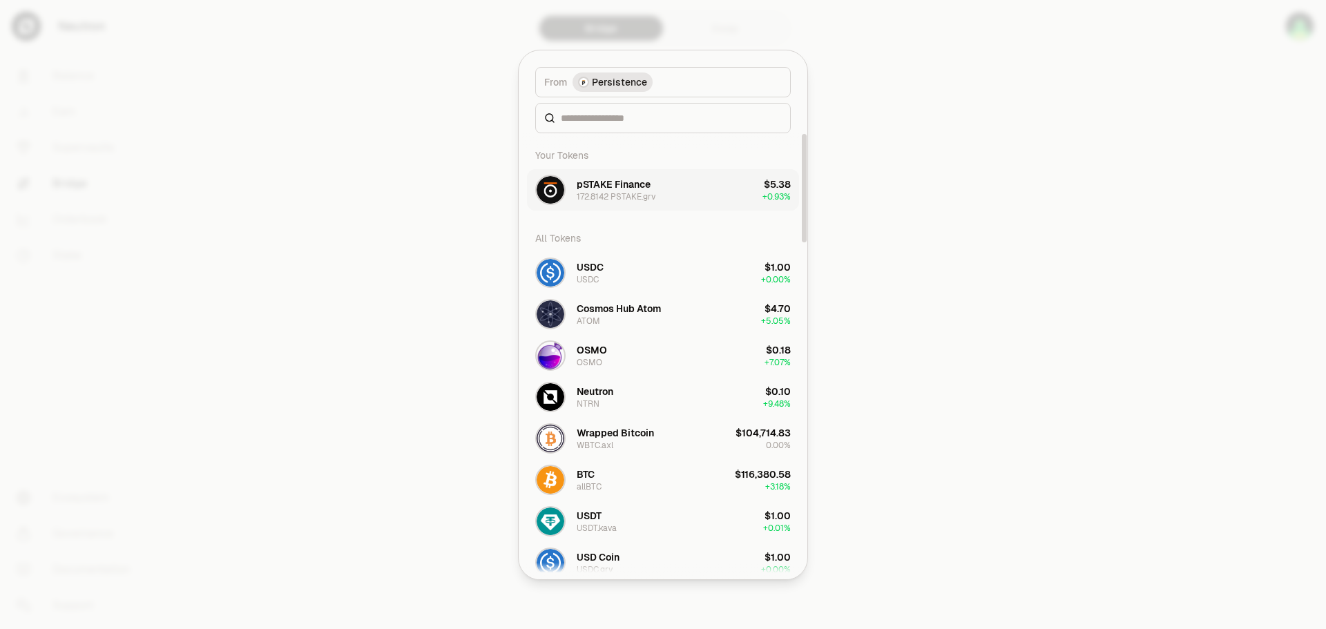
click at [651, 198] on div "172.8142 PSTAKE.grv" at bounding box center [616, 196] width 79 height 11
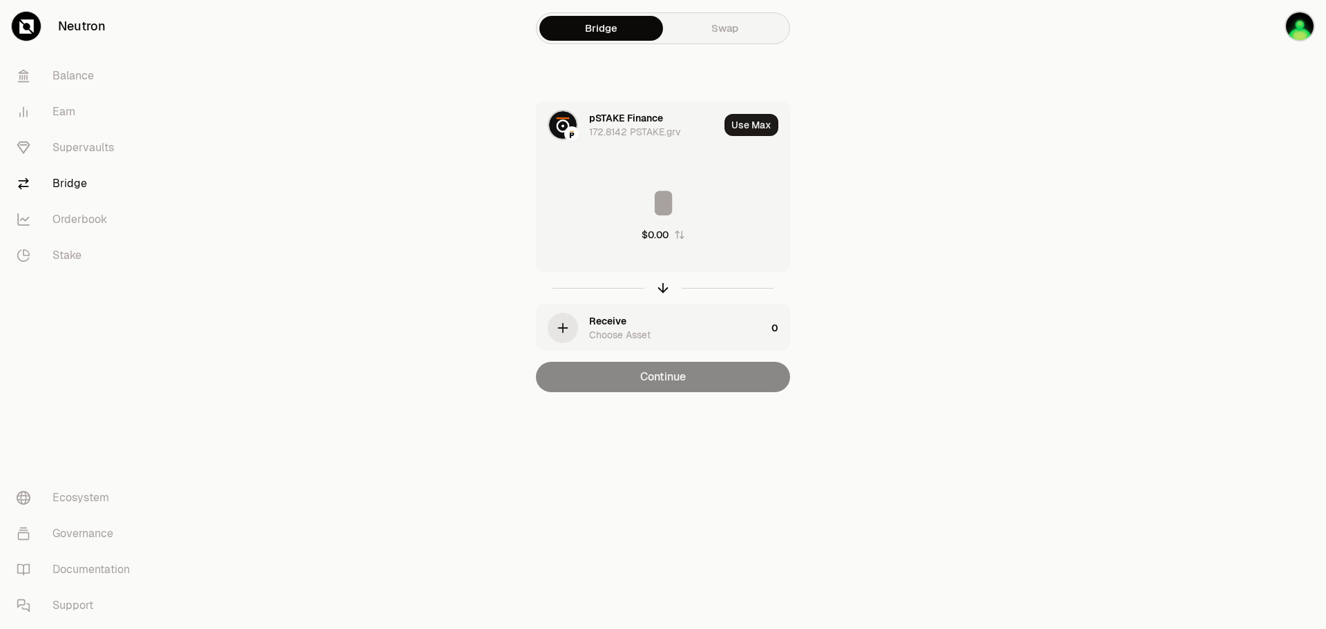
click at [688, 198] on input at bounding box center [663, 202] width 253 height 41
type input "***"
click at [568, 329] on icon "button" at bounding box center [562, 327] width 15 height 15
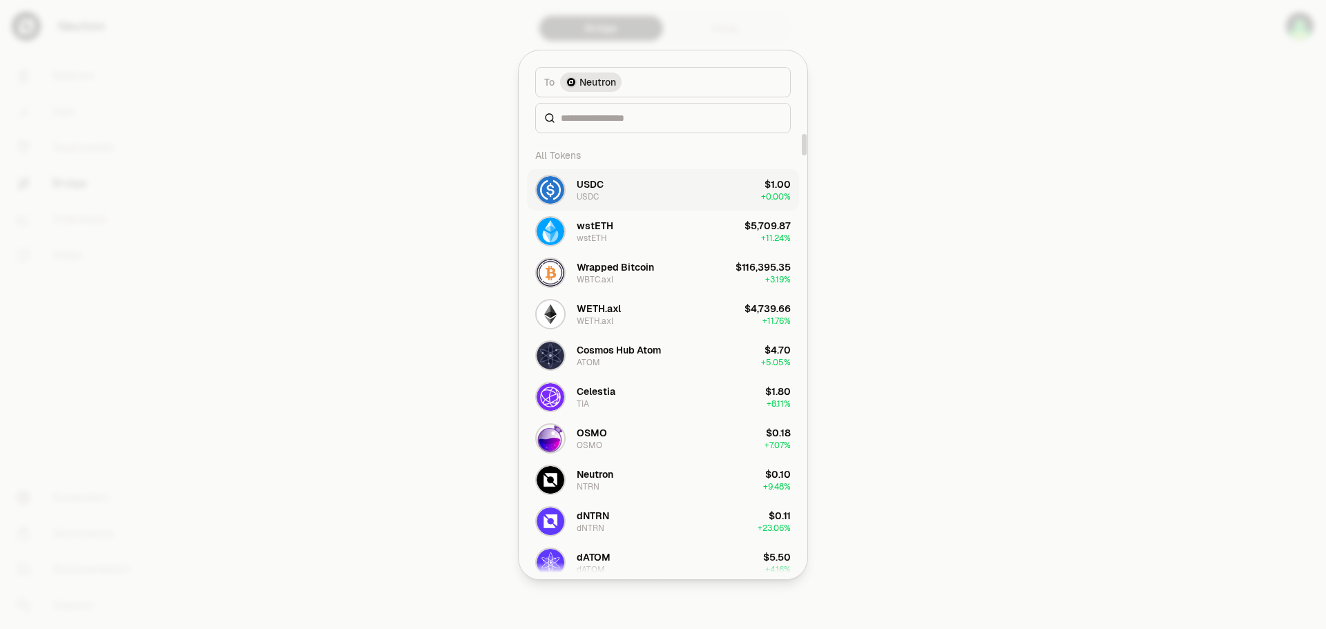
click at [606, 189] on button "USDC USDC $1.00 + 0.00%" at bounding box center [663, 189] width 272 height 41
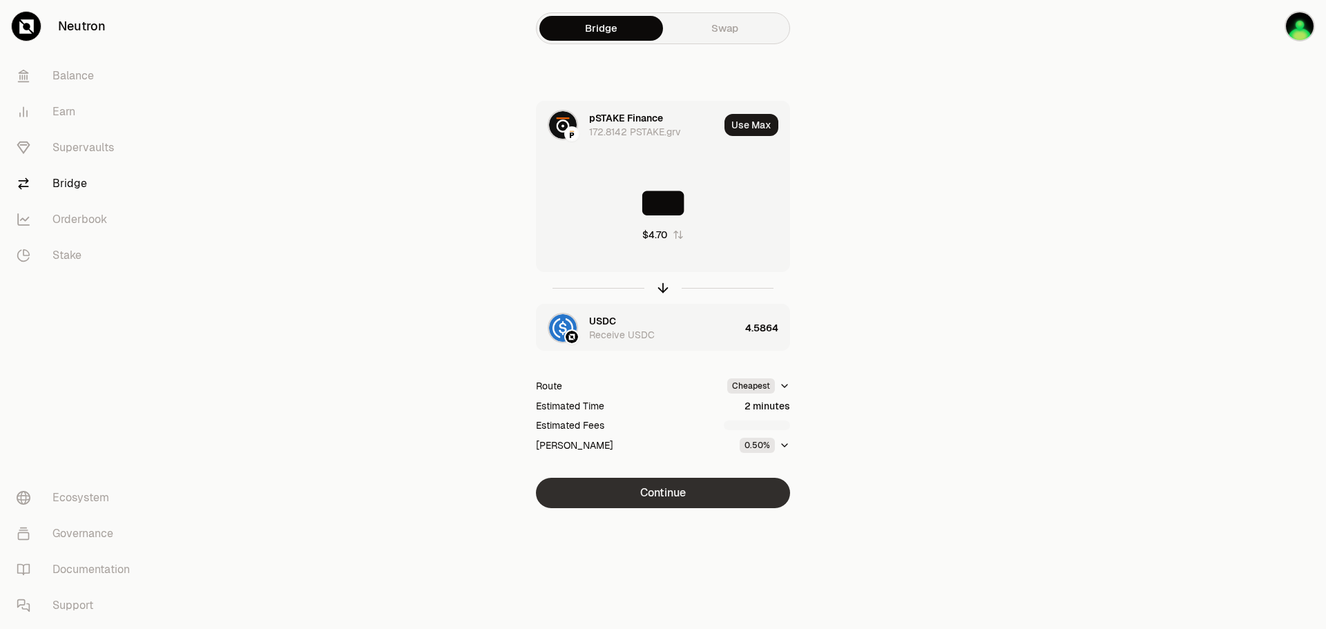
click at [662, 498] on button "Continue" at bounding box center [663, 493] width 254 height 30
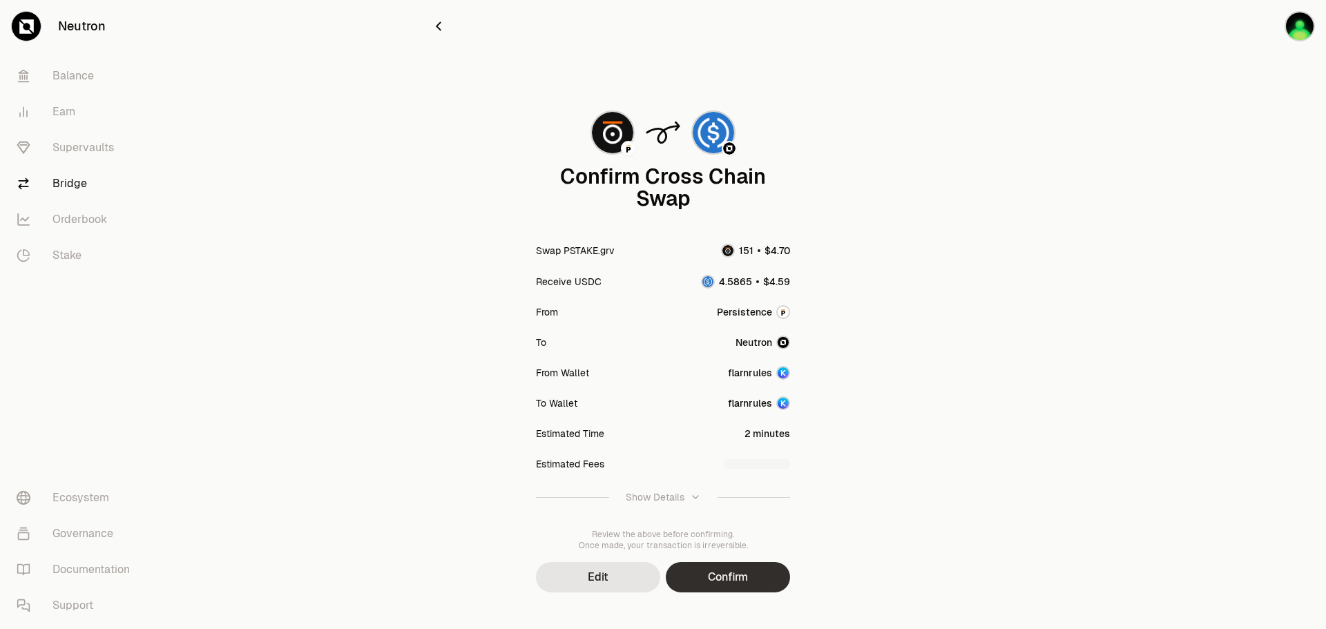
click at [744, 580] on button "Confirm" at bounding box center [728, 577] width 124 height 30
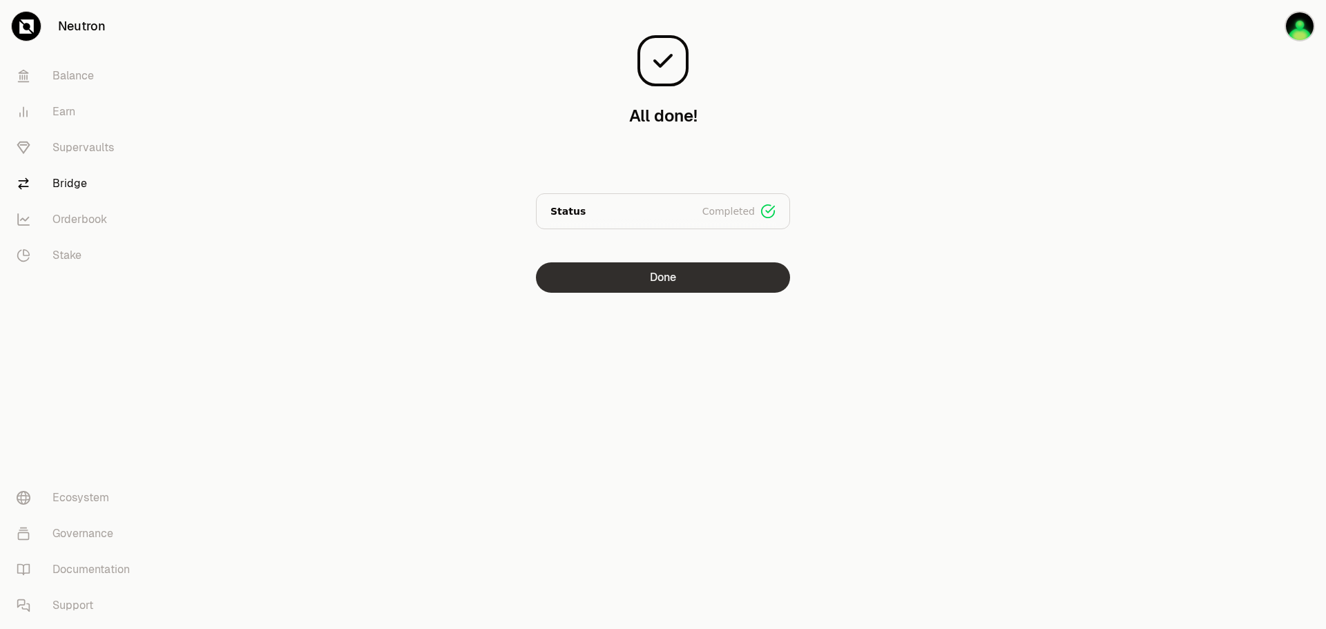
click at [741, 281] on button "Done" at bounding box center [663, 277] width 254 height 30
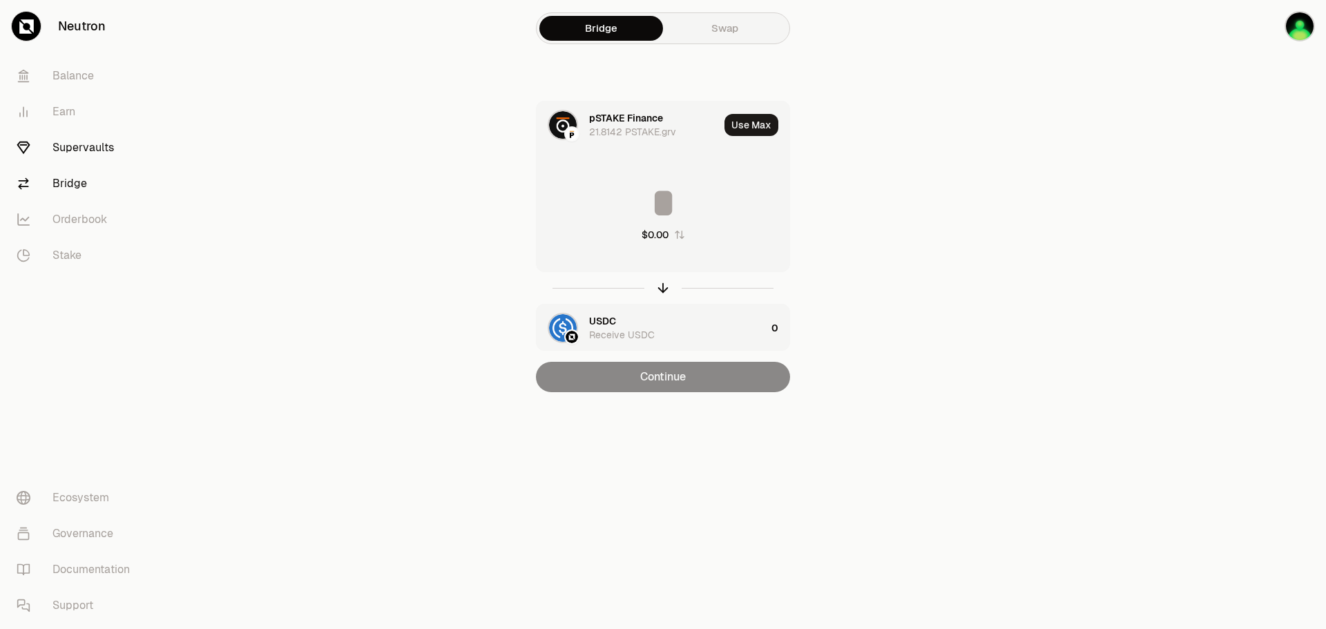
click at [70, 156] on link "Supervaults" at bounding box center [78, 148] width 144 height 36
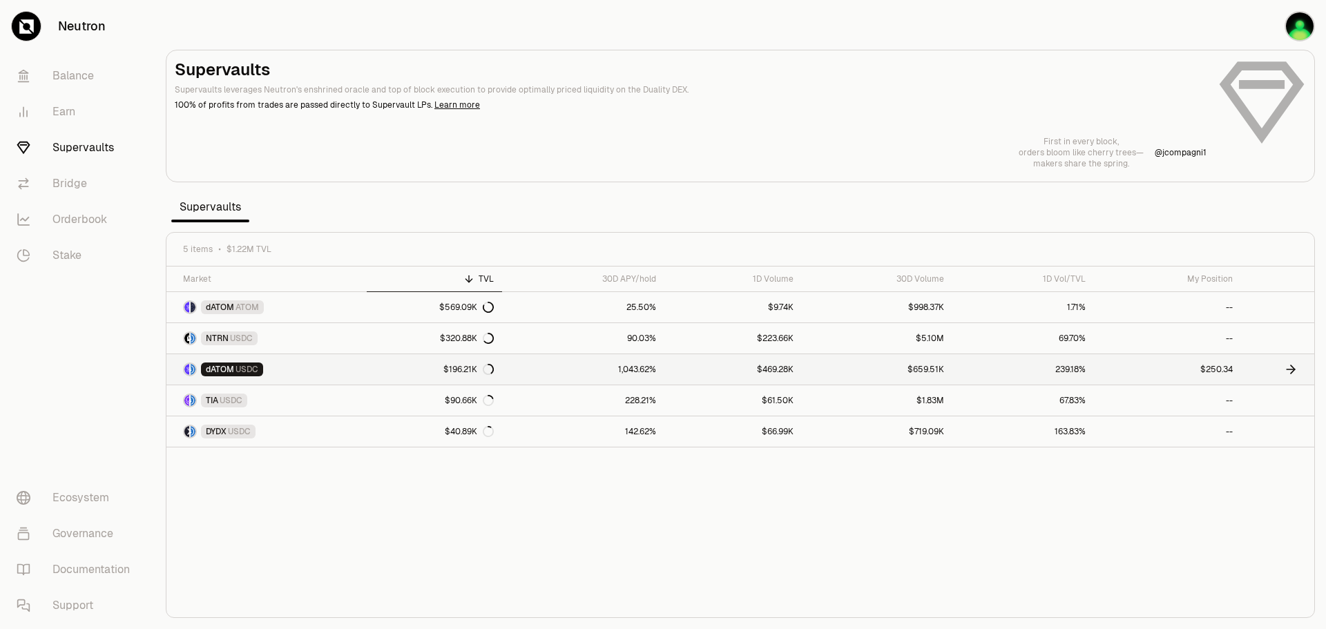
click at [406, 371] on link "$196.21K" at bounding box center [434, 369] width 135 height 30
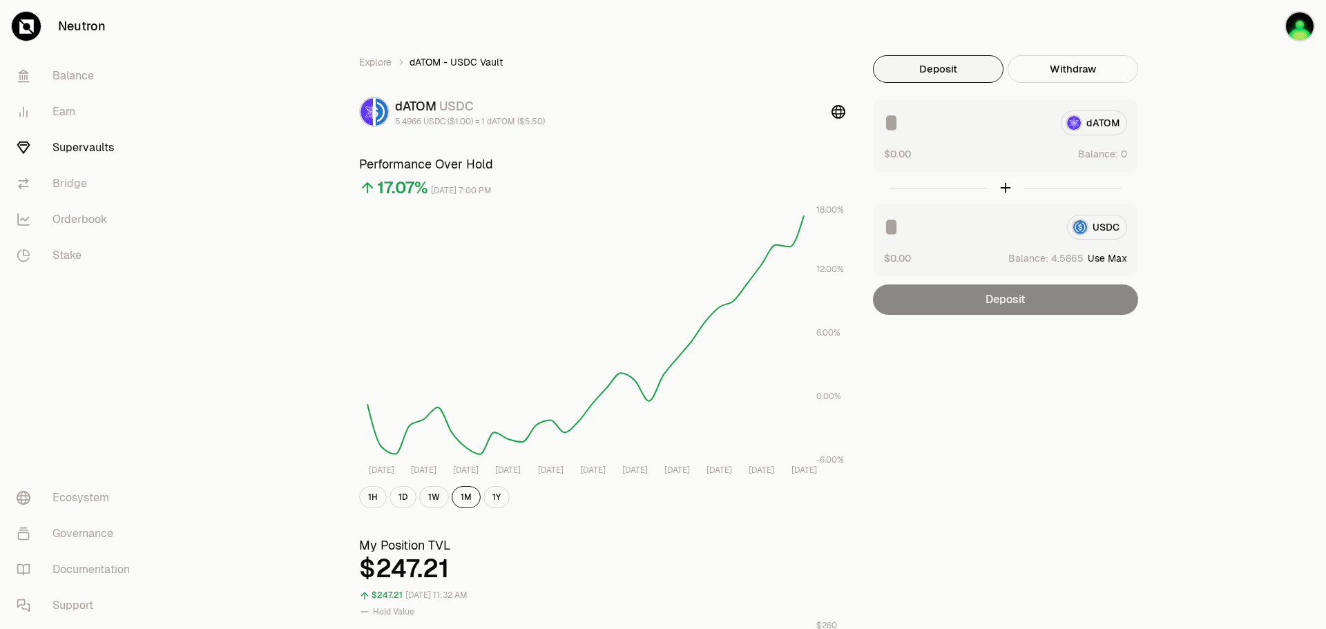
click at [1106, 256] on button "Use Max" at bounding box center [1107, 258] width 39 height 14
type input "********"
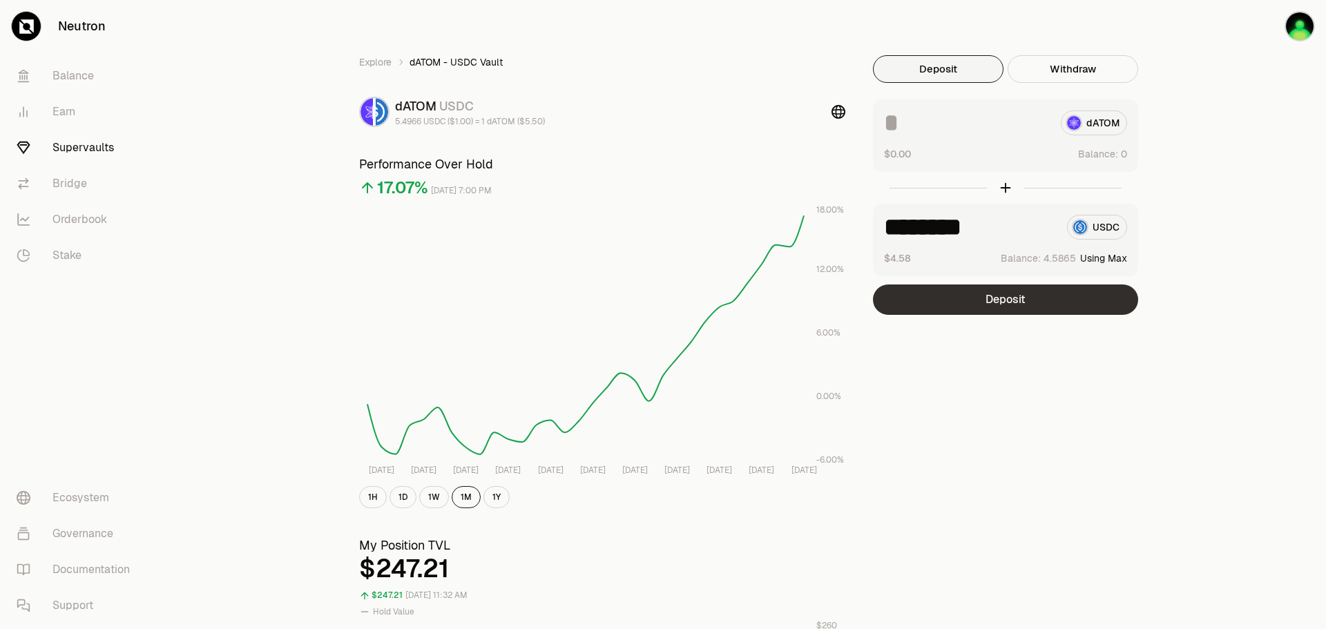
click at [1081, 295] on button "Deposit" at bounding box center [1005, 300] width 265 height 30
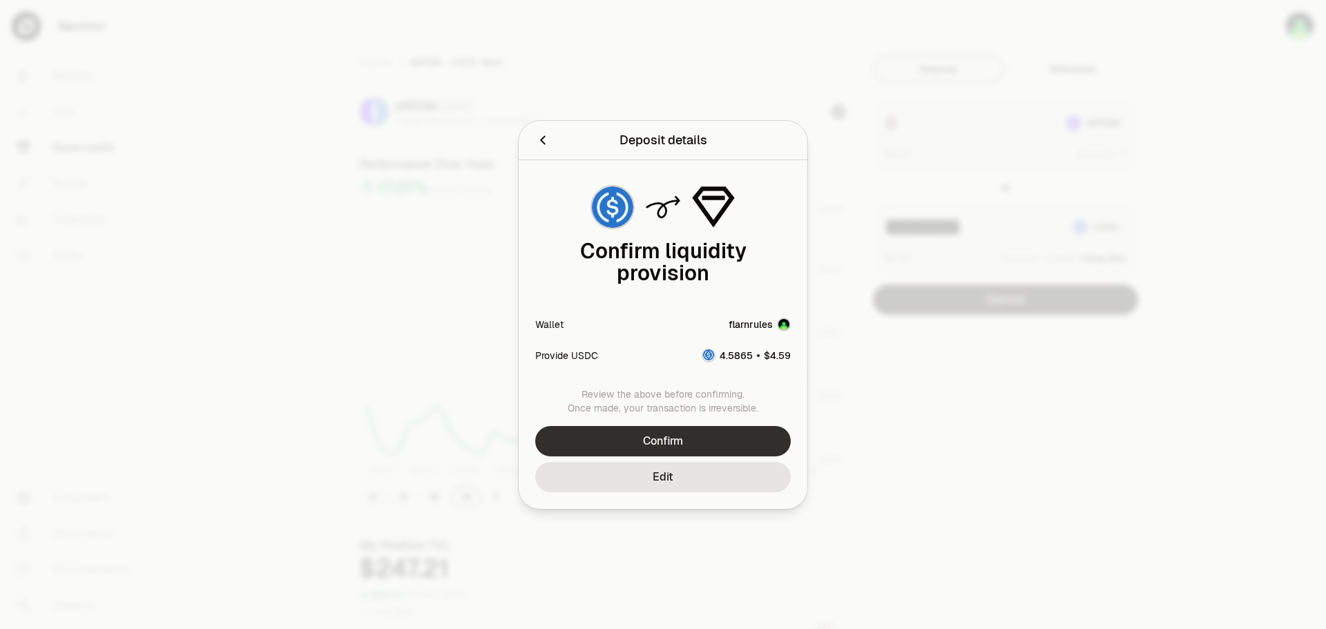
click at [750, 427] on button "Confirm" at bounding box center [663, 441] width 256 height 30
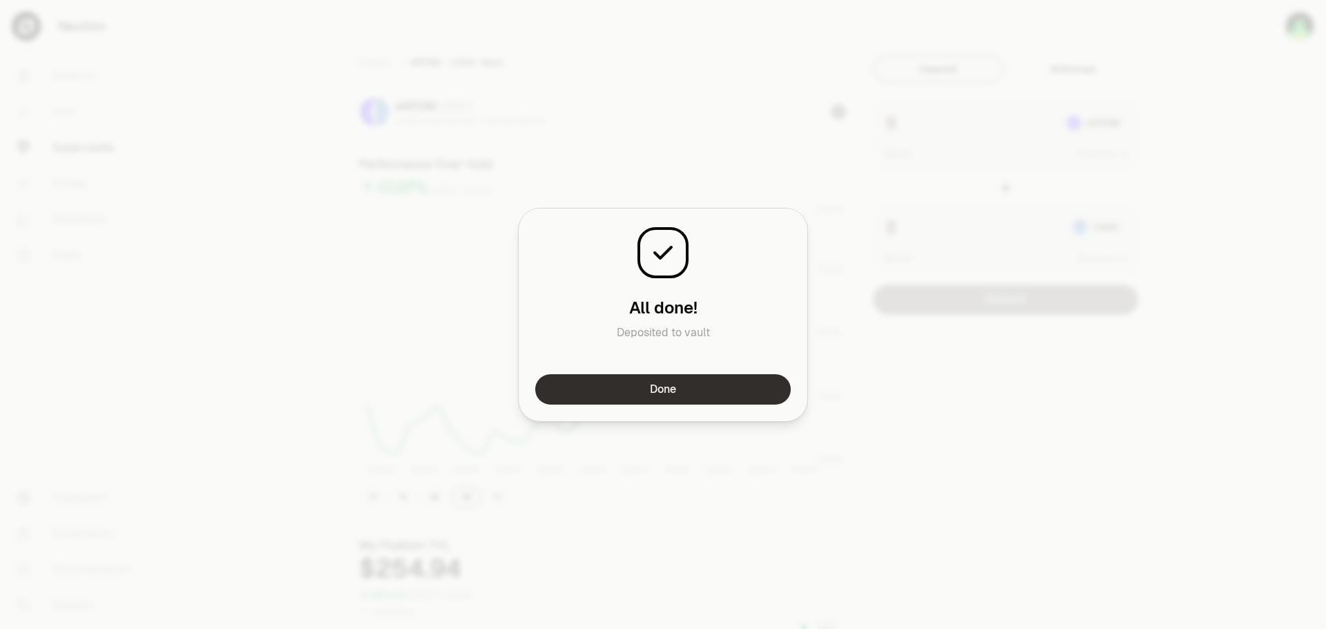
click at [655, 397] on button "Done" at bounding box center [663, 389] width 256 height 30
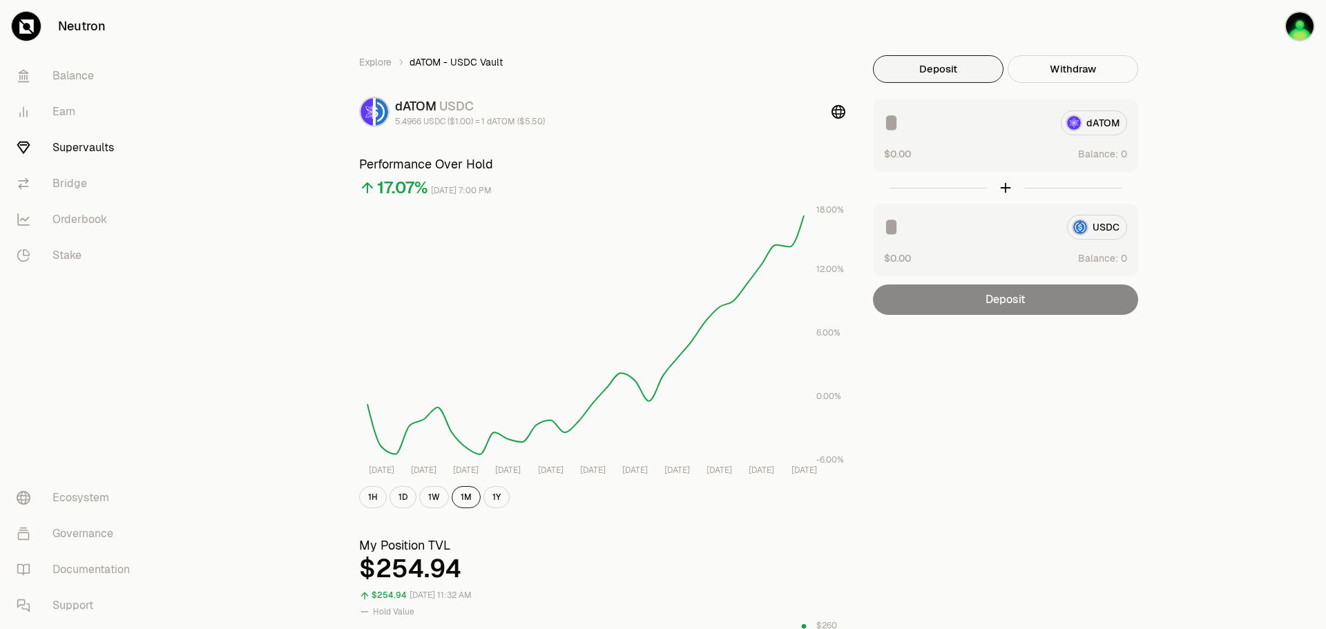
click at [63, 143] on link "Supervaults" at bounding box center [78, 148] width 144 height 36
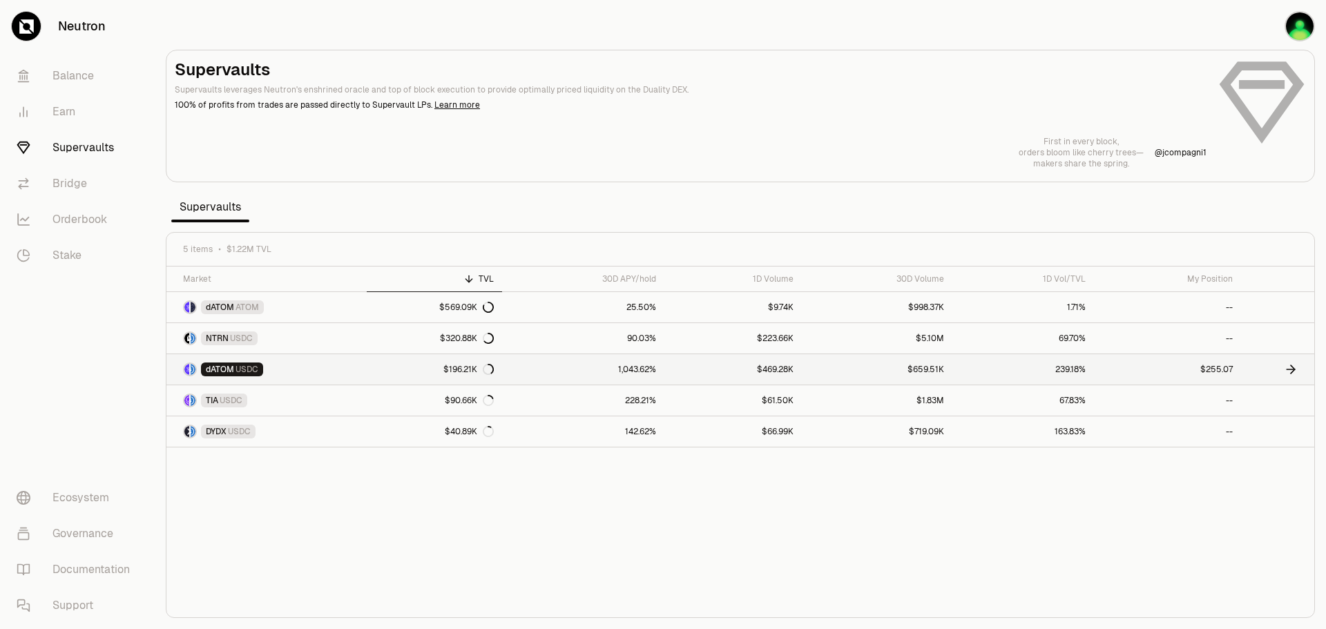
click at [308, 383] on link "dATOM USDC" at bounding box center [266, 369] width 200 height 30
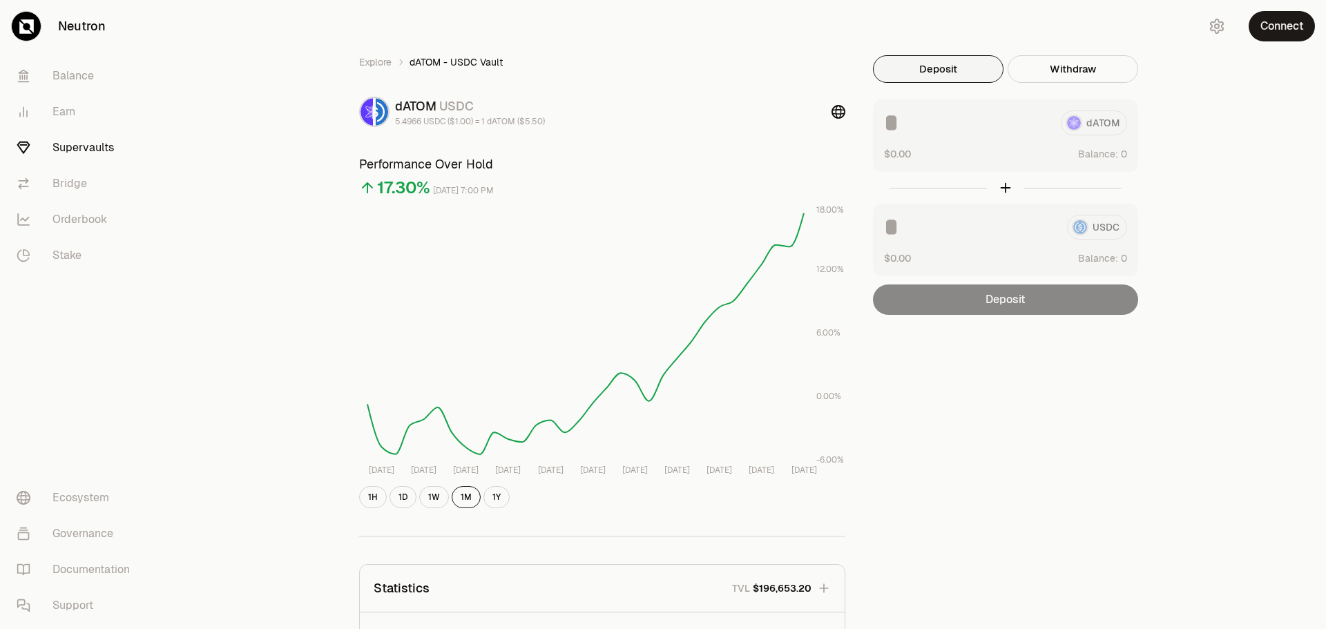
click at [91, 153] on link "Supervaults" at bounding box center [78, 148] width 144 height 36
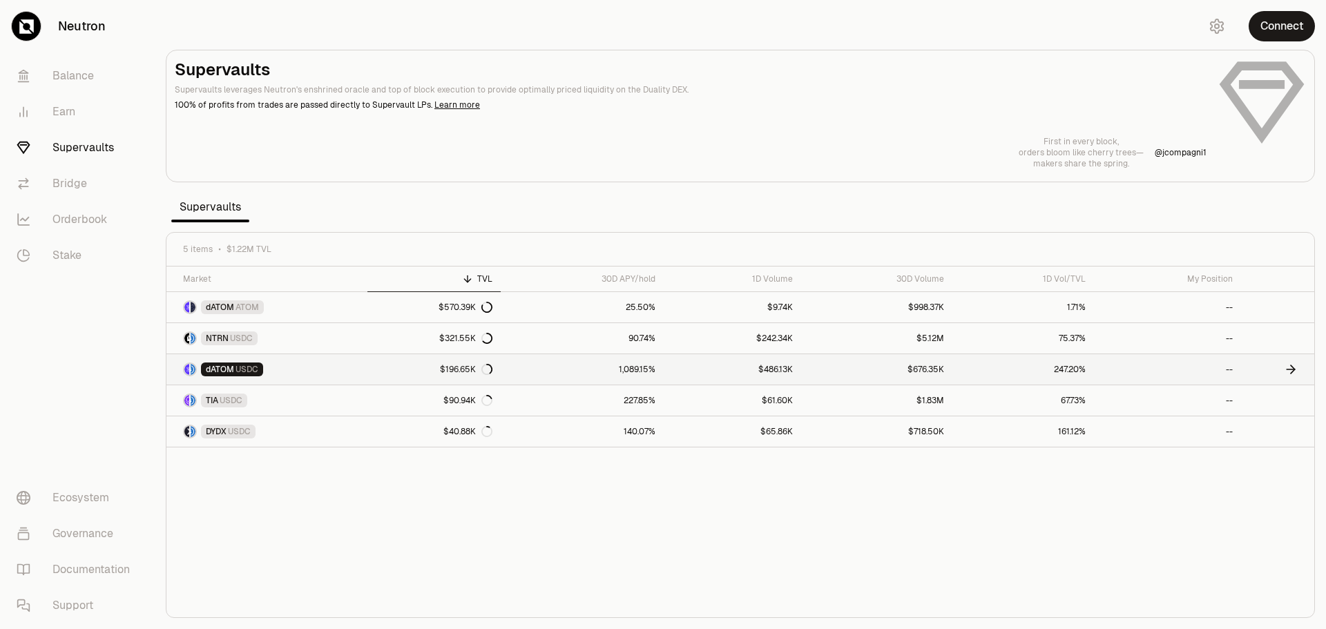
click at [946, 365] on link "$676.35K" at bounding box center [876, 369] width 151 height 30
